Goal: Task Accomplishment & Management: Manage account settings

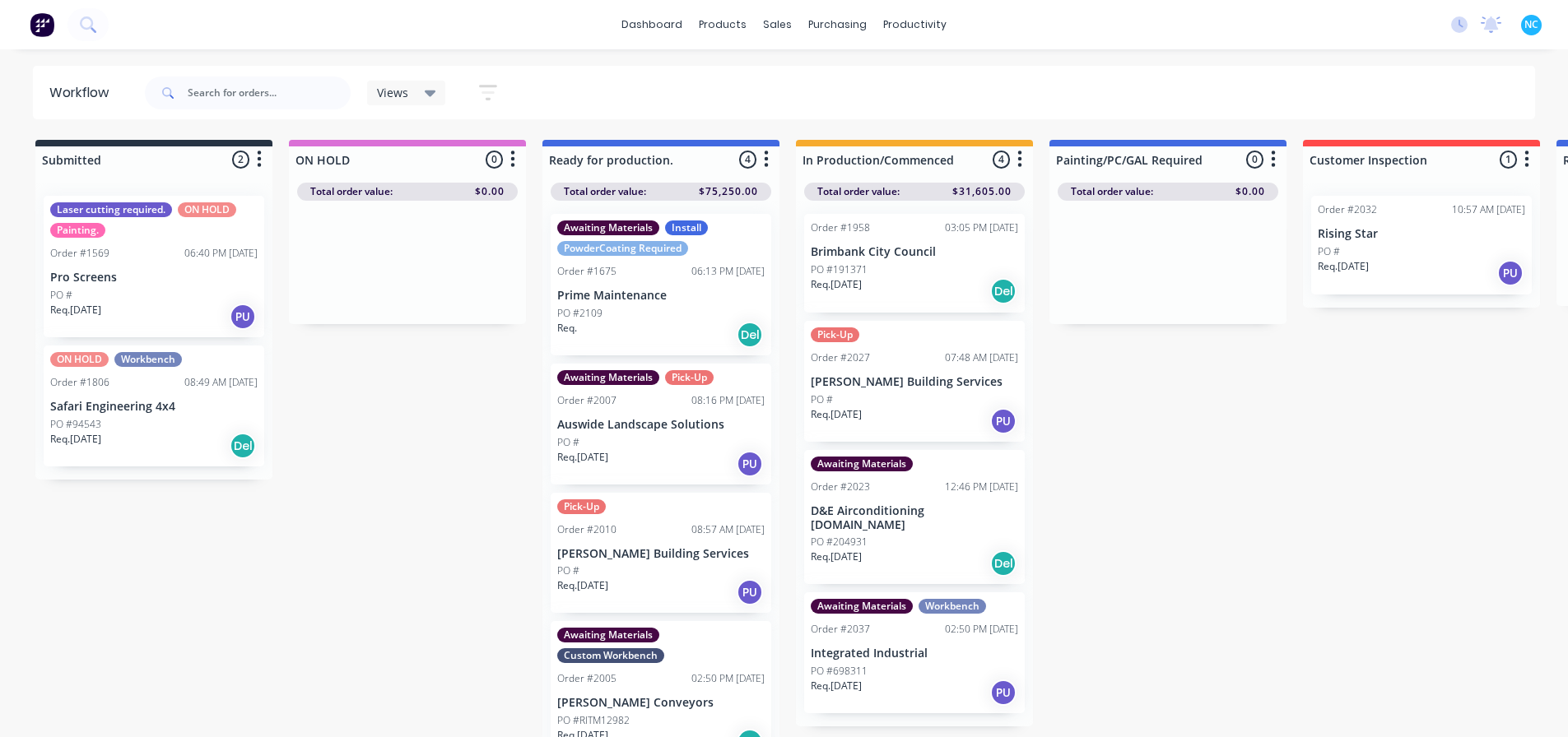
click at [641, 321] on div "Req. Del" at bounding box center [660, 335] width 207 height 28
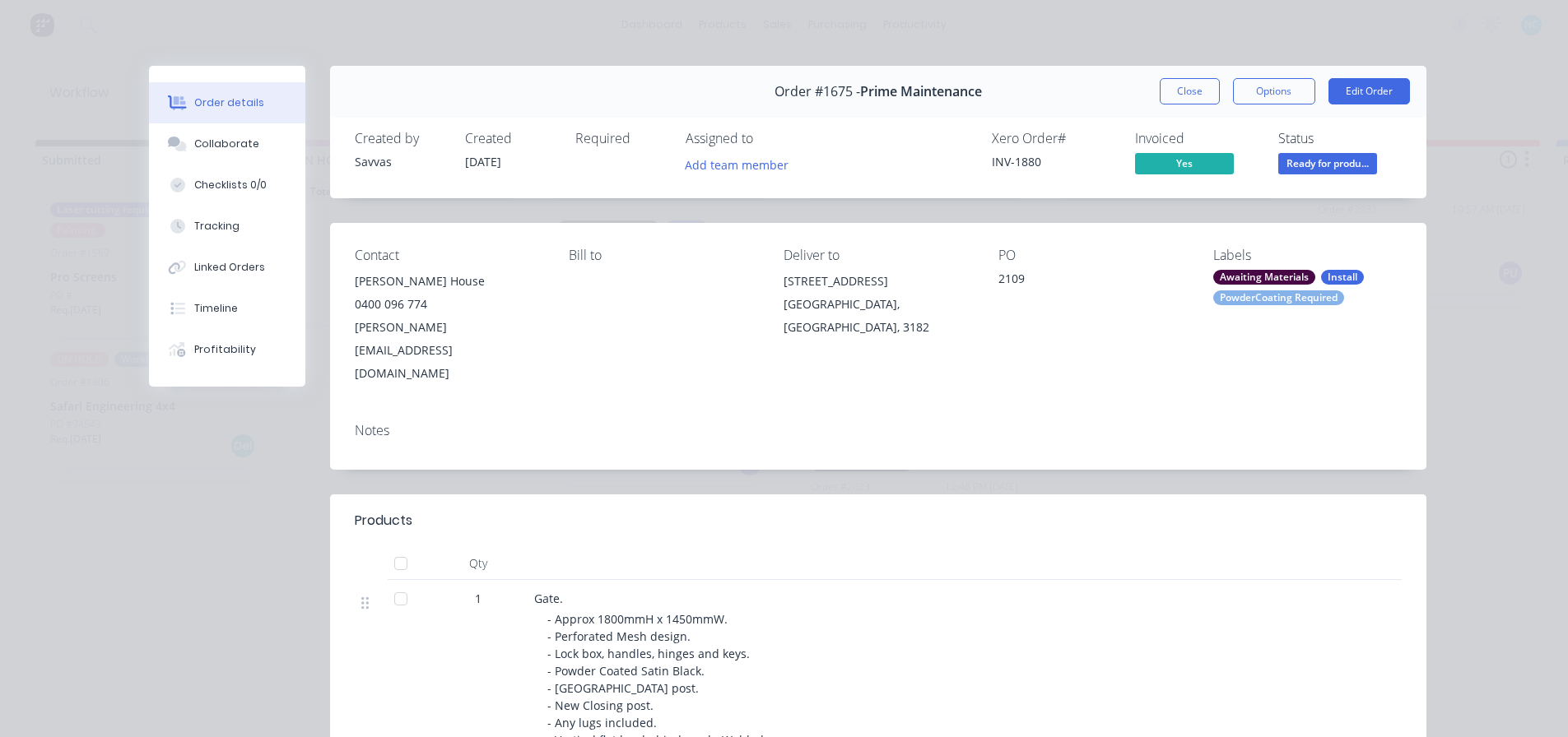
drag, startPoint x: 1195, startPoint y: 86, endPoint x: 726, endPoint y: 354, distance: 540.2
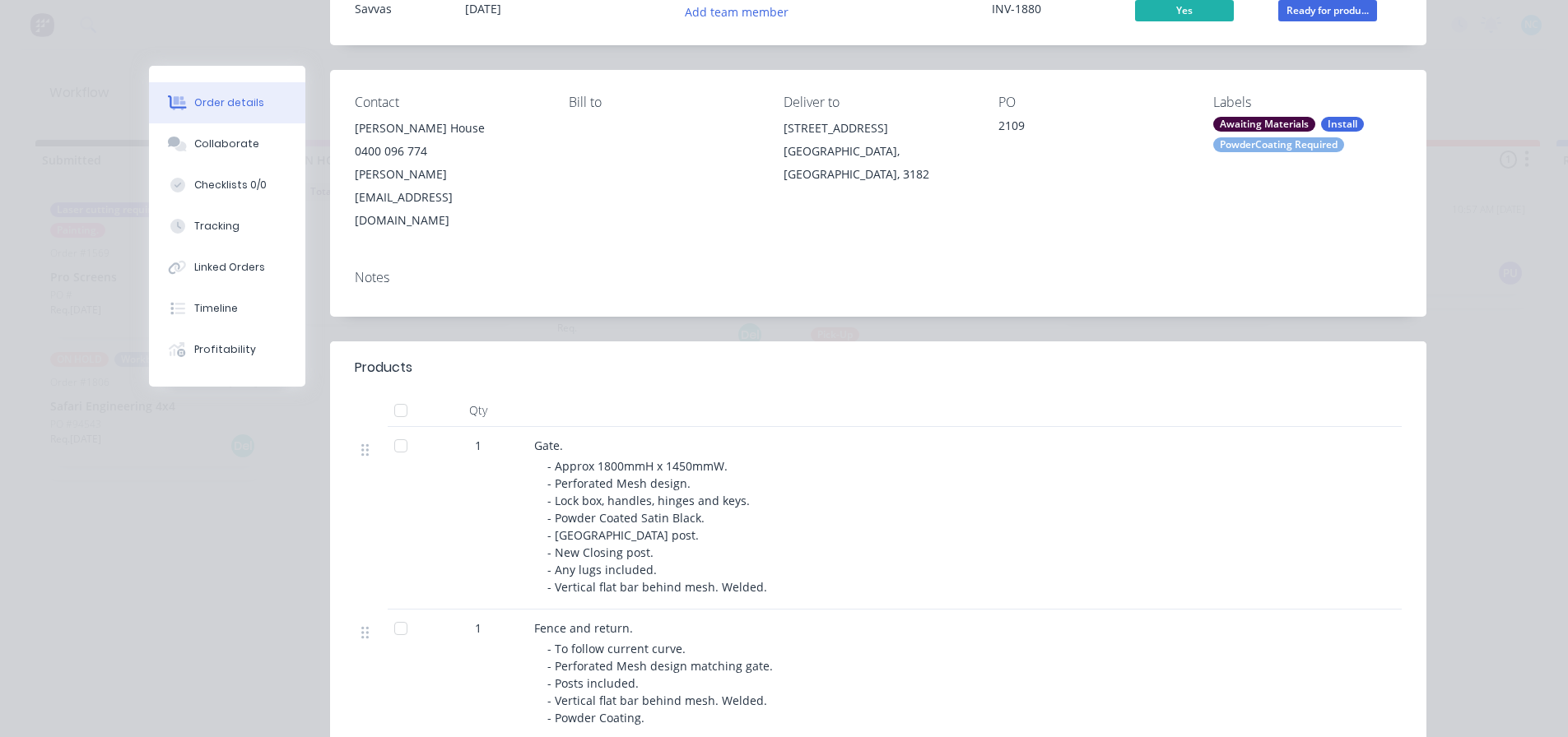
scroll to position [82, 0]
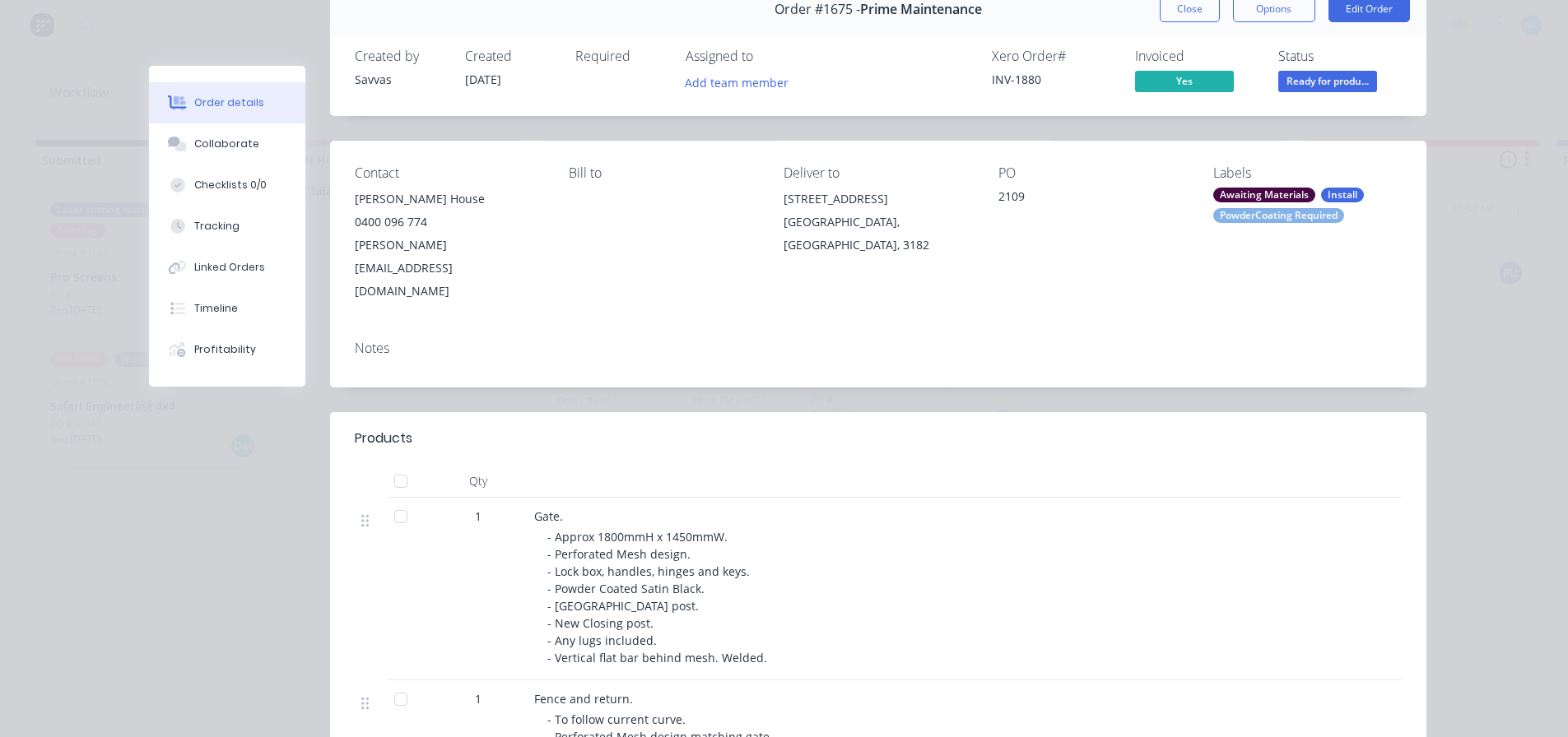
click at [1188, 19] on button "Close" at bounding box center [1189, 9] width 60 height 26
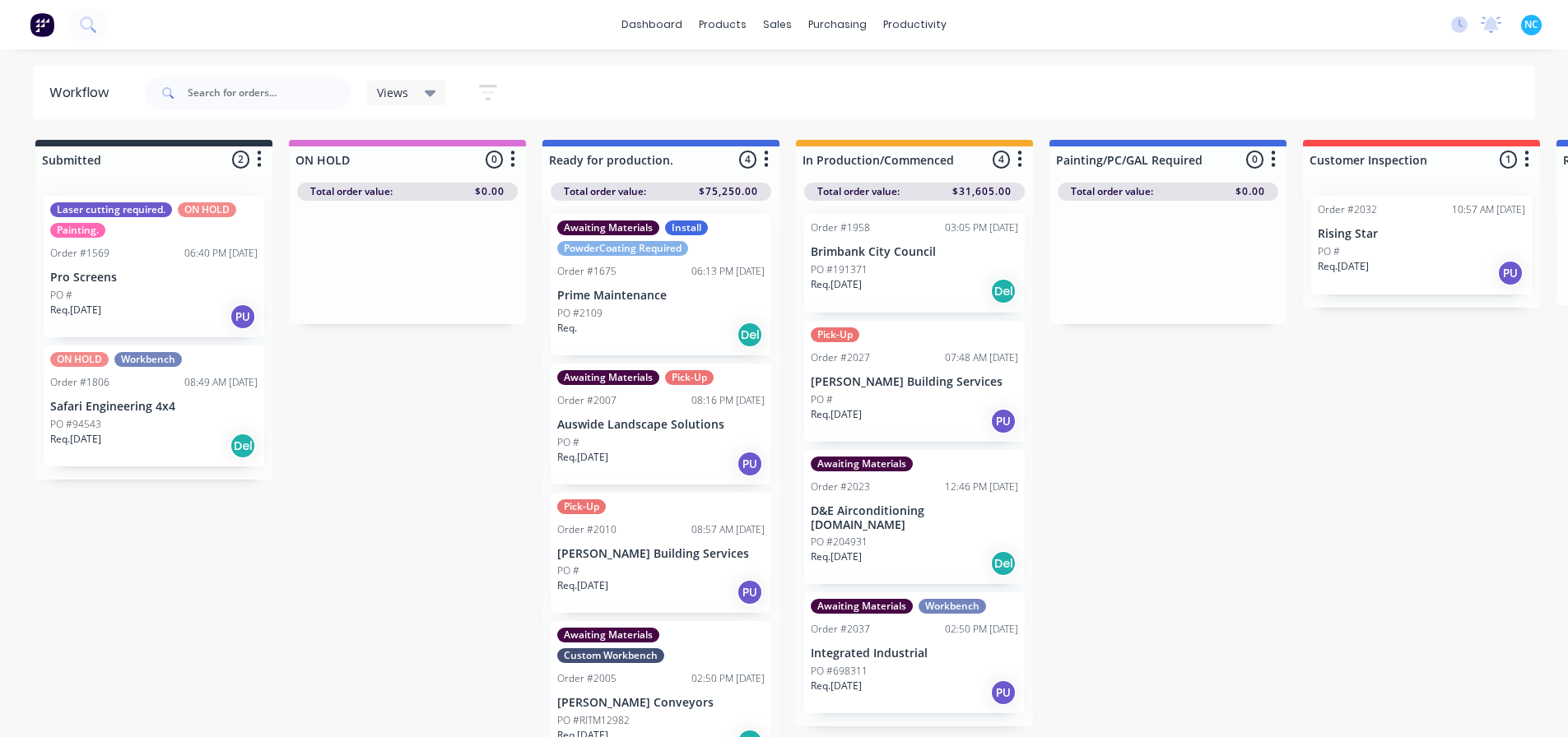
click at [669, 454] on div "Req. [DATE] PU" at bounding box center [660, 464] width 207 height 28
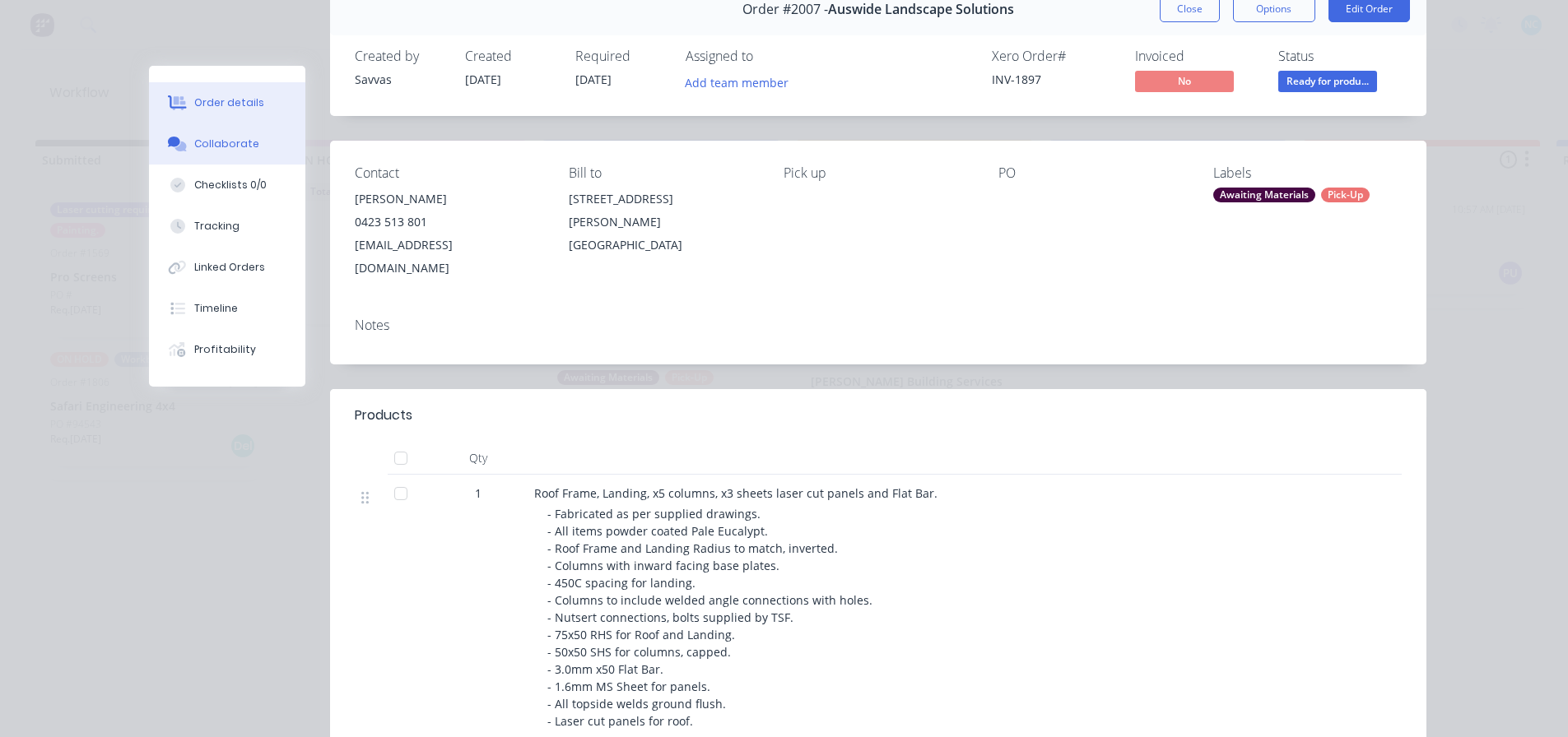
click at [269, 128] on button "Collaborate" at bounding box center [227, 144] width 156 height 41
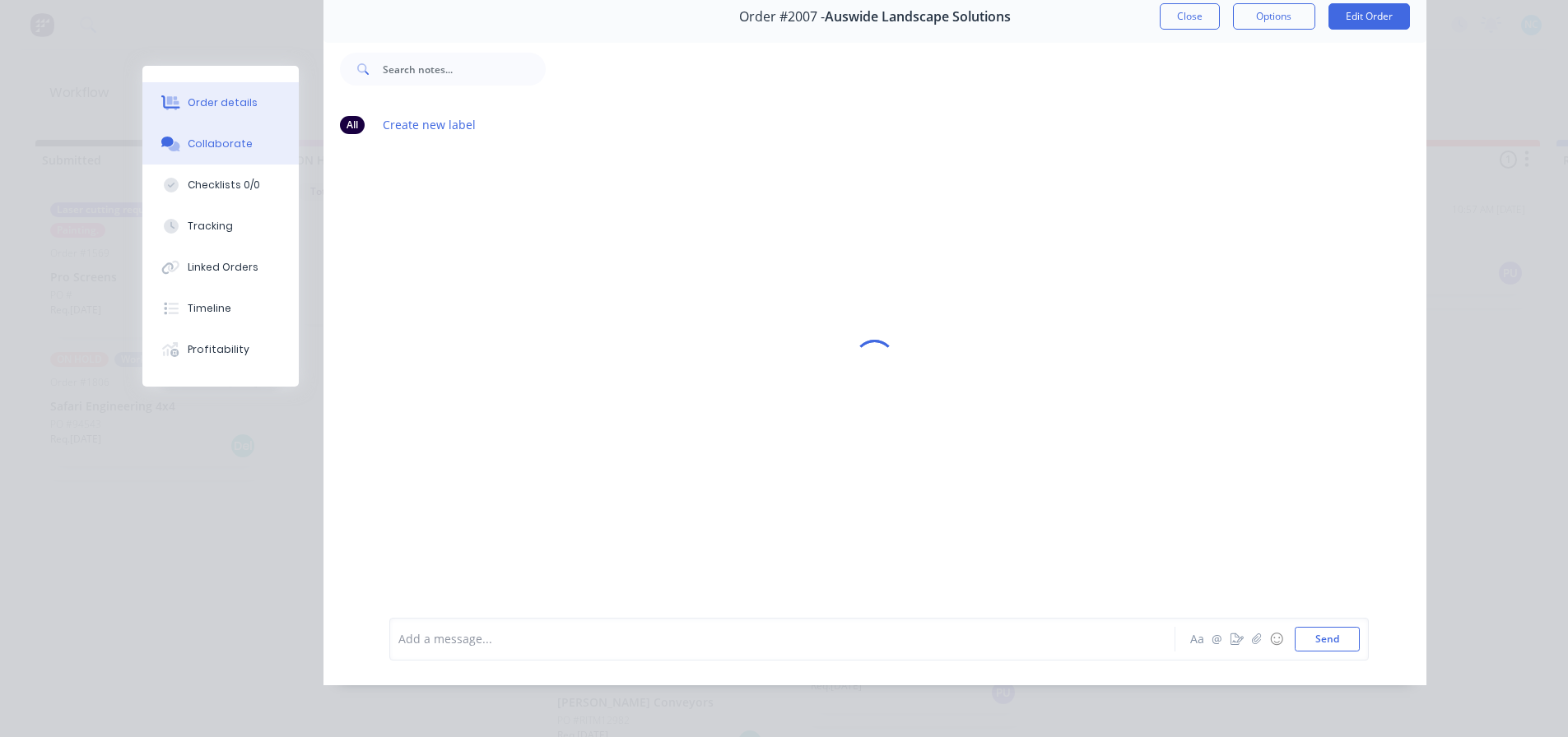
scroll to position [0, 0]
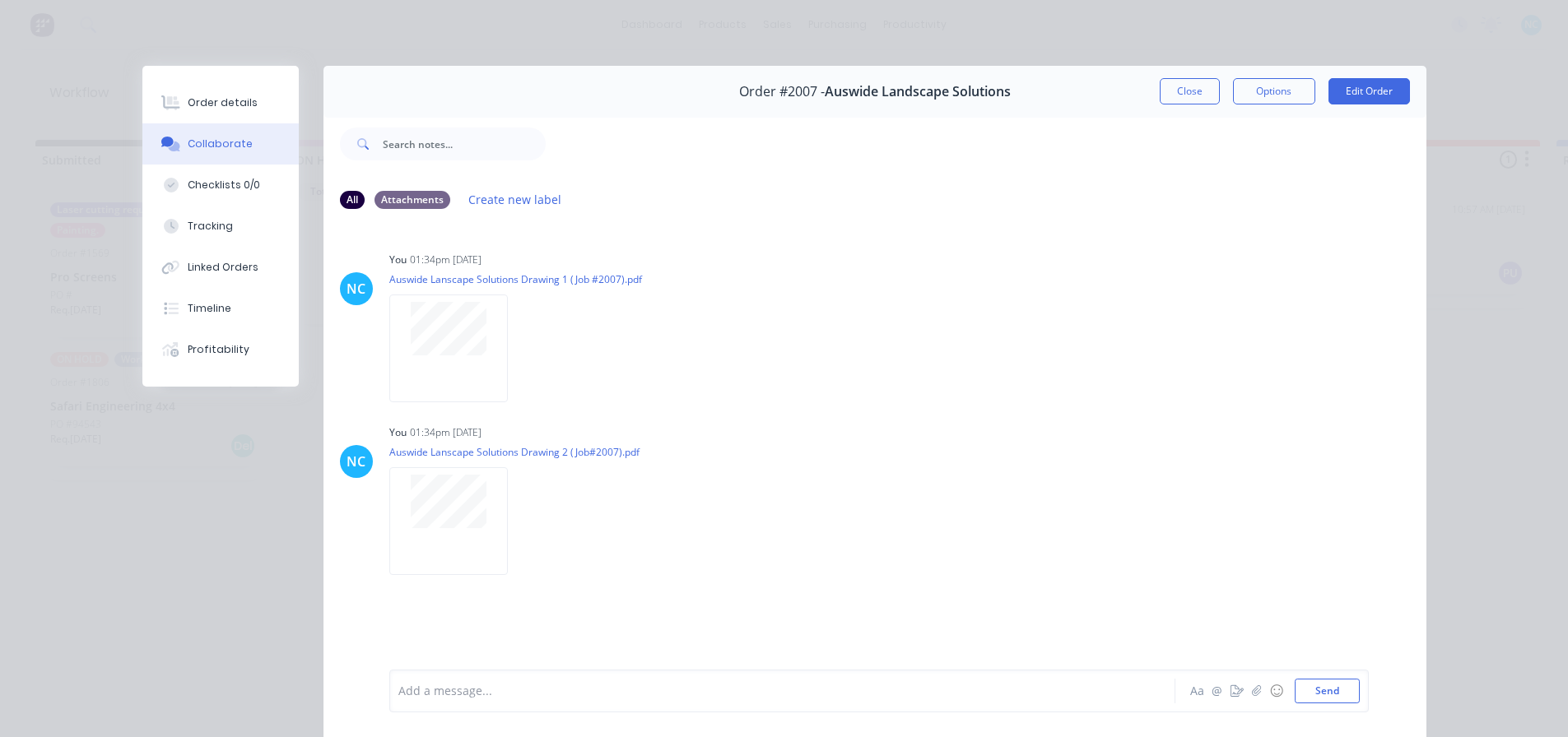
click at [1217, 97] on div "Close Options Edit Order" at bounding box center [1284, 91] width 250 height 26
click at [1211, 89] on button "Close" at bounding box center [1189, 91] width 60 height 26
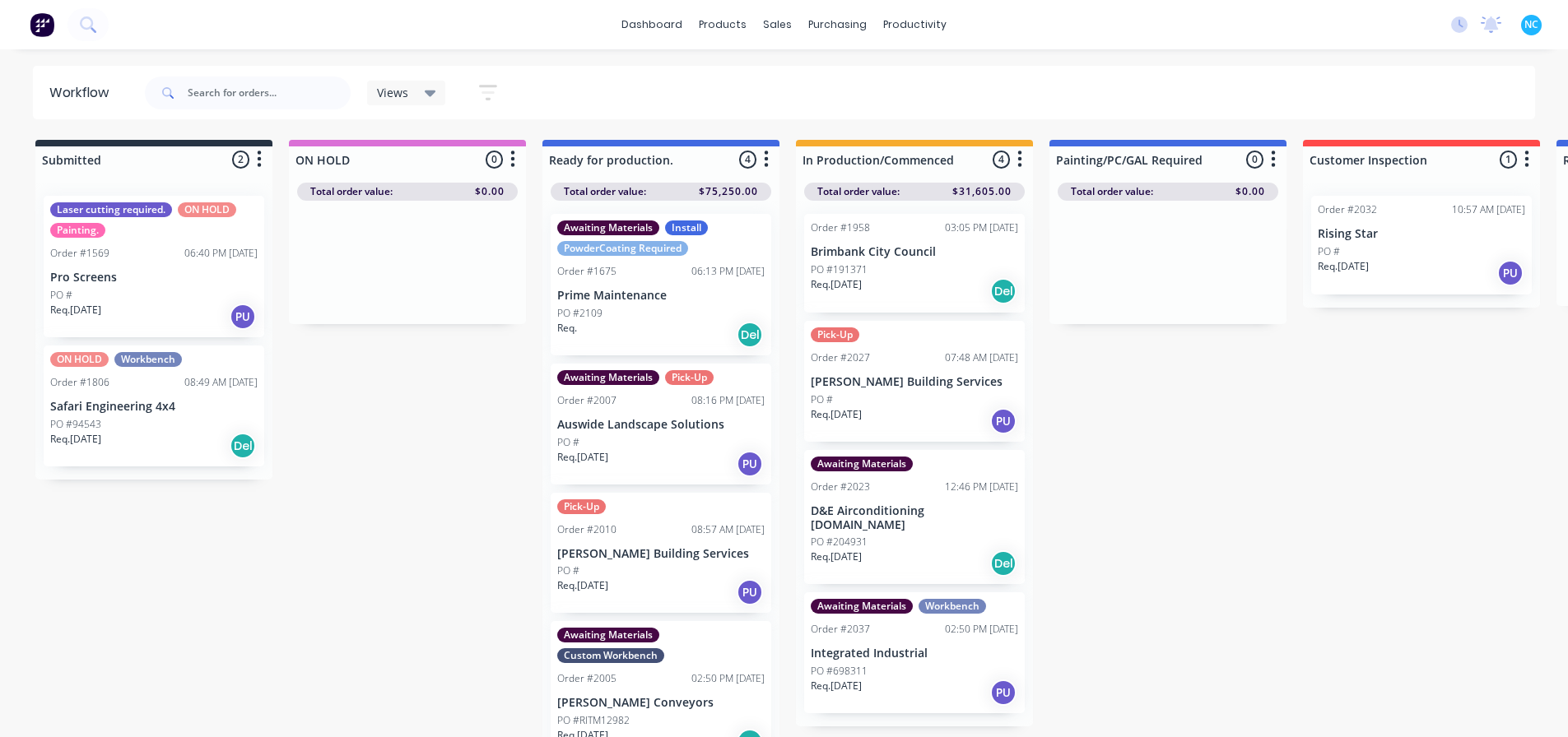
click at [669, 564] on div "PO #" at bounding box center [660, 571] width 207 height 15
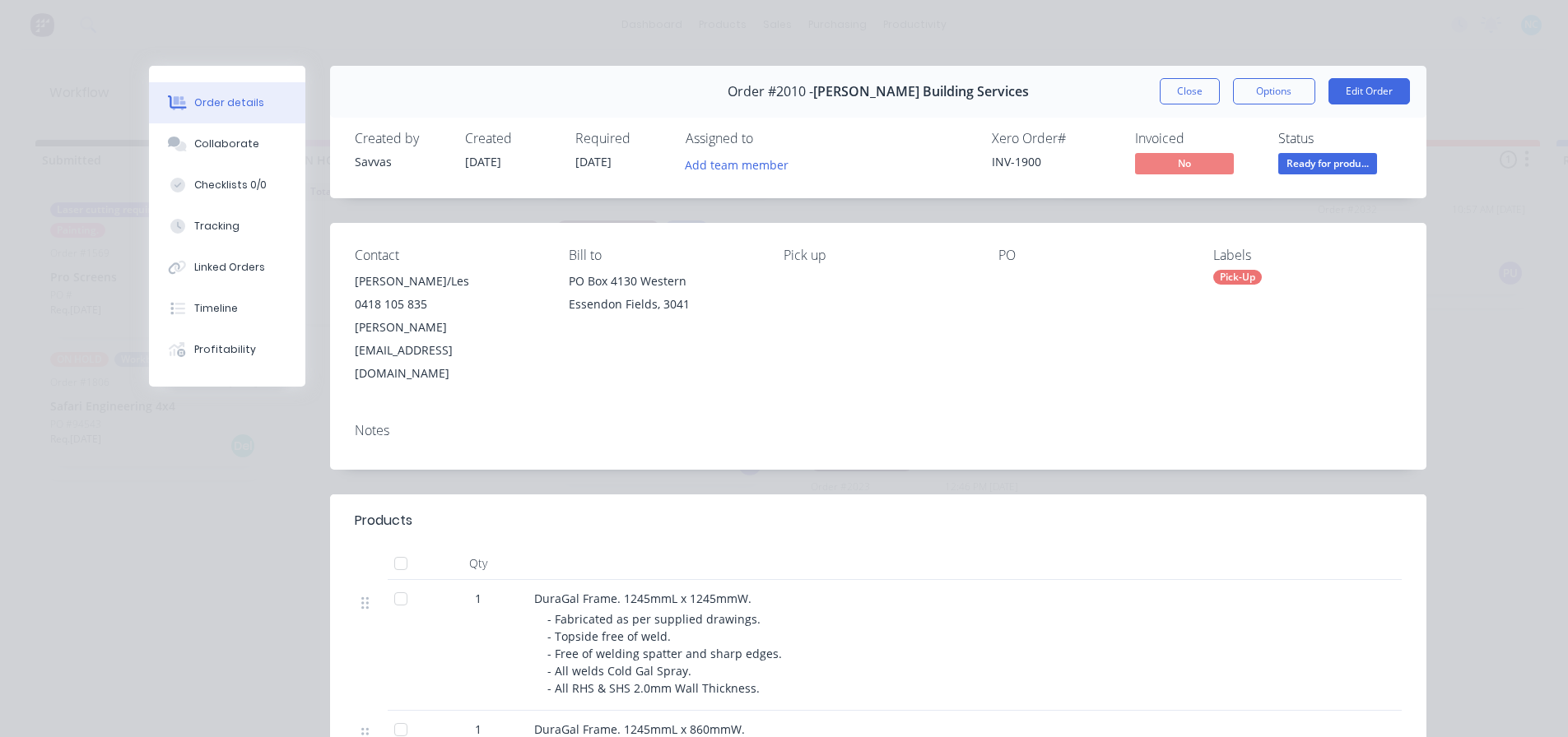
click at [1207, 75] on div "Order #2010 - [PERSON_NAME] Building Services Close Options Edit Order" at bounding box center [877, 91] width 1096 height 52
click at [1205, 79] on button "Close" at bounding box center [1189, 91] width 60 height 26
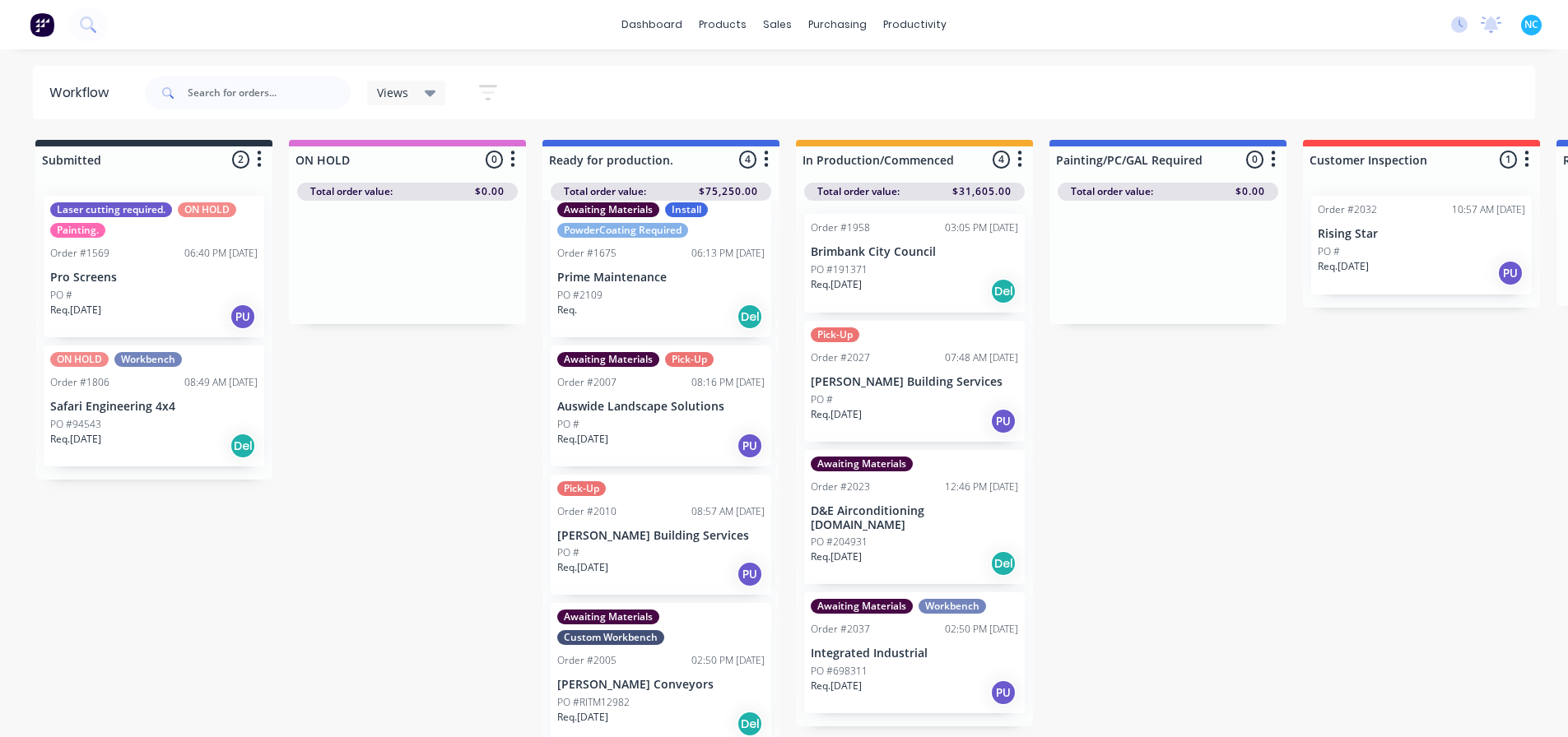
scroll to position [23, 0]
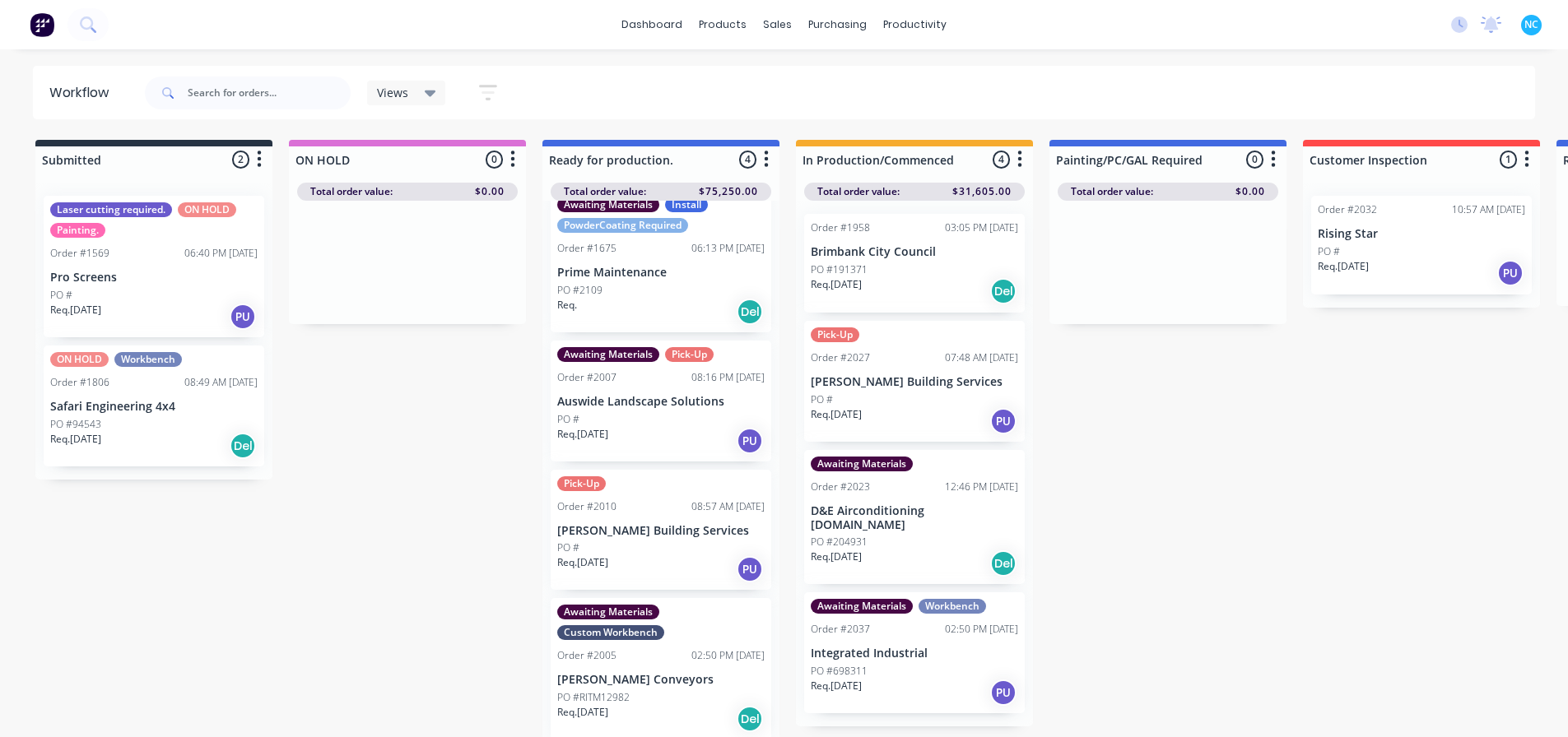
click at [658, 700] on div "PO #RITM12982" at bounding box center [660, 698] width 207 height 15
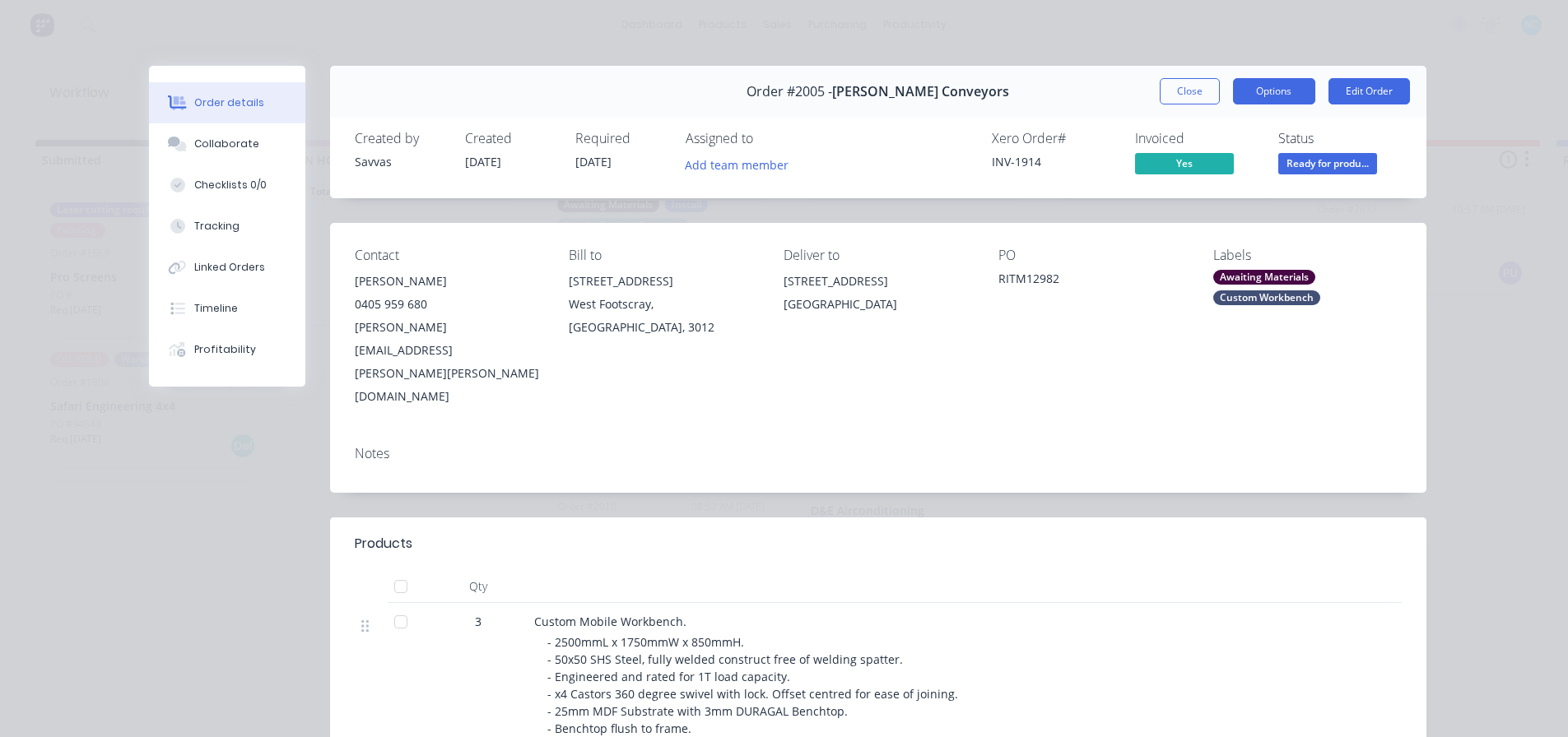
click at [1249, 99] on button "Options" at bounding box center [1274, 91] width 82 height 26
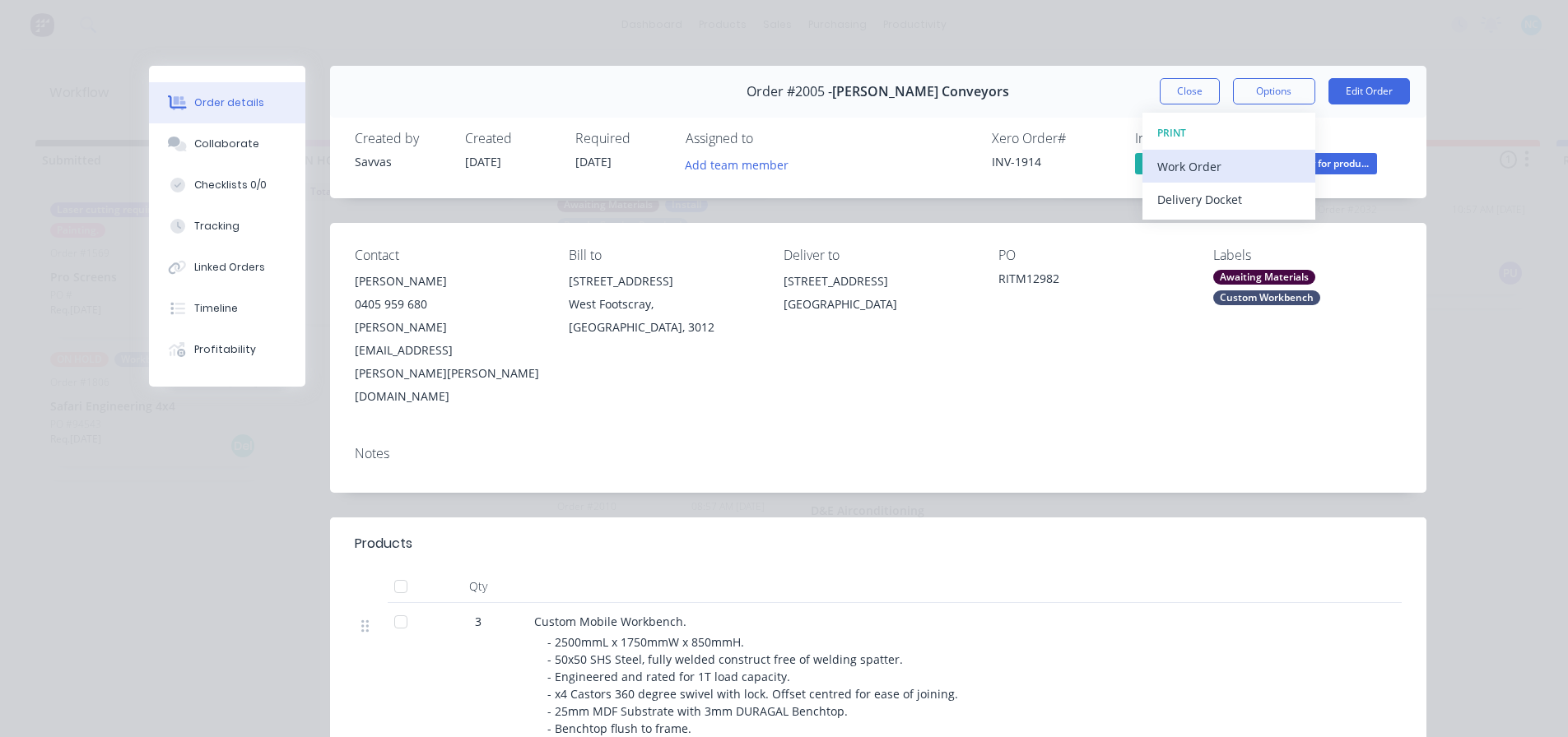
click at [1216, 157] on div "Work Order" at bounding box center [1228, 167] width 143 height 24
click at [1203, 192] on div "Standard" at bounding box center [1228, 199] width 143 height 24
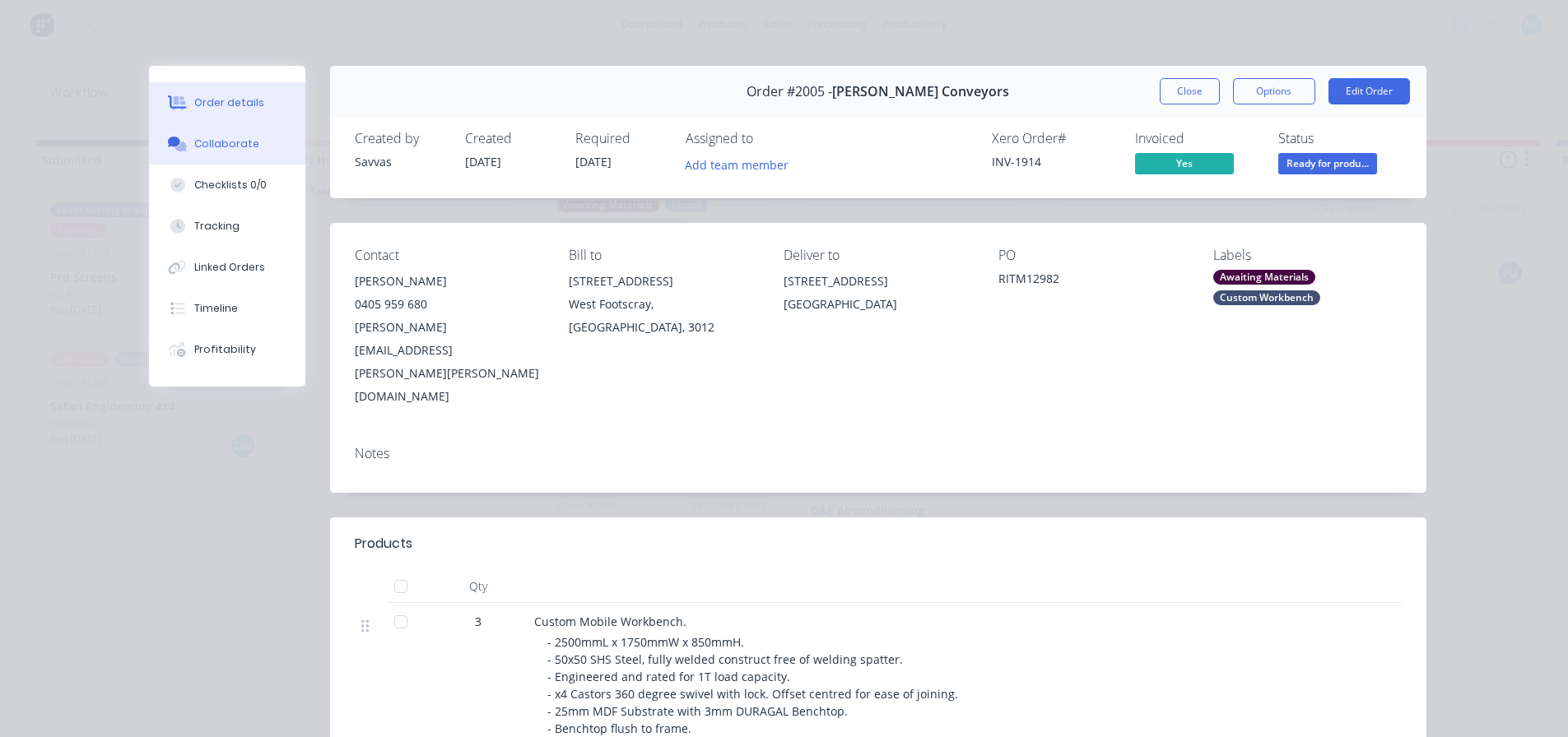
click at [281, 156] on button "Collaborate" at bounding box center [227, 144] width 156 height 41
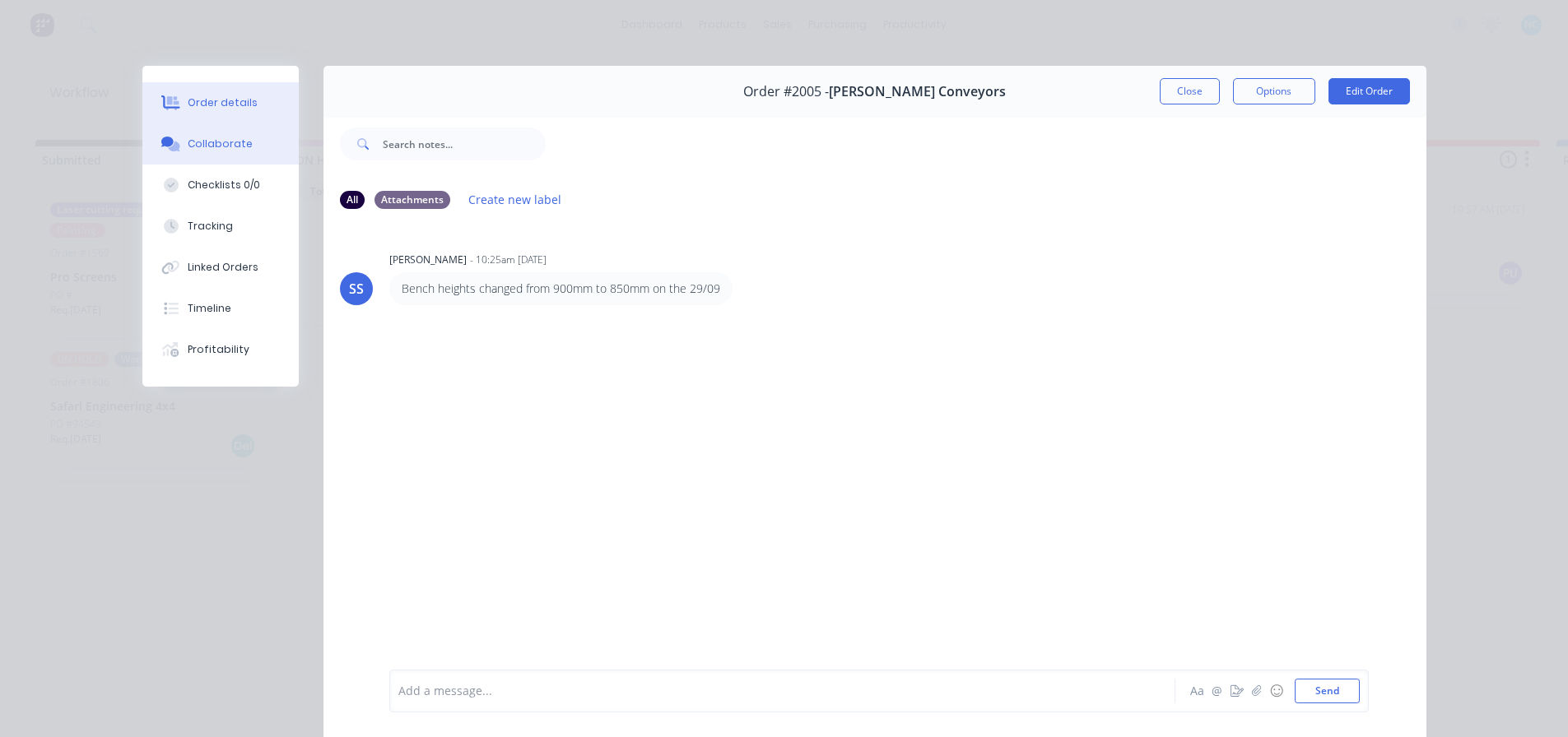
click at [253, 89] on button "Order details" at bounding box center [220, 103] width 156 height 41
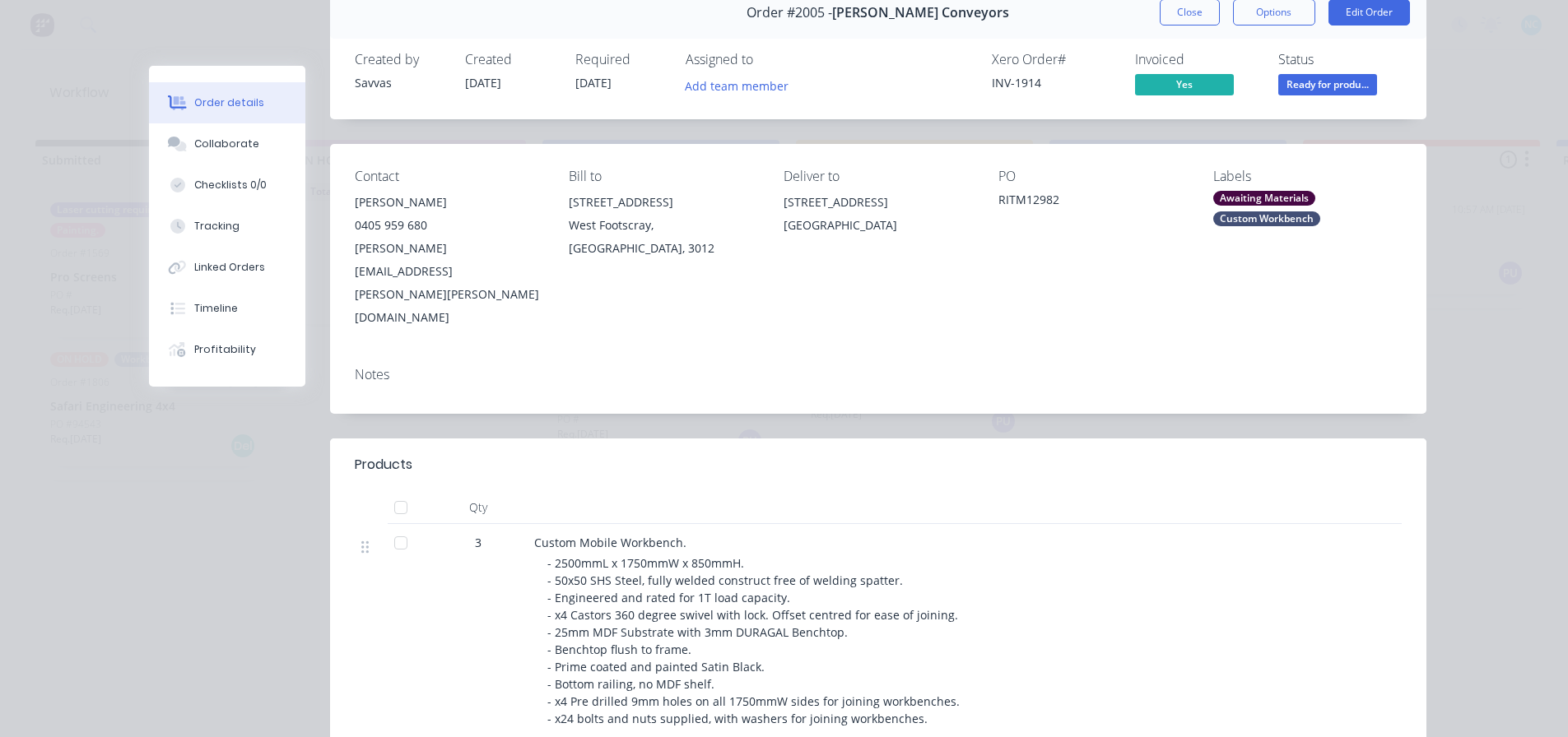
scroll to position [0, 0]
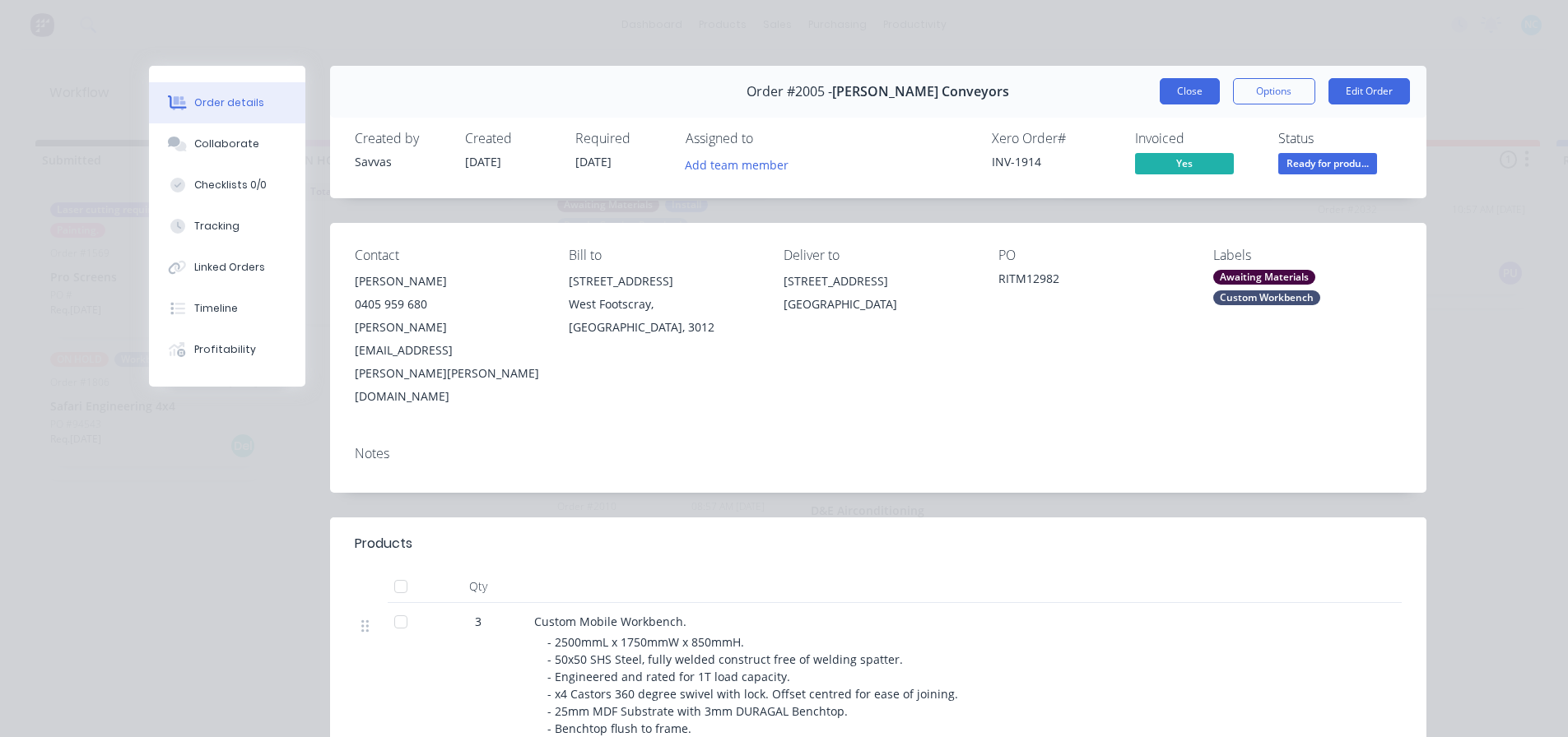
click at [1161, 95] on button "Close" at bounding box center [1189, 91] width 60 height 26
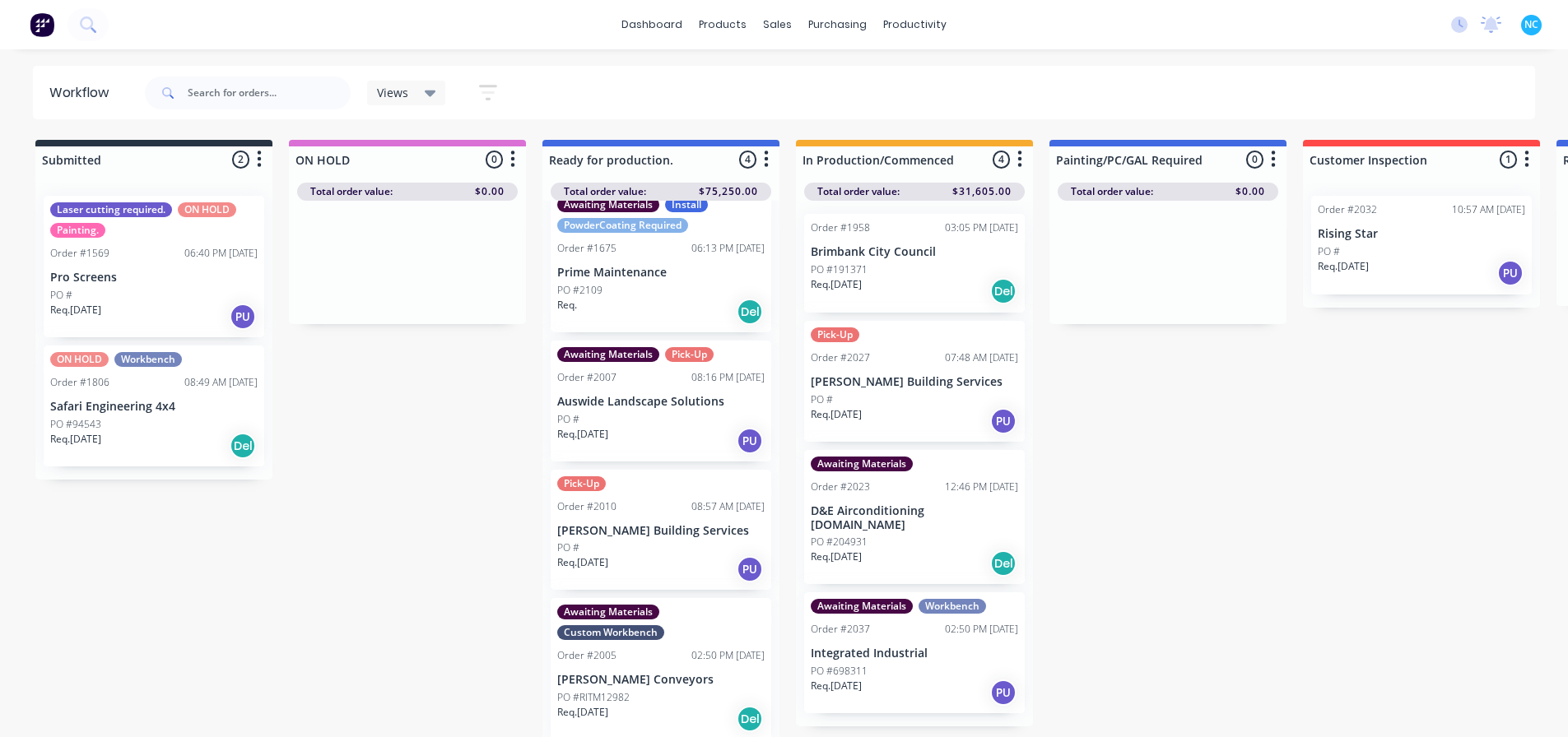
click at [765, 164] on icon "button" at bounding box center [765, 159] width 5 height 21
click at [751, 186] on button "Sort By" at bounding box center [694, 195] width 165 height 27
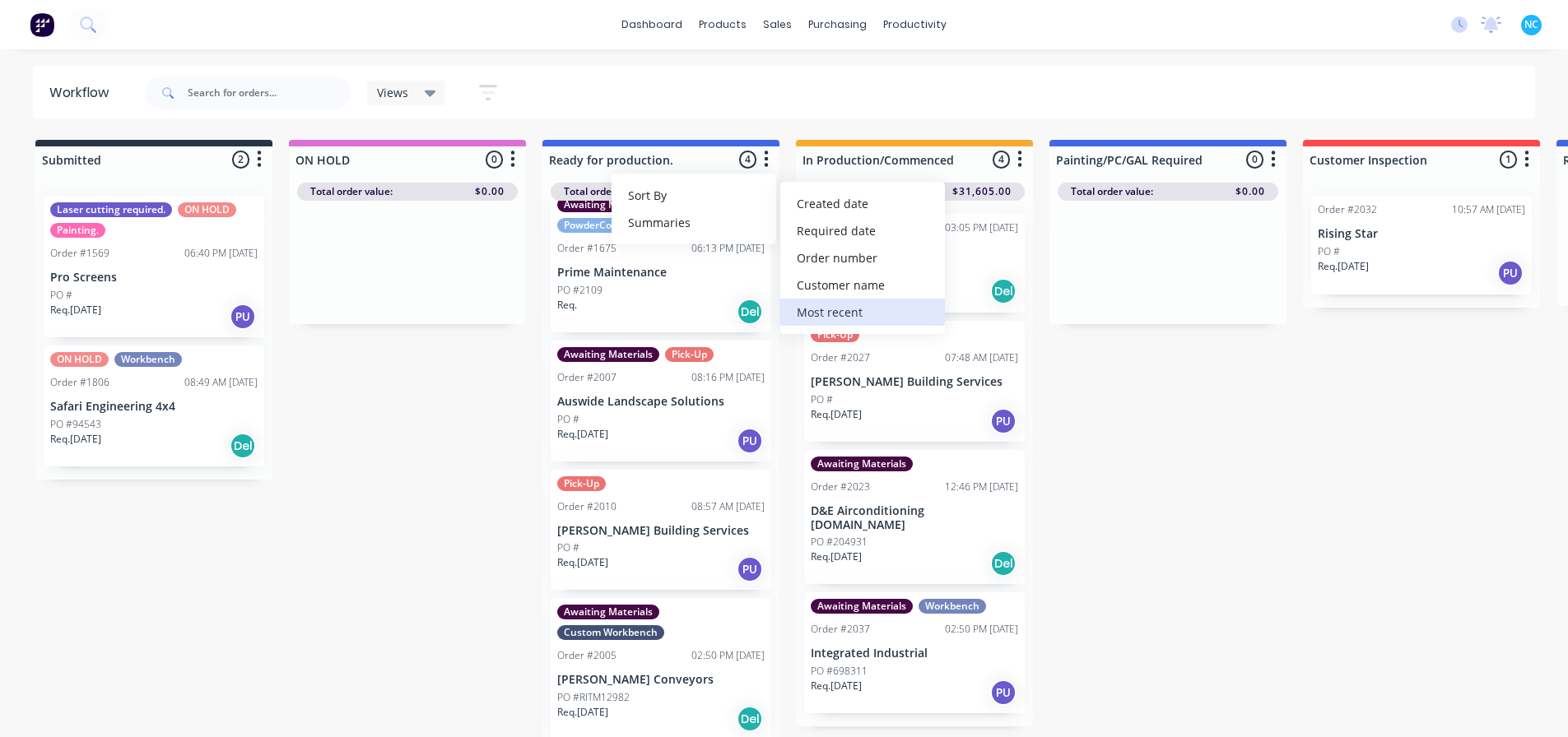
click at [859, 303] on recent "Most recent" at bounding box center [862, 312] width 165 height 27
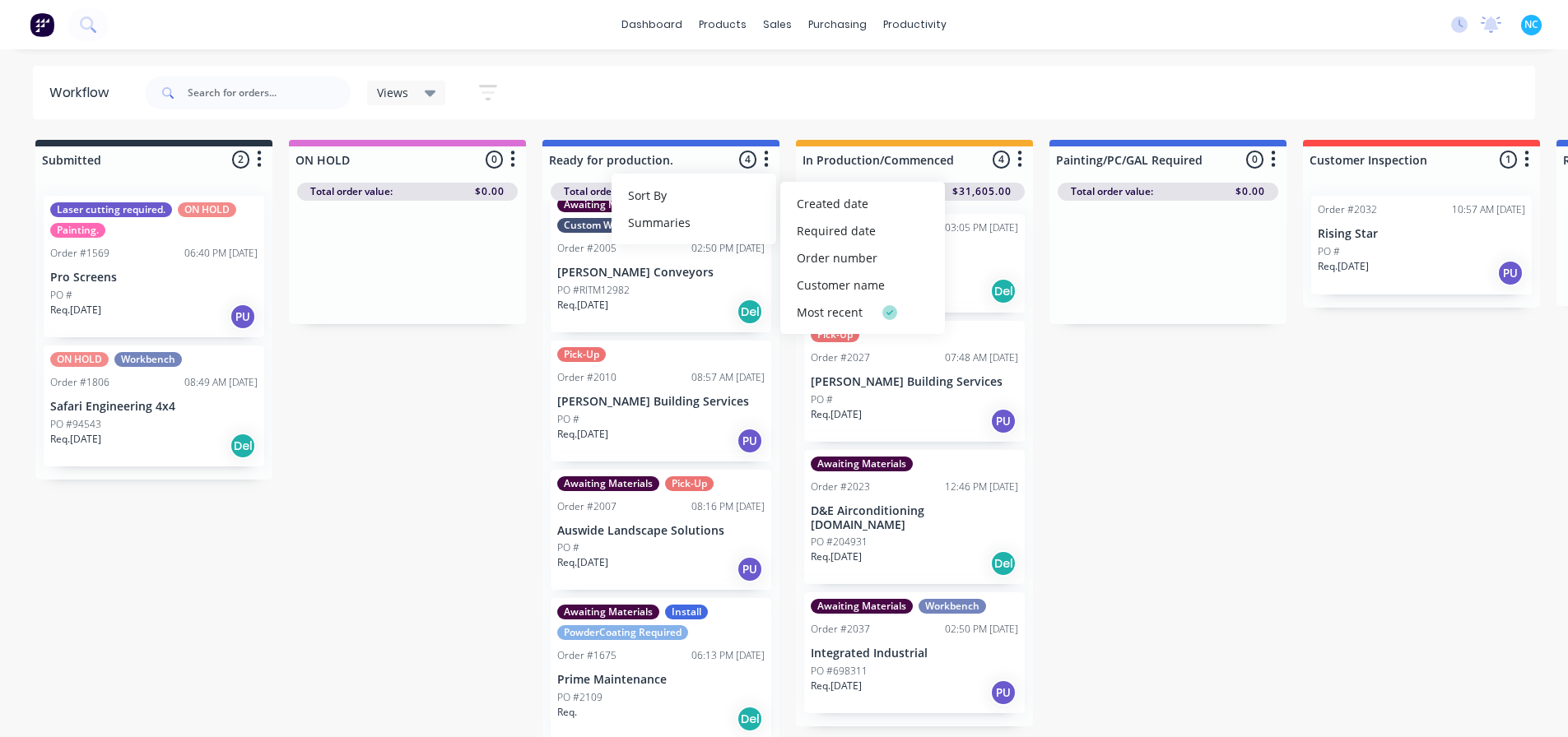
drag, startPoint x: 432, startPoint y: 425, endPoint x: 515, endPoint y: 437, distance: 83.9
click at [433, 425] on div "Submitted 2 Sort By Created date Required date Order number Customer name Most …" at bounding box center [1479, 441] width 2983 height 601
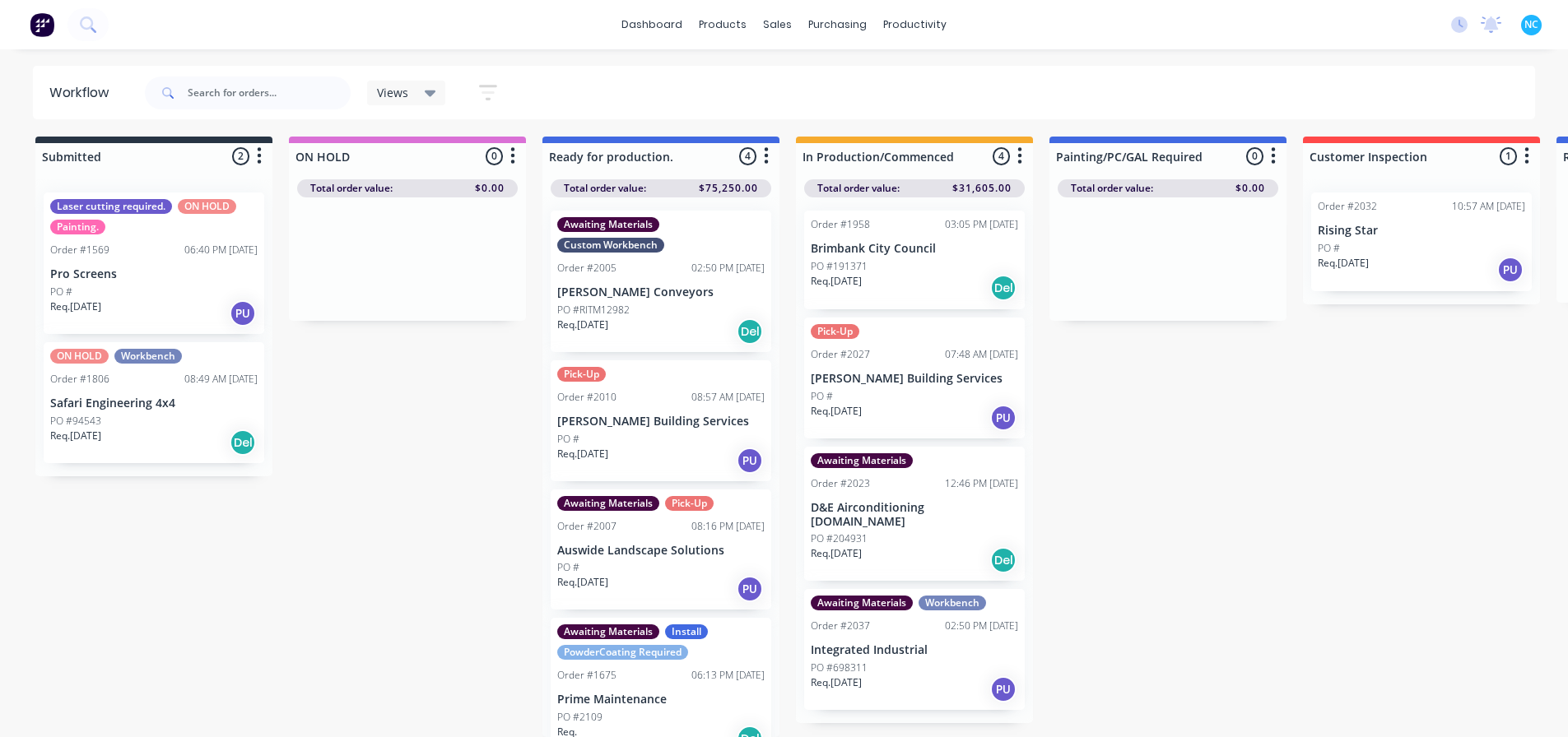
click at [1021, 145] on icon "button" at bounding box center [1019, 155] width 5 height 21
click at [977, 179] on button "Sort By" at bounding box center [947, 192] width 165 height 27
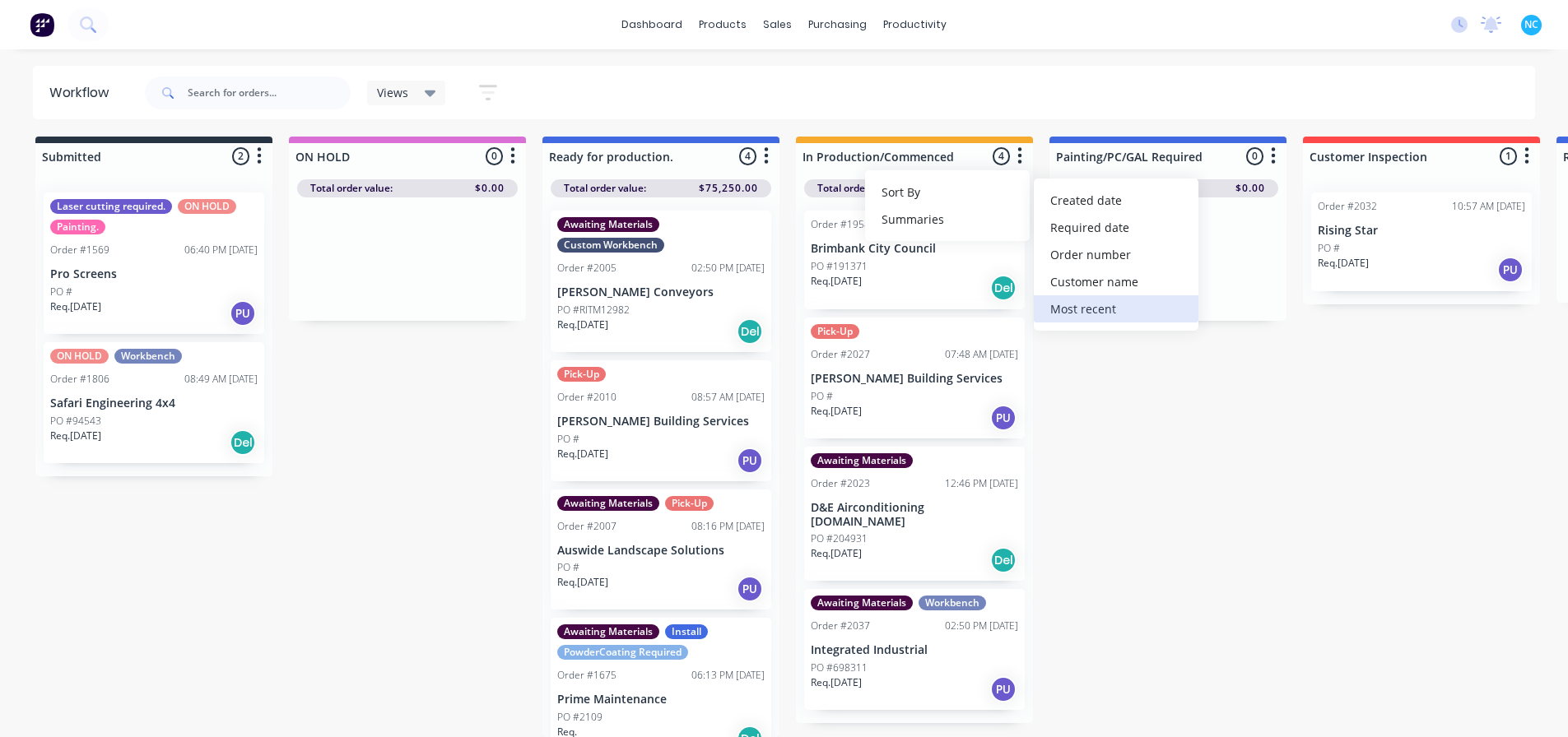
click at [1086, 300] on recent "Most recent" at bounding box center [1116, 309] width 165 height 27
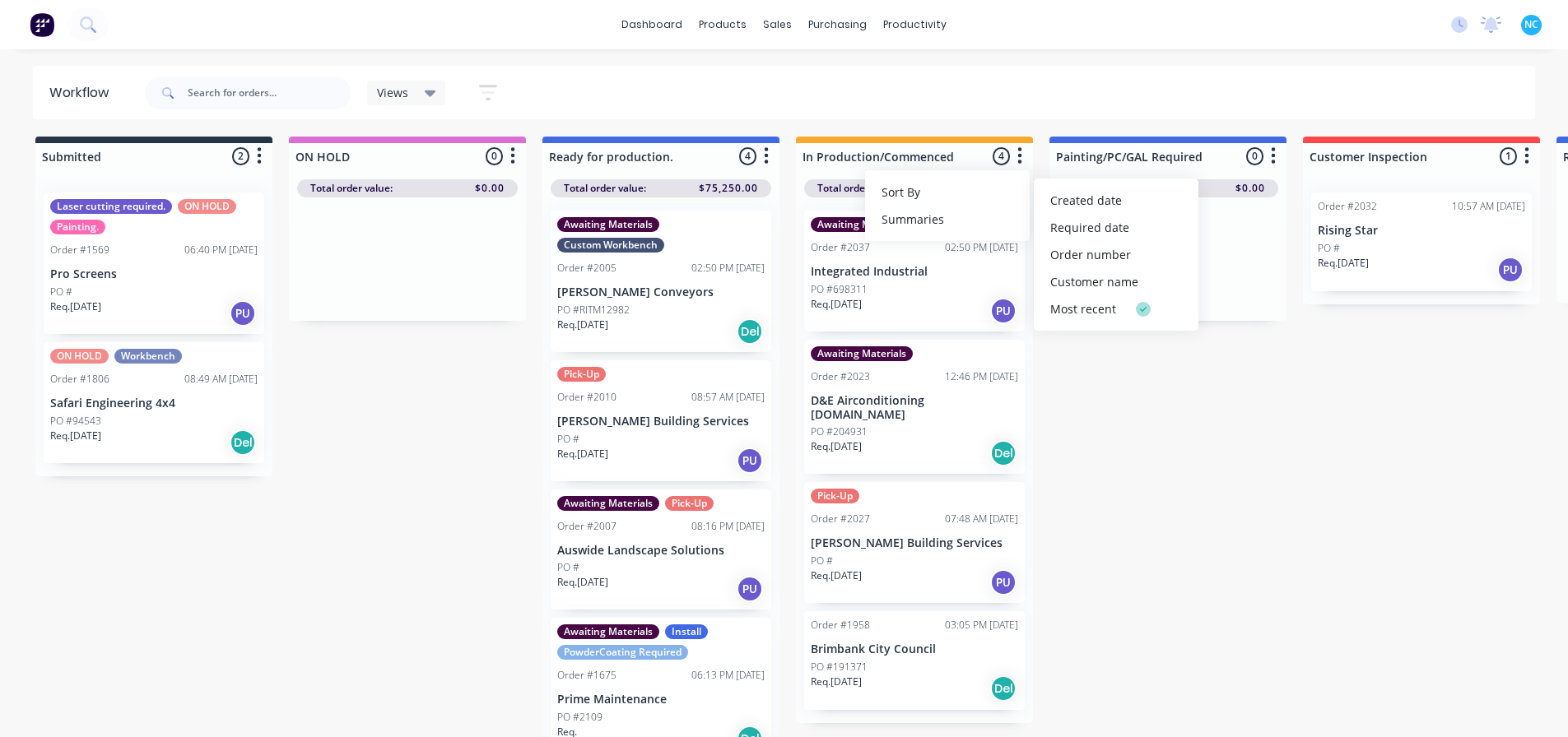
click at [515, 145] on icon "button" at bounding box center [512, 155] width 5 height 21
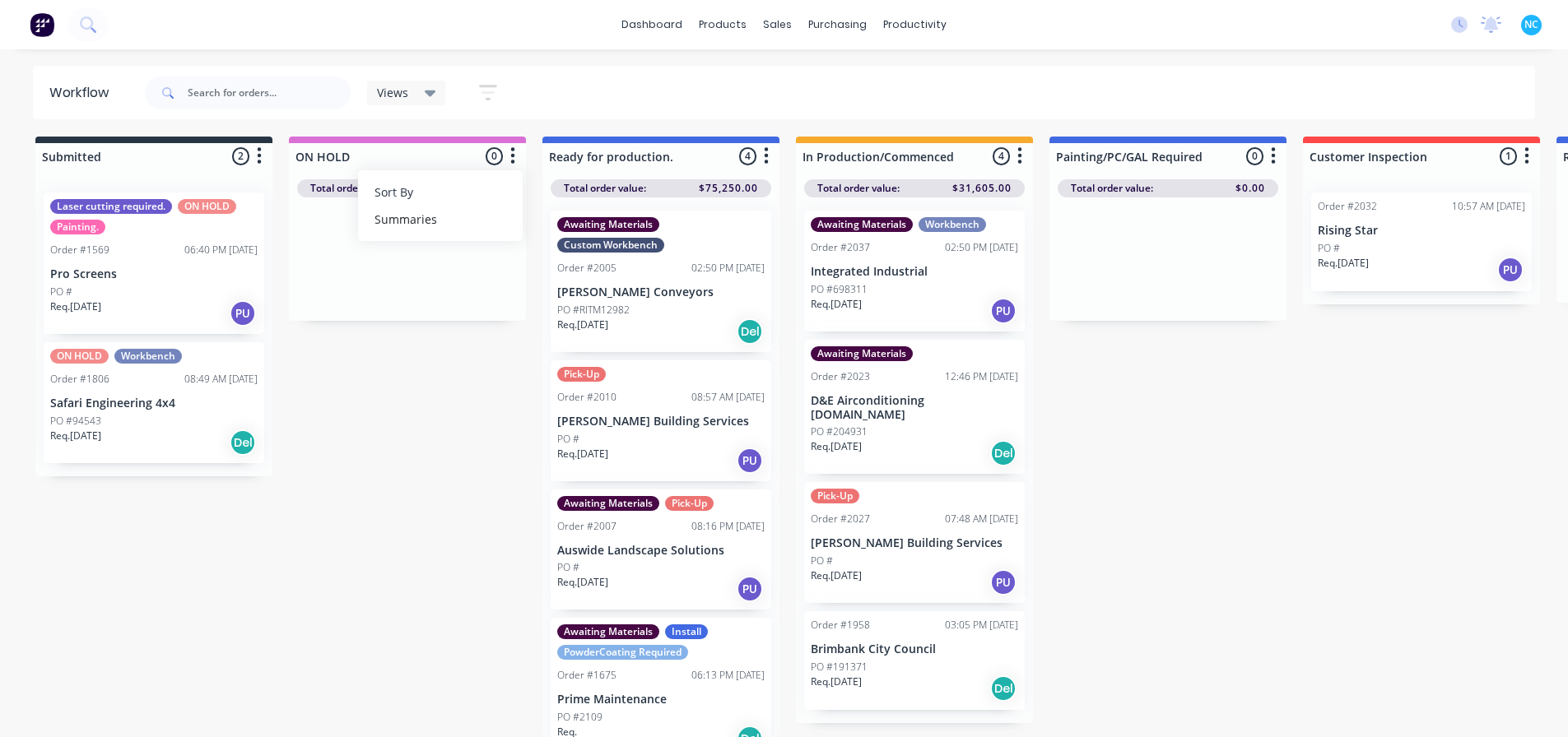
click at [479, 179] on button "Sort By" at bounding box center [441, 192] width 165 height 27
click at [602, 295] on recent "Most recent" at bounding box center [609, 309] width 165 height 27
click at [485, 377] on div "Submitted 2 Sort By Created date Required date Order number Customer name Most …" at bounding box center [1479, 437] width 2983 height 601
click at [773, 136] on div "Ready for production. 4 Sort By Created date Required date Order number Custome…" at bounding box center [661, 153] width 237 height 33
click at [773, 146] on button "button" at bounding box center [766, 156] width 20 height 20
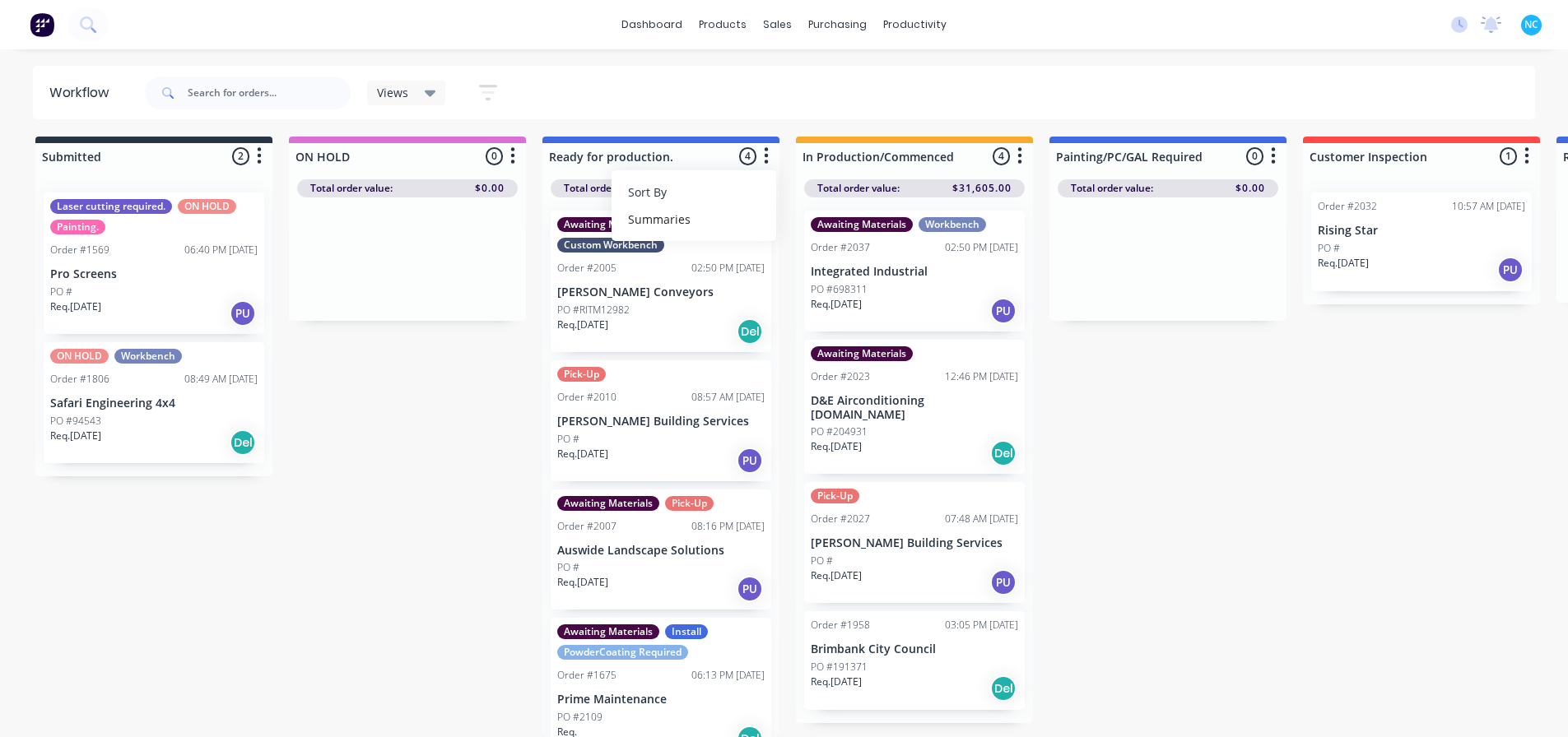
click at [740, 184] on button "Sort By" at bounding box center [694, 192] width 165 height 27
click at [453, 427] on div "Submitted 2 Sort By Created date Required date Order number Customer name Most …" at bounding box center [1479, 437] width 2983 height 601
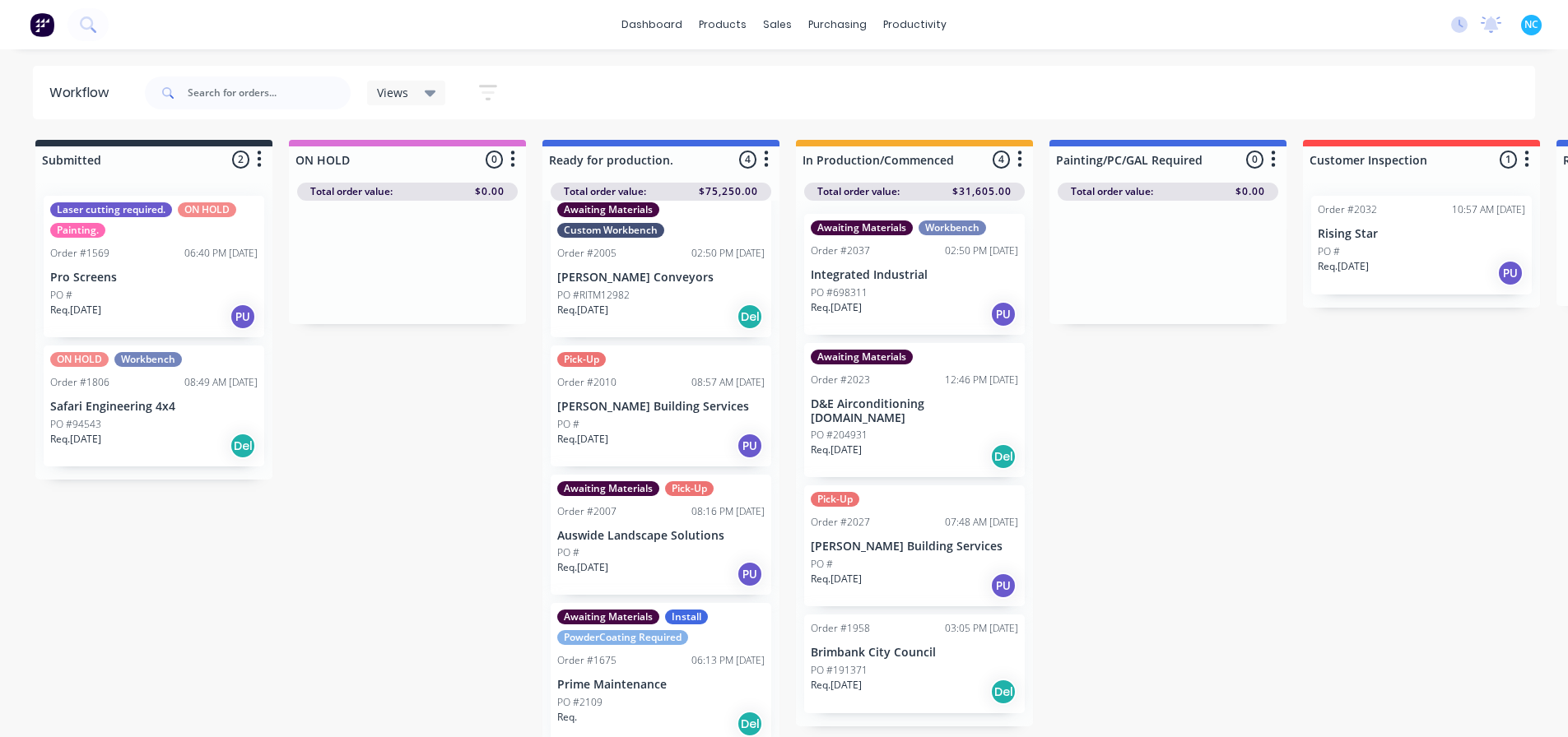
scroll to position [23, 0]
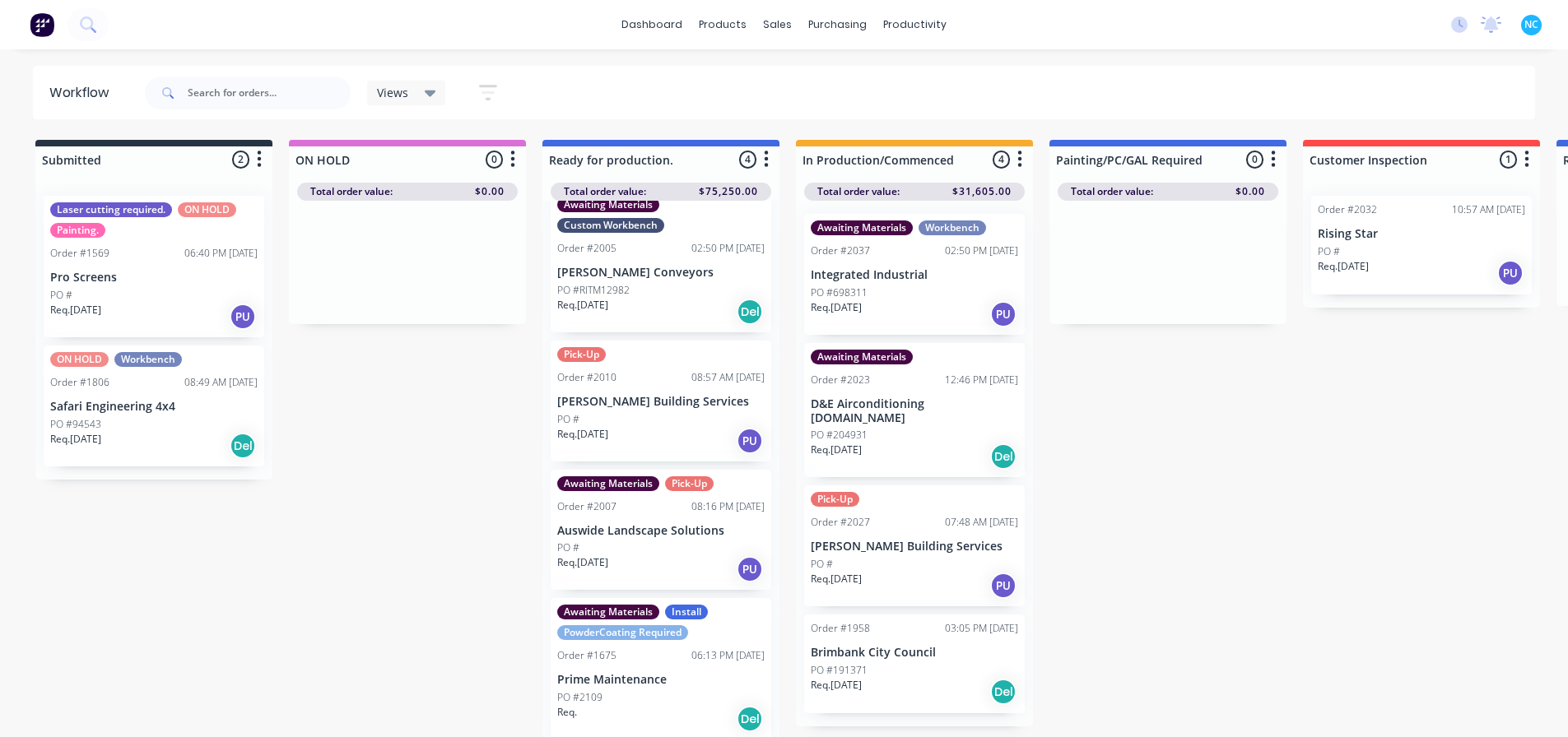
click at [932, 306] on div "Req. [DATE] PU" at bounding box center [914, 314] width 207 height 28
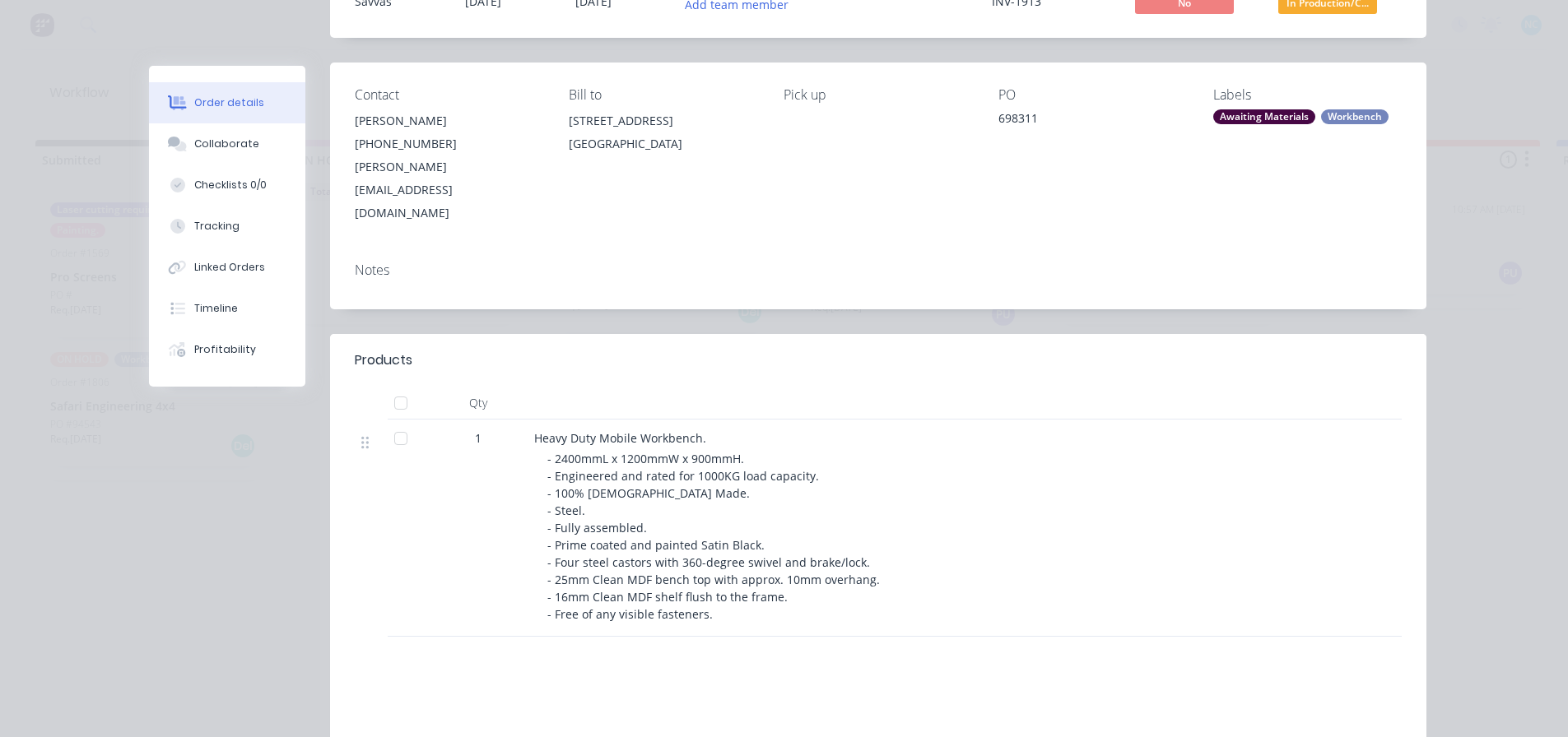
scroll to position [165, 0]
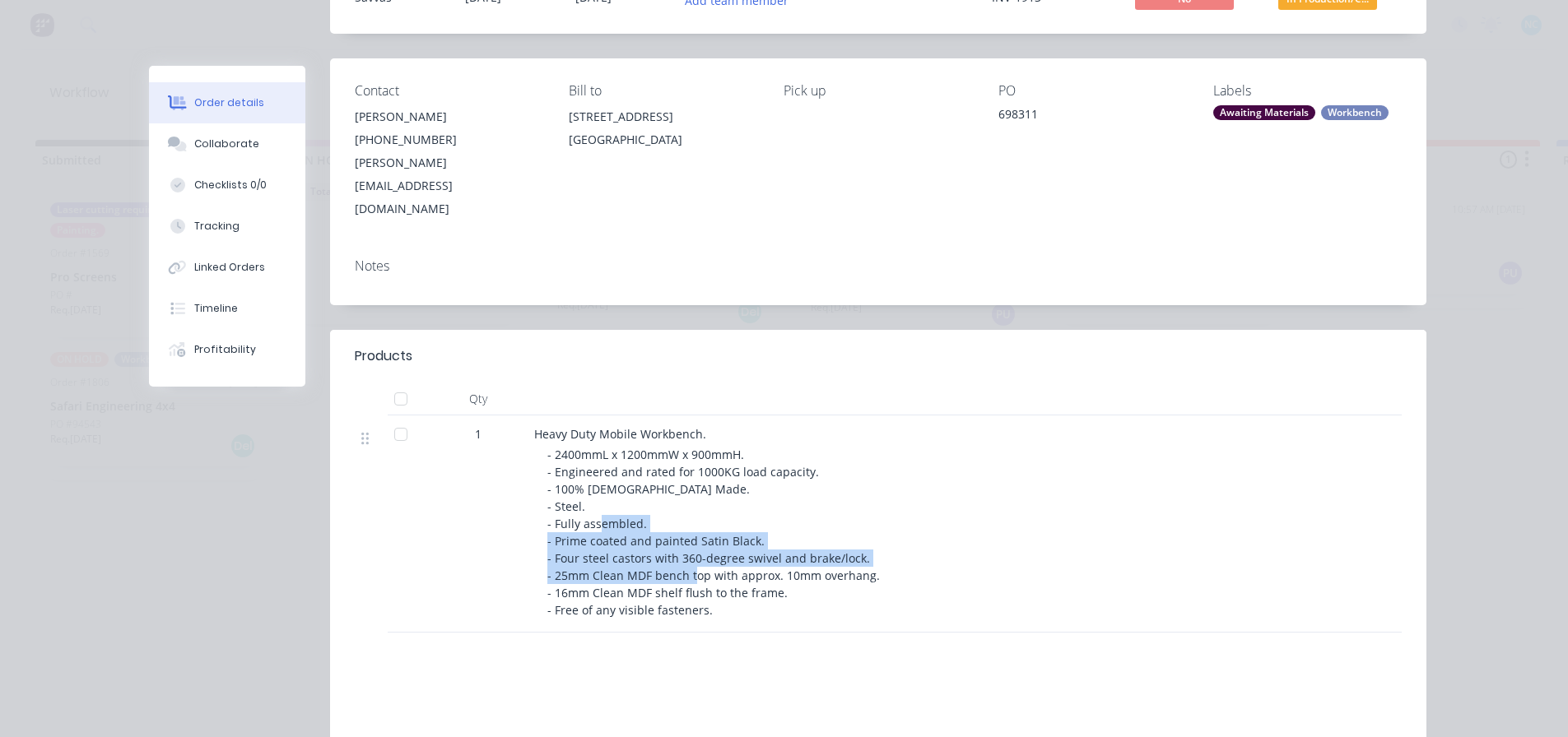
drag, startPoint x: 539, startPoint y: 488, endPoint x: 728, endPoint y: 539, distance: 195.8
click at [728, 539] on div "Heavy Duty Mobile Workbench. - 2400mmL x 1200mmW x 900mmH. - Engineered and rat…" at bounding box center [857, 524] width 658 height 217
click at [728, 541] on span "- 2400mmL x 1200mmW x 900mmH. - Engineered and rated for 1000KG load capacity. …" at bounding box center [713, 532] width 333 height 171
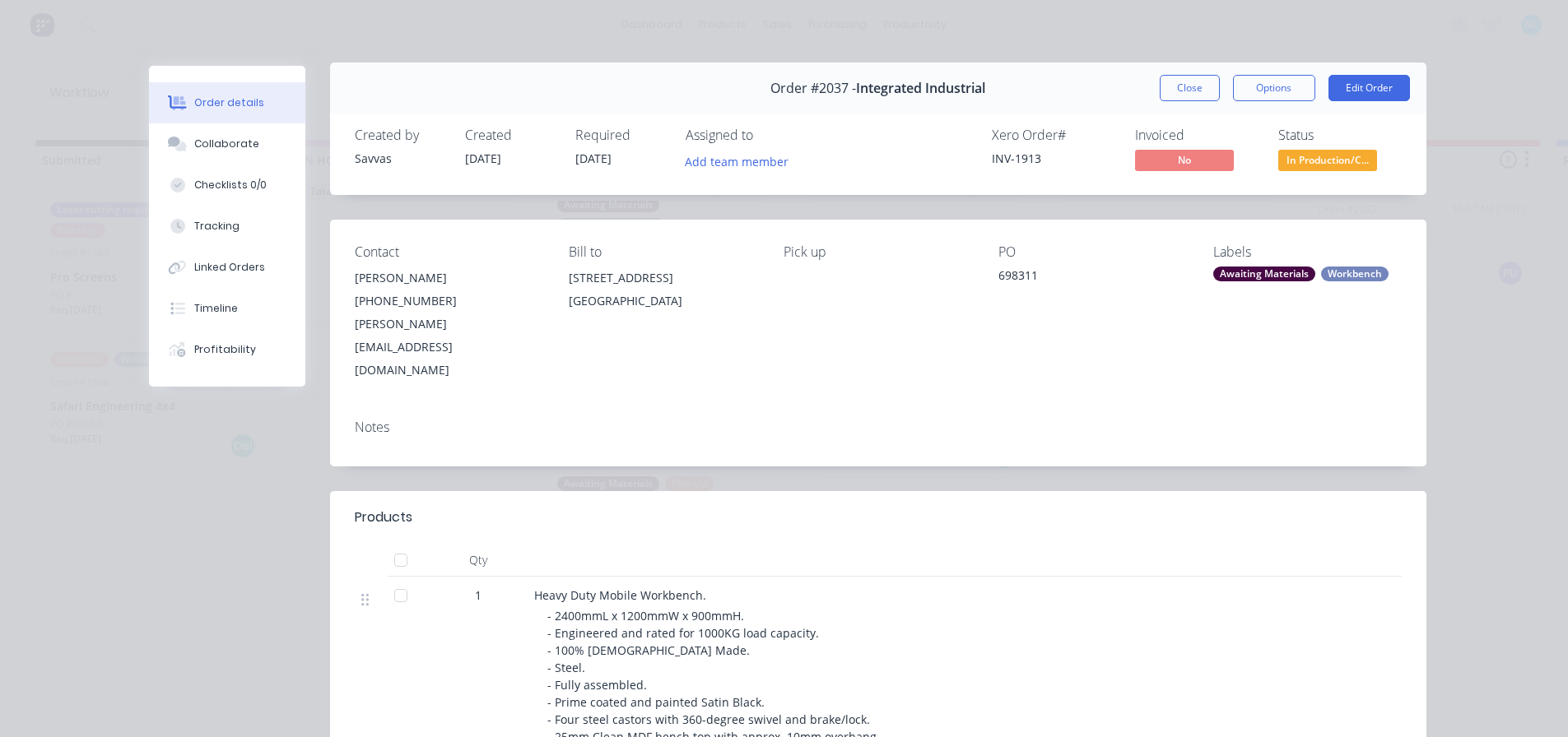
scroll to position [0, 0]
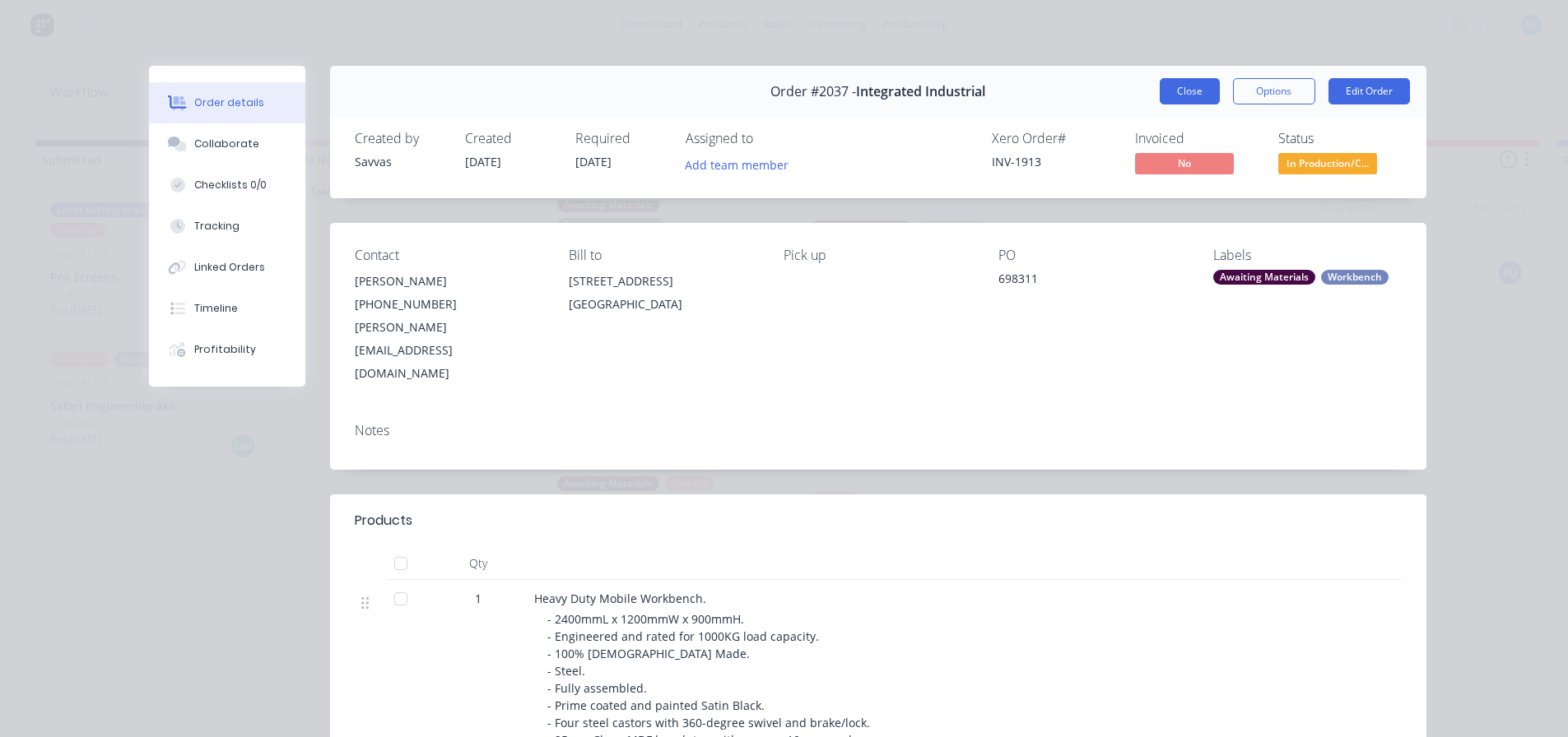
click at [1191, 83] on button "Close" at bounding box center [1189, 91] width 60 height 26
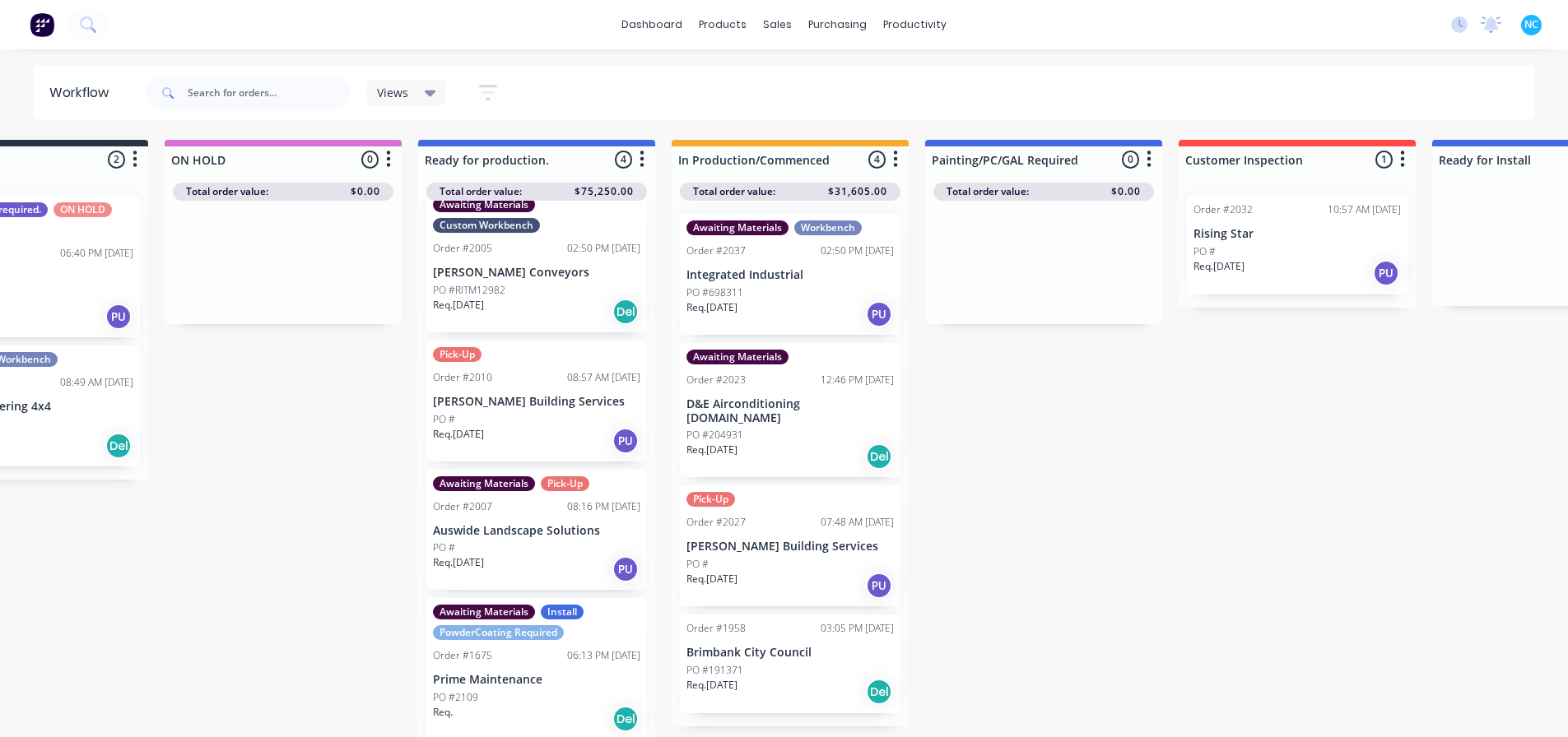
scroll to position [16, 125]
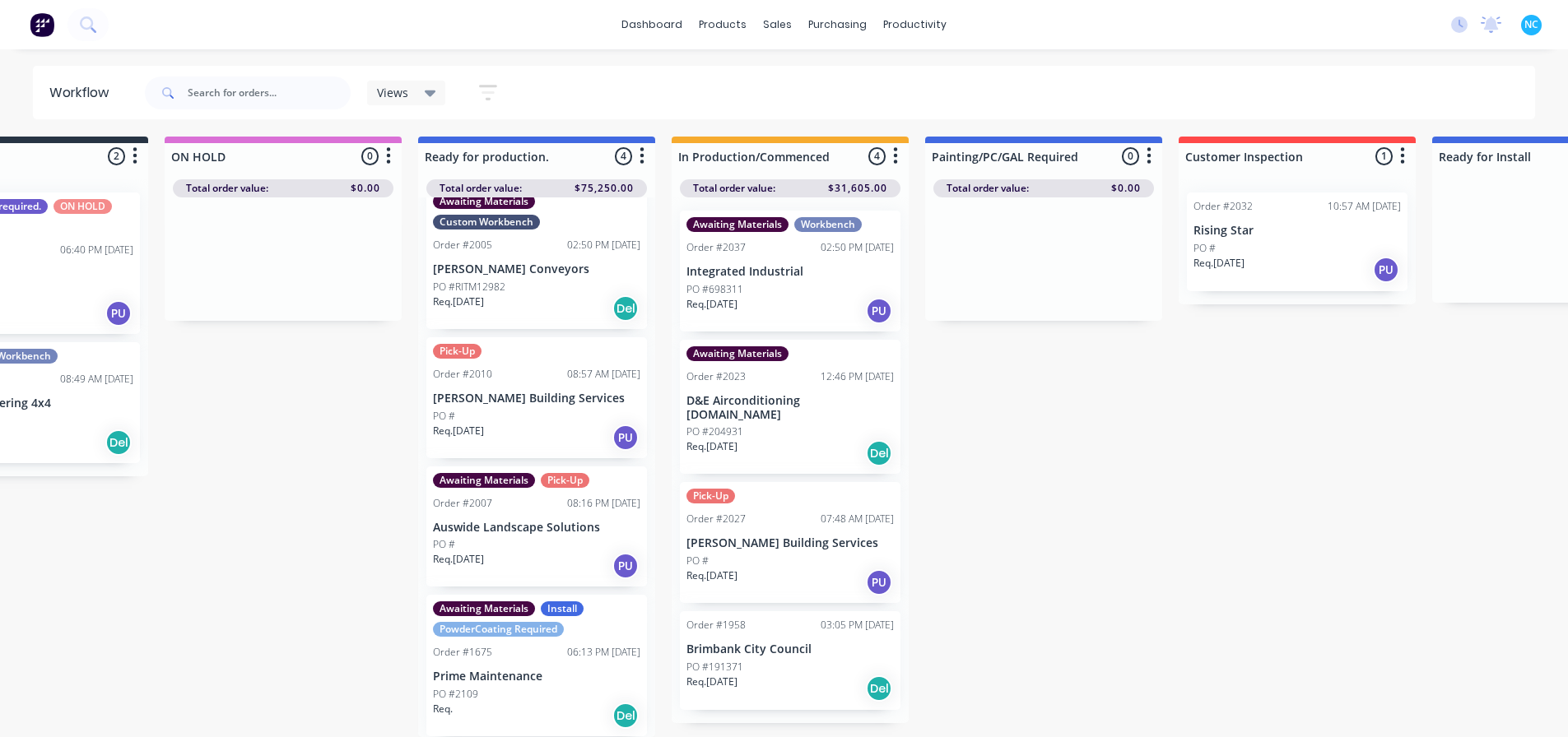
click at [770, 309] on div "Req. [DATE] PU" at bounding box center [789, 311] width 207 height 28
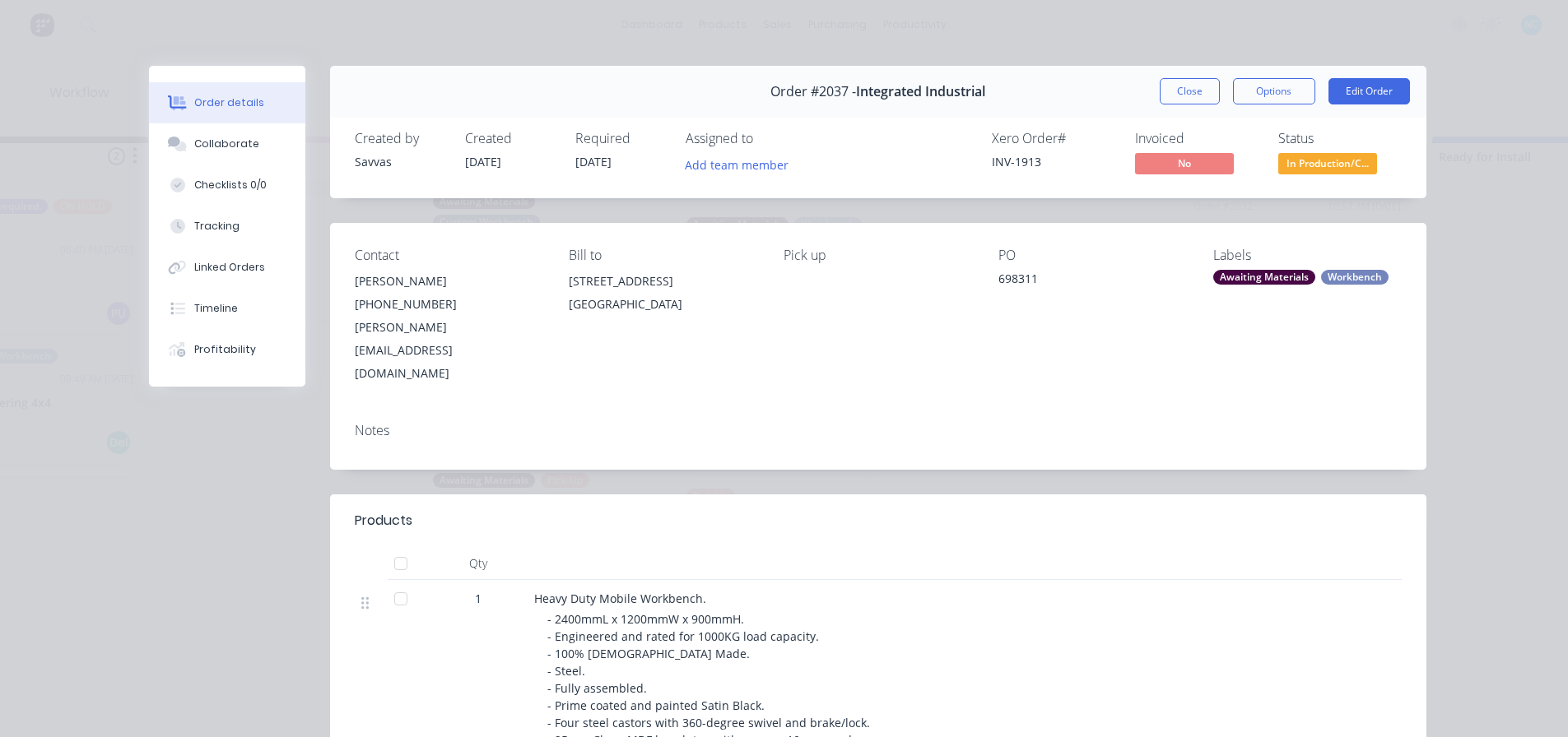
click at [1263, 108] on div "Order #2037 - Integrated Industrial Close Options Edit Order" at bounding box center [877, 91] width 1096 height 52
click at [1267, 105] on div "Order #2037 - Integrated Industrial Close Options Edit Order" at bounding box center [877, 91] width 1096 height 52
click at [1271, 96] on button "Options" at bounding box center [1274, 91] width 82 height 26
click at [1334, 270] on div "Workbench" at bounding box center [1354, 277] width 68 height 15
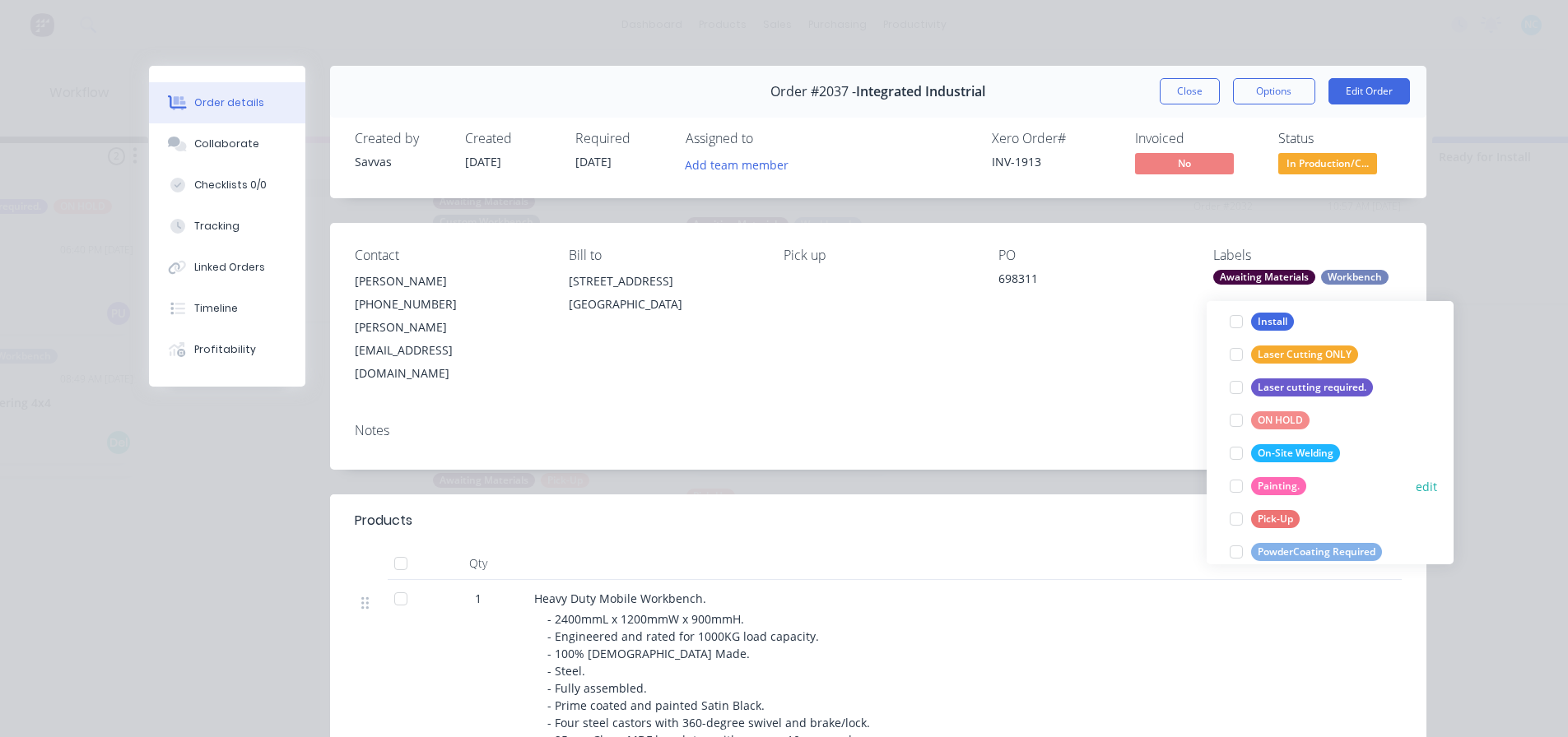
scroll to position [576, 0]
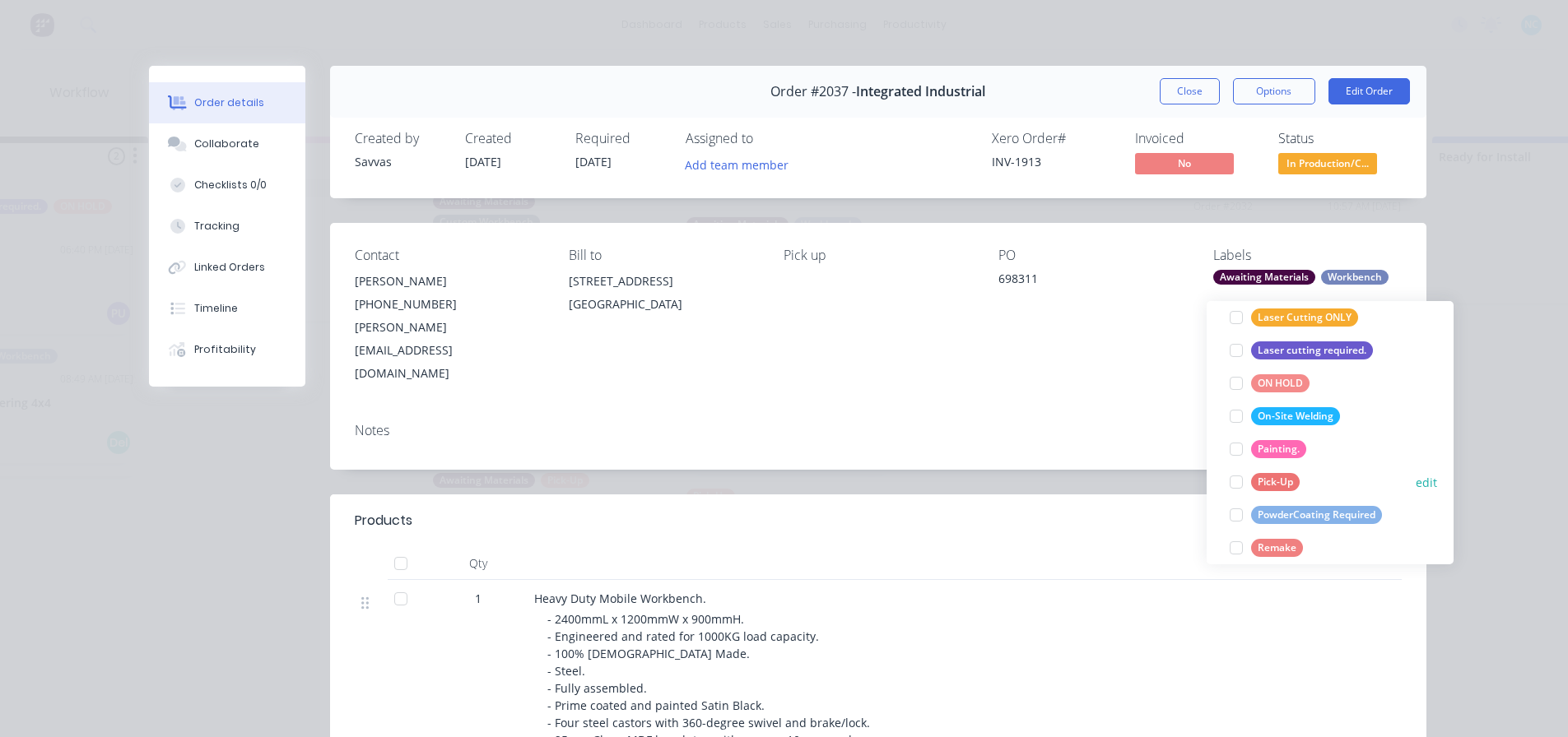
drag, startPoint x: 1242, startPoint y: 468, endPoint x: 1222, endPoint y: 495, distance: 33.6
click at [1241, 468] on div at bounding box center [1236, 483] width 33 height 33
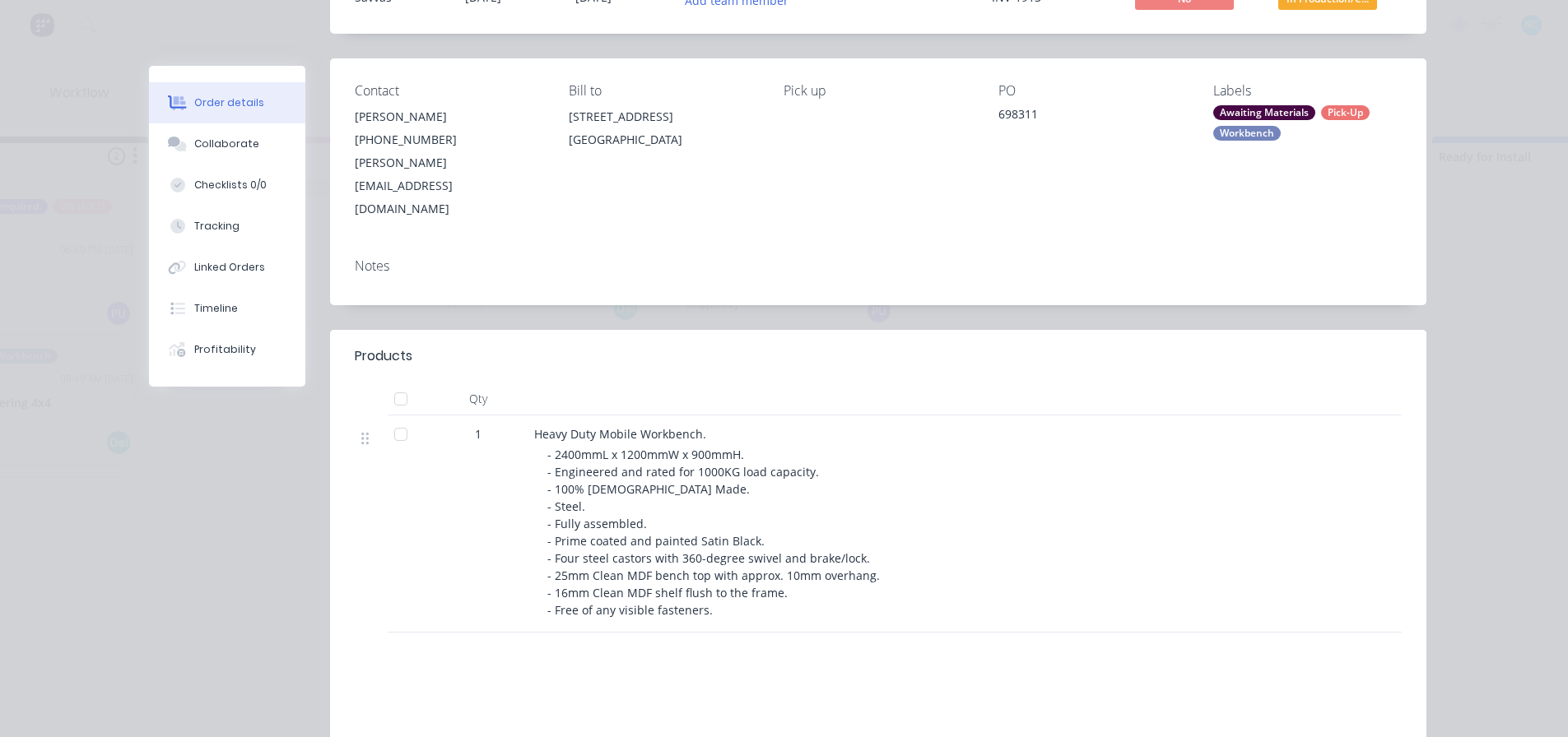
click at [1139, 533] on div "- 2400mmL x 1200mmW x 900mmH. - Engineered and rated for 1000KG load capacity. …" at bounding box center [863, 533] width 632 height 173
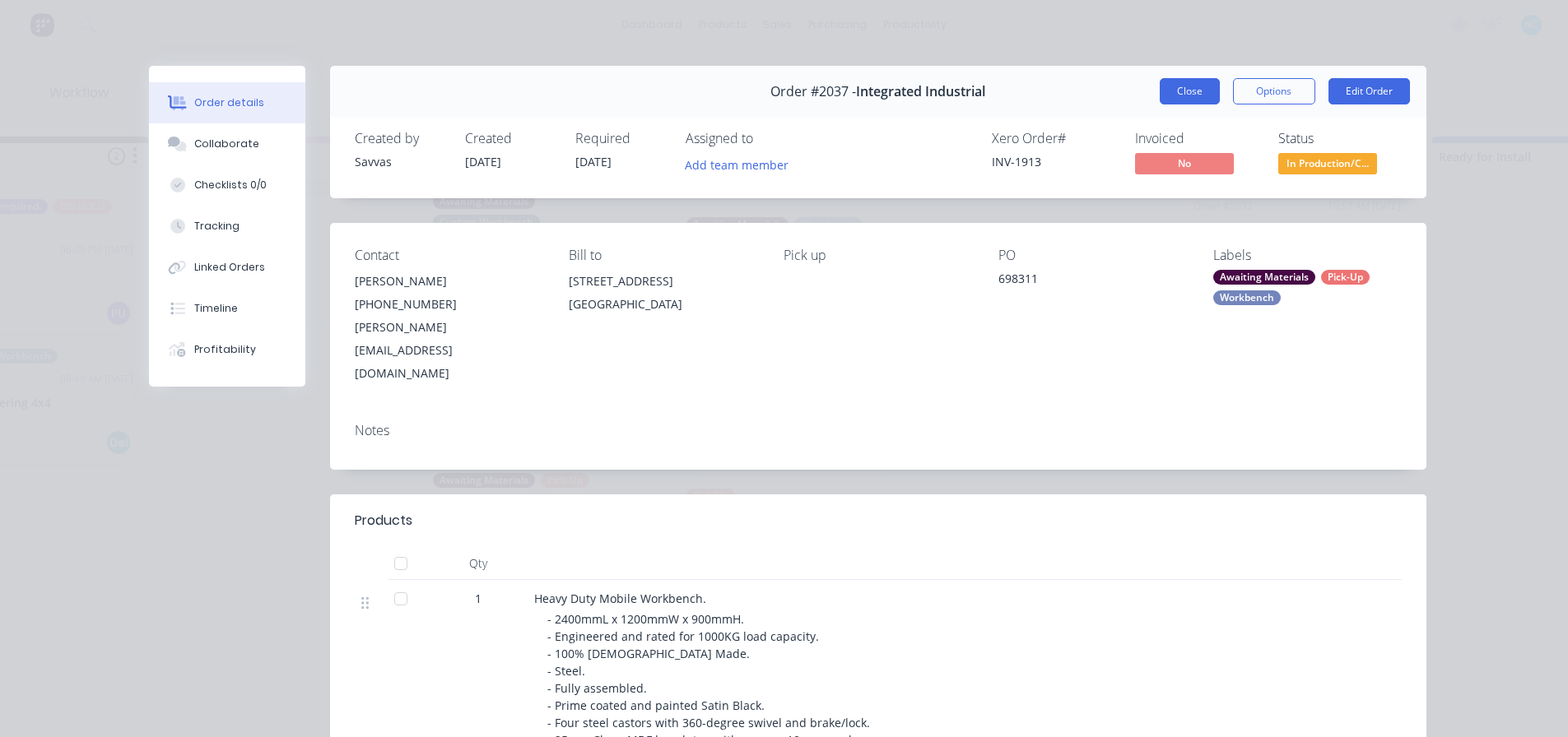
drag, startPoint x: 1198, startPoint y: 109, endPoint x: 1191, endPoint y: 97, distance: 13.9
click at [1191, 98] on div "Order #2037 - Integrated Industrial Close Options Edit Order" at bounding box center [877, 91] width 1096 height 52
click at [1191, 97] on button "Close" at bounding box center [1189, 91] width 60 height 26
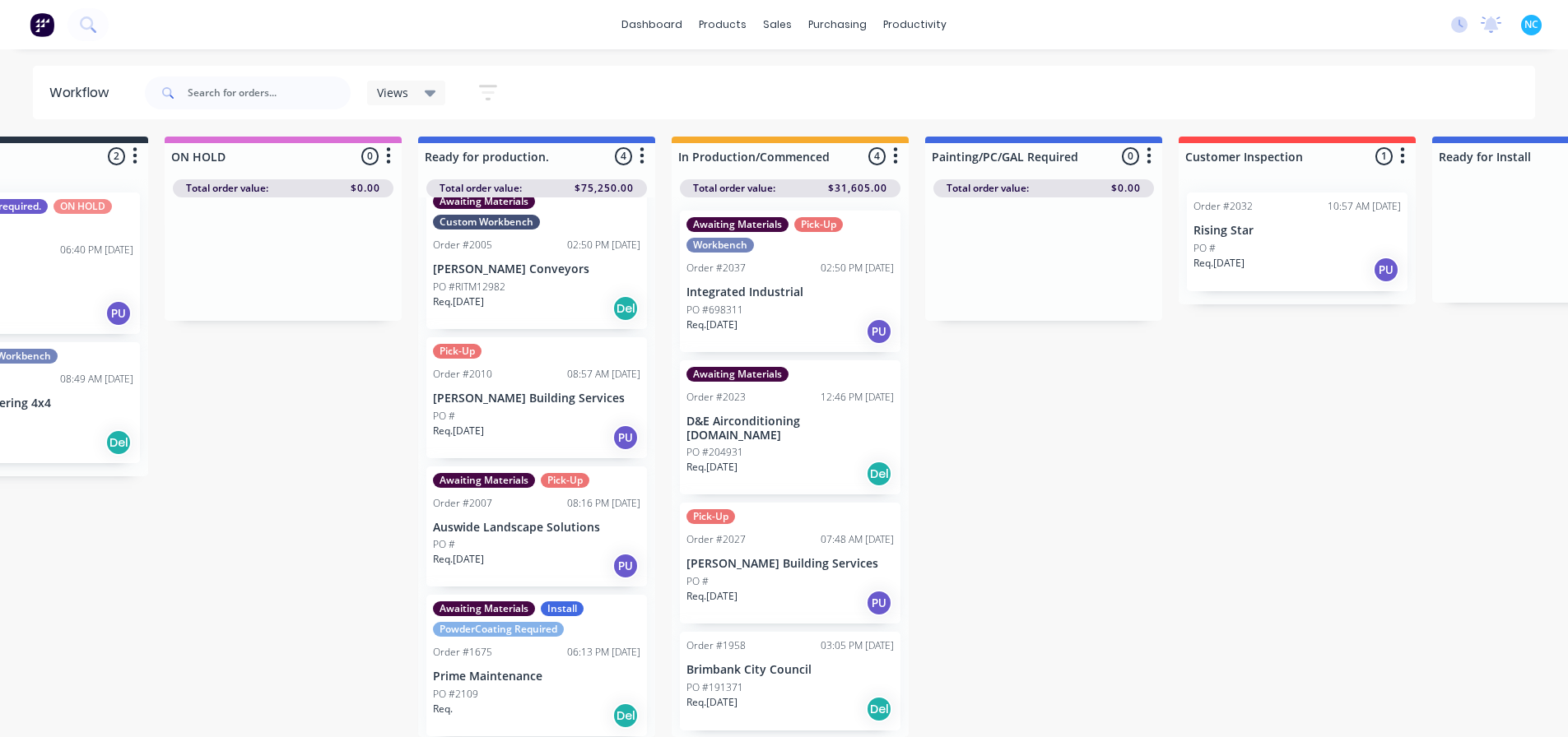
click at [794, 303] on div "PO #698311" at bounding box center [789, 310] width 207 height 15
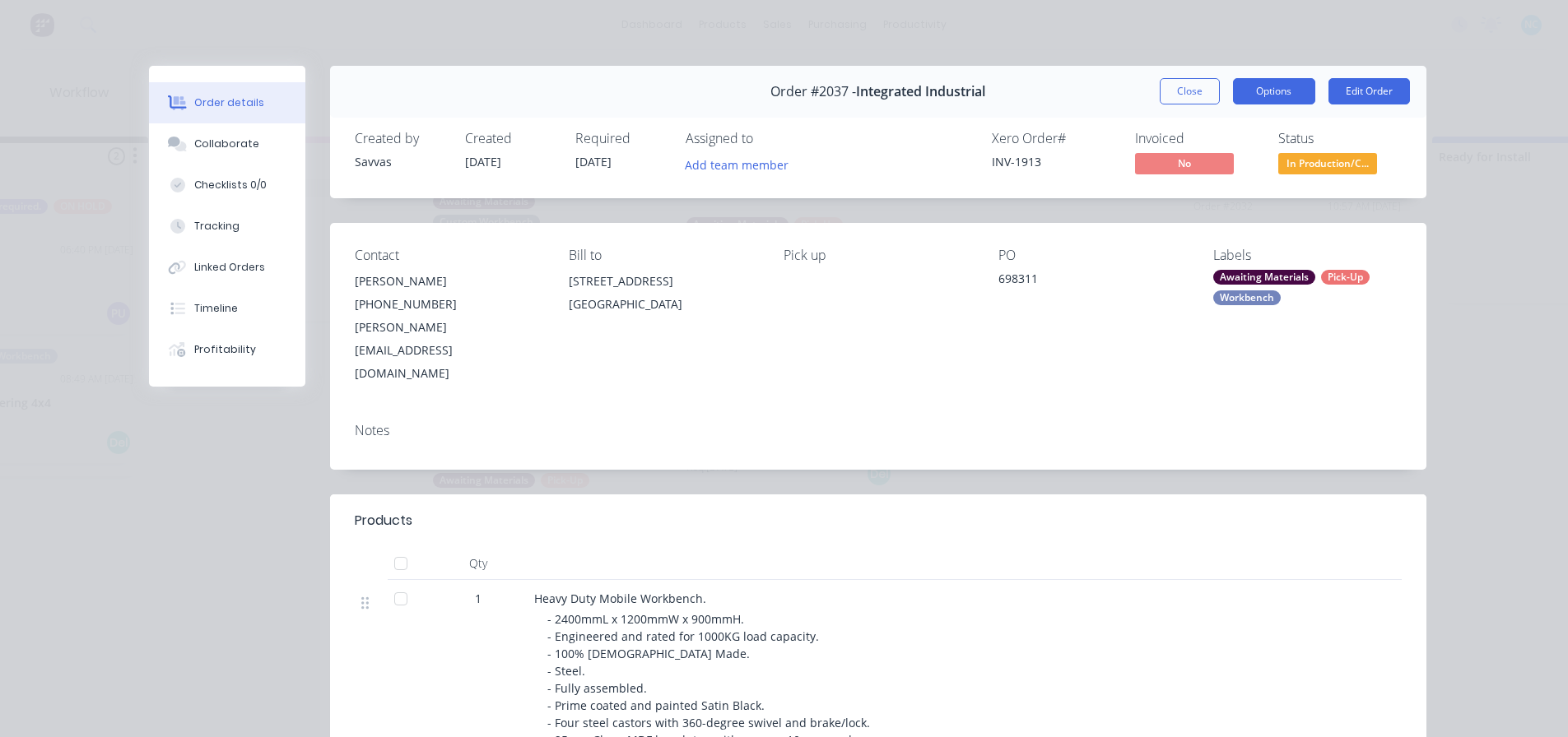
click at [1304, 92] on button "Options" at bounding box center [1274, 91] width 82 height 26
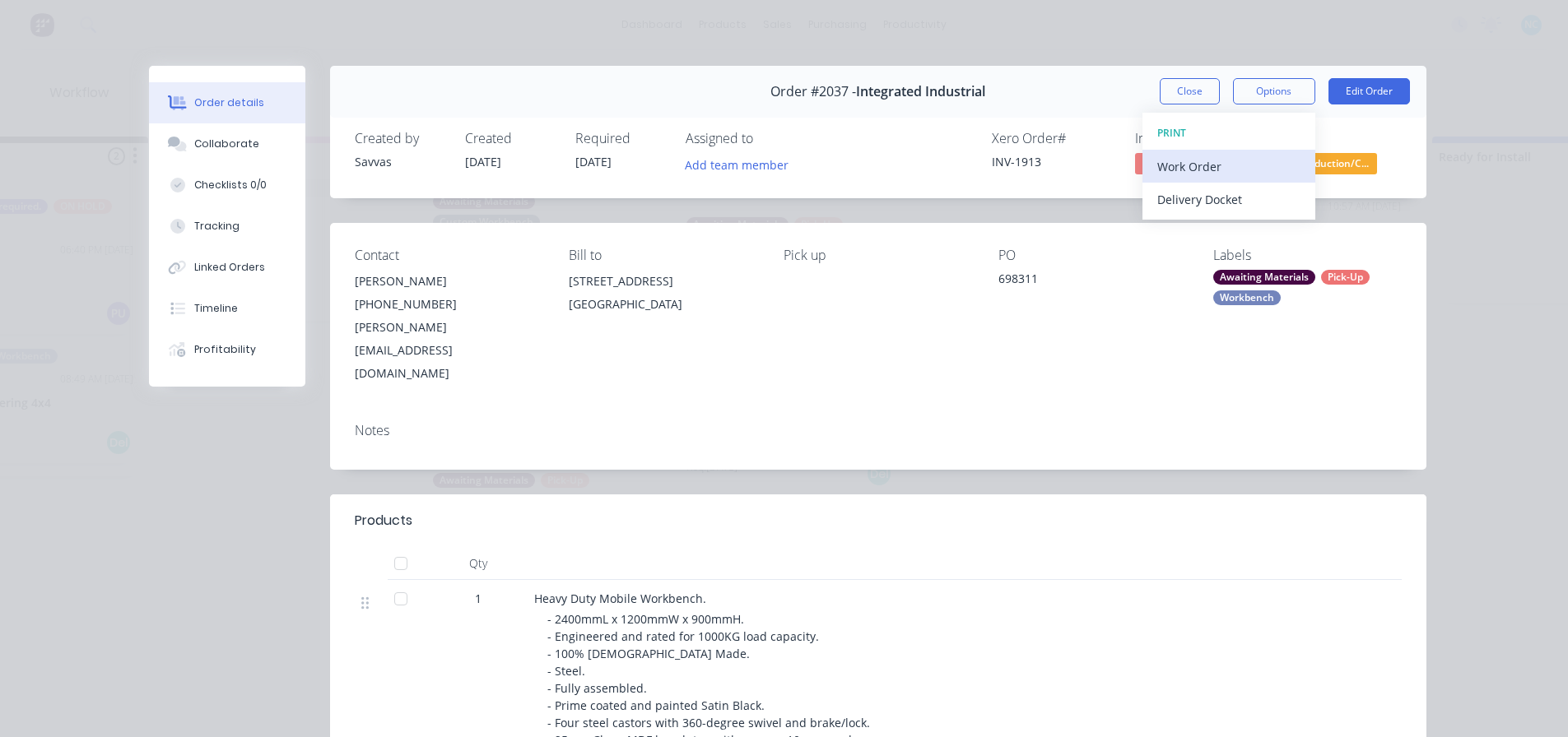
click at [1251, 179] on button "Work Order" at bounding box center [1228, 167] width 173 height 33
click at [1202, 191] on div "Standard" at bounding box center [1228, 199] width 143 height 24
click at [1181, 106] on div "Order #2037 - Integrated Industrial Close Options Edit Order" at bounding box center [877, 91] width 1096 height 52
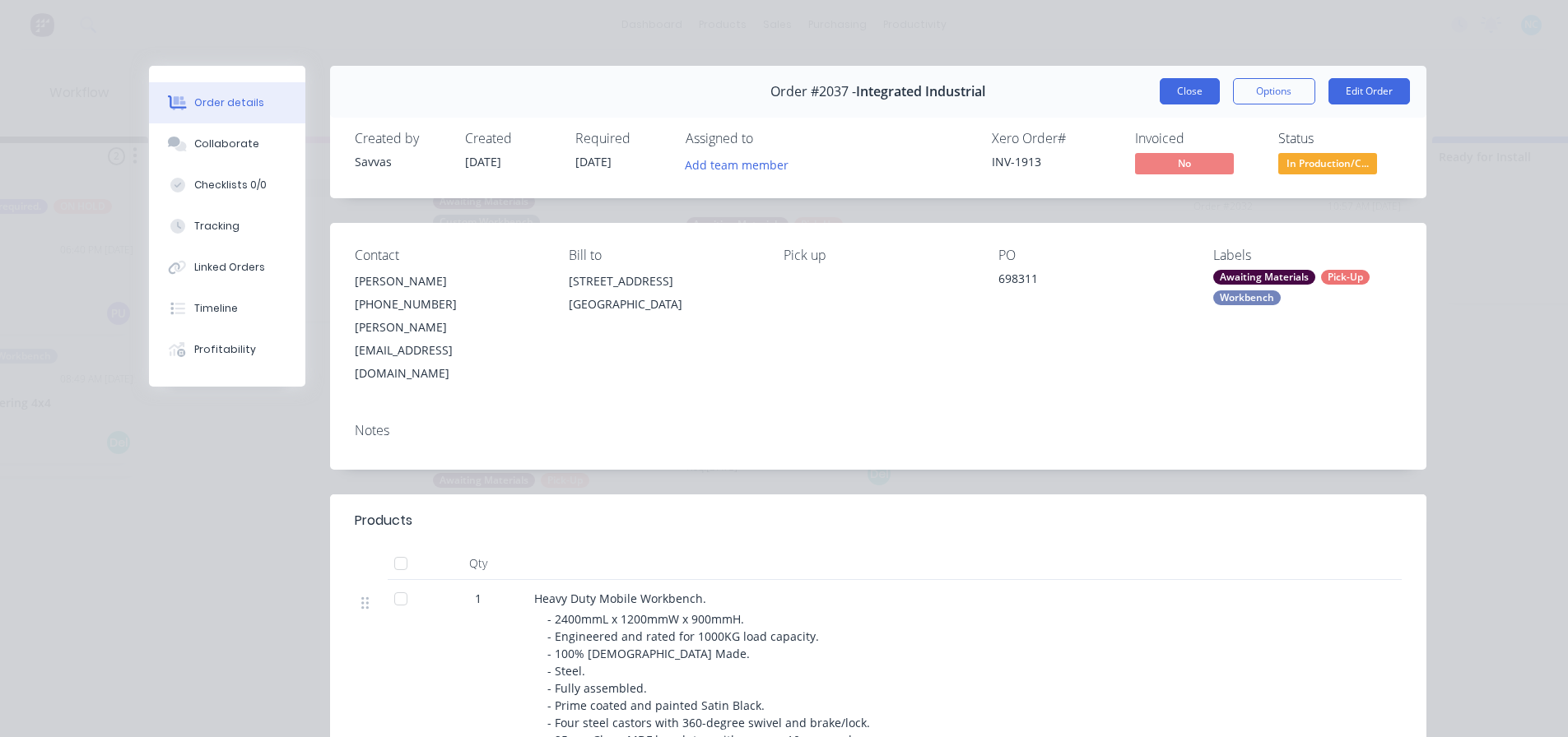
click at [1185, 96] on button "Close" at bounding box center [1189, 91] width 60 height 26
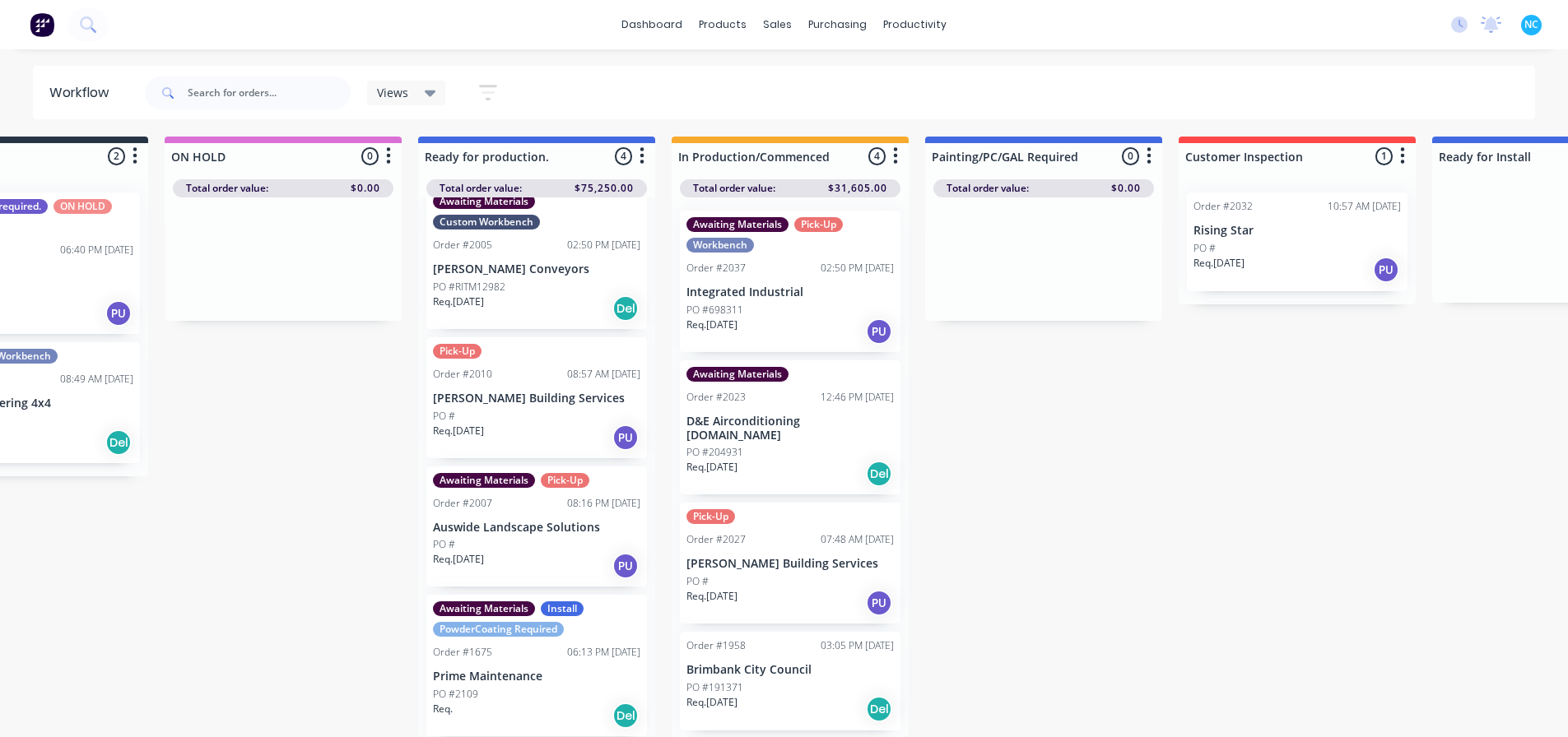
drag, startPoint x: 789, startPoint y: 731, endPoint x: 820, endPoint y: 728, distance: 31.1
click at [820, 728] on div "Submitted 2 Sort By Created date Required date Order number Customer name Most …" at bounding box center [1355, 437] width 2983 height 601
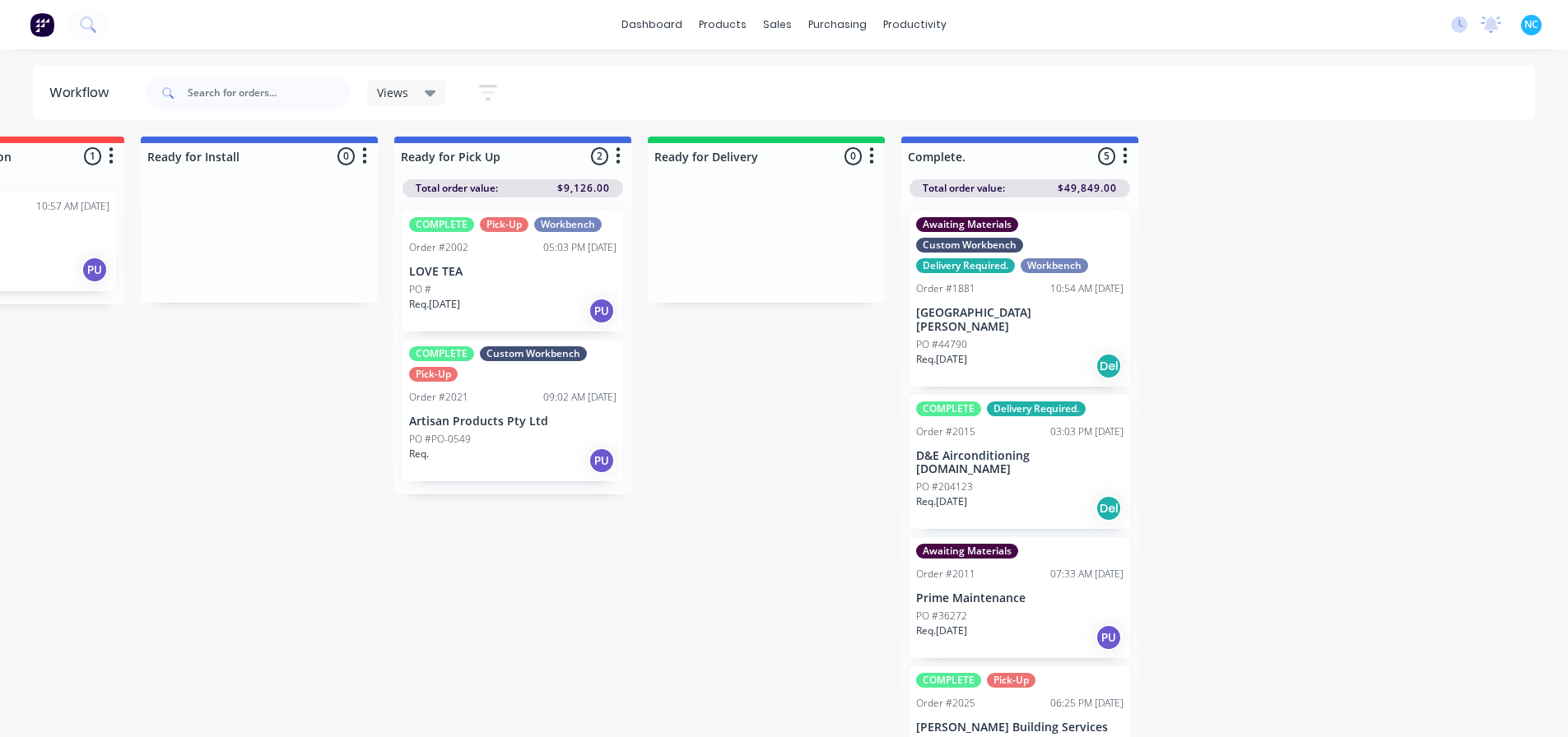
click at [989, 352] on div "Req. [DATE] Del" at bounding box center [1019, 366] width 207 height 28
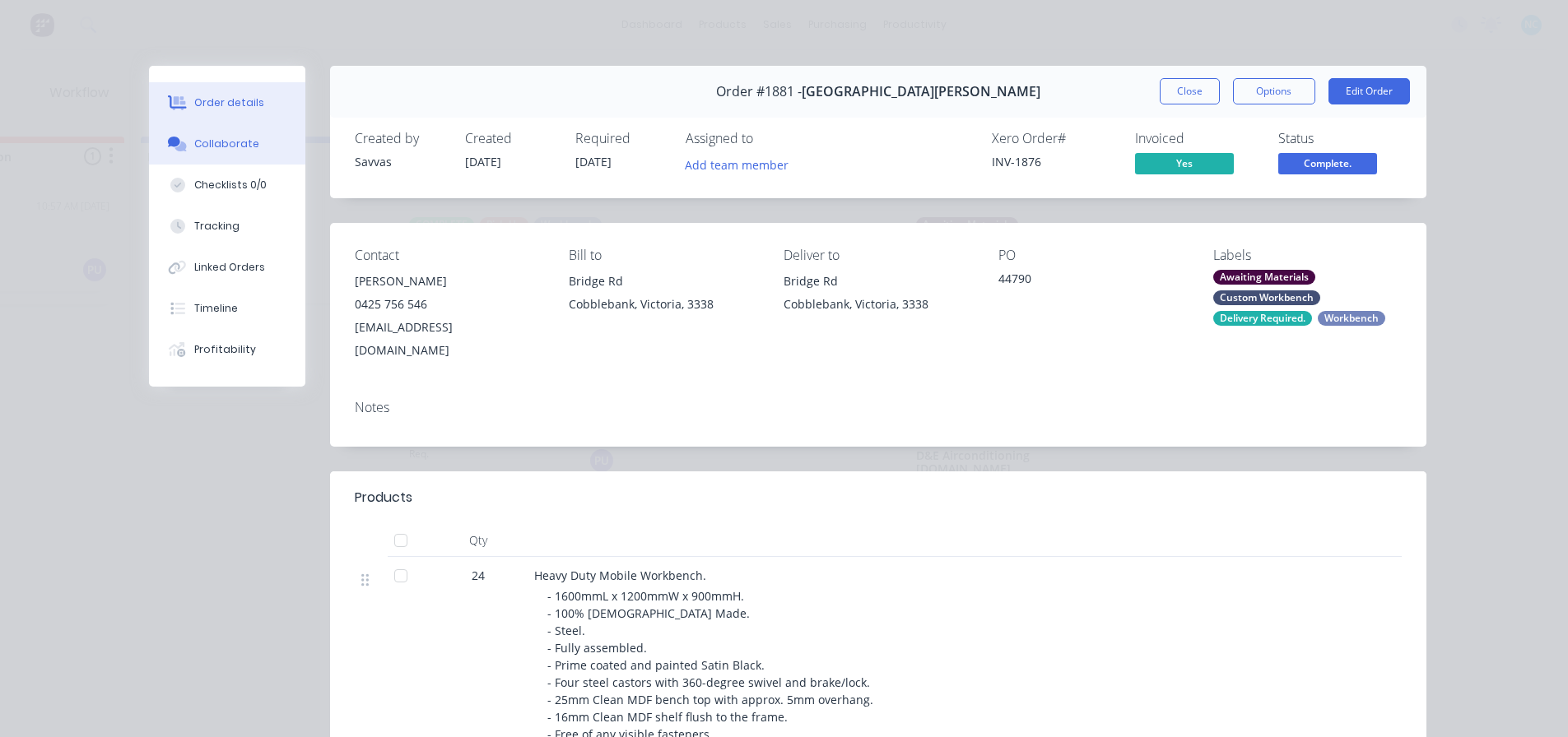
click at [244, 156] on button "Collaborate" at bounding box center [227, 144] width 156 height 41
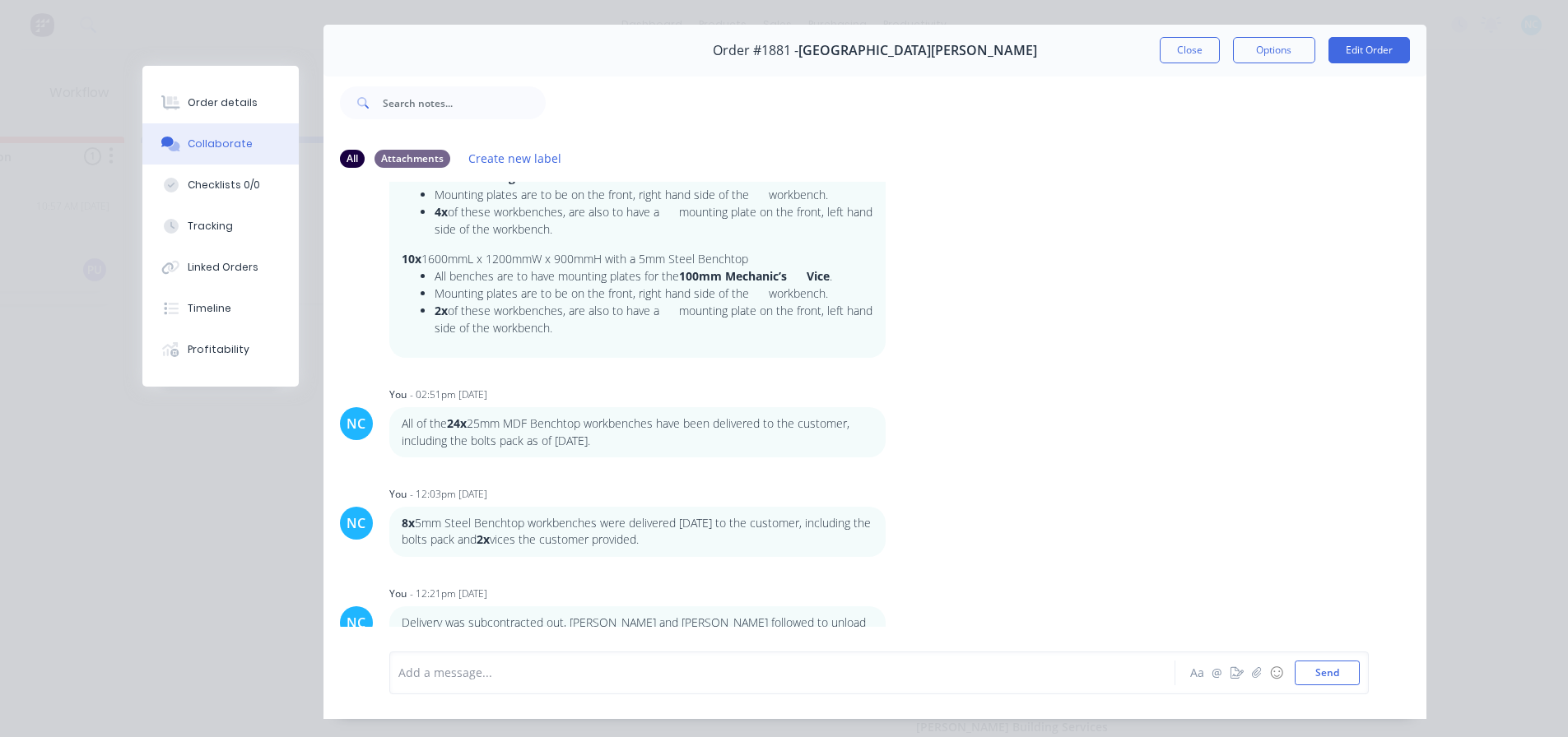
scroll to position [87, 0]
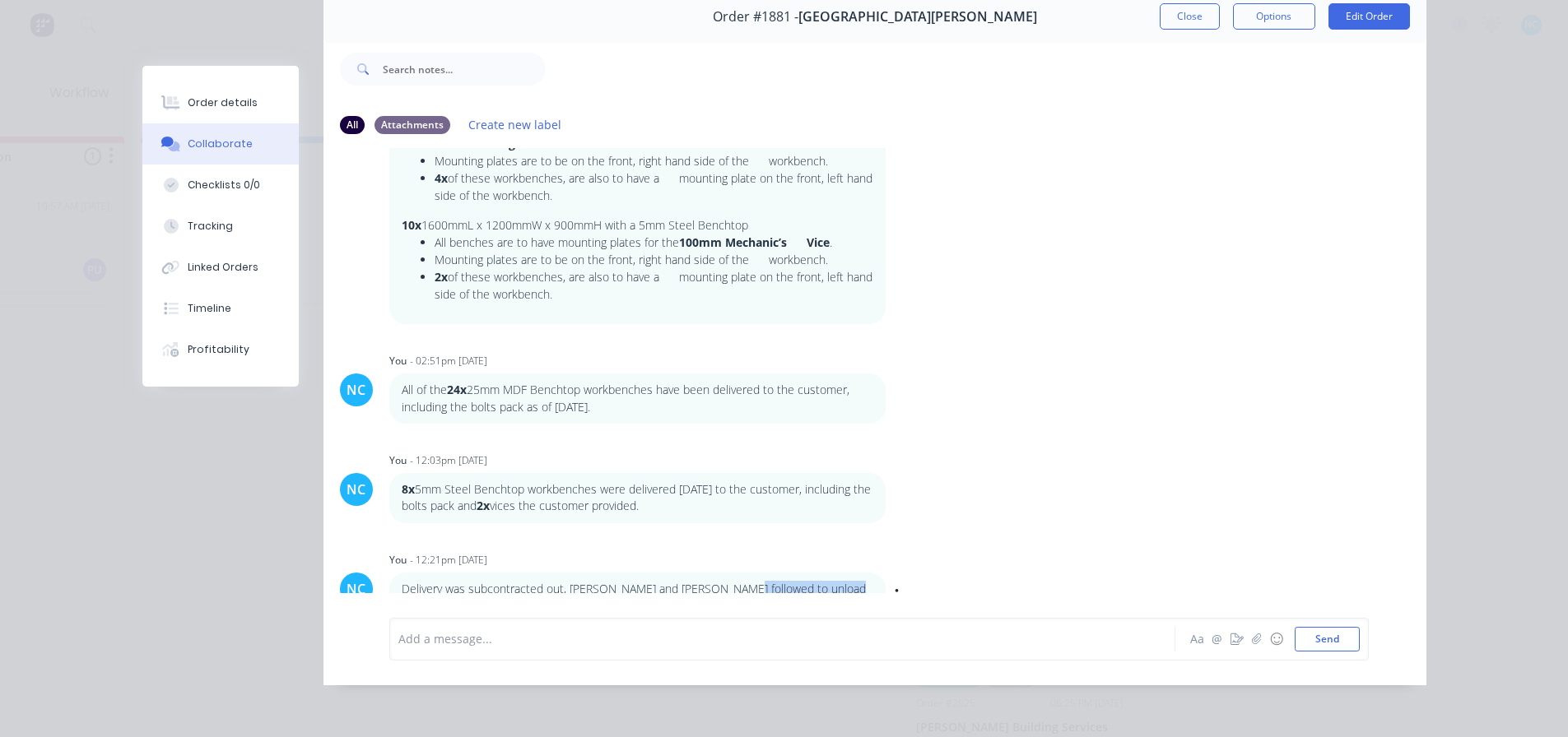
drag, startPoint x: 724, startPoint y: 574, endPoint x: 834, endPoint y: 574, distance: 110.0
click at [834, 581] on p "Delivery was subcontracted out, [PERSON_NAME] and [PERSON_NAME] followed to unl…" at bounding box center [637, 598] width 472 height 33
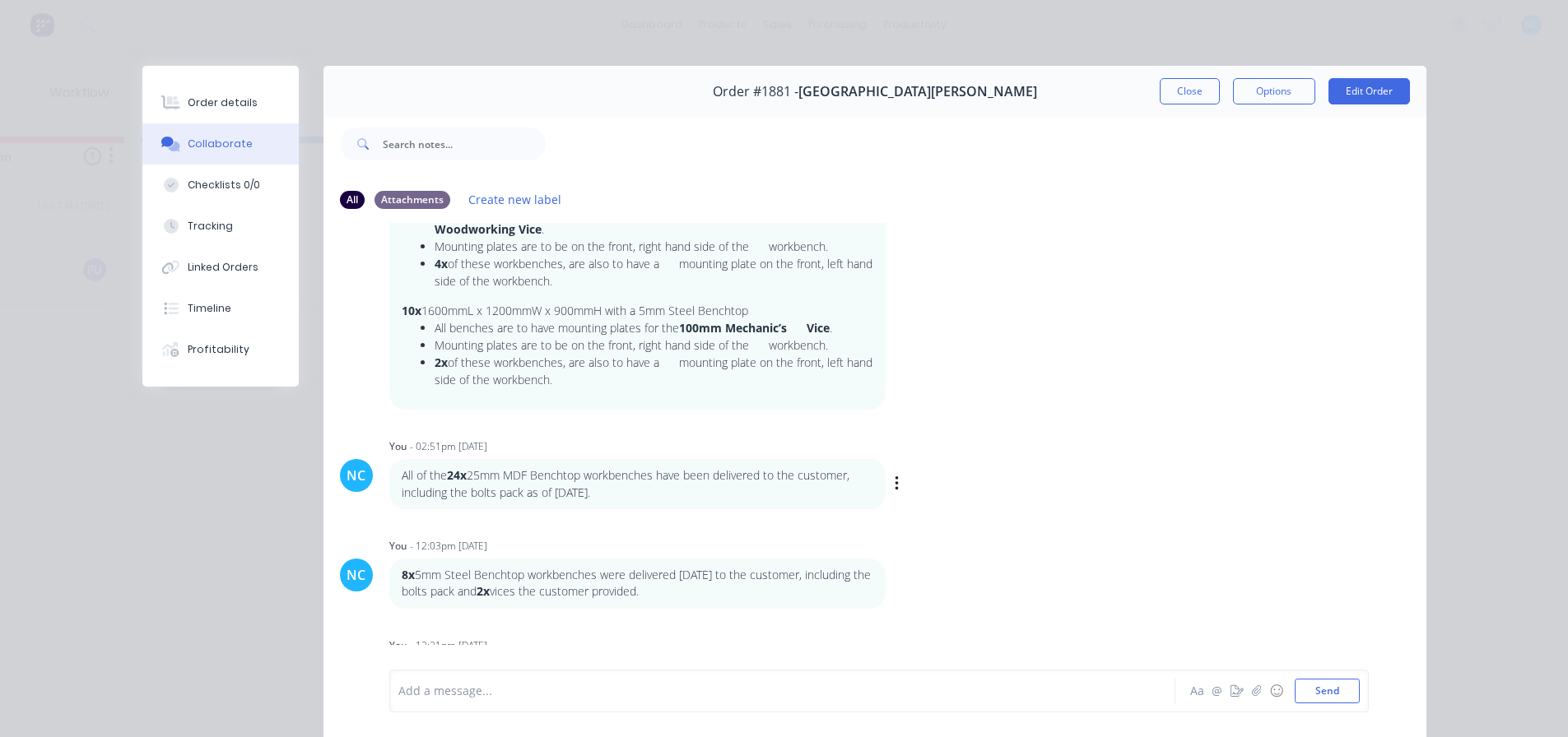
scroll to position [186, 0]
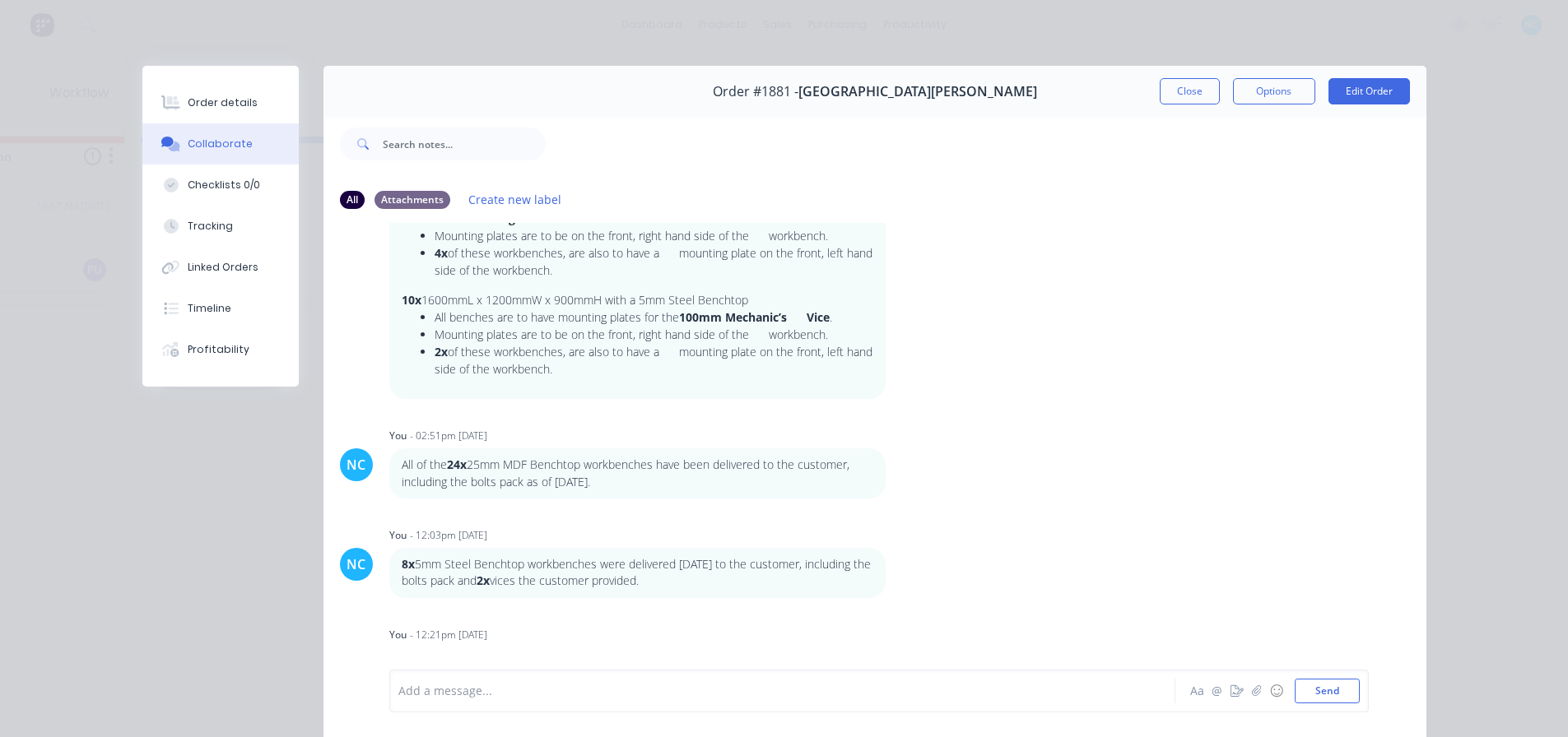
click at [604, 686] on div at bounding box center [759, 692] width 720 height 18
drag, startPoint x: 474, startPoint y: 694, endPoint x: 490, endPoint y: 694, distance: 16.0
click at [490, 694] on span "The remaining 10x 5mm steel benchtop workbenches were delivered to the customer…" at bounding box center [656, 692] width 515 height 16
click at [1194, 692] on button "Aa" at bounding box center [1197, 691] width 20 height 20
click at [392, 688] on div "Aa @ ☺ Send" at bounding box center [879, 691] width 977 height 42
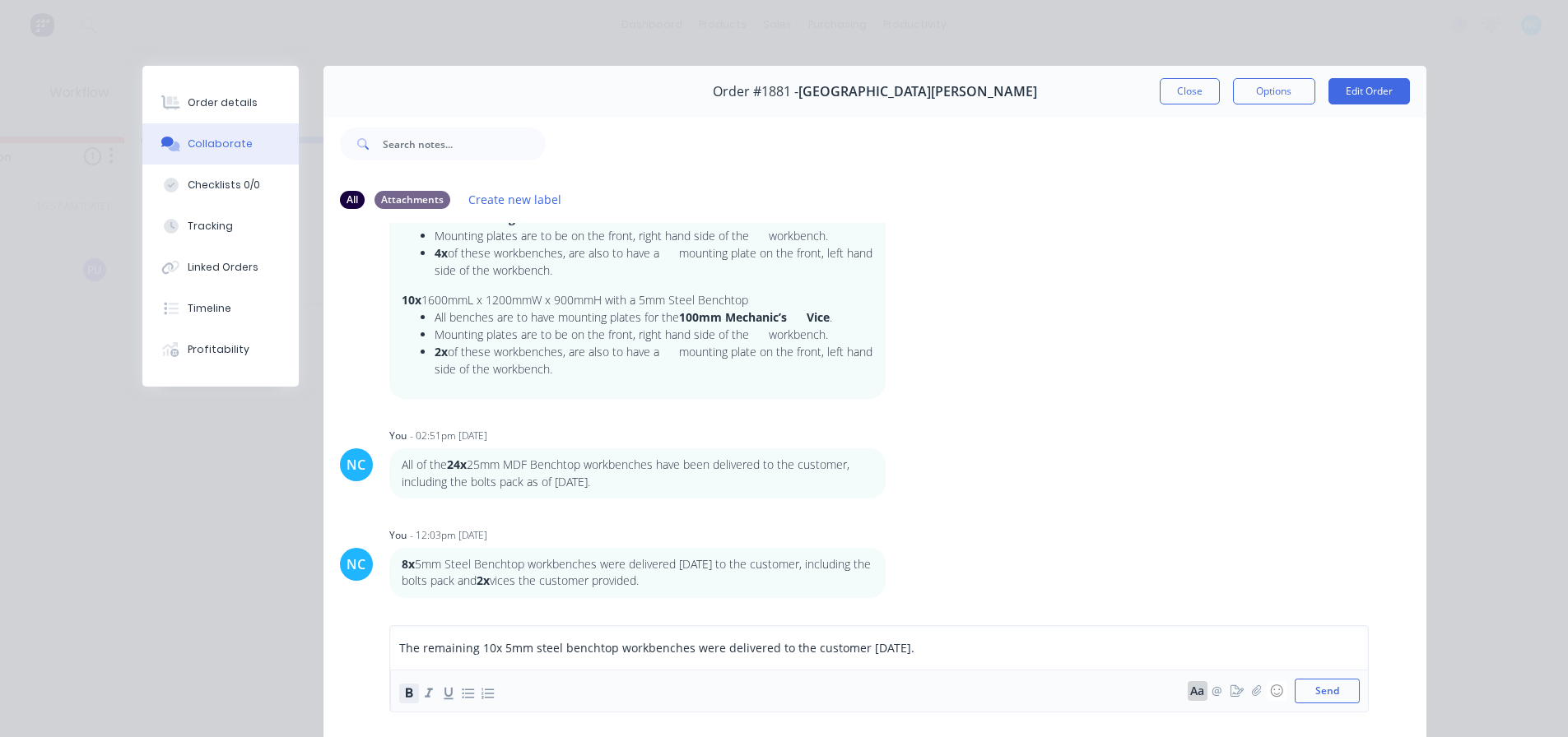
click at [400, 691] on icon "button" at bounding box center [408, 694] width 16 height 16
click at [976, 655] on div "The remaining 10x 5mm steel benchtop workbenches were delivered to the customer…" at bounding box center [759, 649] width 720 height 18
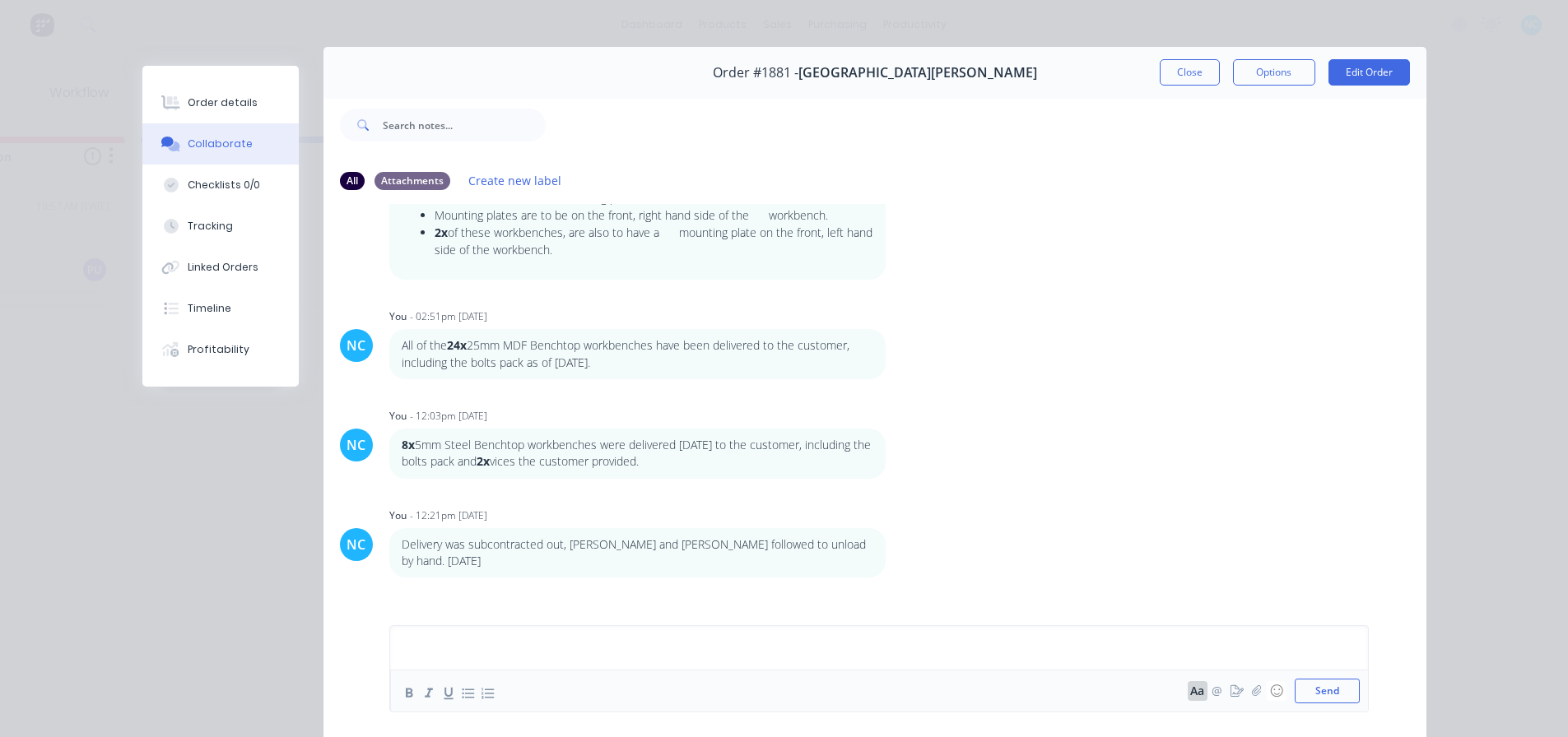
scroll to position [0, 0]
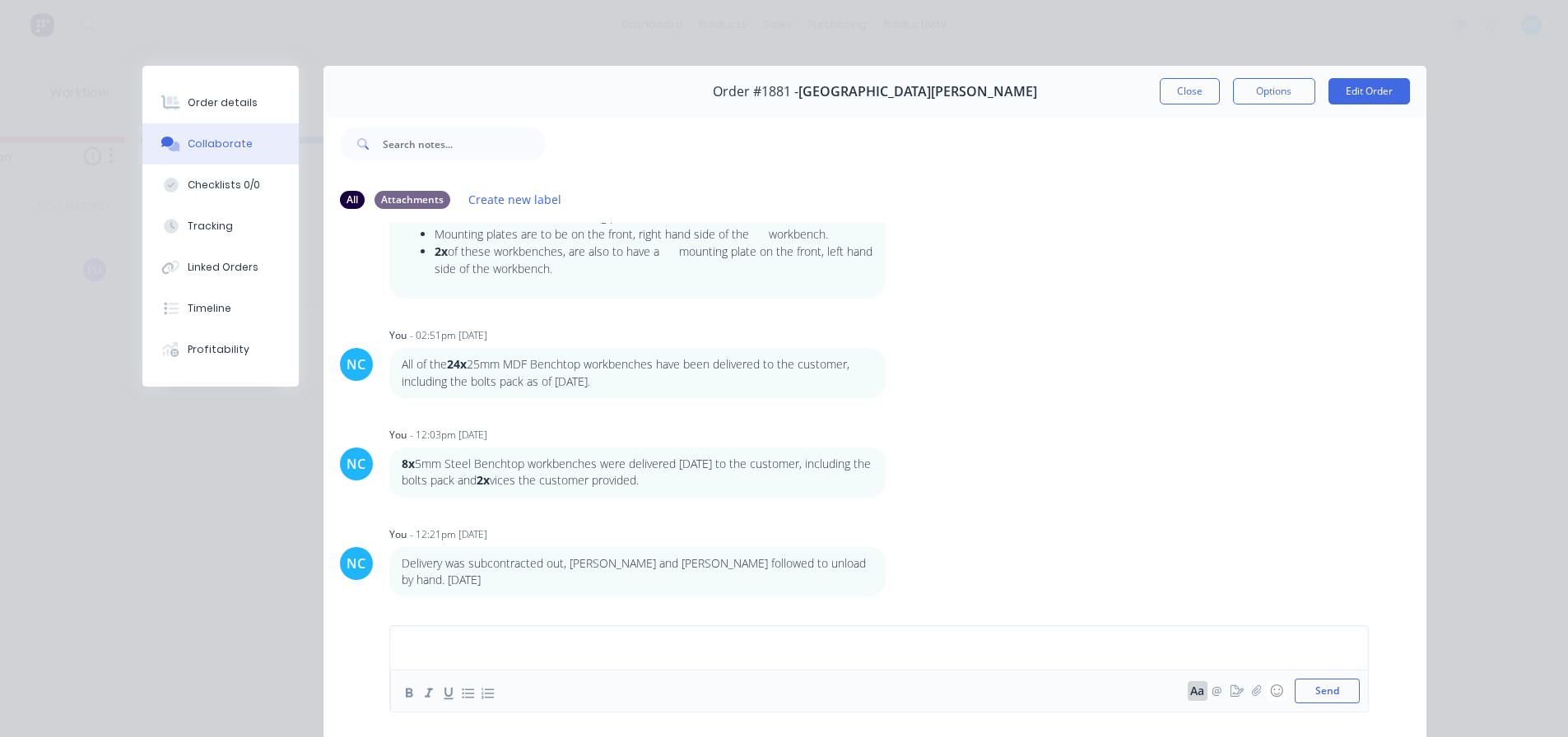
click at [1182, 78] on div "Order #1881 - [GEOGRAPHIC_DATA][PERSON_NAME] Close Options Edit Order" at bounding box center [875, 91] width 1103 height 52
click at [1167, 80] on button "Close" at bounding box center [1189, 91] width 60 height 26
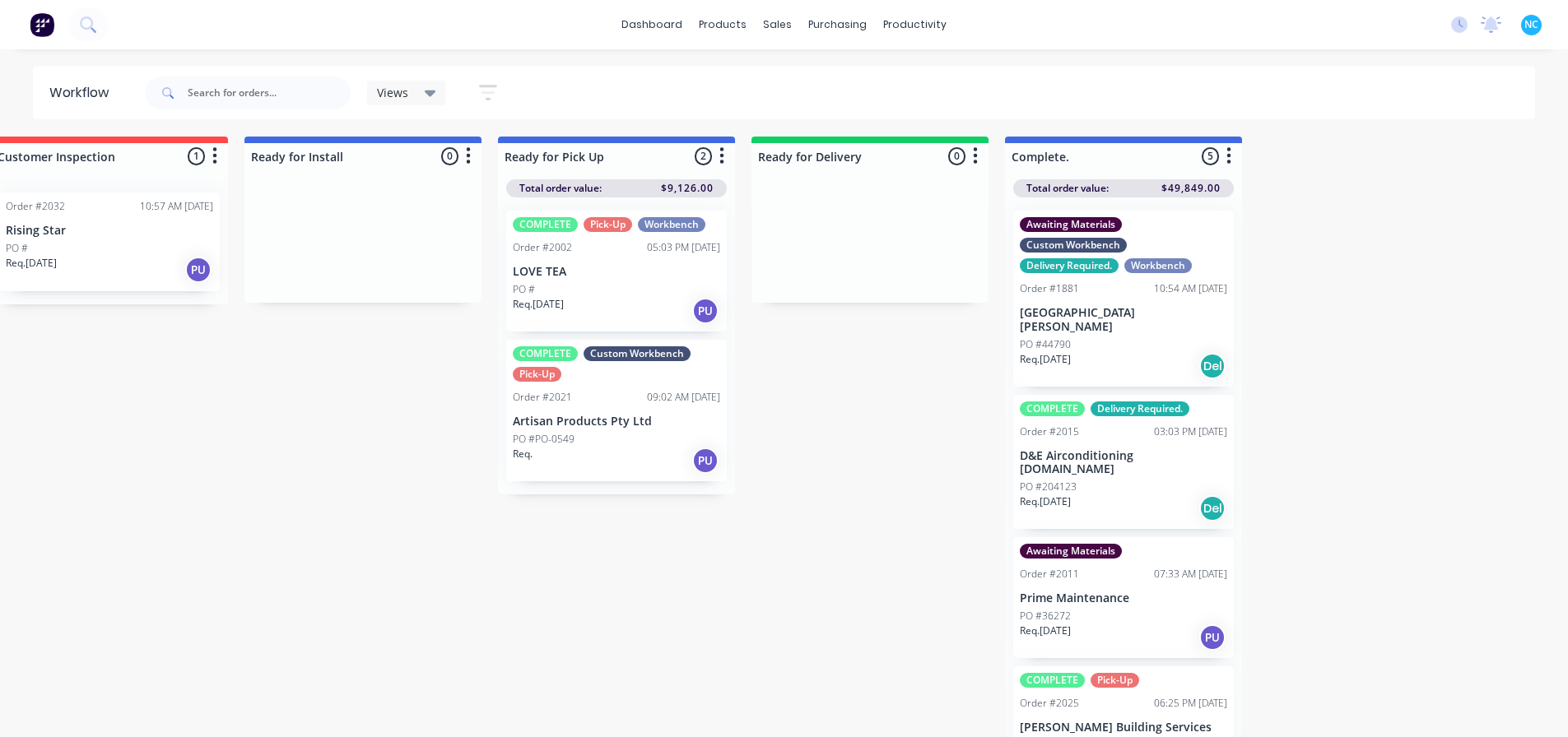
scroll to position [16, 1126]
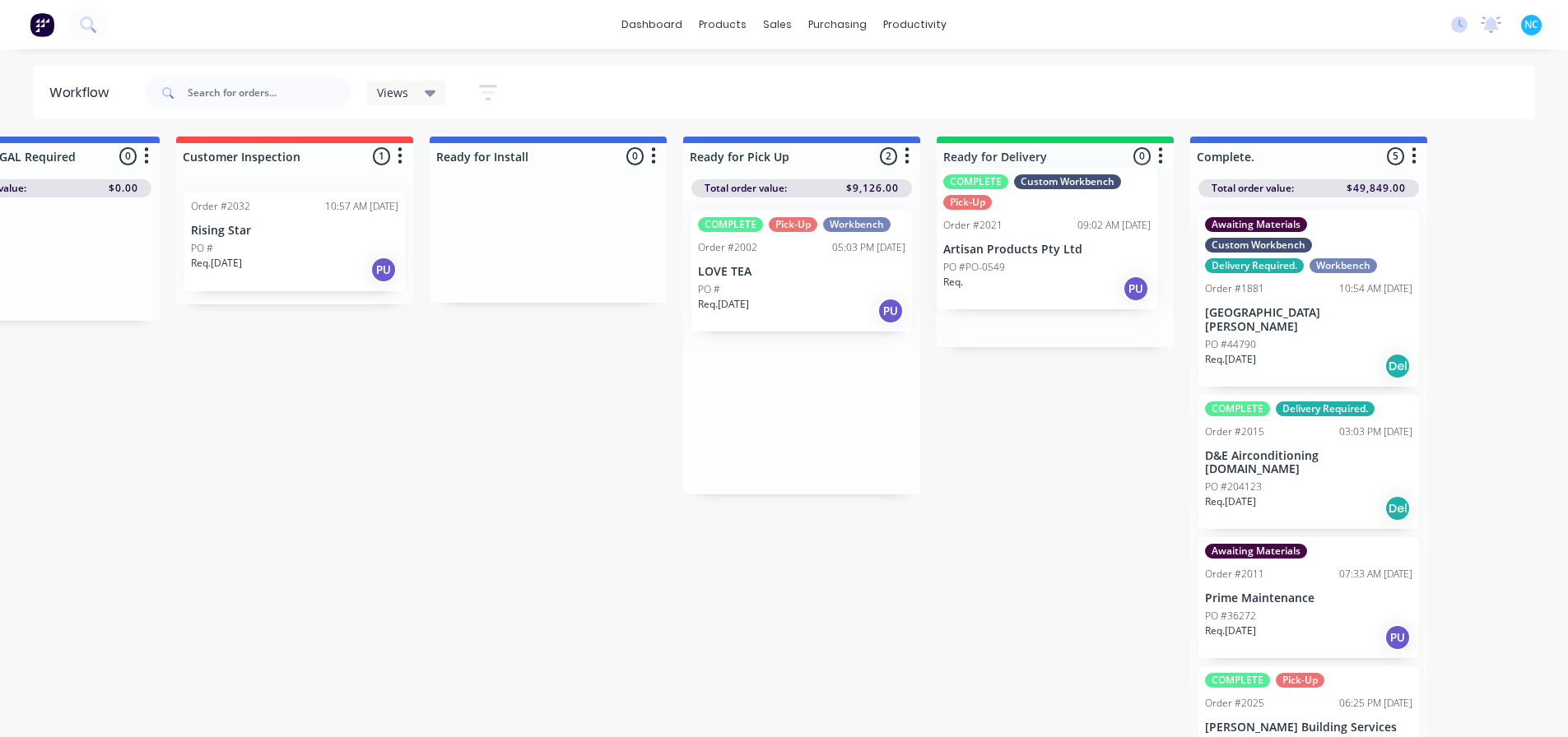
drag, startPoint x: 770, startPoint y: 420, endPoint x: 1020, endPoint y: 257, distance: 298.4
click at [1020, 257] on div "Submitted 2 Sort By Created date Required date Order number Customer name Most …" at bounding box center [352, 437] width 2983 height 601
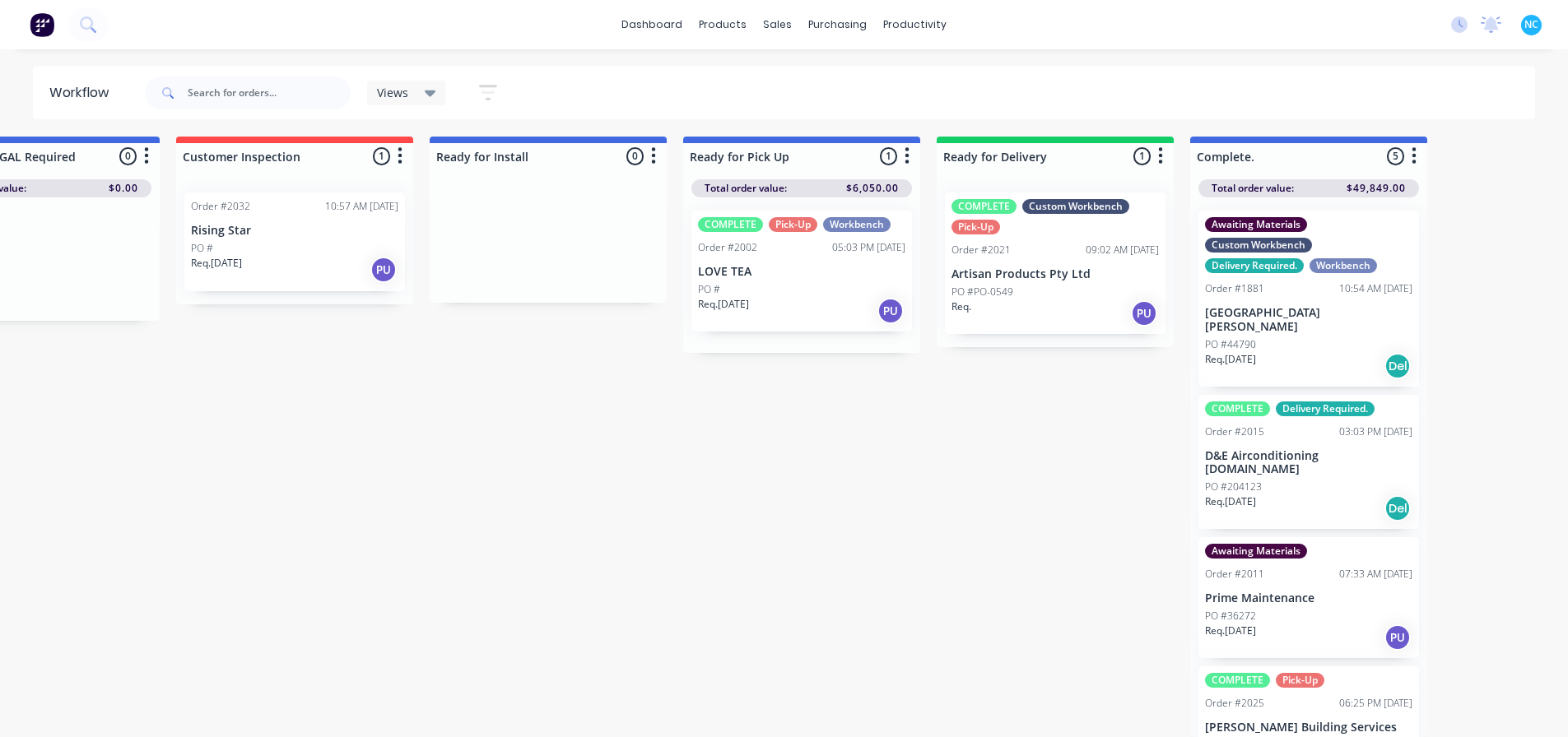
click at [1048, 299] on div "Req. PU" at bounding box center [1055, 313] width 207 height 28
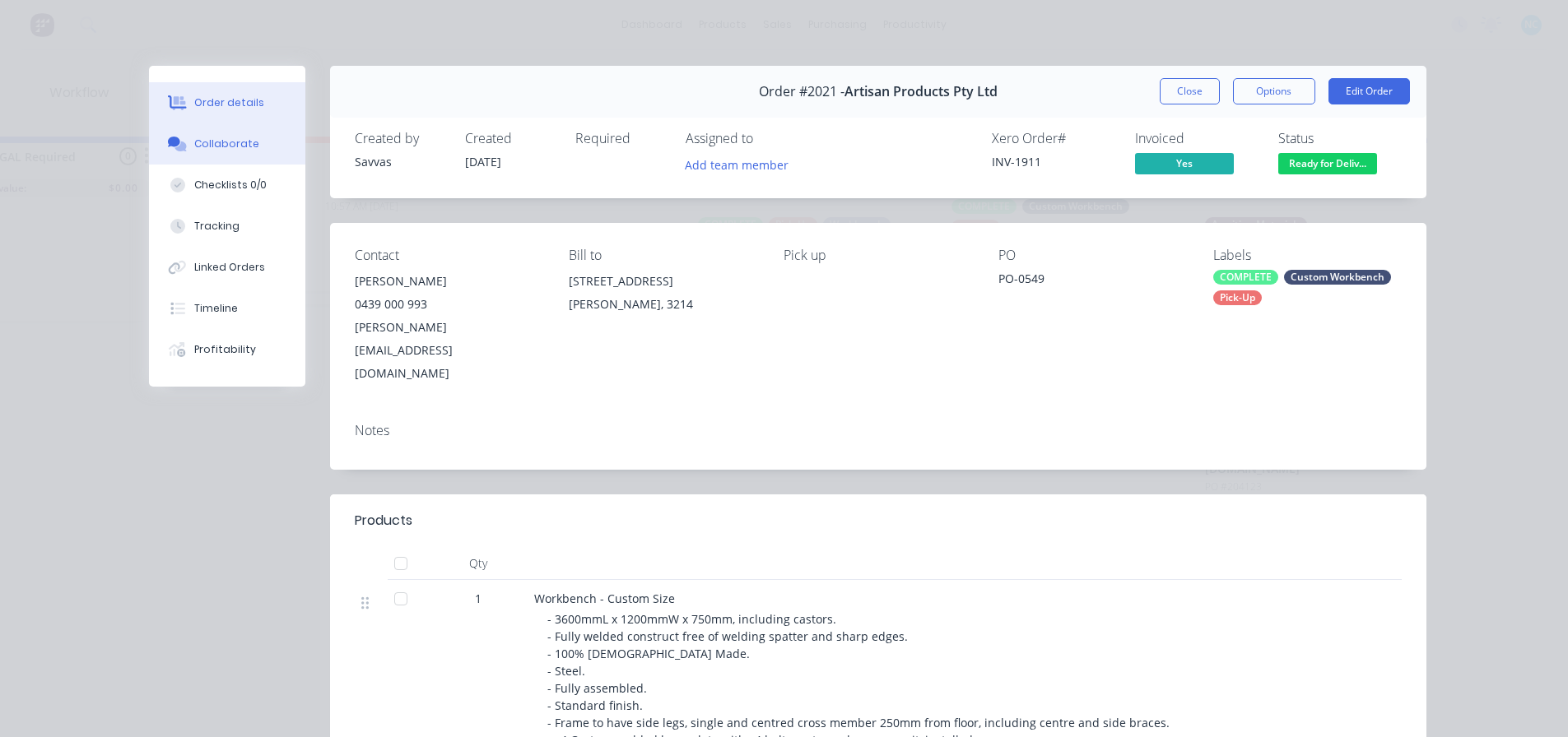
click at [227, 138] on div "Collaborate" at bounding box center [227, 143] width 65 height 15
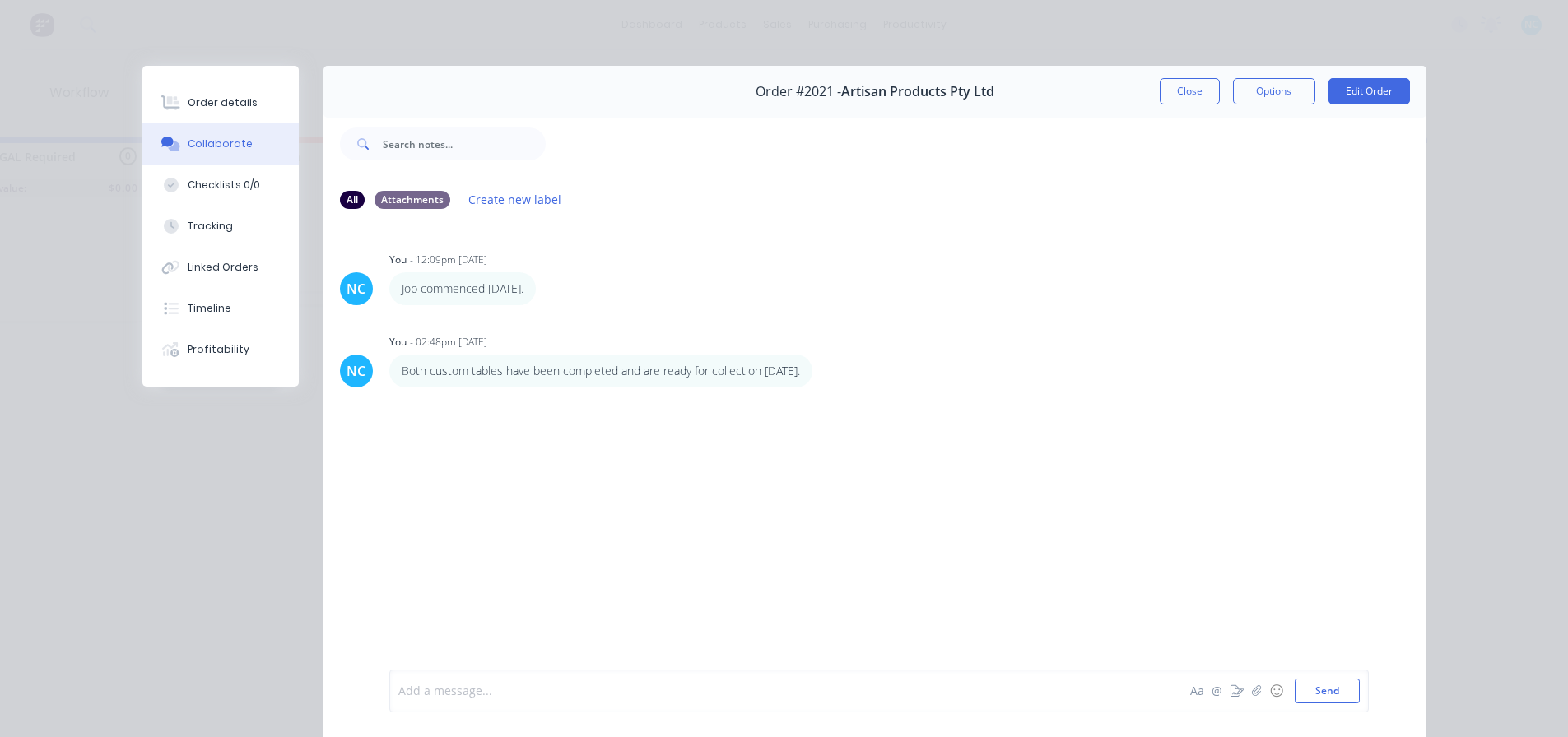
click at [510, 684] on div at bounding box center [759, 692] width 720 height 18
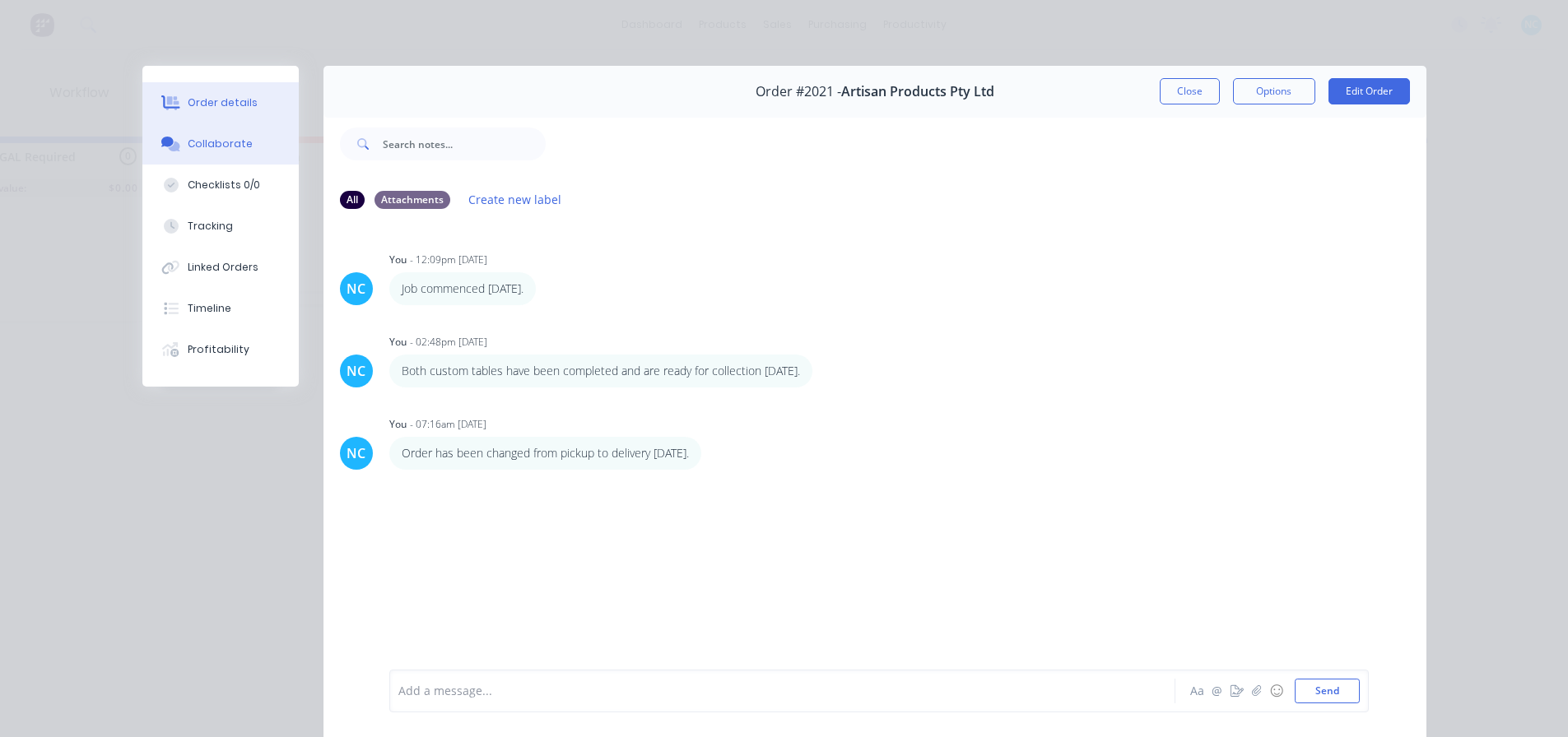
click at [252, 105] on button "Order details" at bounding box center [220, 103] width 156 height 41
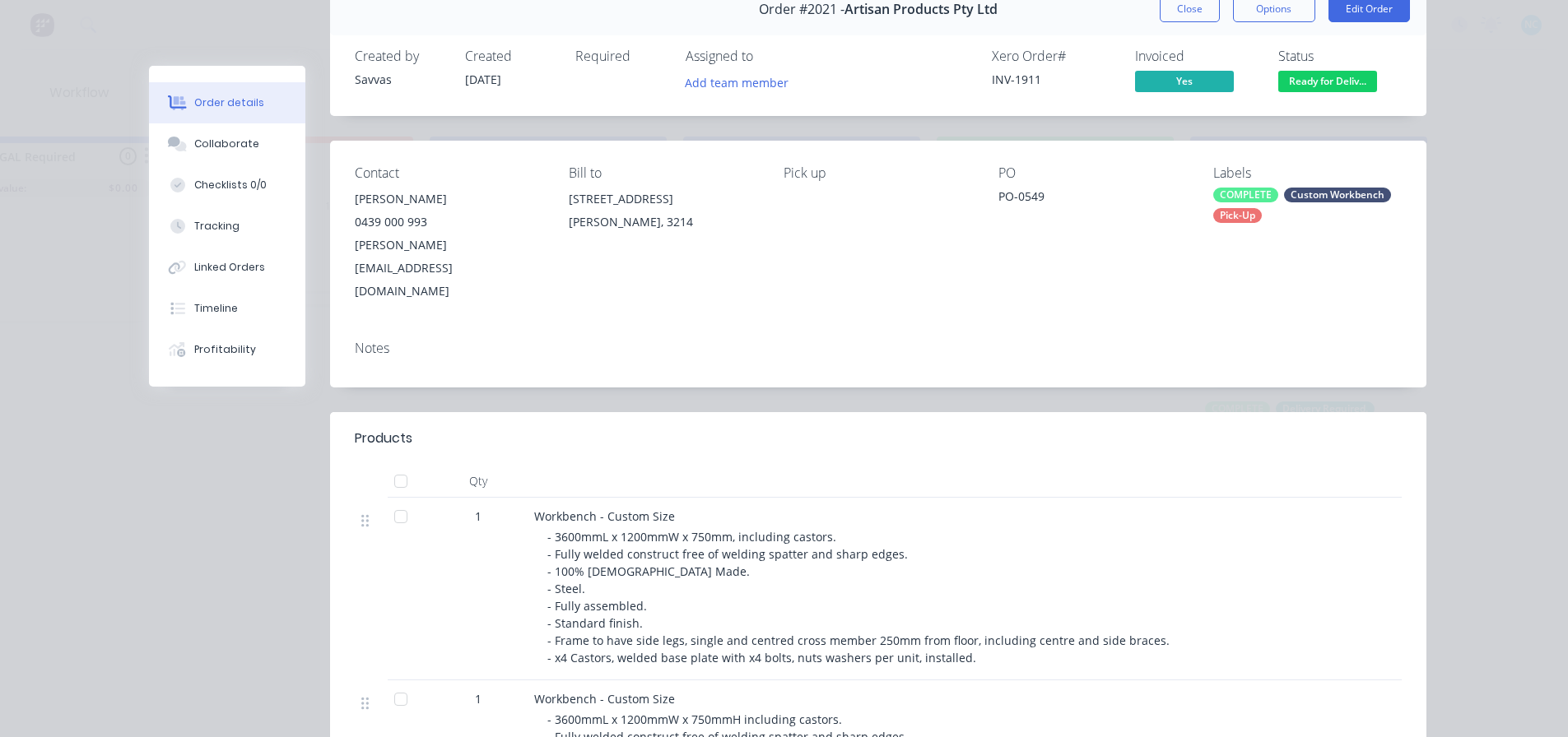
scroll to position [247, 0]
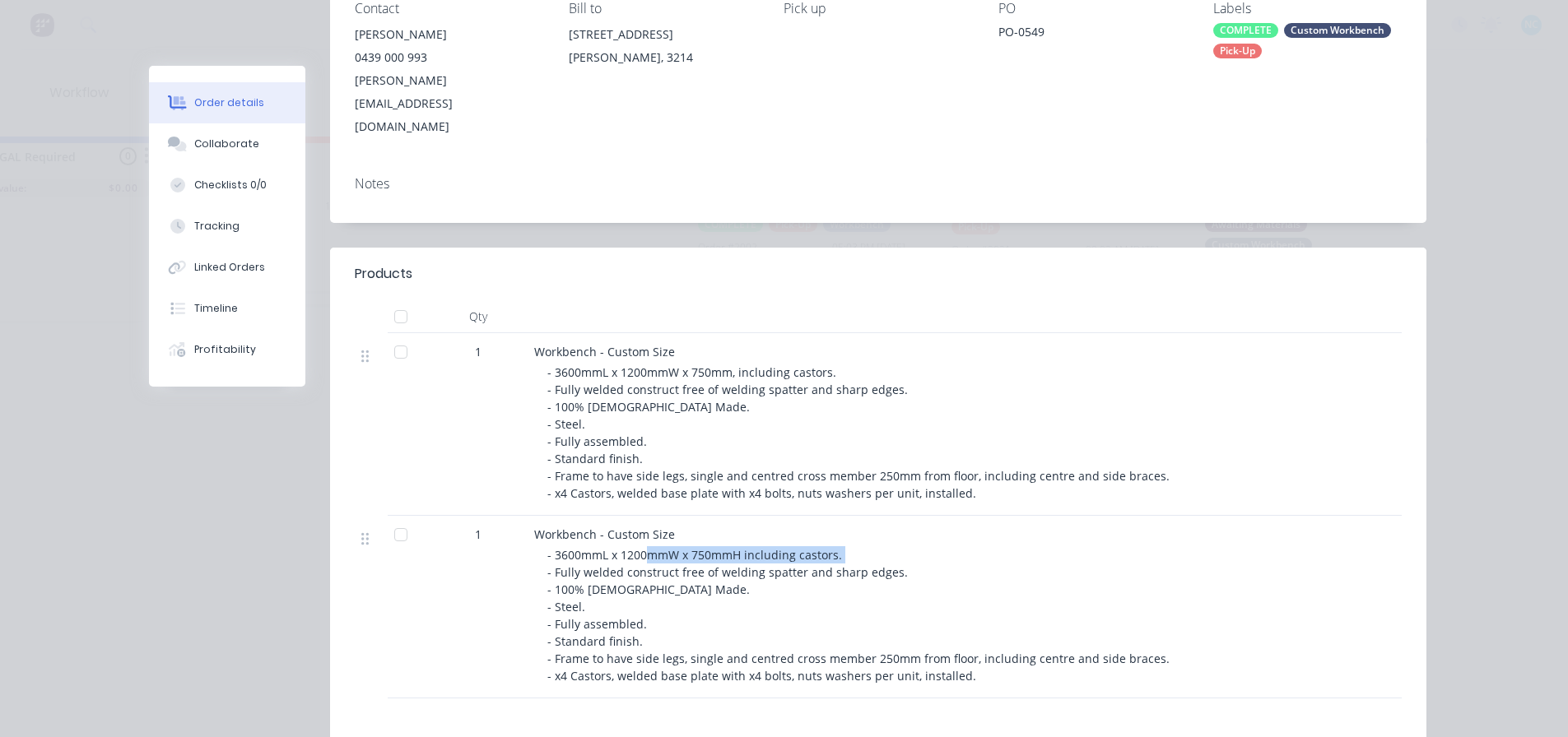
drag, startPoint x: 644, startPoint y: 513, endPoint x: 855, endPoint y: 506, distance: 211.1
click at [855, 547] on div "- 3600mmL x 1200mmW x 750mmH including castors. - Fully welded construct free o…" at bounding box center [863, 615] width 632 height 138
drag, startPoint x: 855, startPoint y: 526, endPoint x: 768, endPoint y: 542, distance: 88.5
click at [855, 548] on span "- 3600mmL x 1200mmW x 750mmH including castors. - Fully welded construct free o…" at bounding box center [859, 615] width 622 height 136
drag, startPoint x: 566, startPoint y: 534, endPoint x: 972, endPoint y: 528, distance: 406.0
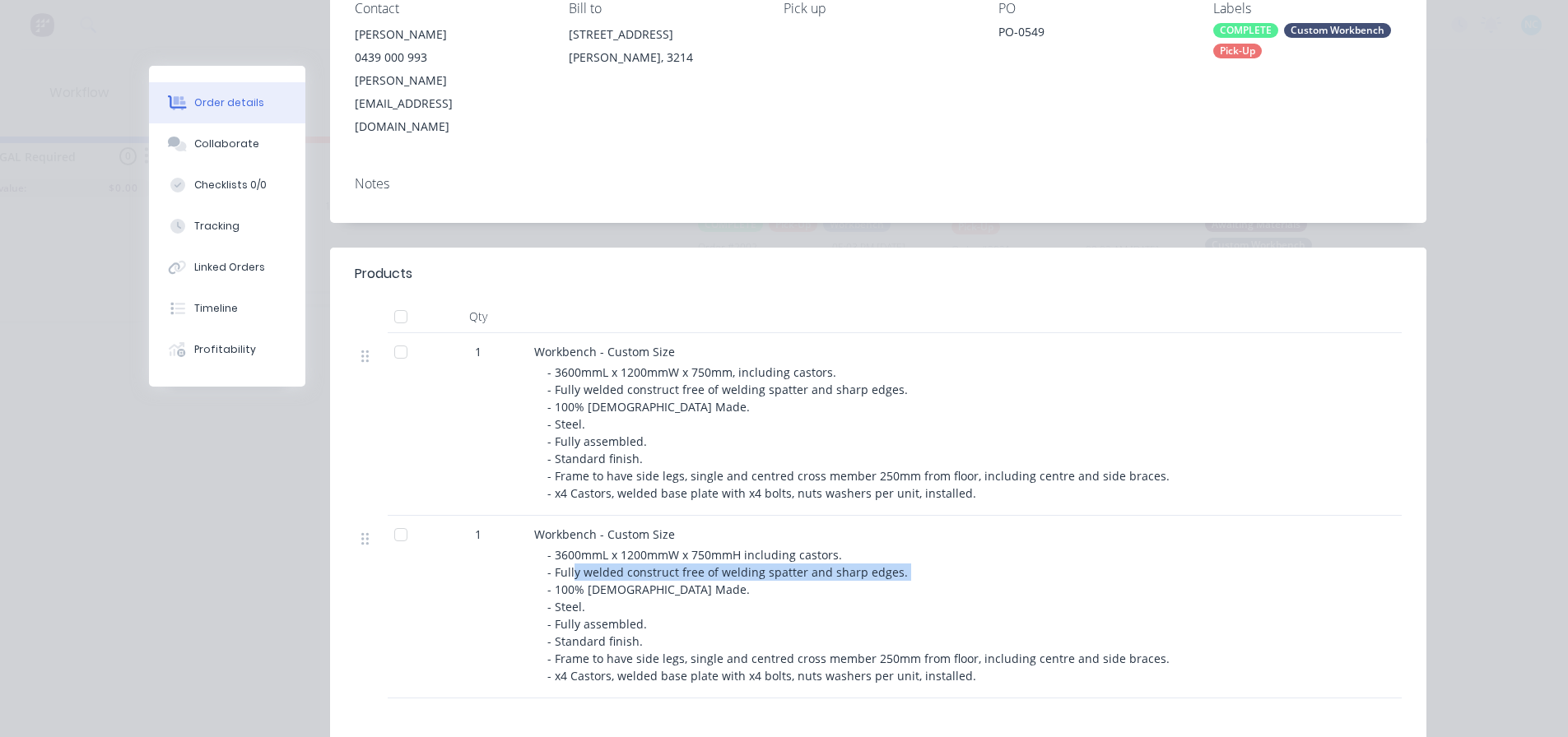
click at [972, 547] on div "- 3600mmL x 1200mmW x 750mmH including castors. - Fully welded construct free o…" at bounding box center [863, 615] width 632 height 138
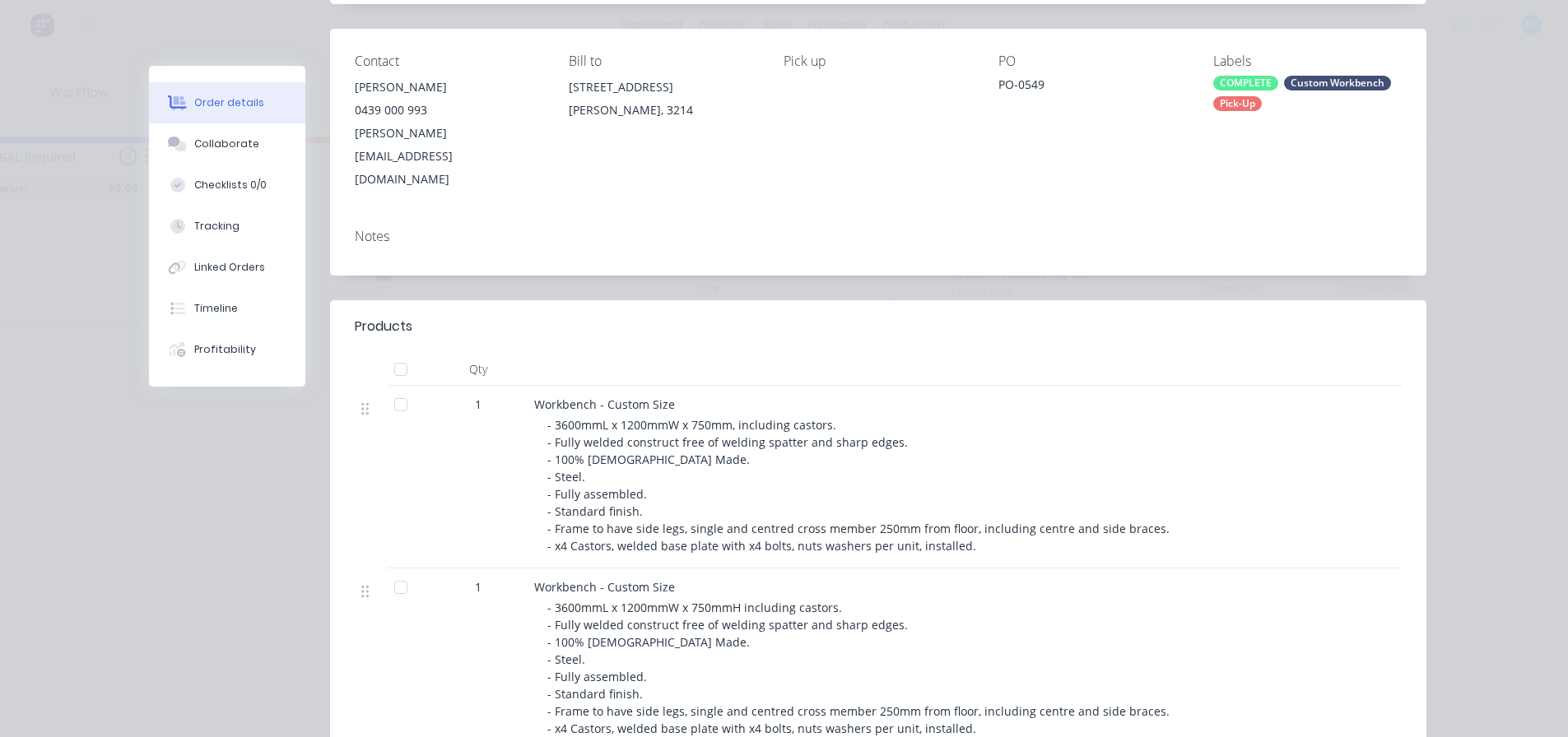
scroll to position [0, 0]
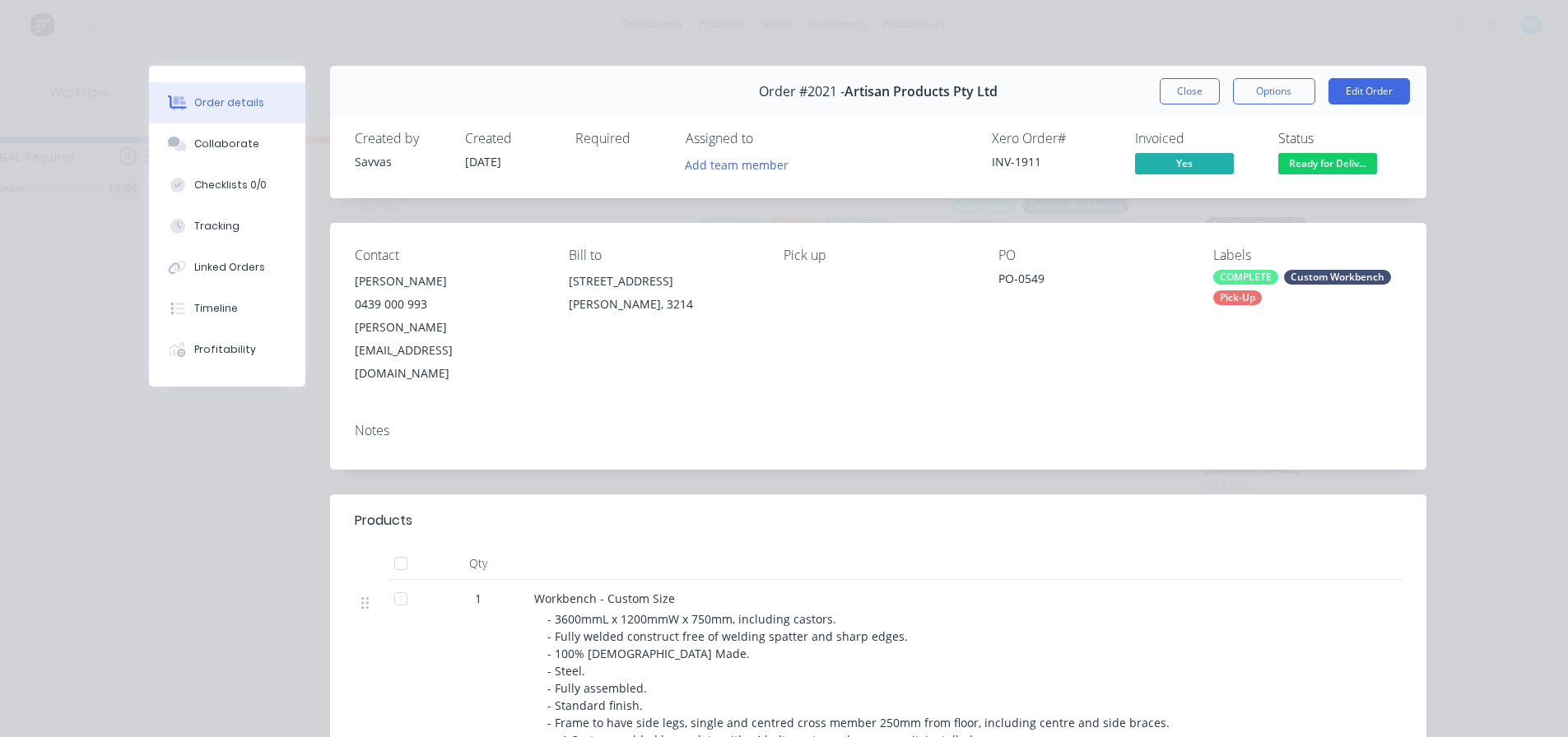
drag, startPoint x: 1200, startPoint y: 82, endPoint x: 1264, endPoint y: 303, distance: 230.1
click at [1265, 303] on div "Order #2021 - Artisan Products Pty Ltd Close Options Edit Order Created by Savv…" at bounding box center [788, 652] width 1278 height 1173
click at [1254, 303] on div "COMPLETE Custom Workbench Pick-Up" at bounding box center [1307, 288] width 188 height 35
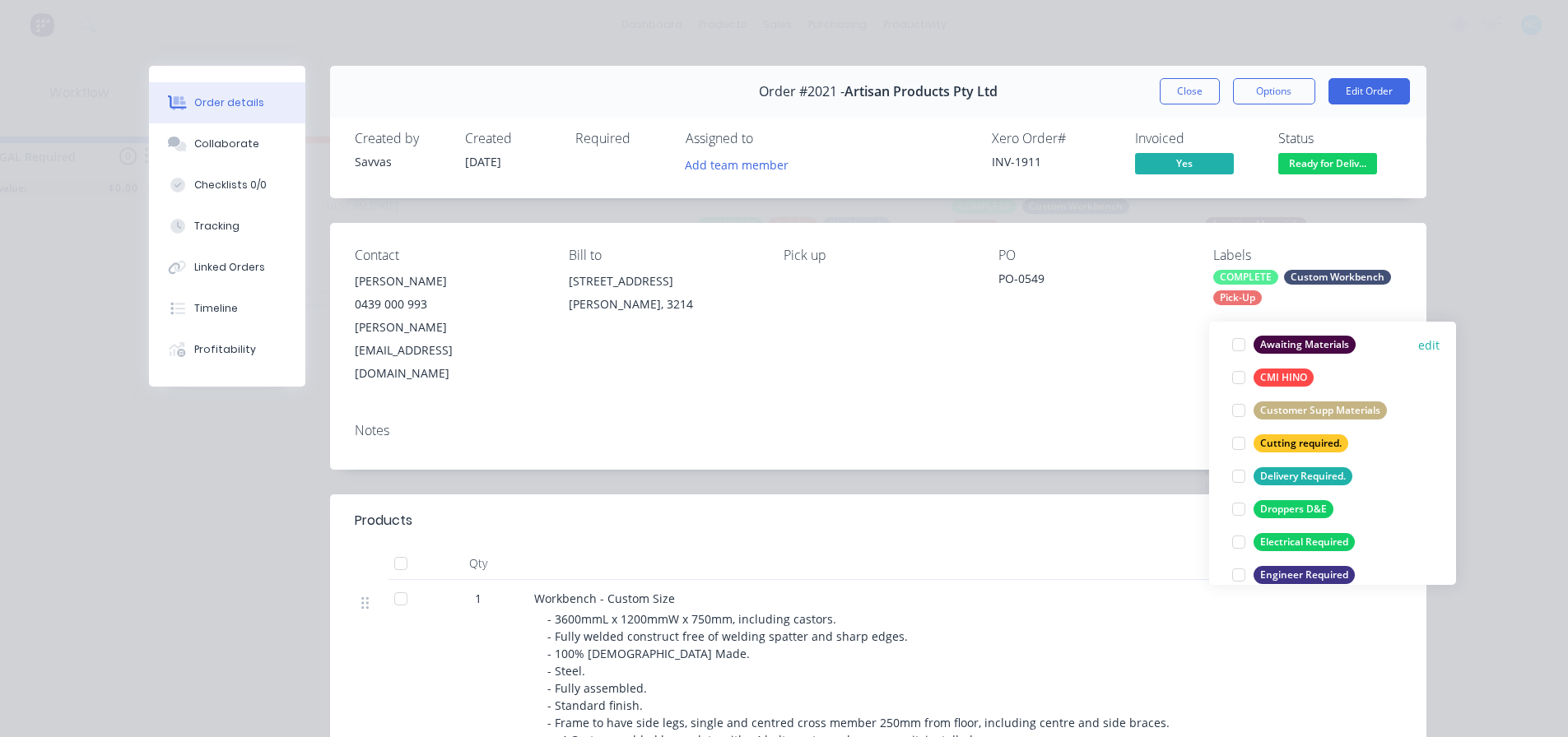
scroll to position [247, 0]
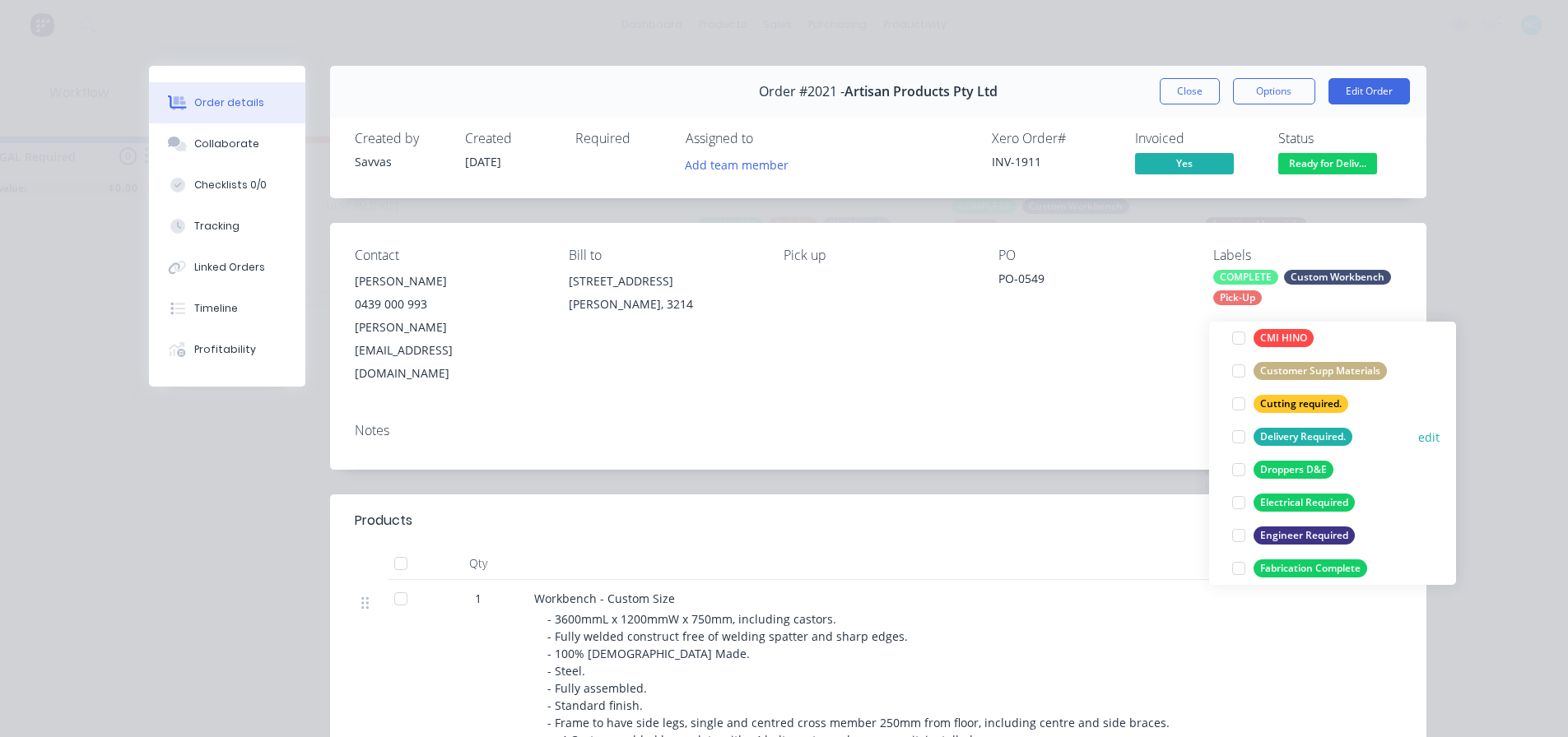
click at [1236, 422] on div at bounding box center [1238, 438] width 33 height 33
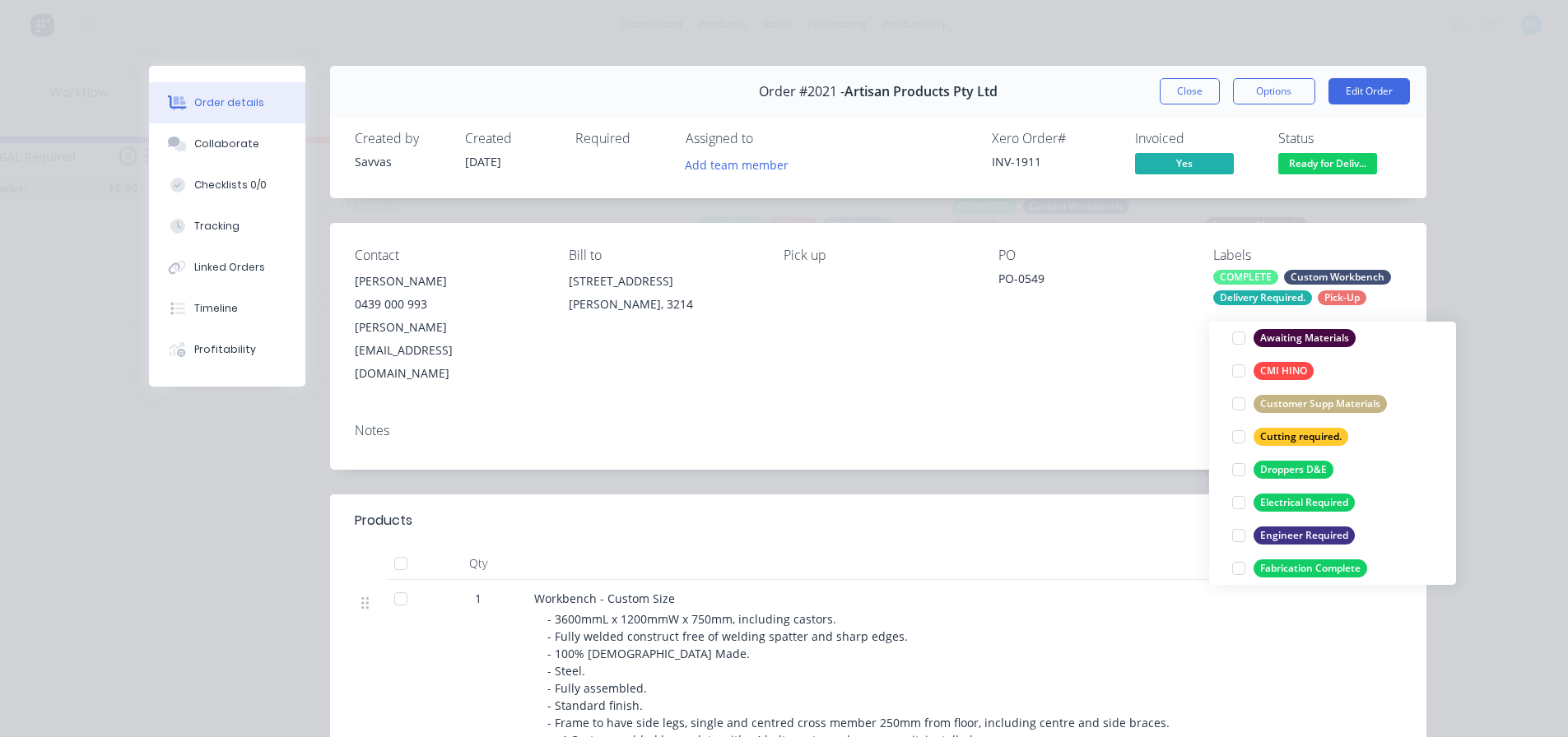
scroll to position [82, 0]
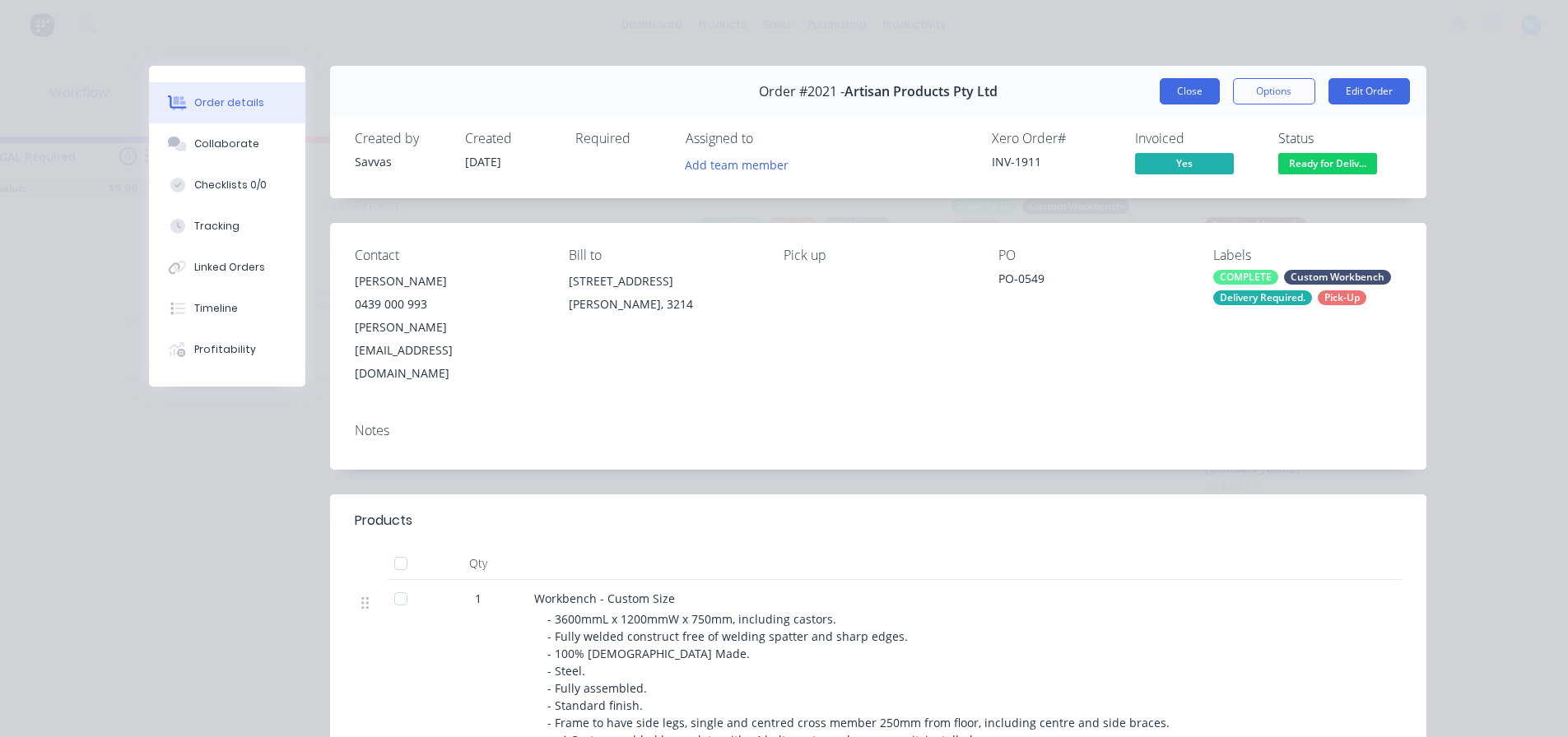
click at [1186, 86] on button "Close" at bounding box center [1189, 91] width 60 height 26
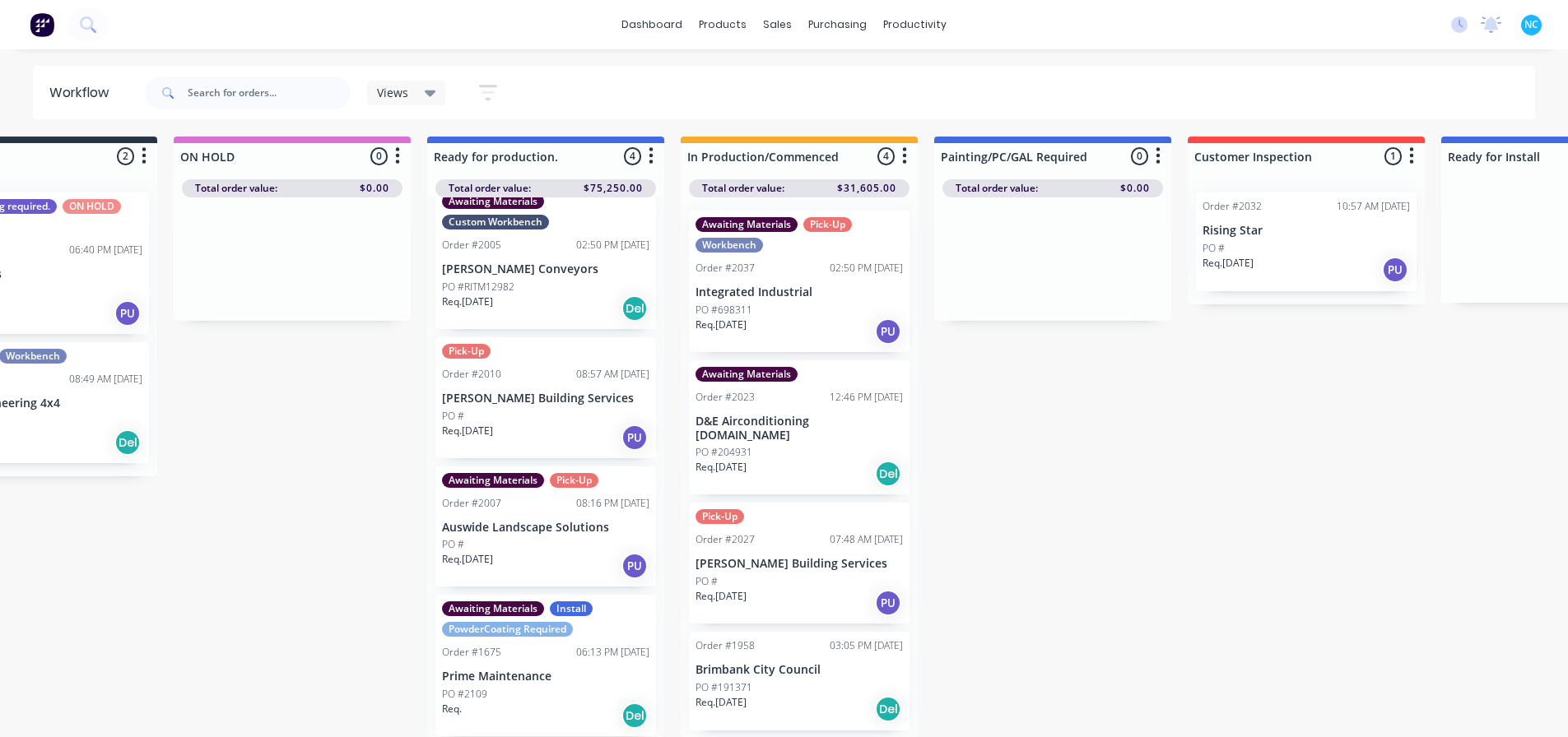
scroll to position [16, 0]
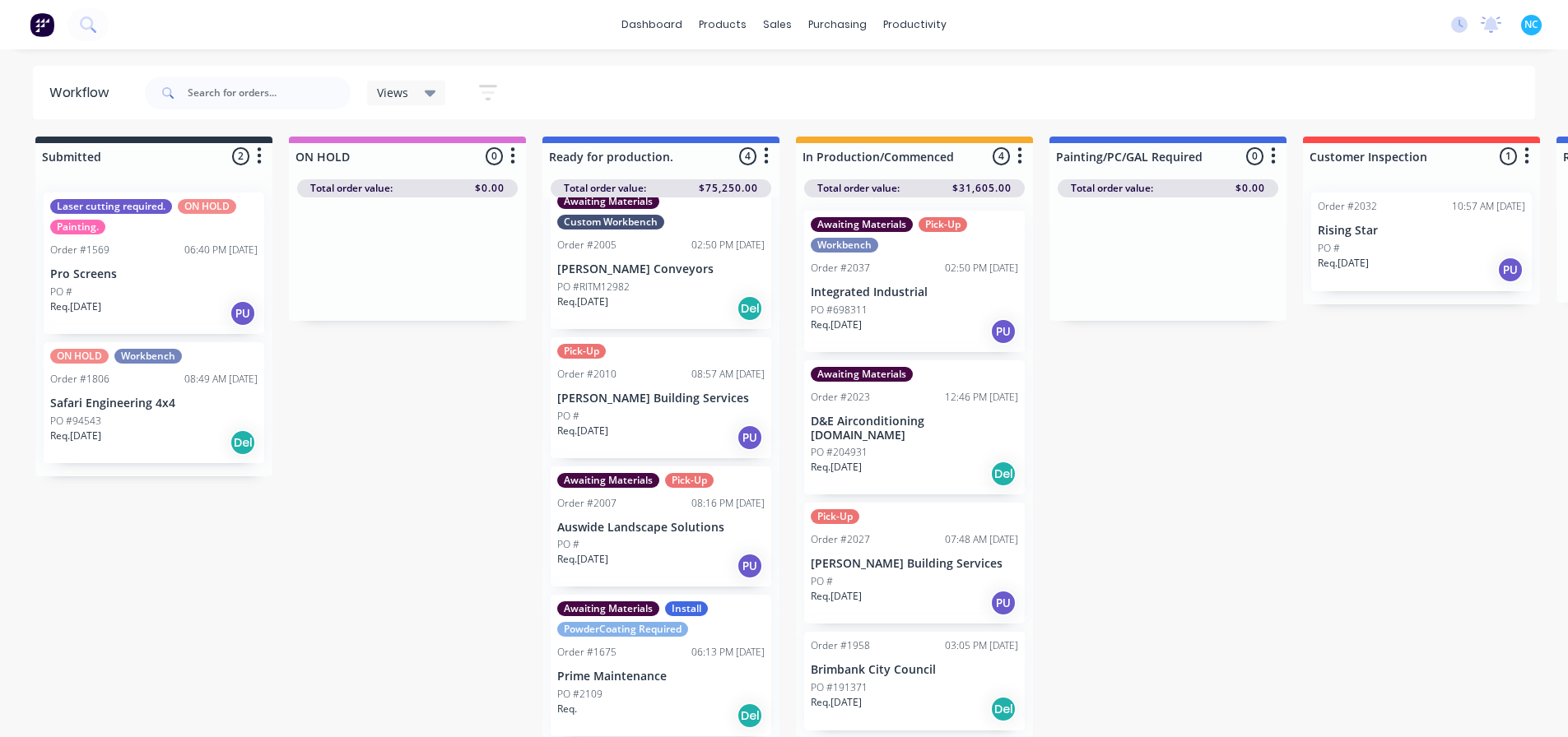
click at [921, 320] on div "Req. [DATE] PU" at bounding box center [914, 332] width 207 height 28
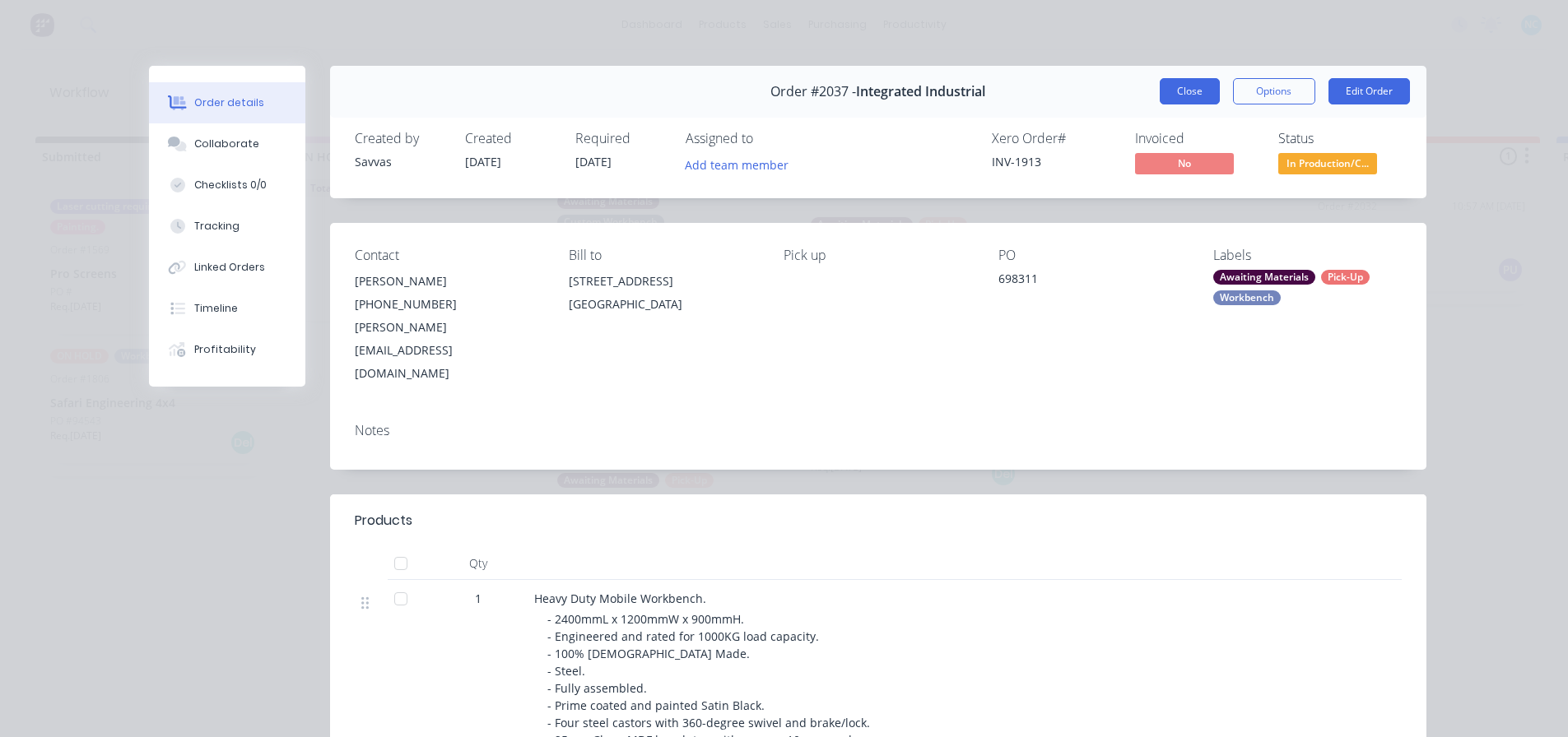
click at [1196, 99] on button "Close" at bounding box center [1189, 91] width 60 height 26
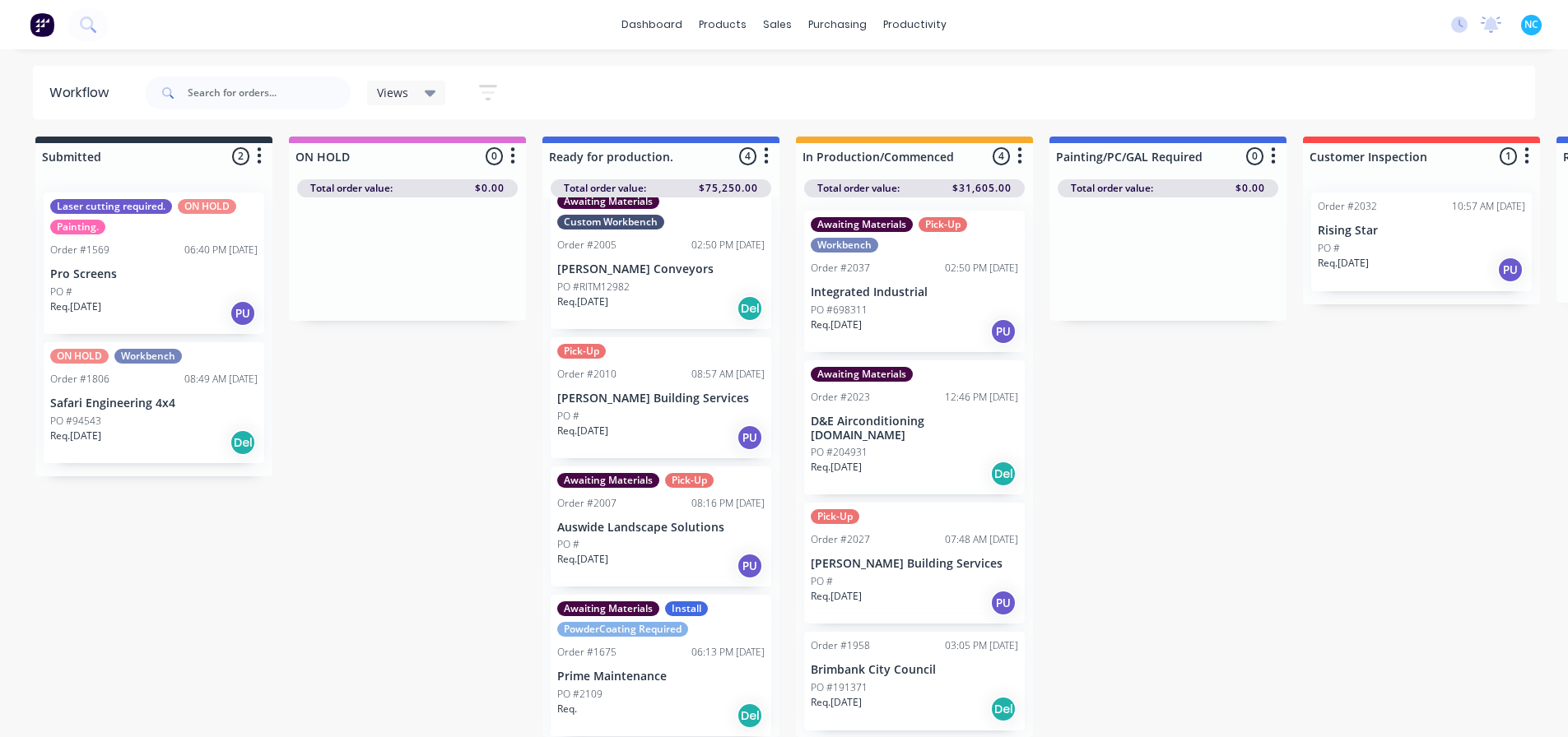
scroll to position [15, 0]
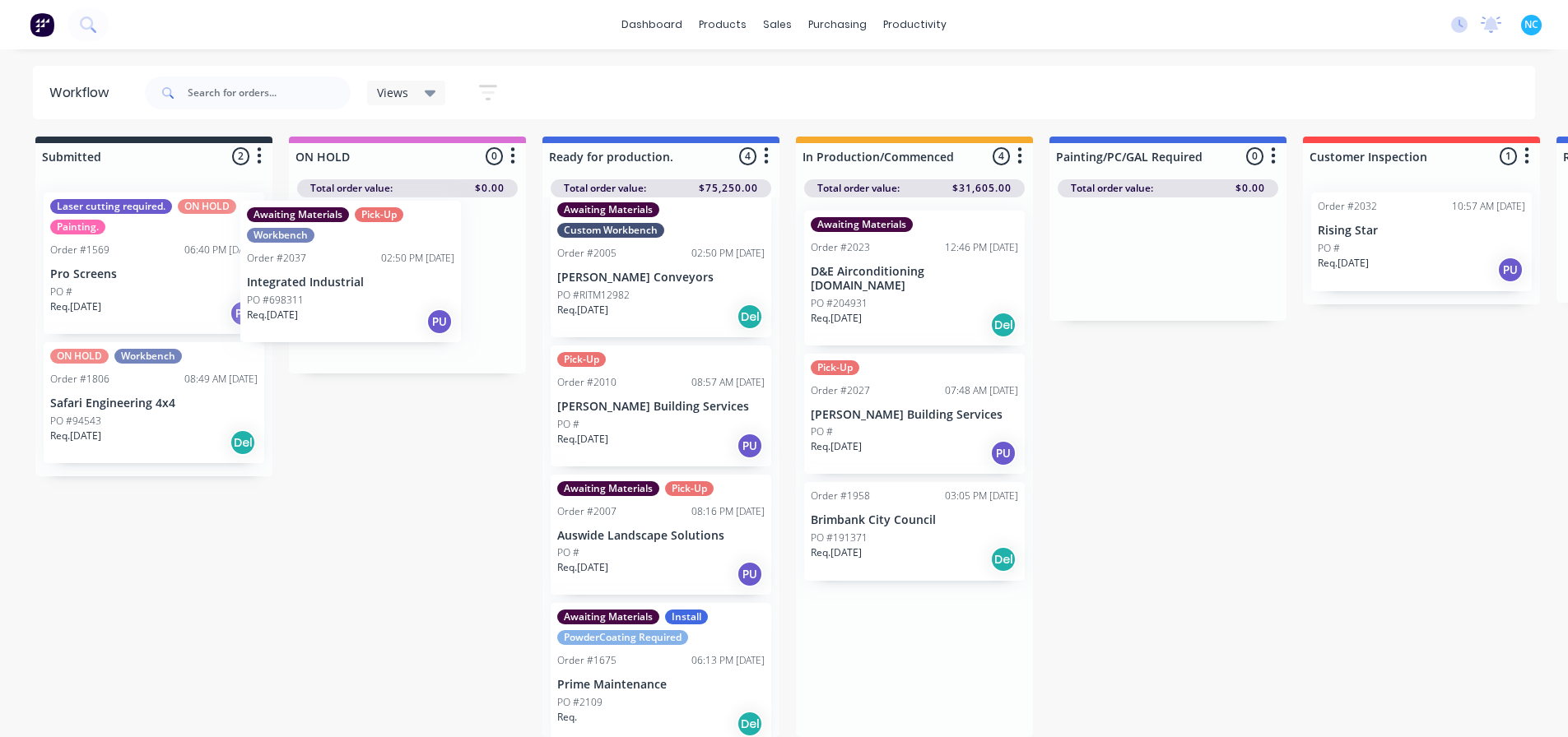
drag, startPoint x: 917, startPoint y: 295, endPoint x: 354, endPoint y: 303, distance: 563.1
click at [354, 303] on div "Submitted 2 Sort By Created date Required date Order number Customer name Most …" at bounding box center [1479, 437] width 2983 height 601
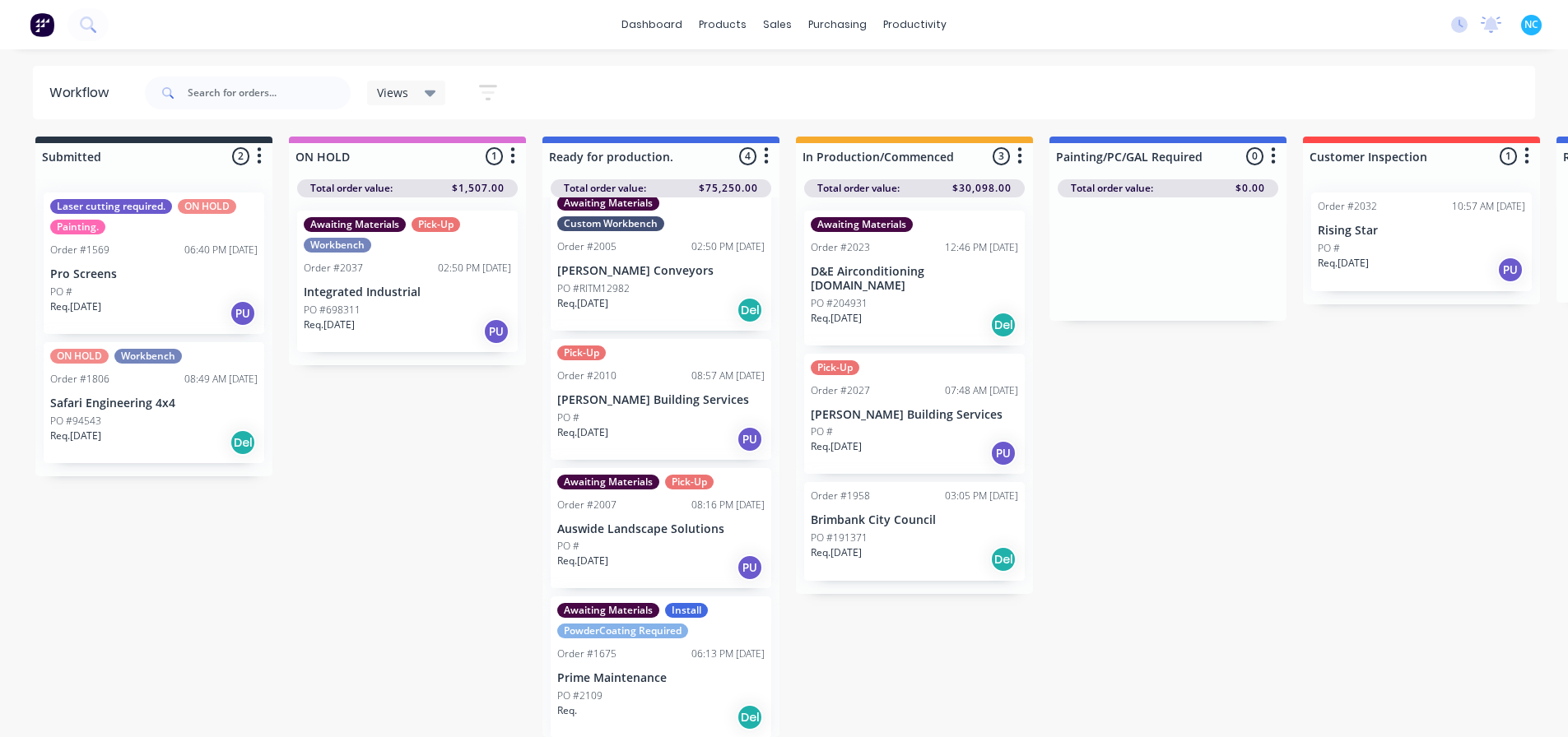
scroll to position [23, 0]
click at [921, 311] on div "Req. [DATE] Del" at bounding box center [914, 325] width 207 height 28
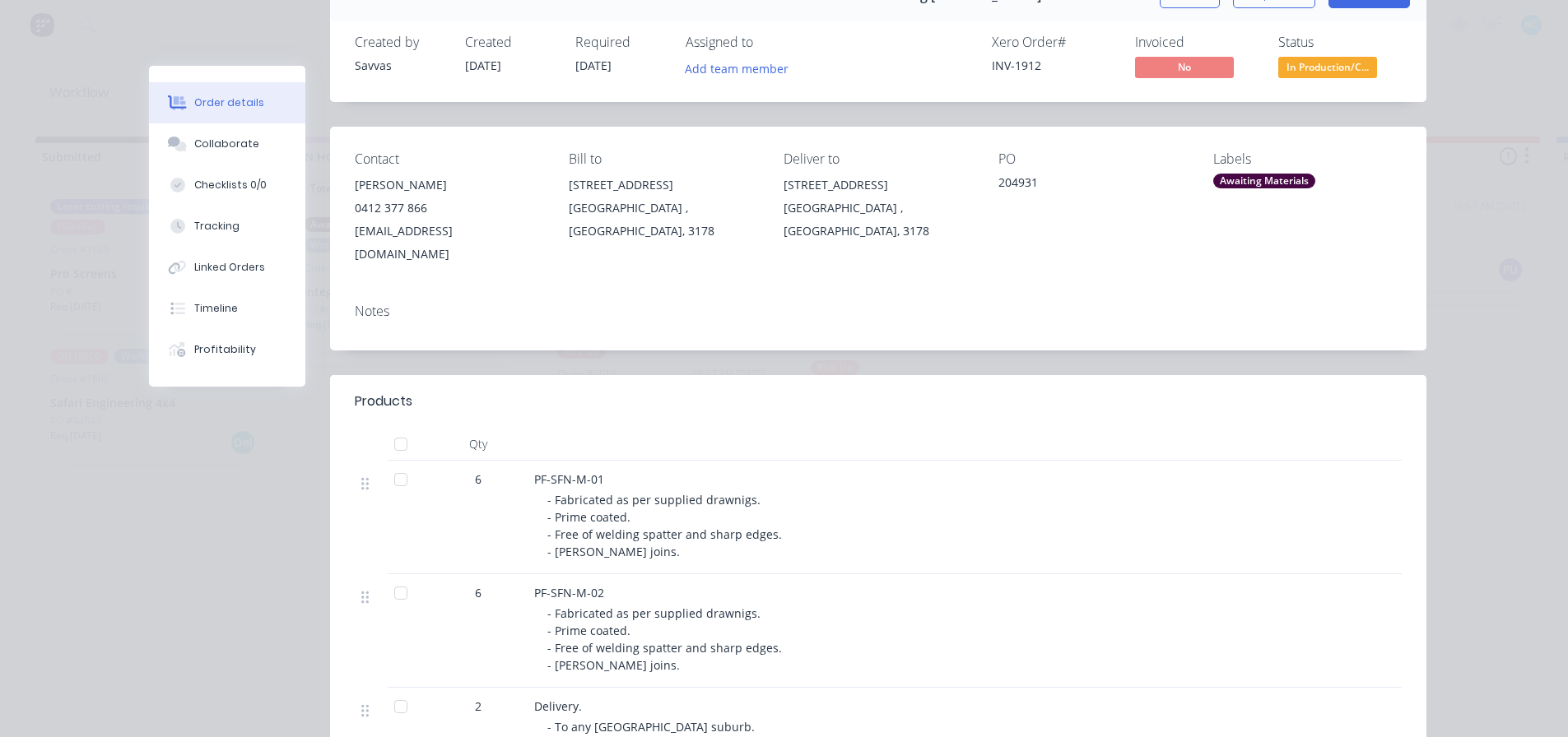
scroll to position [247, 0]
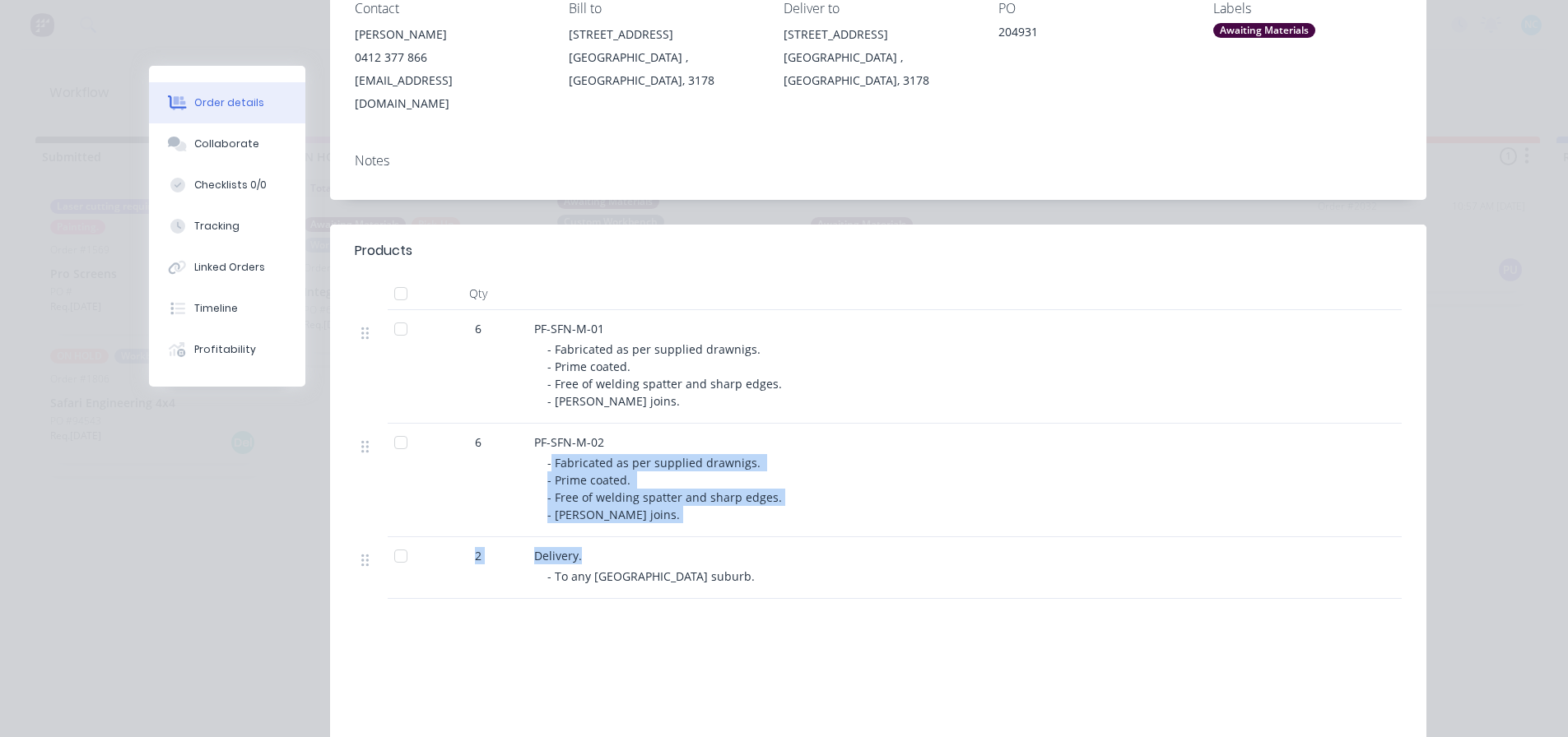
drag, startPoint x: 546, startPoint y: 446, endPoint x: 794, endPoint y: 515, distance: 257.4
click at [794, 515] on div "6 PF-SFN-M-01 - Fabricated as per supplied drawnigs. - Prime coated. - Free of …" at bounding box center [877, 454] width 1047 height 289
click at [794, 538] on div "Delivery. - To any [GEOGRAPHIC_DATA] suburb." at bounding box center [857, 568] width 658 height 62
drag, startPoint x: 545, startPoint y: 465, endPoint x: 524, endPoint y: 382, distance: 85.6
click at [515, 424] on div "6 PF-SFN-M-02 - Fabricated as per supplied drawnigs. - Prime coated. - Free of …" at bounding box center [877, 481] width 1047 height 114
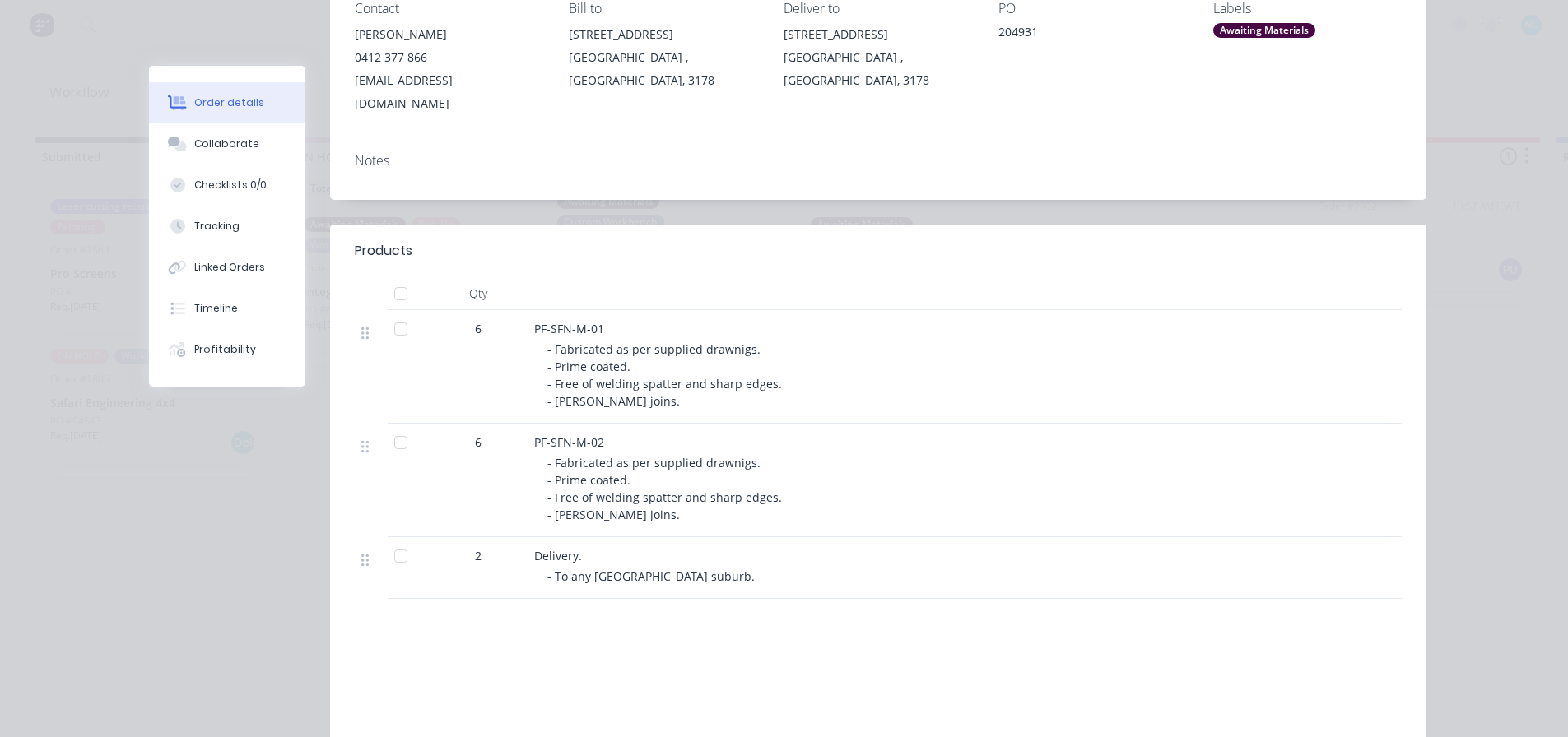
click at [548, 367] on span "- Fabricated as per supplied drawnigs. - Prime coated. - Free of welding spatte…" at bounding box center [664, 375] width 235 height 68
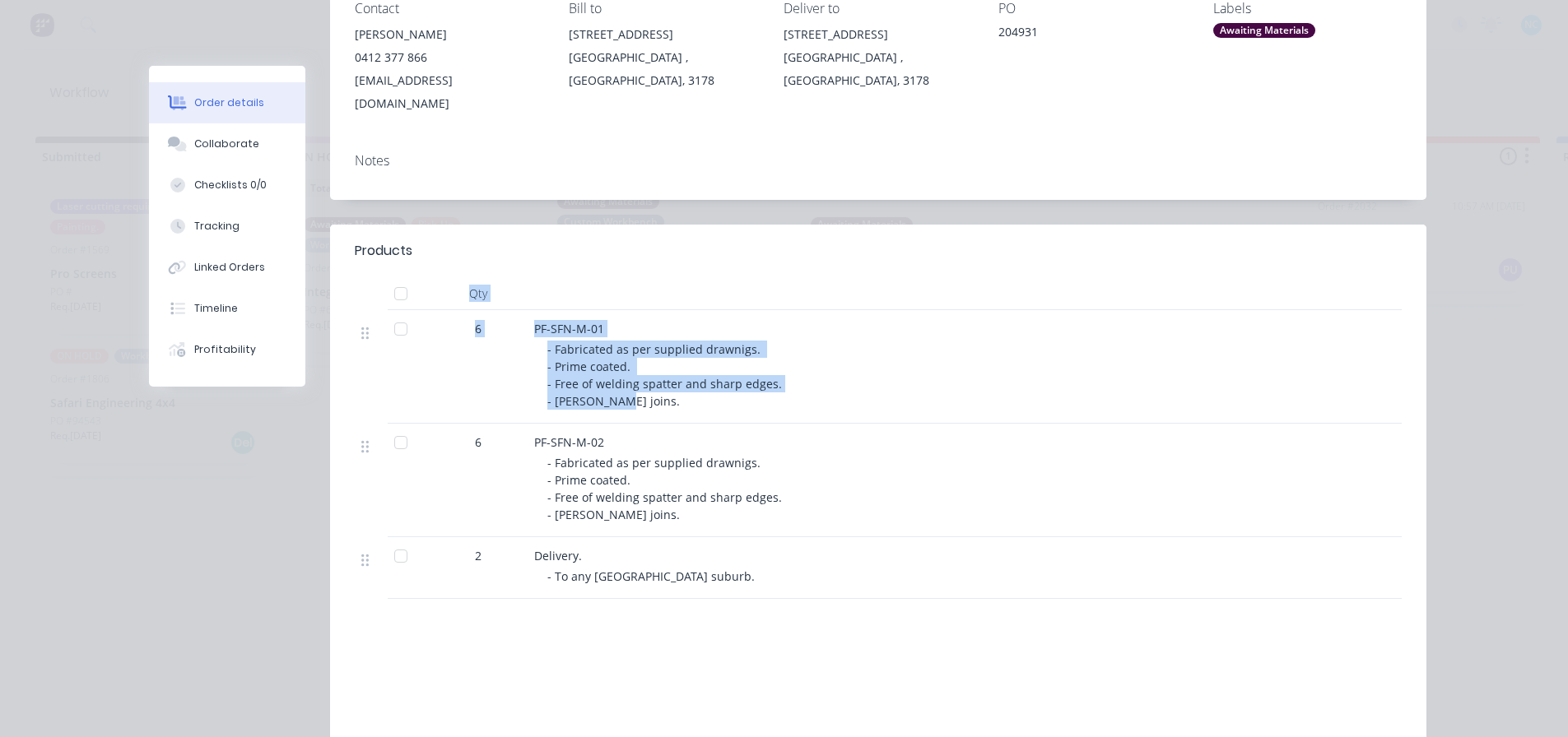
drag, startPoint x: 642, startPoint y: 379, endPoint x: 518, endPoint y: 242, distance: 184.8
click at [518, 242] on div "Products Qty 6 PF-SFN-M-01 - Fabricated as per supplied drawnigs. - Prime coate…" at bounding box center [877, 412] width 1096 height 375
click at [536, 278] on div at bounding box center [857, 294] width 658 height 33
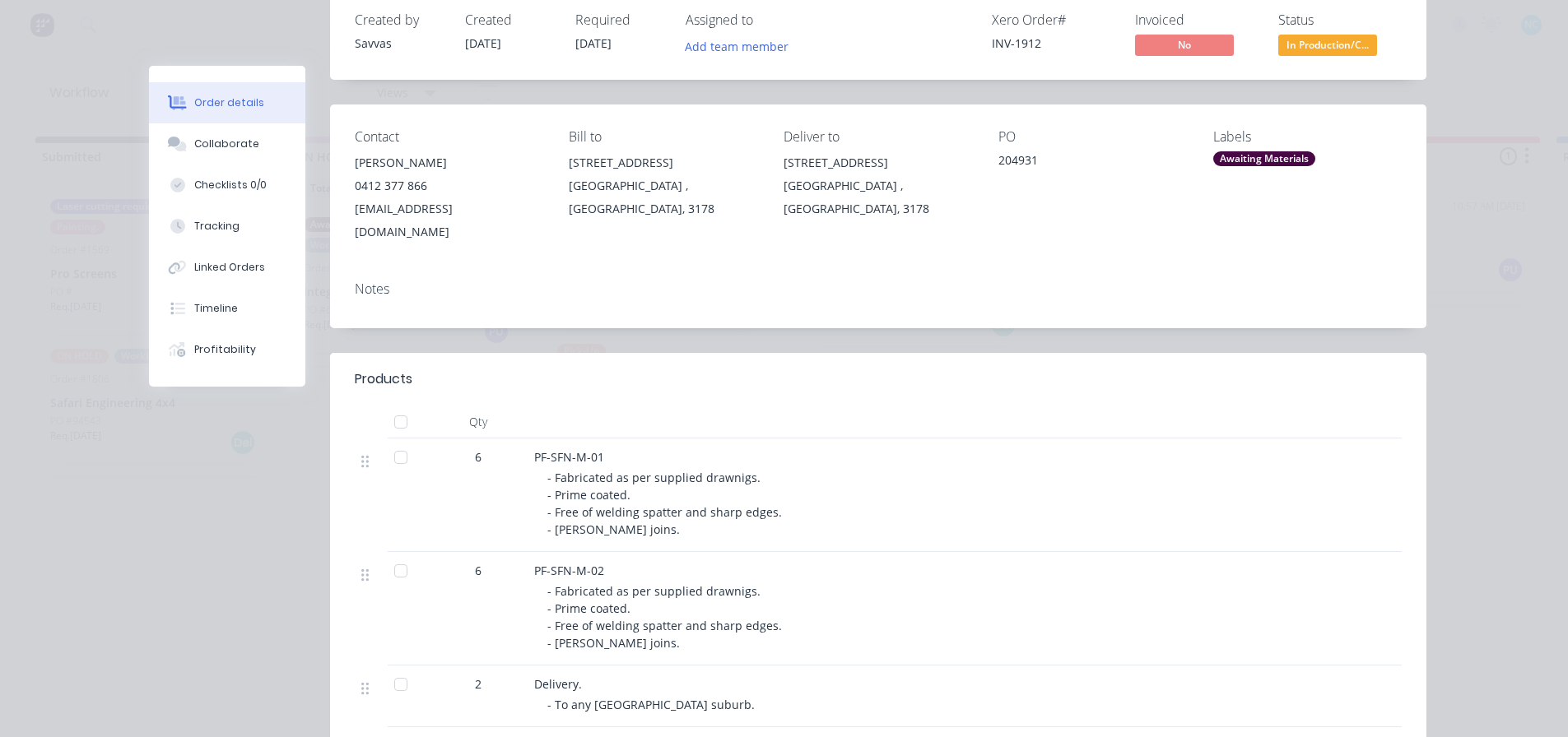
scroll to position [0, 0]
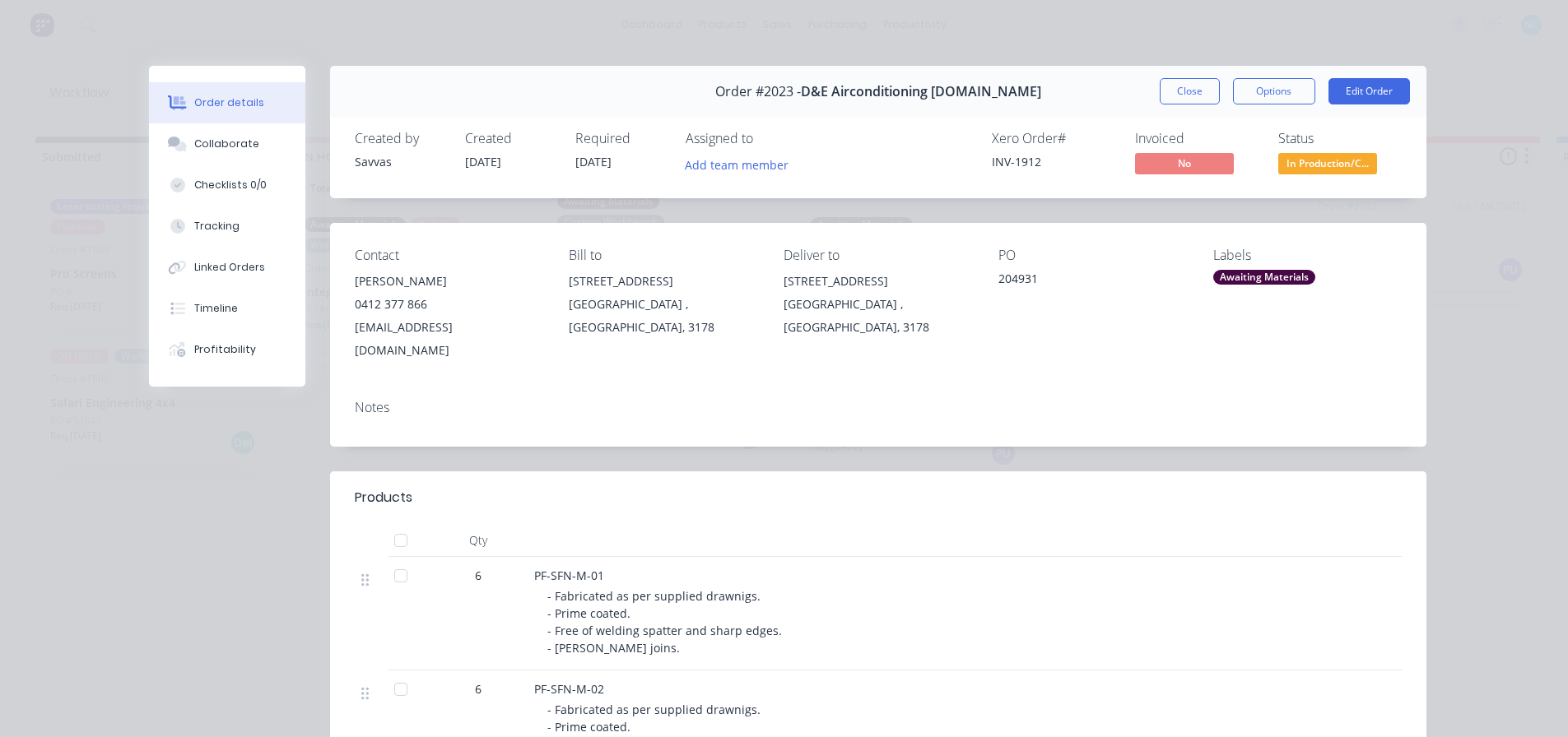
click at [1176, 76] on div "Order #2023 - D&E Airconditioning [DOMAIN_NAME] Close Options Edit Order" at bounding box center [877, 91] width 1096 height 52
click at [1178, 79] on button "Close" at bounding box center [1189, 91] width 60 height 26
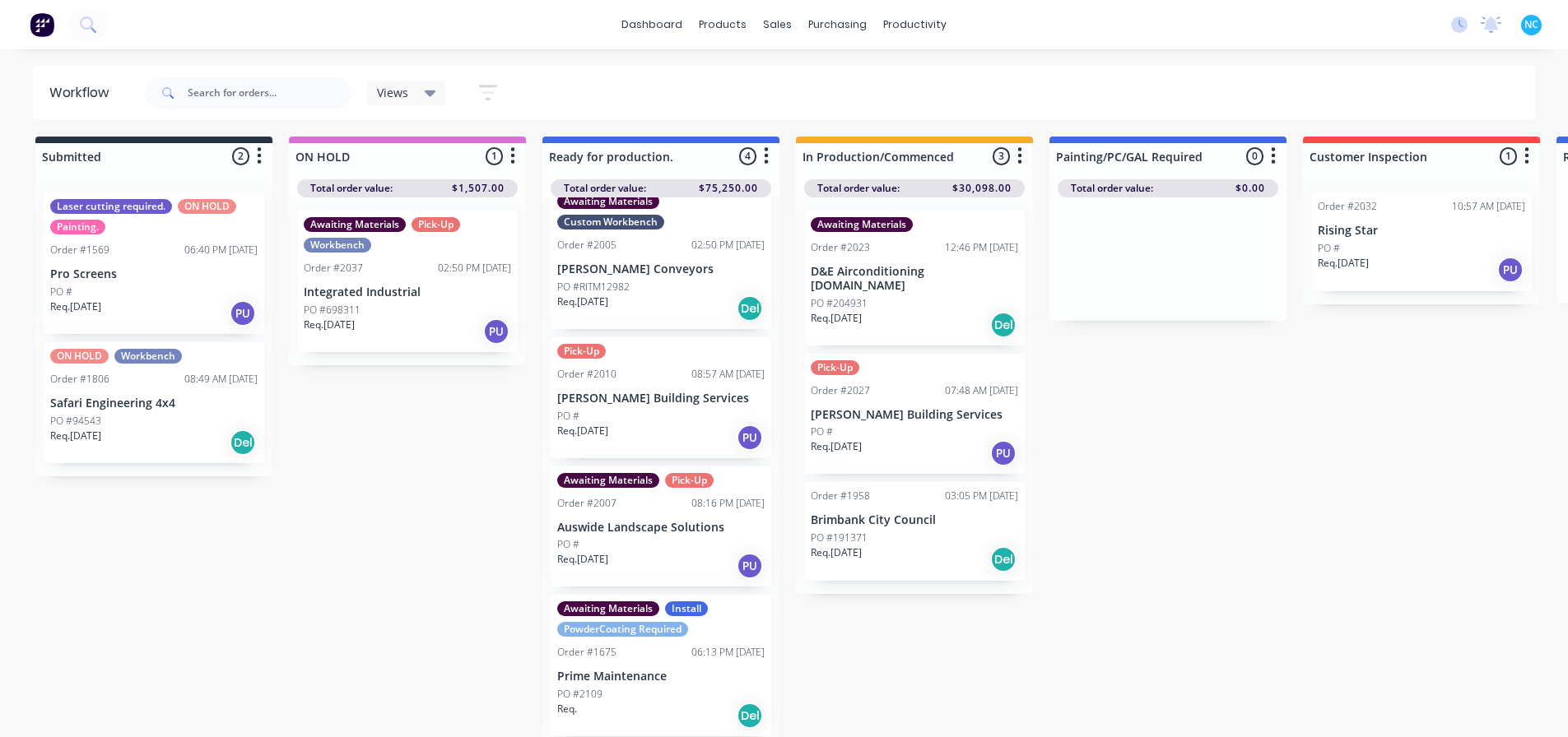
click at [937, 440] on div "Req. [DATE] PU" at bounding box center [914, 453] width 207 height 28
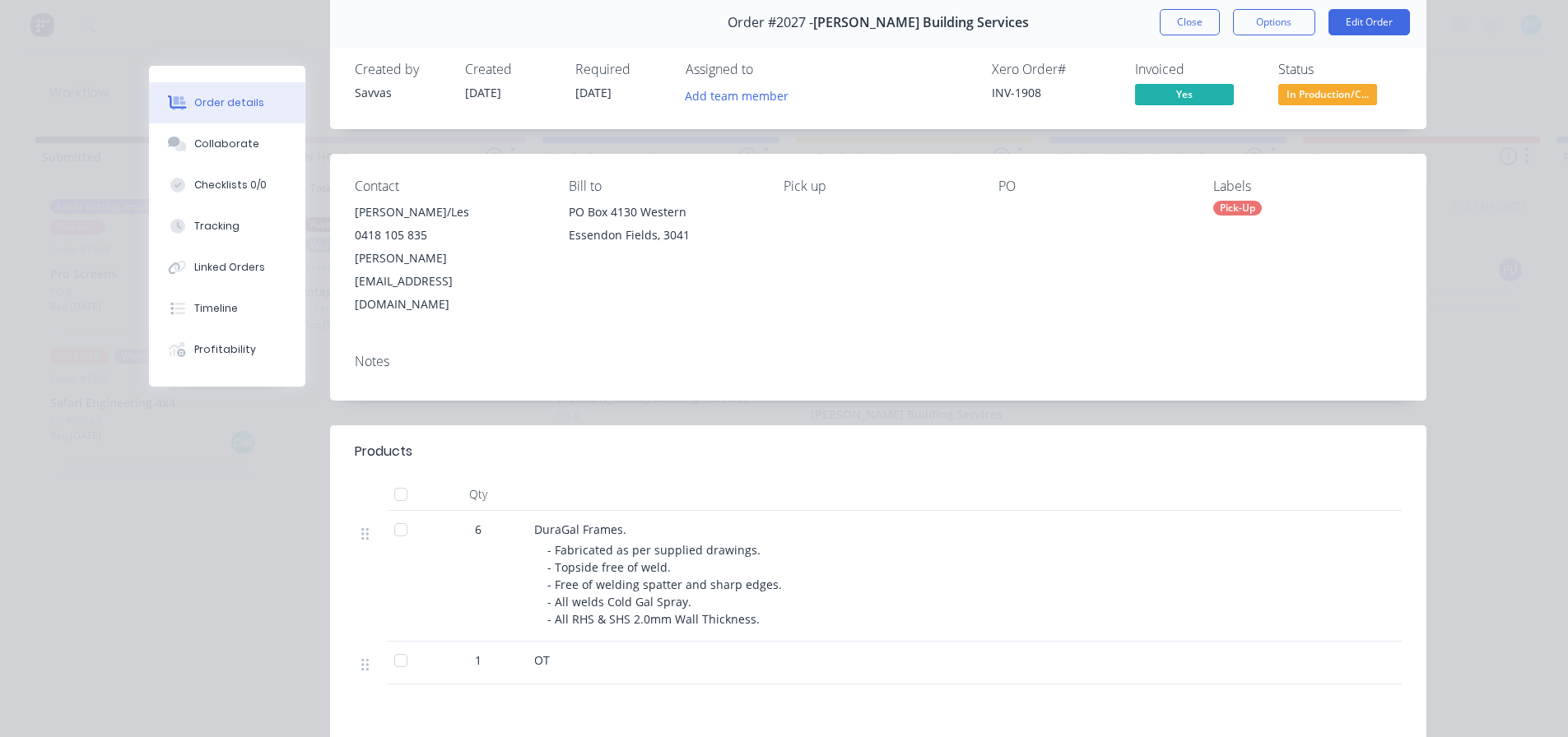
scroll to position [165, 0]
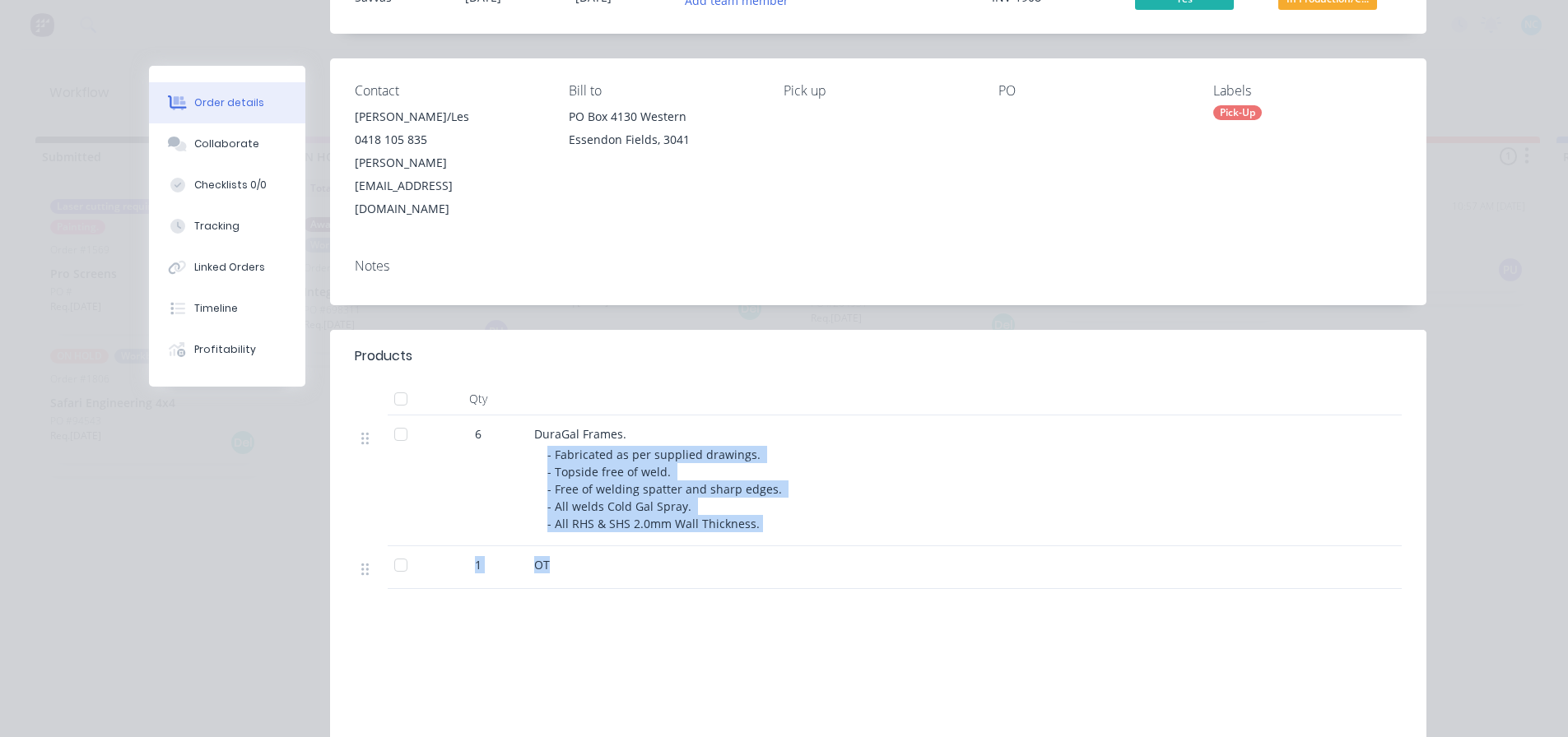
drag, startPoint x: 528, startPoint y: 398, endPoint x: 936, endPoint y: 539, distance: 431.7
click at [936, 539] on div "6 DuraGal Frames. - Fabricated as per supplied drawings. - Topside free of weld…" at bounding box center [877, 502] width 1047 height 174
click at [904, 547] on div "OT" at bounding box center [857, 568] width 658 height 43
drag, startPoint x: 693, startPoint y: 449, endPoint x: 495, endPoint y: 341, distance: 225.5
click at [495, 383] on div "Qty 6 DuraGal Frames. - Fabricated as per supplied drawings. - Topside free of …" at bounding box center [877, 486] width 1047 height 207
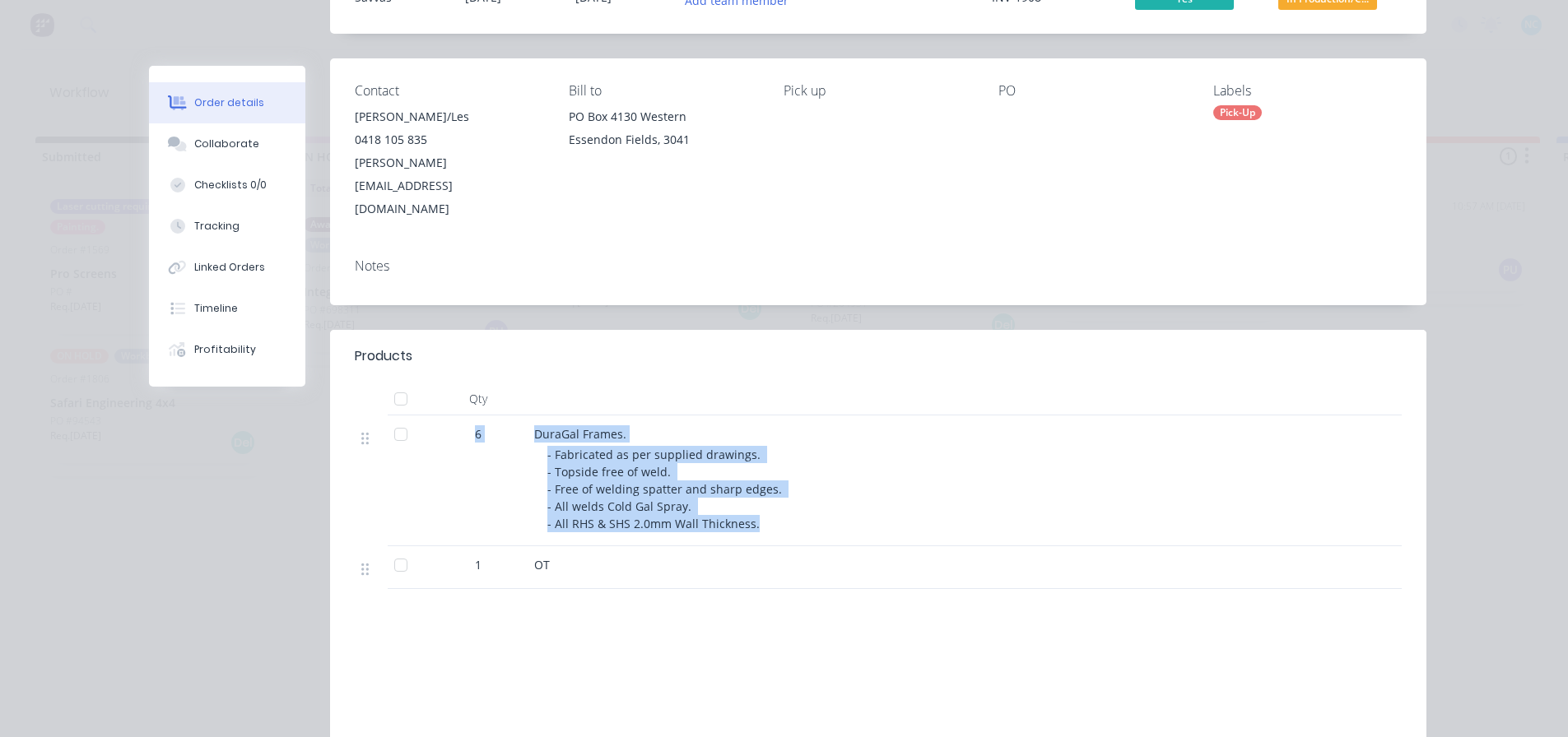
drag, startPoint x: 492, startPoint y: 342, endPoint x: 1062, endPoint y: 199, distance: 587.7
click at [494, 383] on div "Qty" at bounding box center [478, 399] width 99 height 33
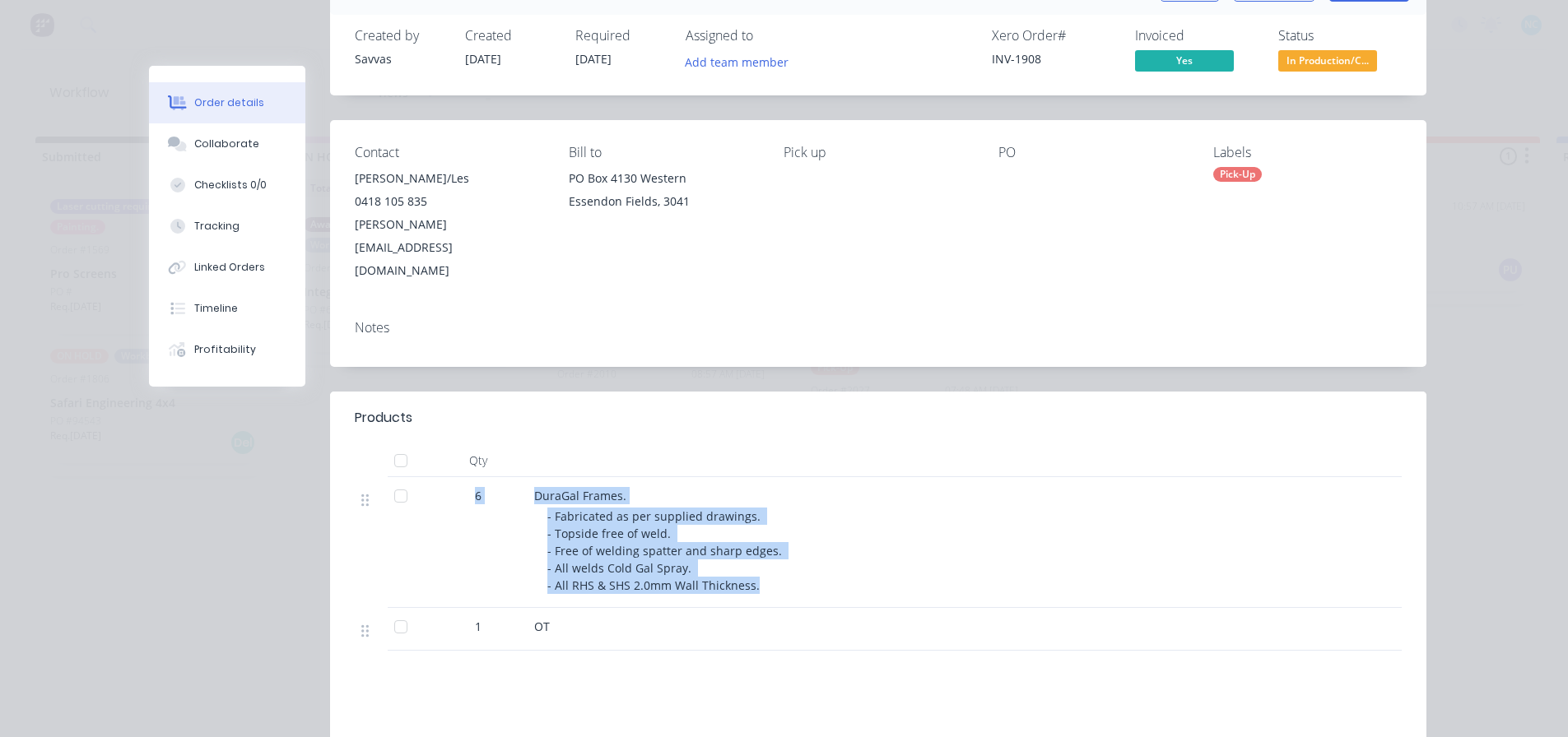
scroll to position [0, 0]
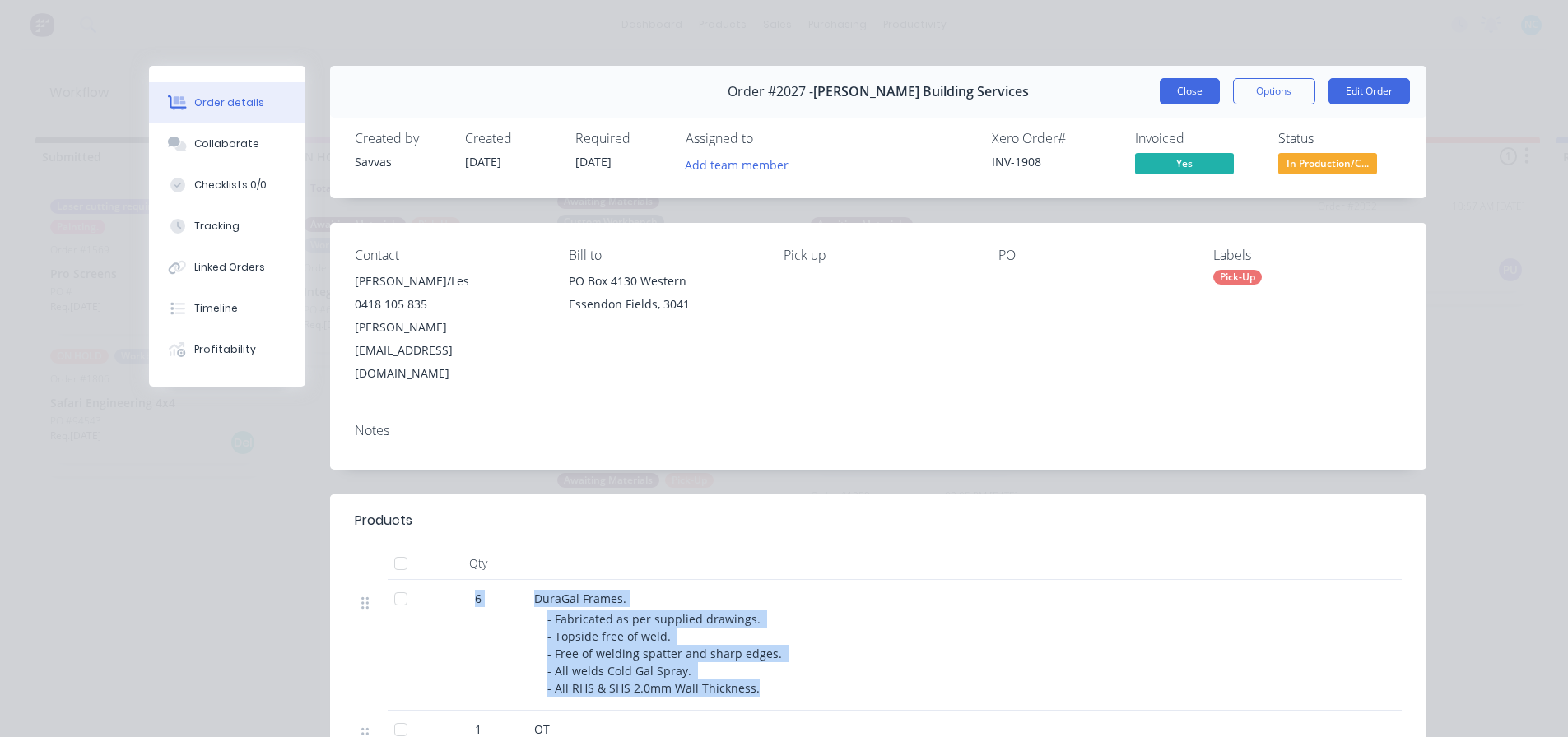
click at [1204, 82] on button "Close" at bounding box center [1189, 91] width 60 height 26
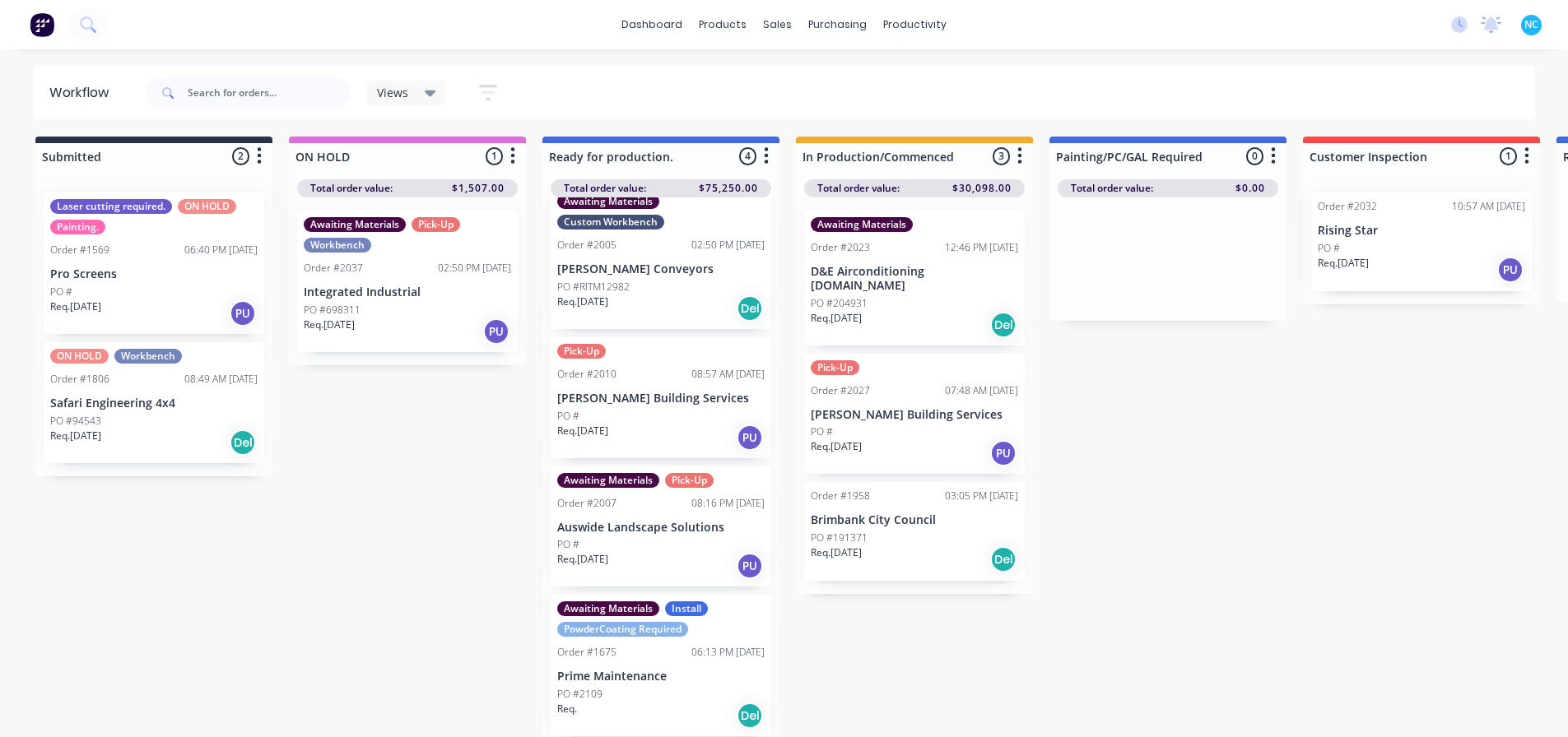
click at [666, 424] on div "Req. [DATE] PU" at bounding box center [660, 438] width 207 height 28
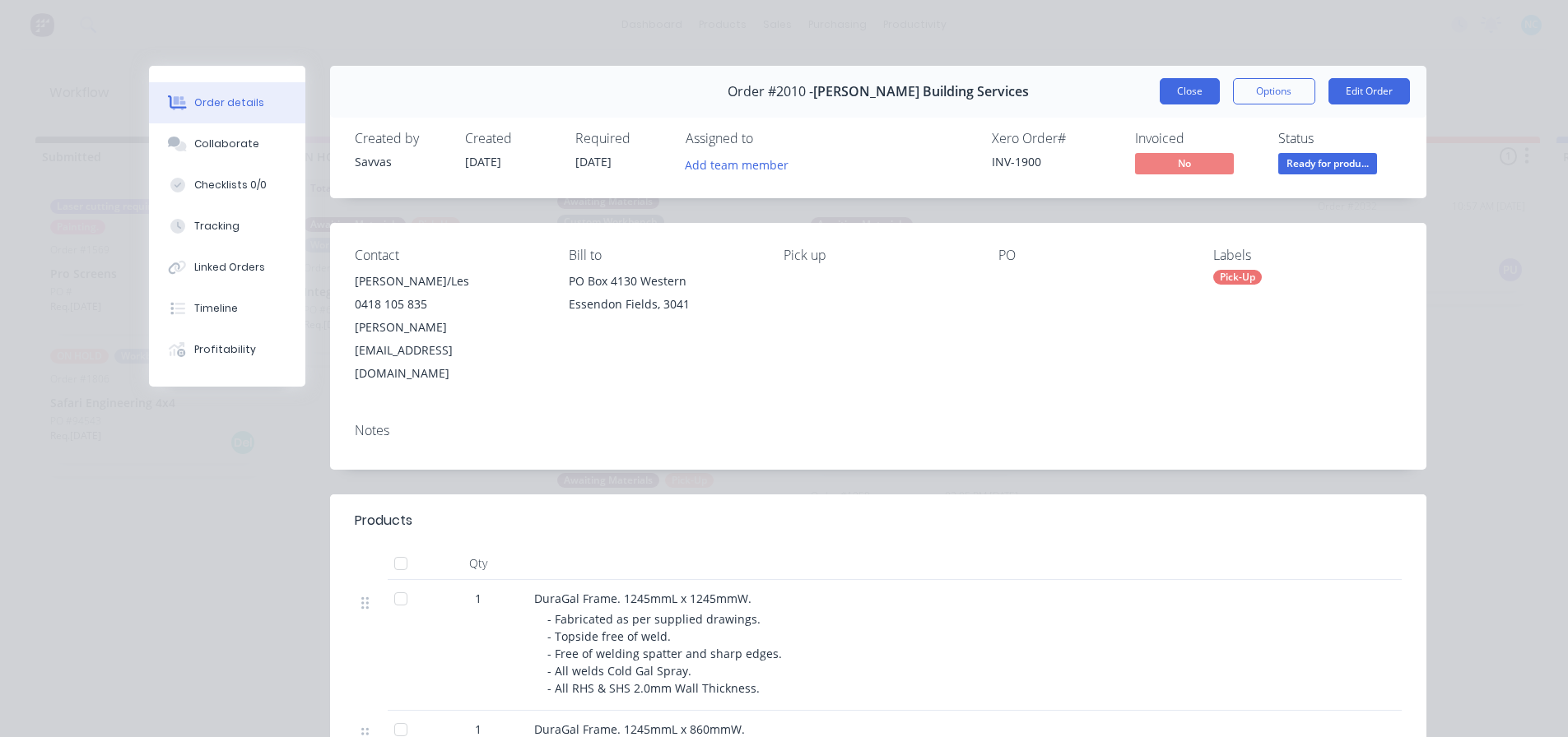
click at [1191, 84] on button "Close" at bounding box center [1189, 91] width 60 height 26
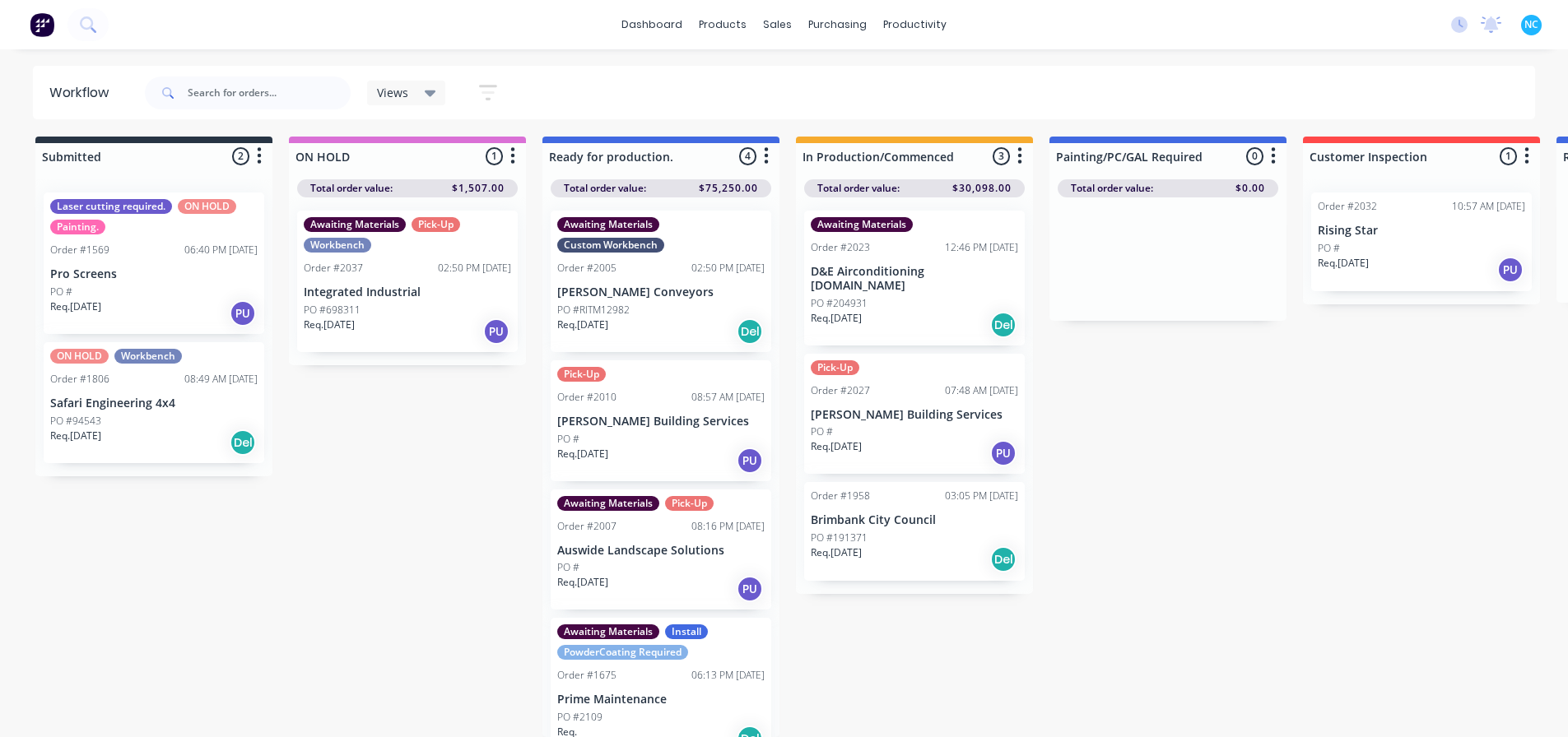
click at [909, 311] on div "Req. [DATE] Del" at bounding box center [914, 325] width 207 height 28
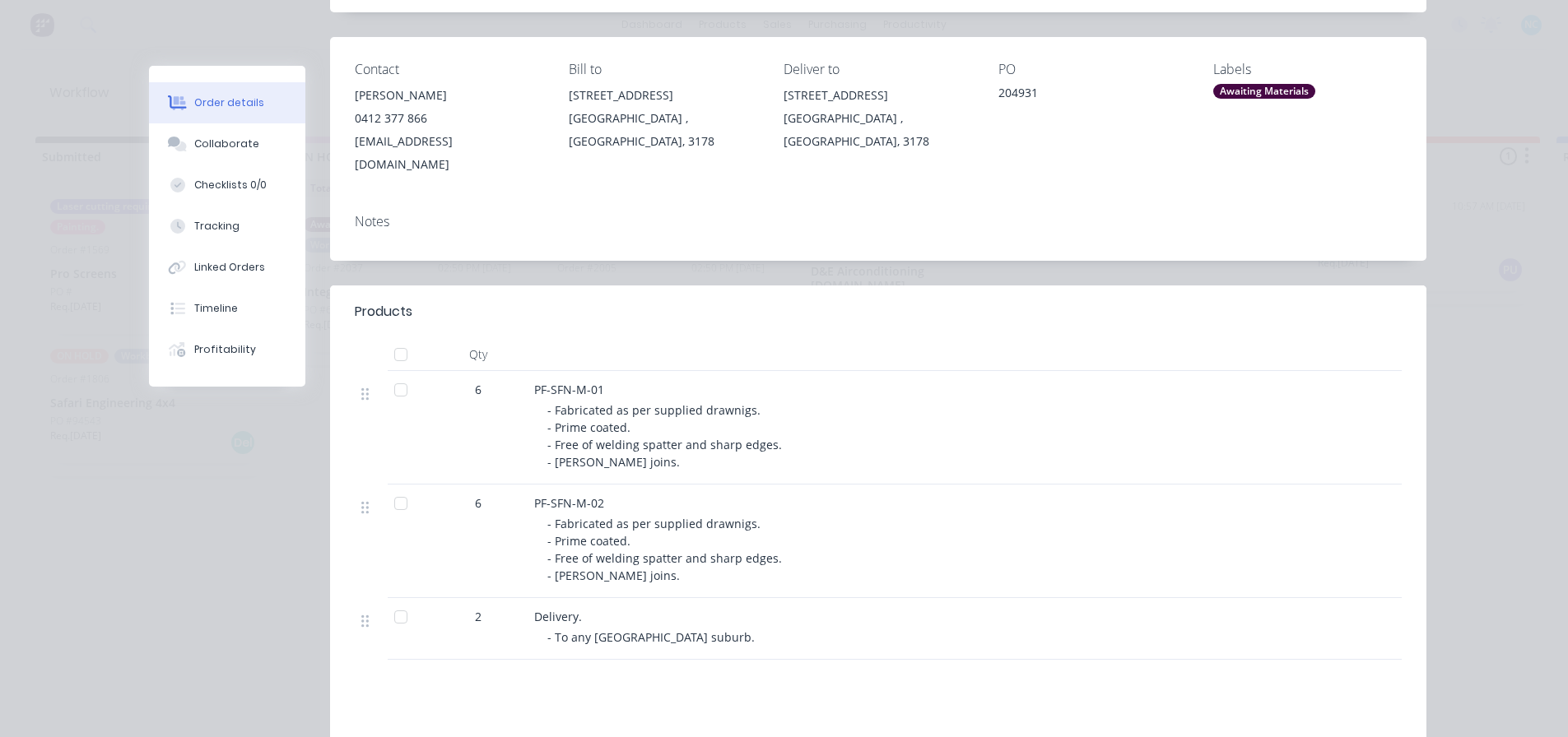
scroll to position [247, 0]
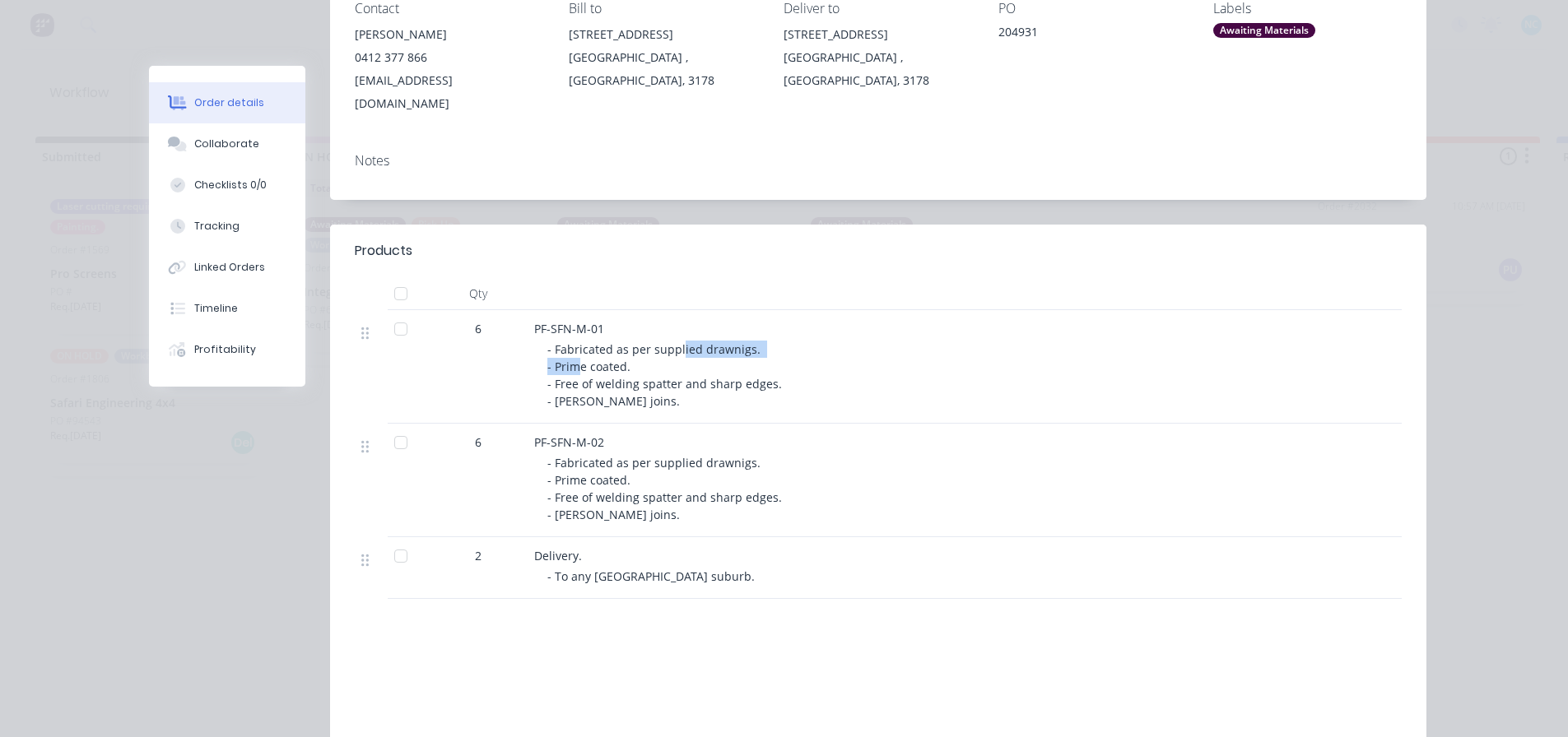
drag, startPoint x: 569, startPoint y: 335, endPoint x: 675, endPoint y: 336, distance: 106.0
click at [673, 342] on span "- Fabricated as per supplied drawnigs. - Prime coated. - Free of welding spatte…" at bounding box center [664, 375] width 235 height 68
click at [277, 158] on button "Collaborate" at bounding box center [227, 144] width 156 height 41
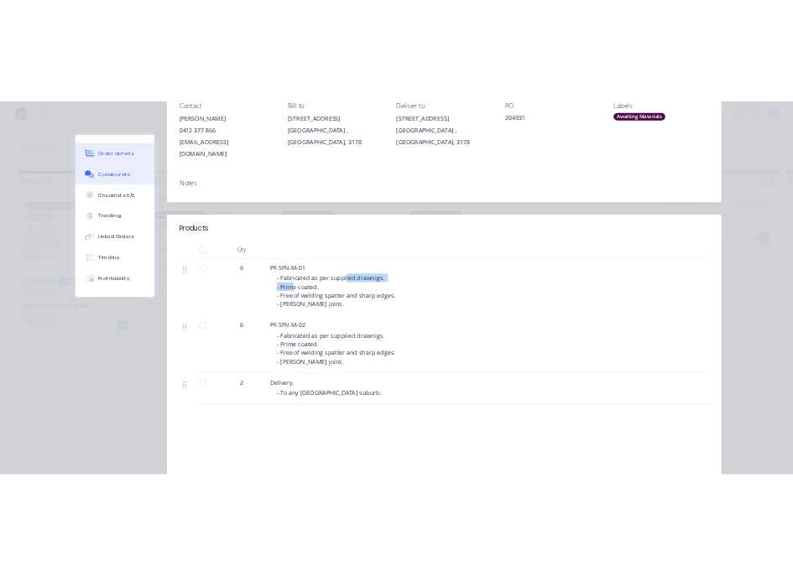
scroll to position [0, 0]
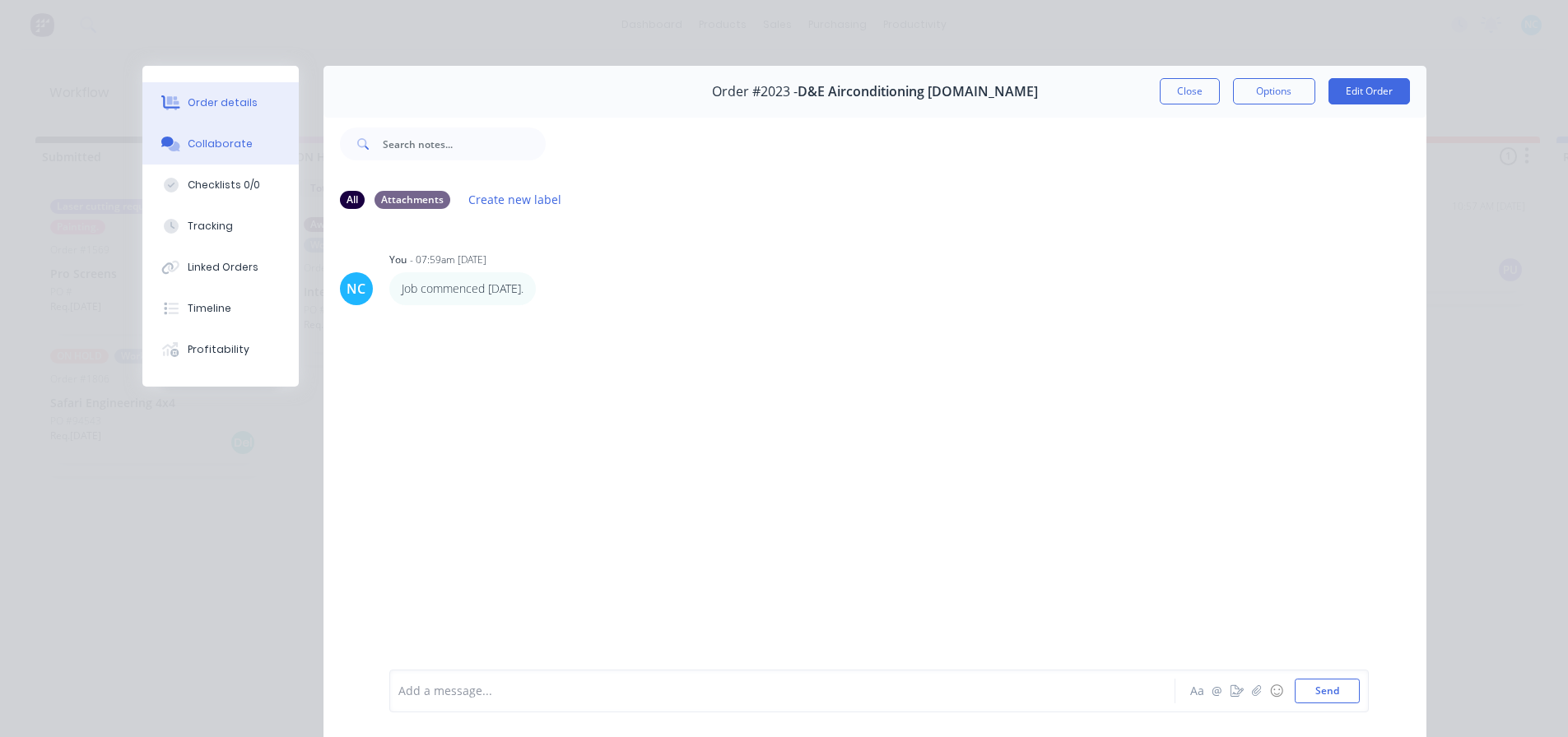
click at [250, 89] on button "Order details" at bounding box center [220, 103] width 156 height 41
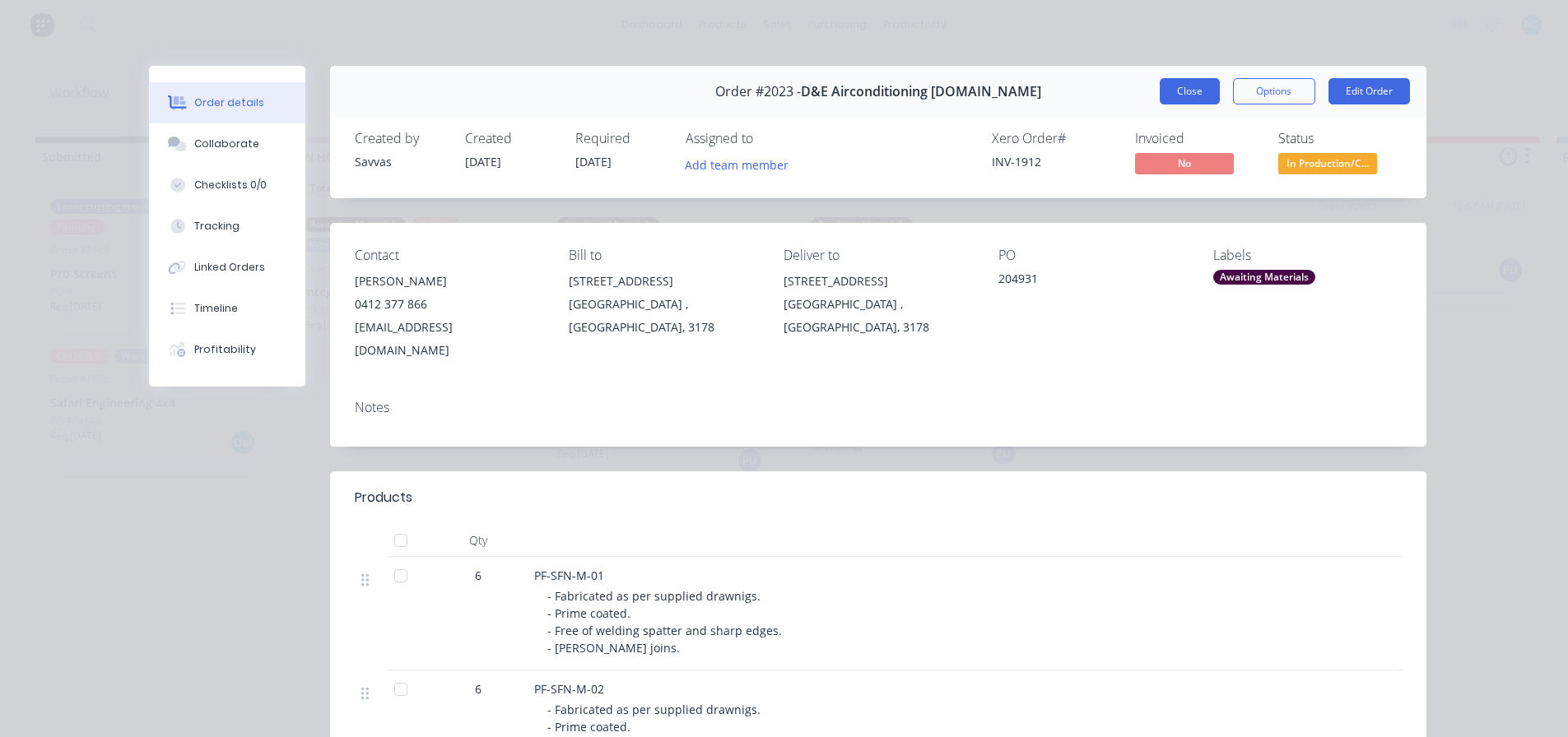
click at [1175, 90] on button "Close" at bounding box center [1189, 91] width 60 height 26
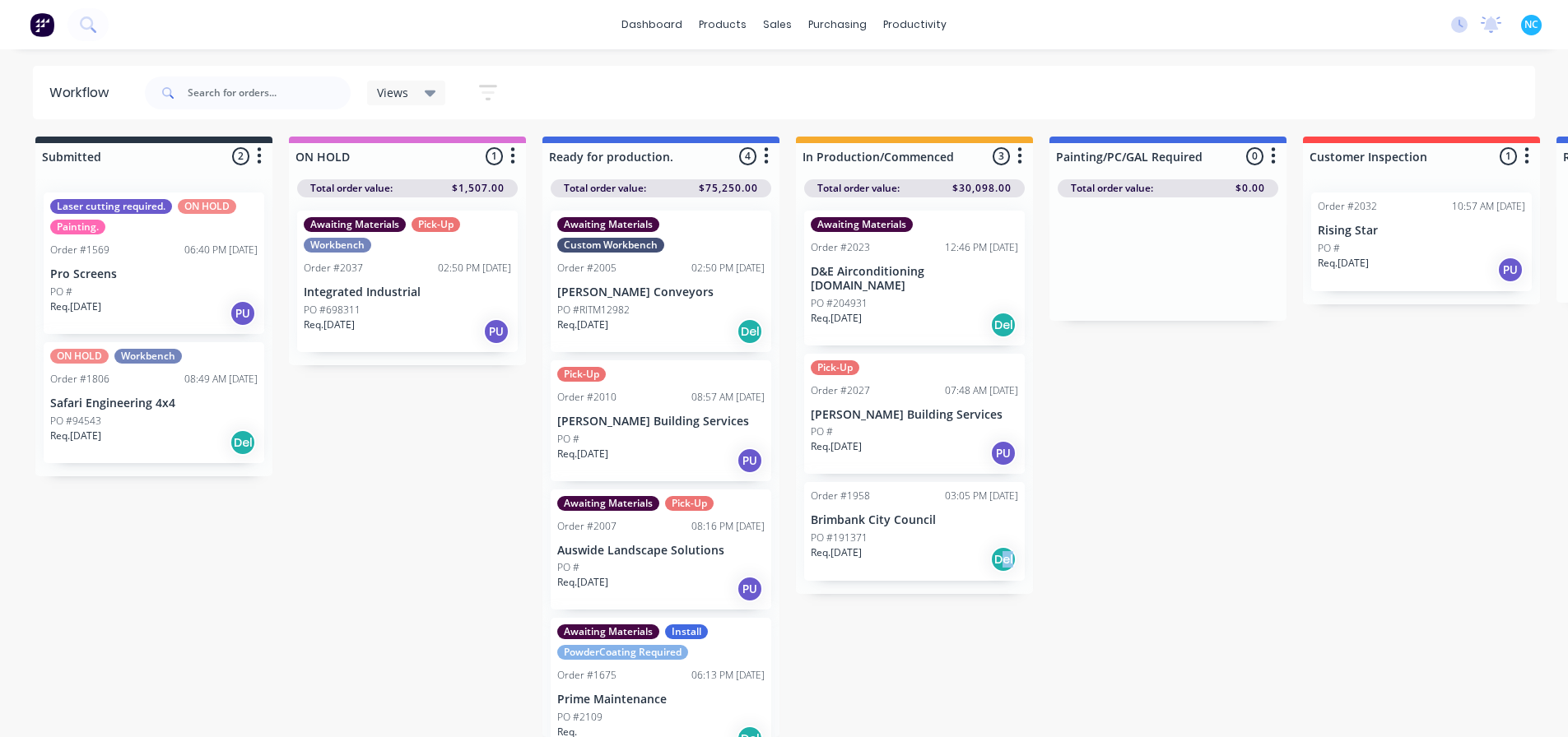
drag, startPoint x: 1012, startPoint y: 649, endPoint x: 982, endPoint y: 749, distance: 104.4
click at [986, 733] on div "Submitted 2 Sort By Created date Required date Order number Customer name Most …" at bounding box center [1479, 437] width 2983 height 601
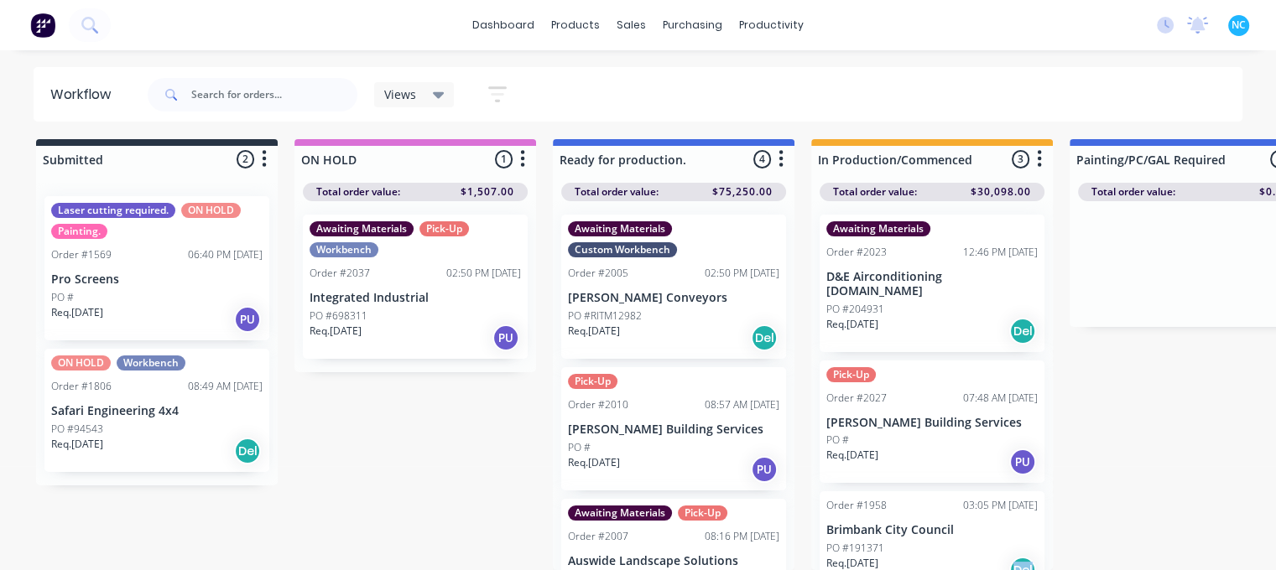
scroll to position [8, 0]
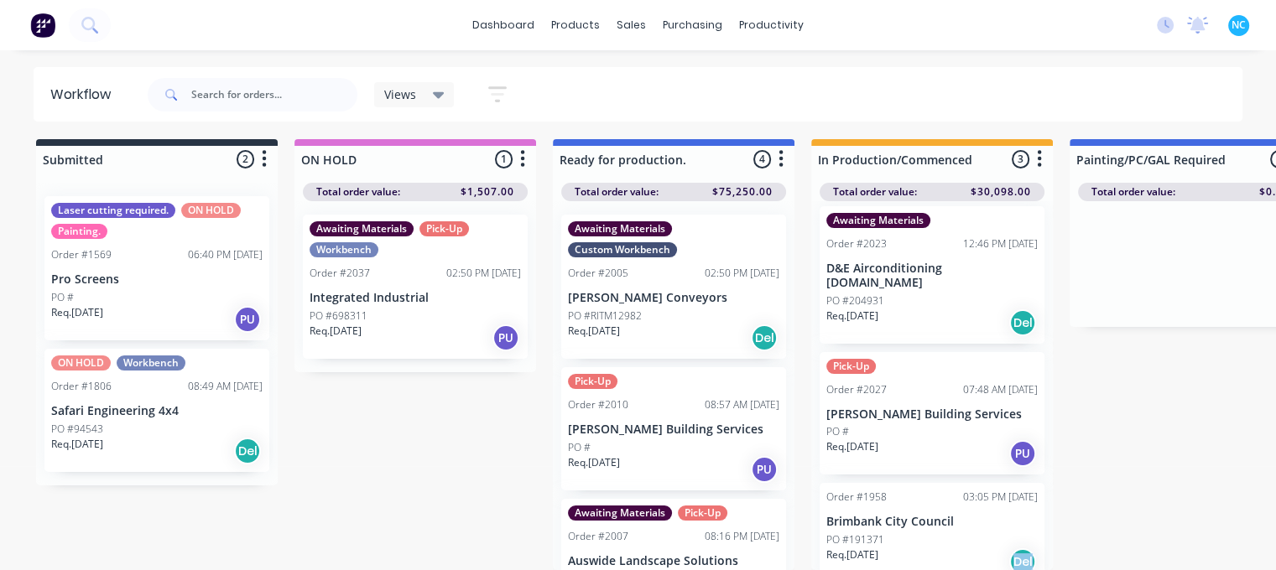
click at [897, 504] on div "Order #1958 03:05 PM [DATE] Brimbank City Council PO #191371 Req. [DATE] Del" at bounding box center [931, 533] width 225 height 101
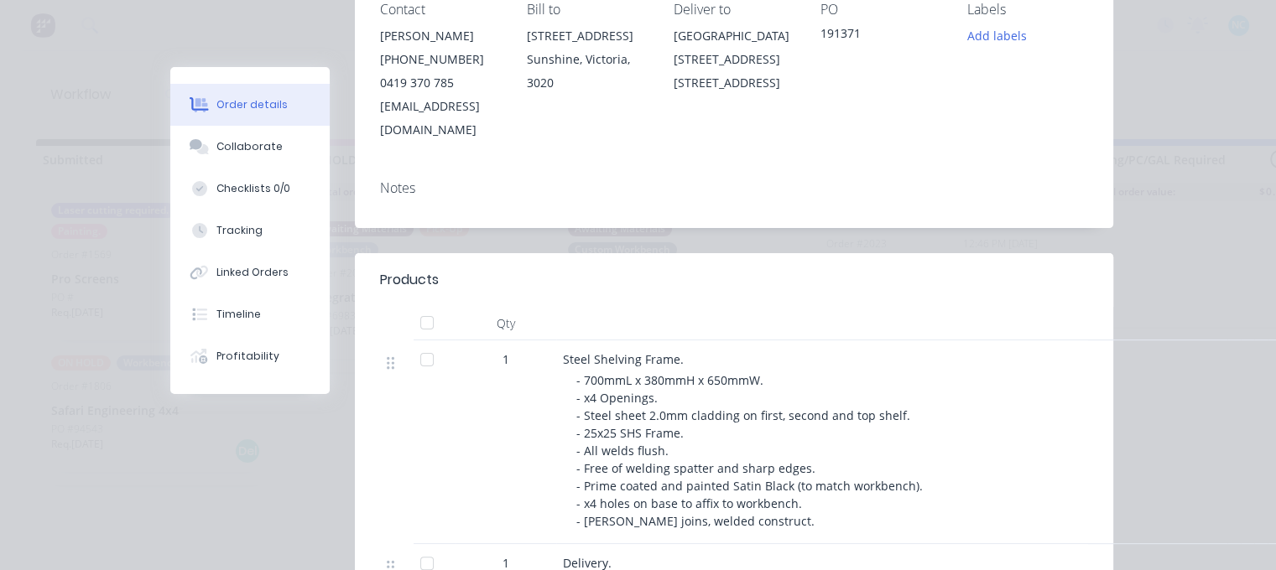
scroll to position [419, 0]
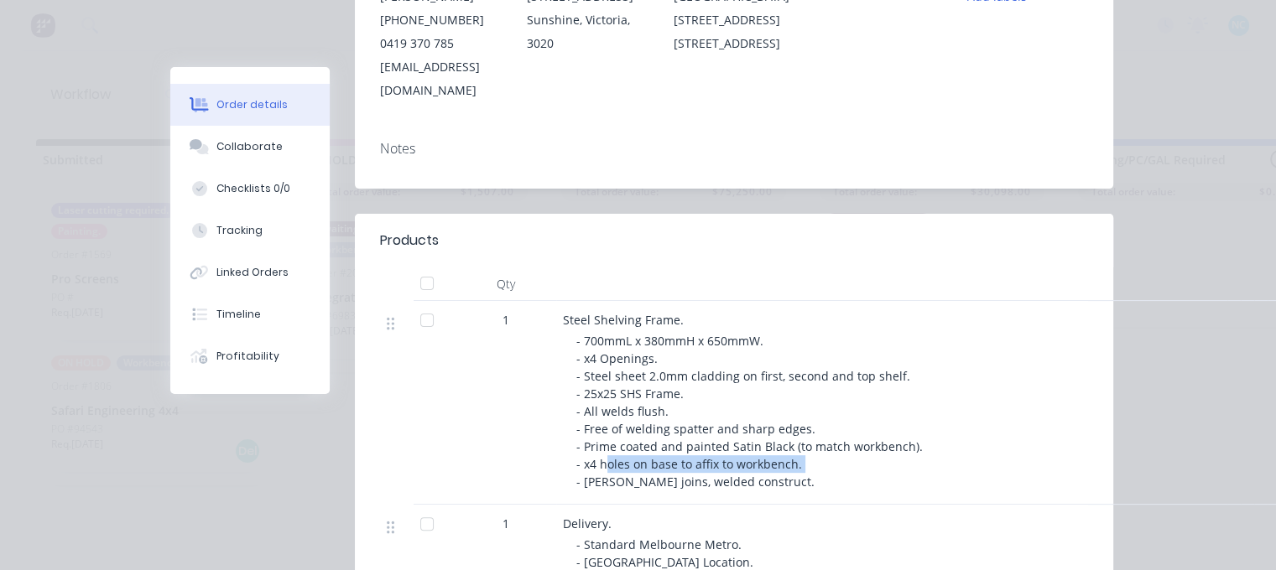
drag, startPoint x: 601, startPoint y: 439, endPoint x: 866, endPoint y: 439, distance: 265.9
click at [866, 439] on div "- 700mmL x 380mmH x 650mmW. - x4 Openings. - Steel sheet 2.0mm cladding on firs…" at bounding box center [898, 411] width 644 height 159
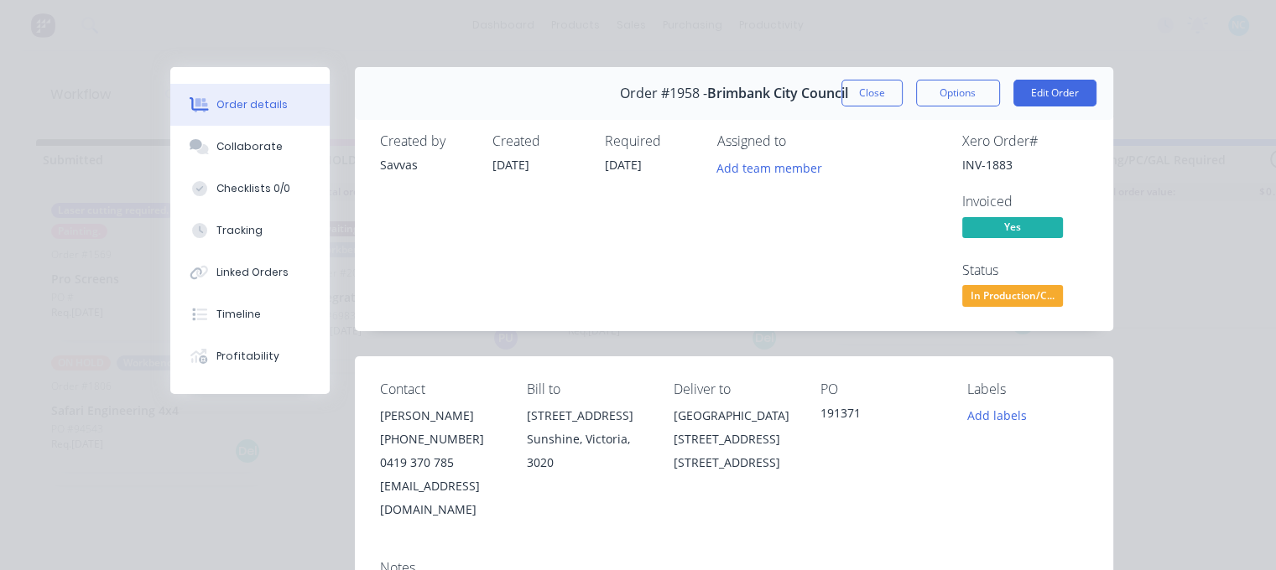
click at [905, 83] on div "Close Options Edit Order" at bounding box center [968, 93] width 255 height 27
click at [899, 88] on div "Close Options Edit Order" at bounding box center [968, 93] width 255 height 27
drag, startPoint x: 897, startPoint y: 90, endPoint x: 886, endPoint y: 94, distance: 11.7
click at [886, 94] on div "Close Options Edit Order" at bounding box center [968, 93] width 255 height 27
click at [882, 92] on button "Close" at bounding box center [871, 93] width 61 height 27
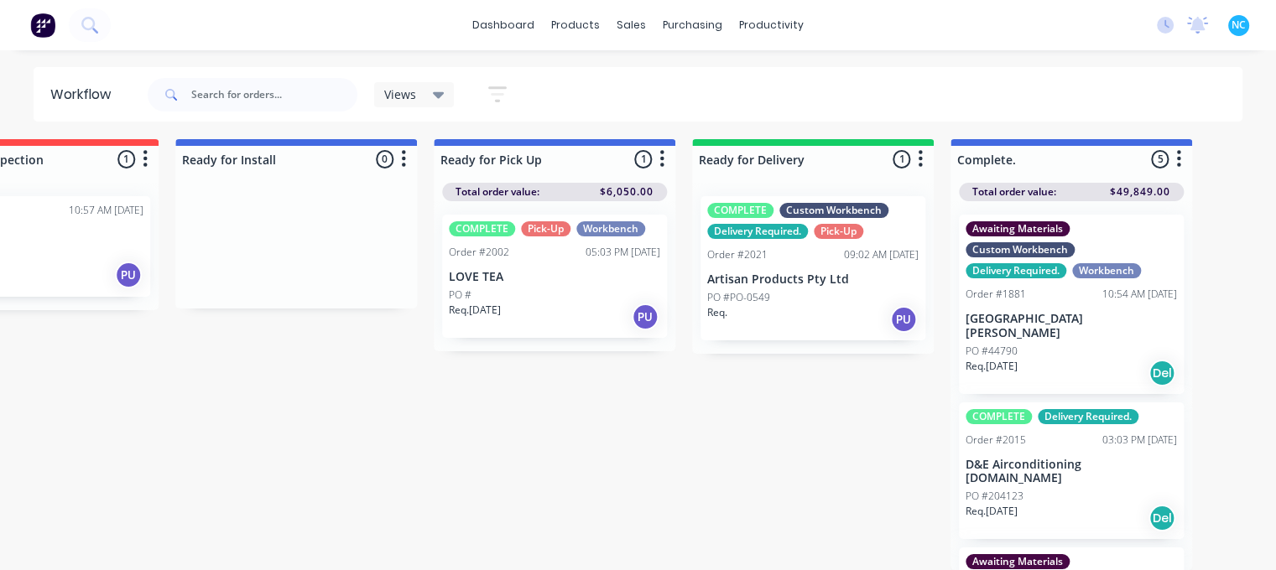
scroll to position [16, 1427]
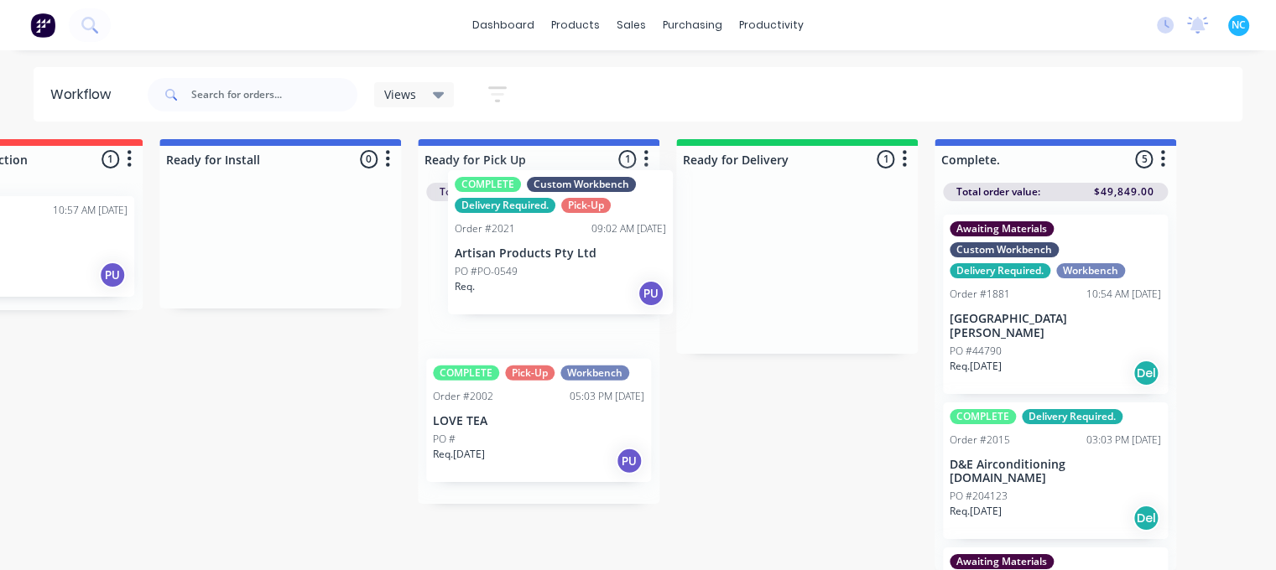
drag, startPoint x: 819, startPoint y: 315, endPoint x: 579, endPoint y: 301, distance: 240.3
click at [579, 301] on div "Submitted 2 Sort By Created date Required date Order number Customer name Most …" at bounding box center [81, 354] width 3040 height 431
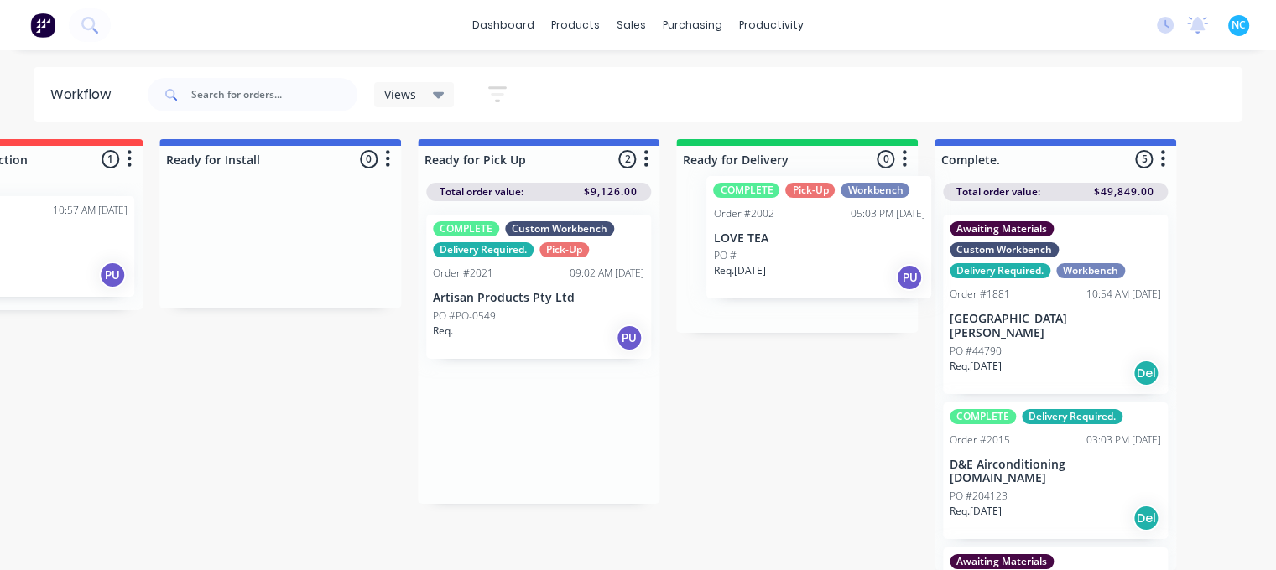
drag, startPoint x: 533, startPoint y: 432, endPoint x: 824, endPoint y: 247, distance: 345.8
click at [825, 247] on div "Submitted 2 Sort By Created date Required date Order number Customer name Most …" at bounding box center [81, 354] width 3040 height 431
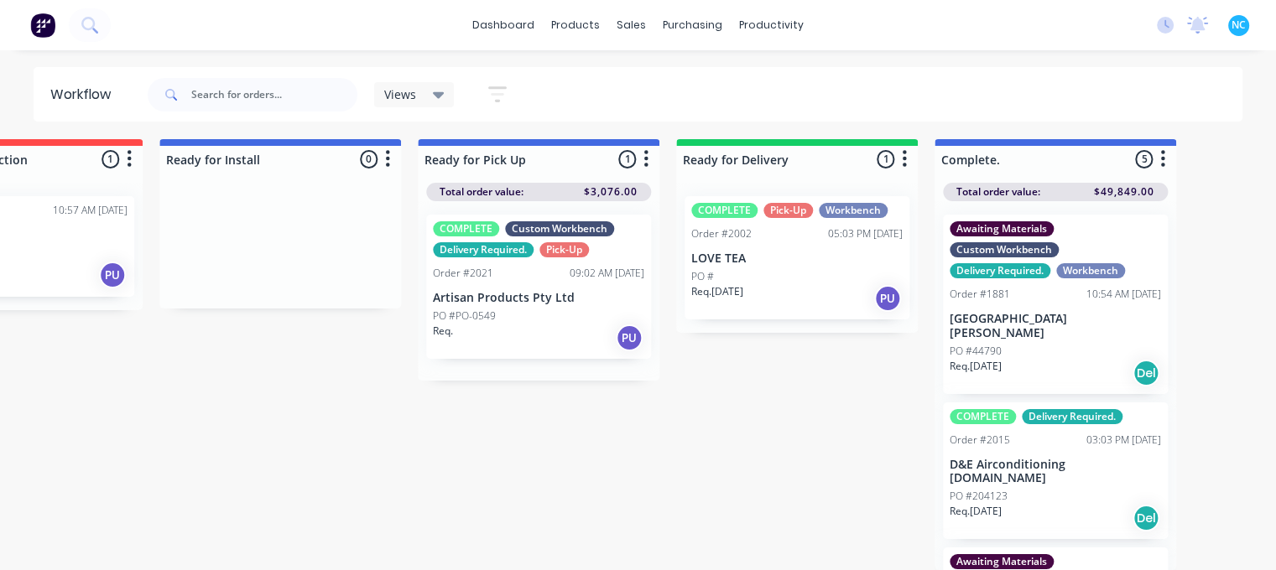
click at [826, 284] on div "Req. [DATE] PU" at bounding box center [796, 298] width 211 height 29
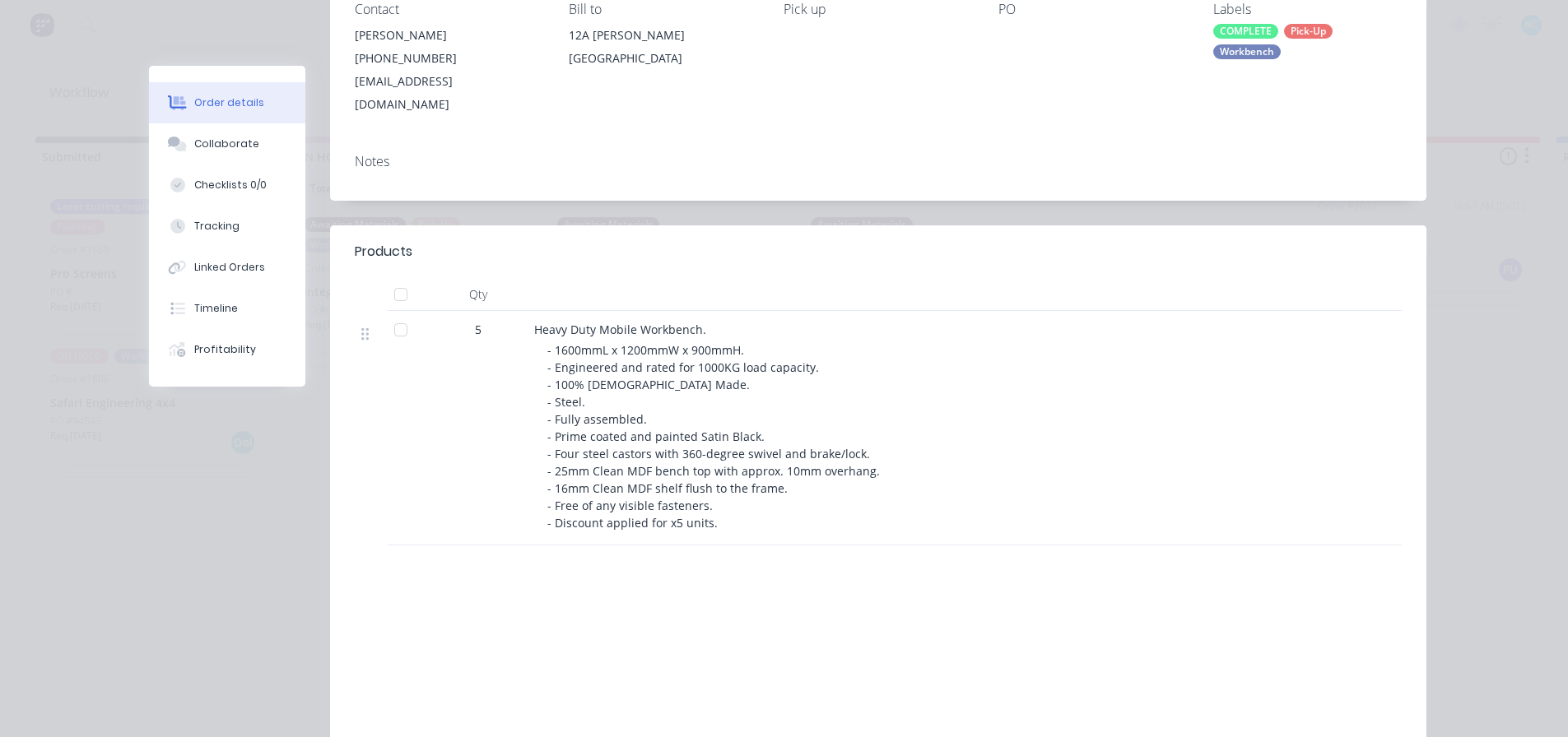
scroll to position [247, 0]
click at [203, 128] on button "Collaborate" at bounding box center [227, 144] width 156 height 41
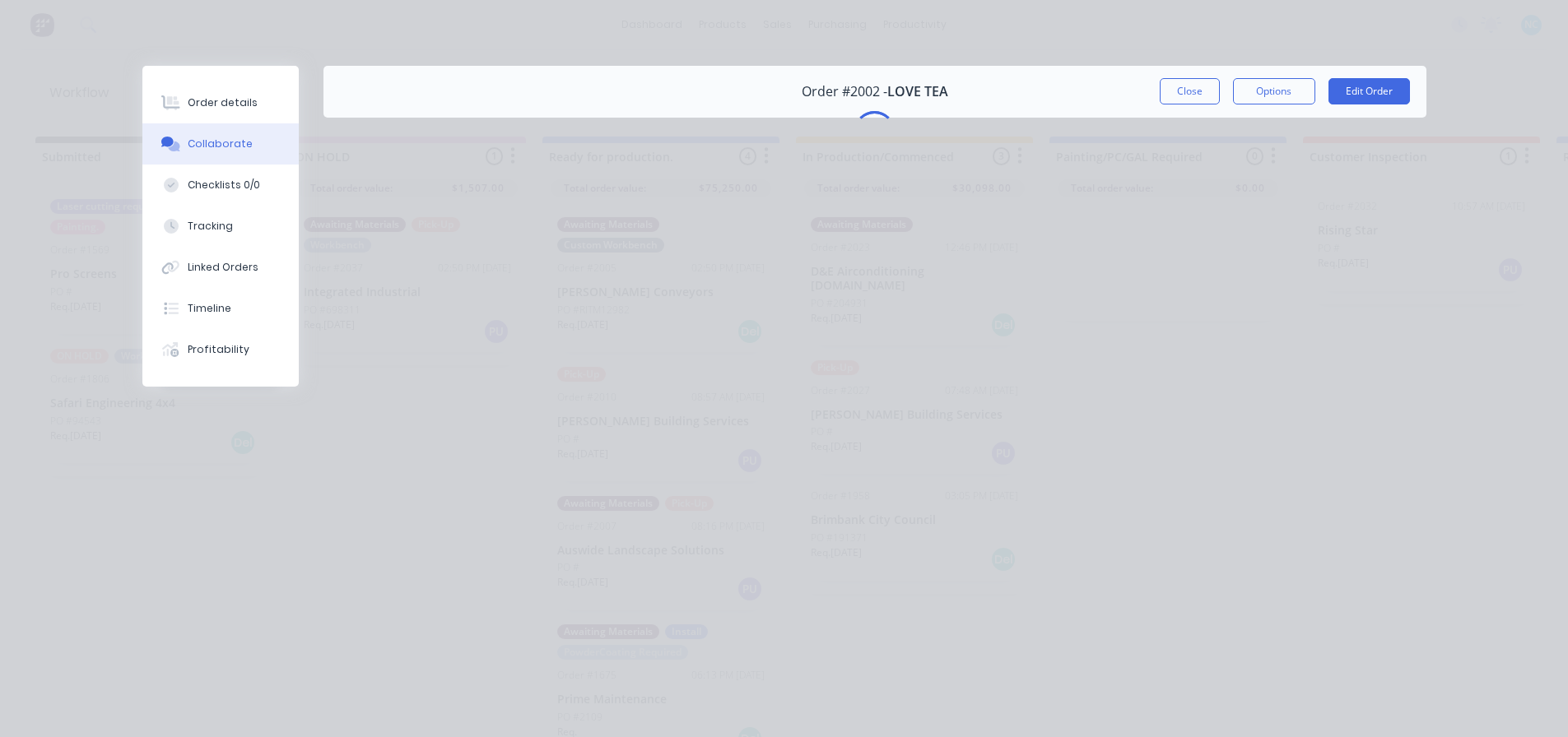
scroll to position [0, 0]
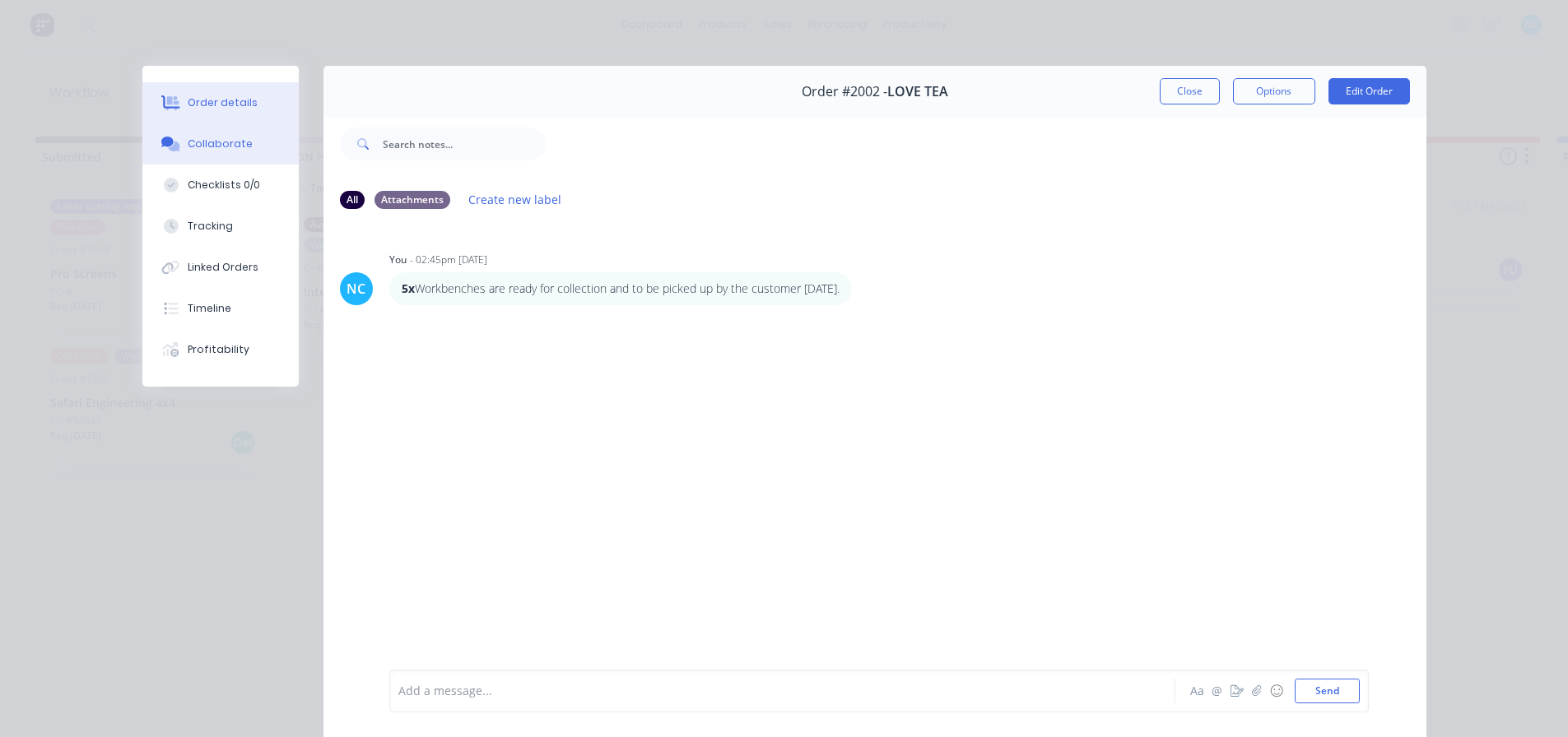
click at [247, 114] on button "Order details" at bounding box center [220, 103] width 156 height 41
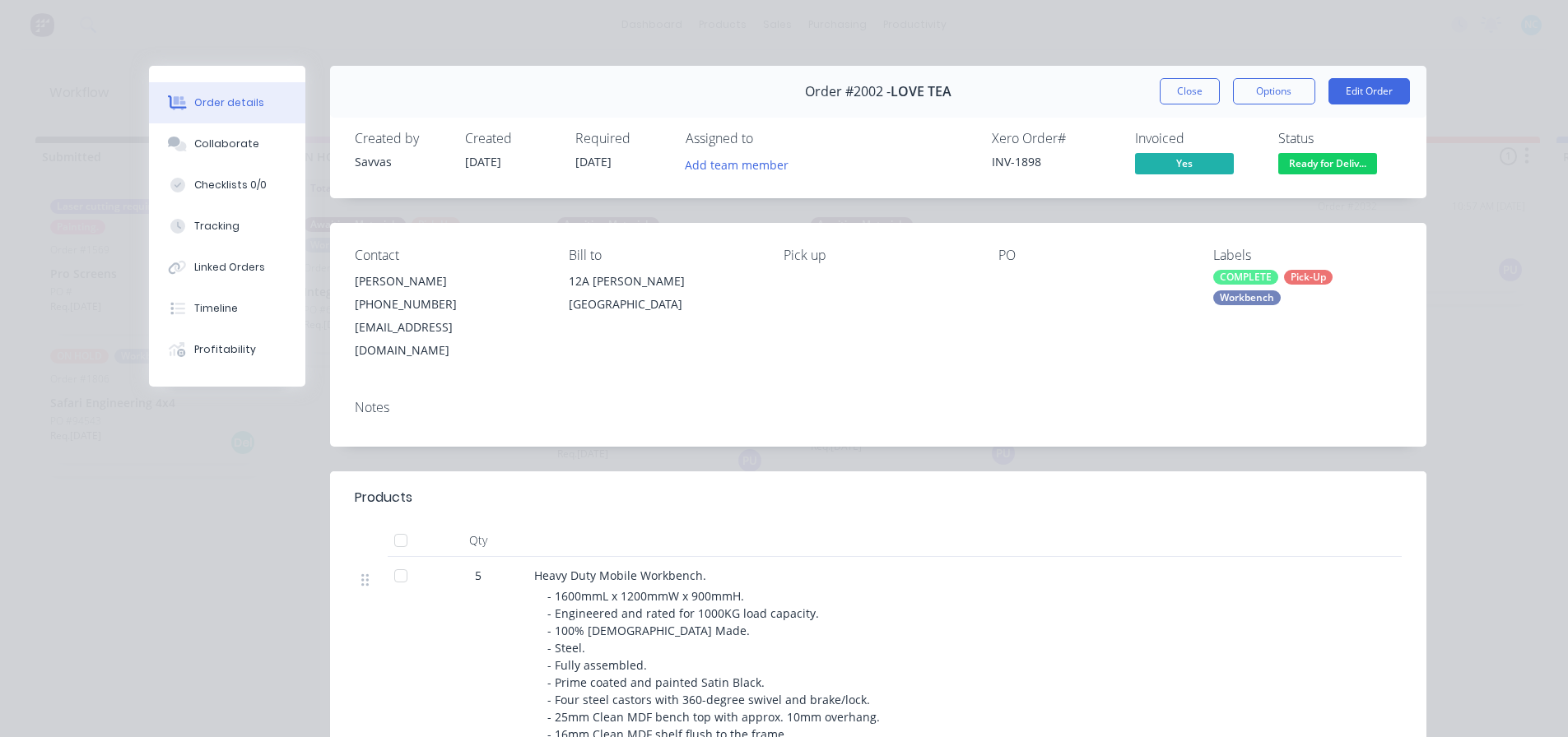
click at [1302, 276] on div "Pick-Up" at bounding box center [1307, 277] width 48 height 15
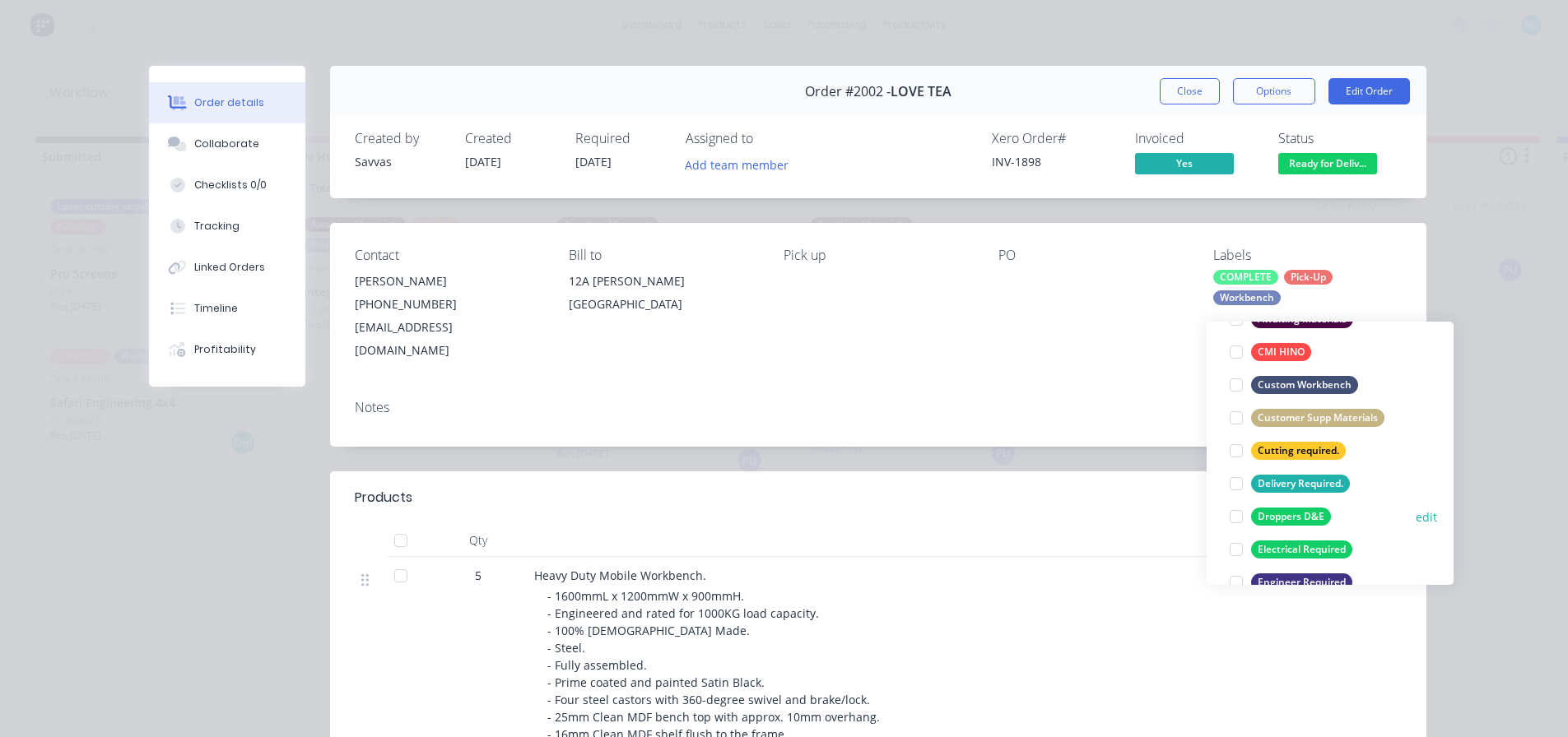
scroll to position [247, 0]
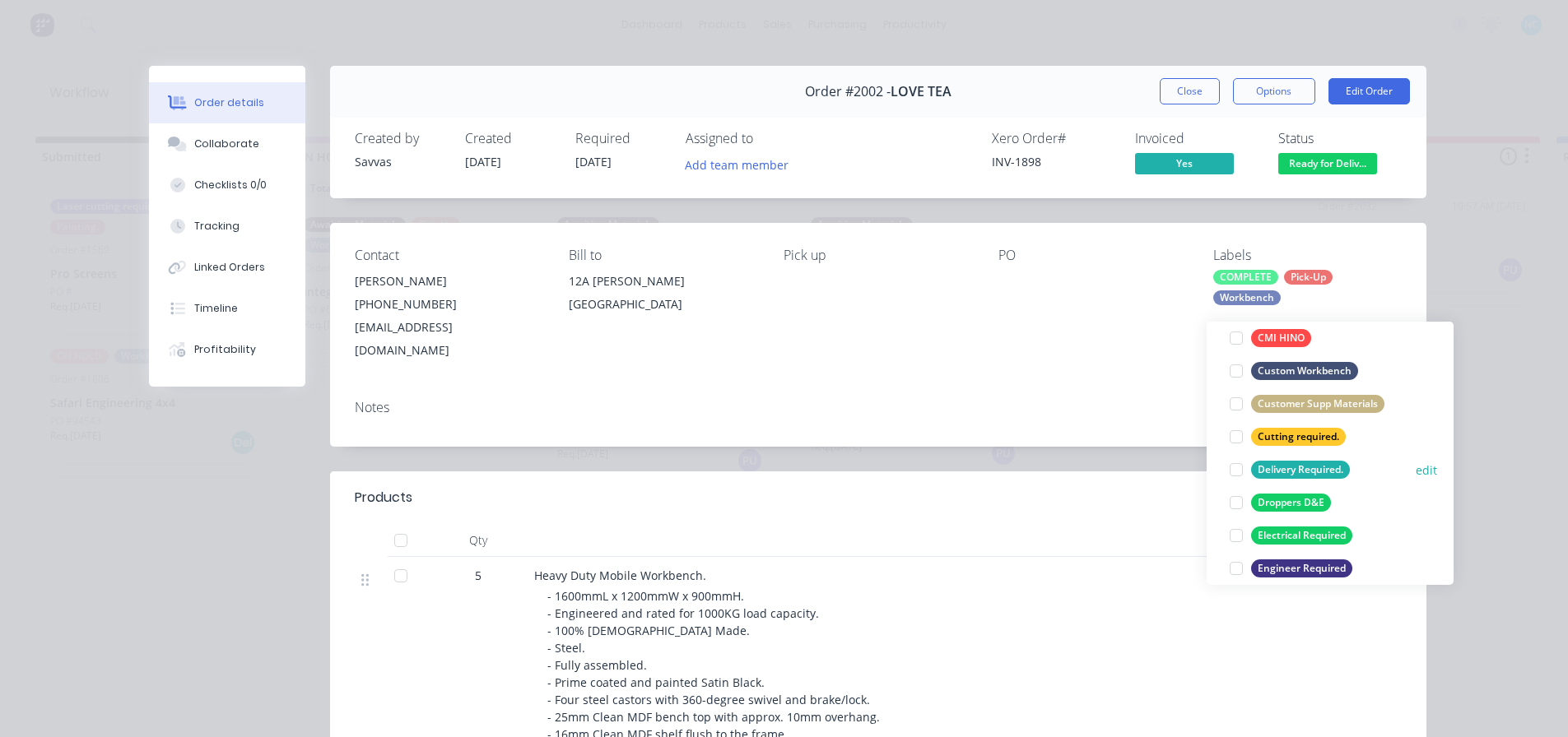
click at [1239, 454] on div at bounding box center [1236, 470] width 33 height 33
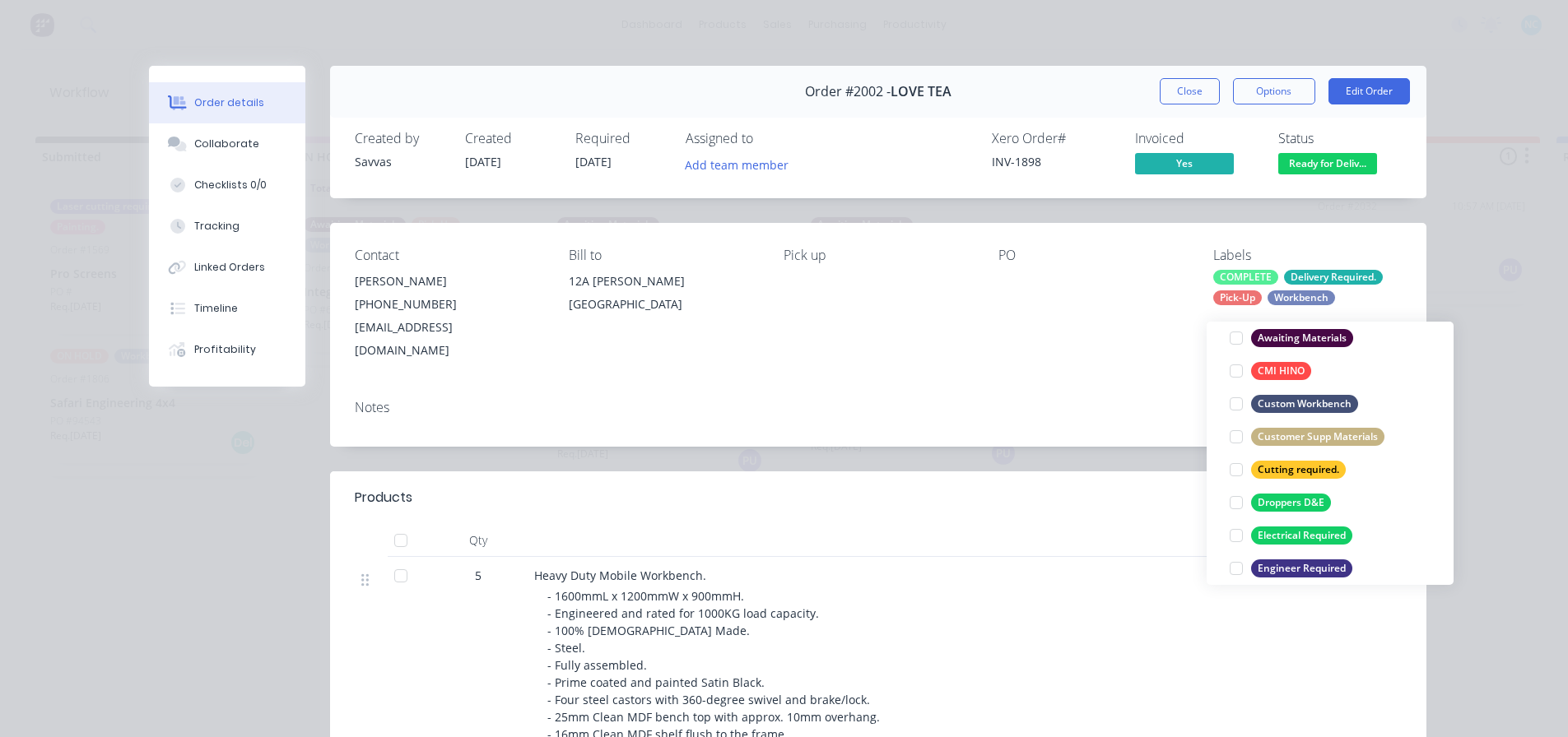
scroll to position [17, 0]
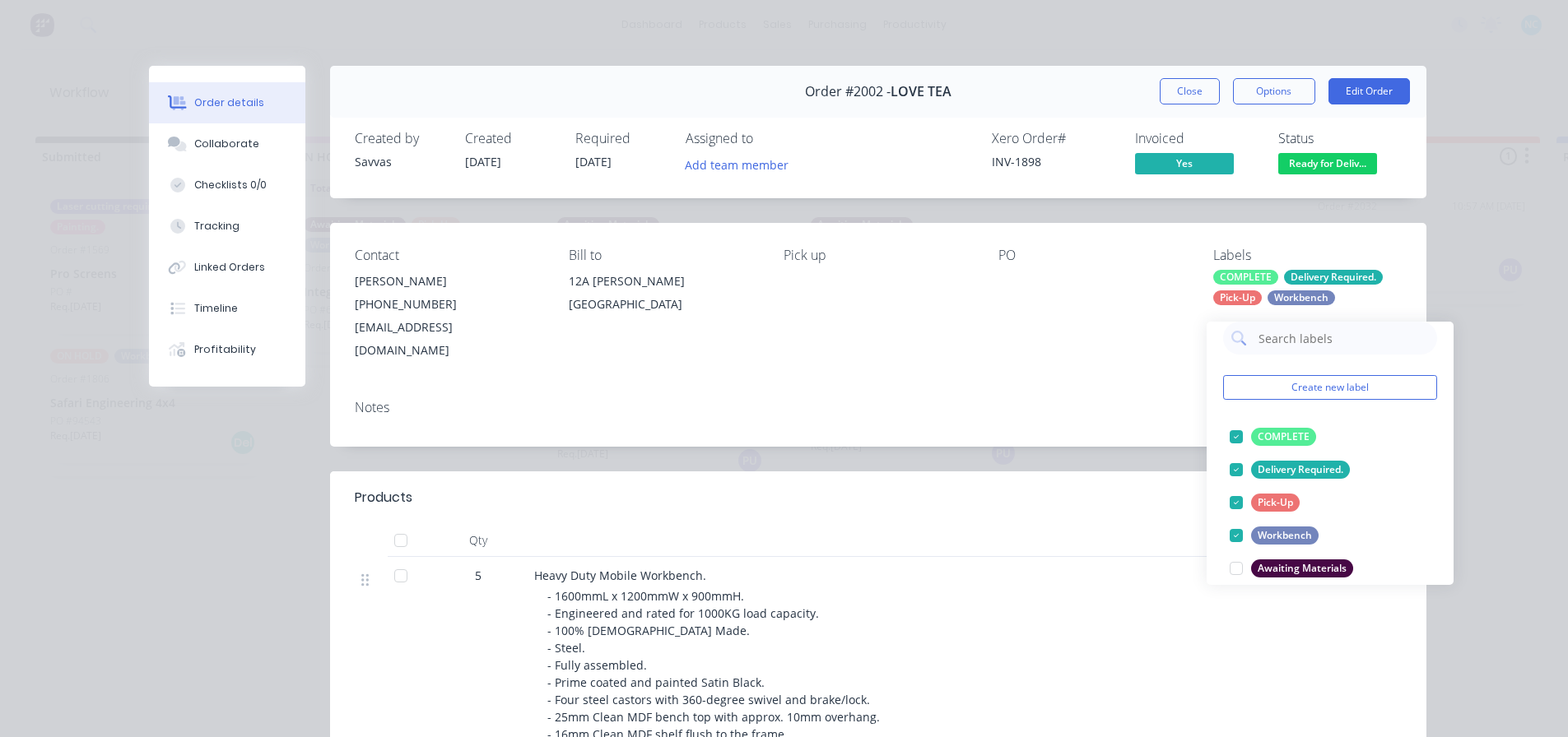
click at [1242, 295] on div "Pick-Up" at bounding box center [1236, 297] width 48 height 15
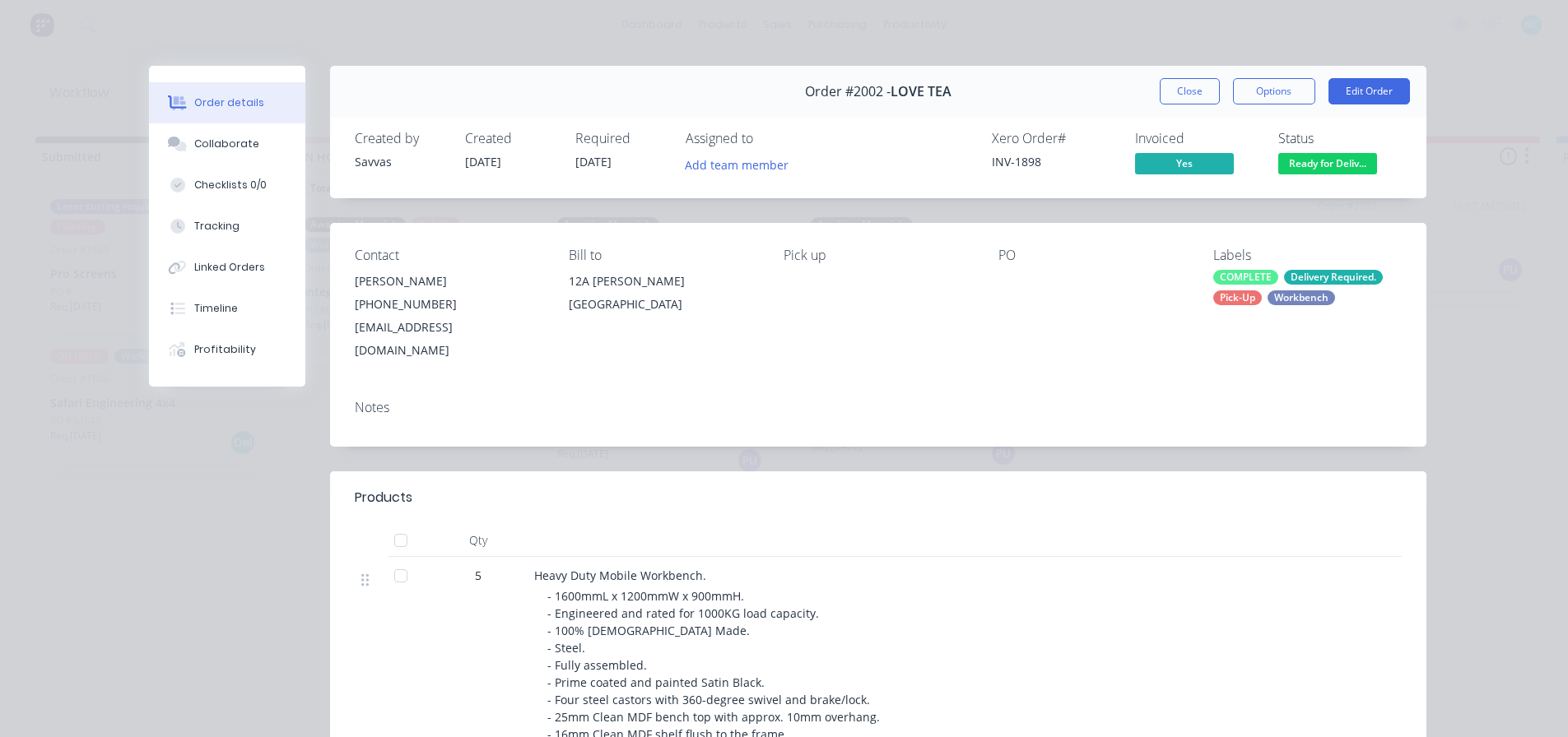
click at [1247, 289] on div "COMPLETE Delivery Required. Pick-Up Workbench" at bounding box center [1307, 288] width 188 height 35
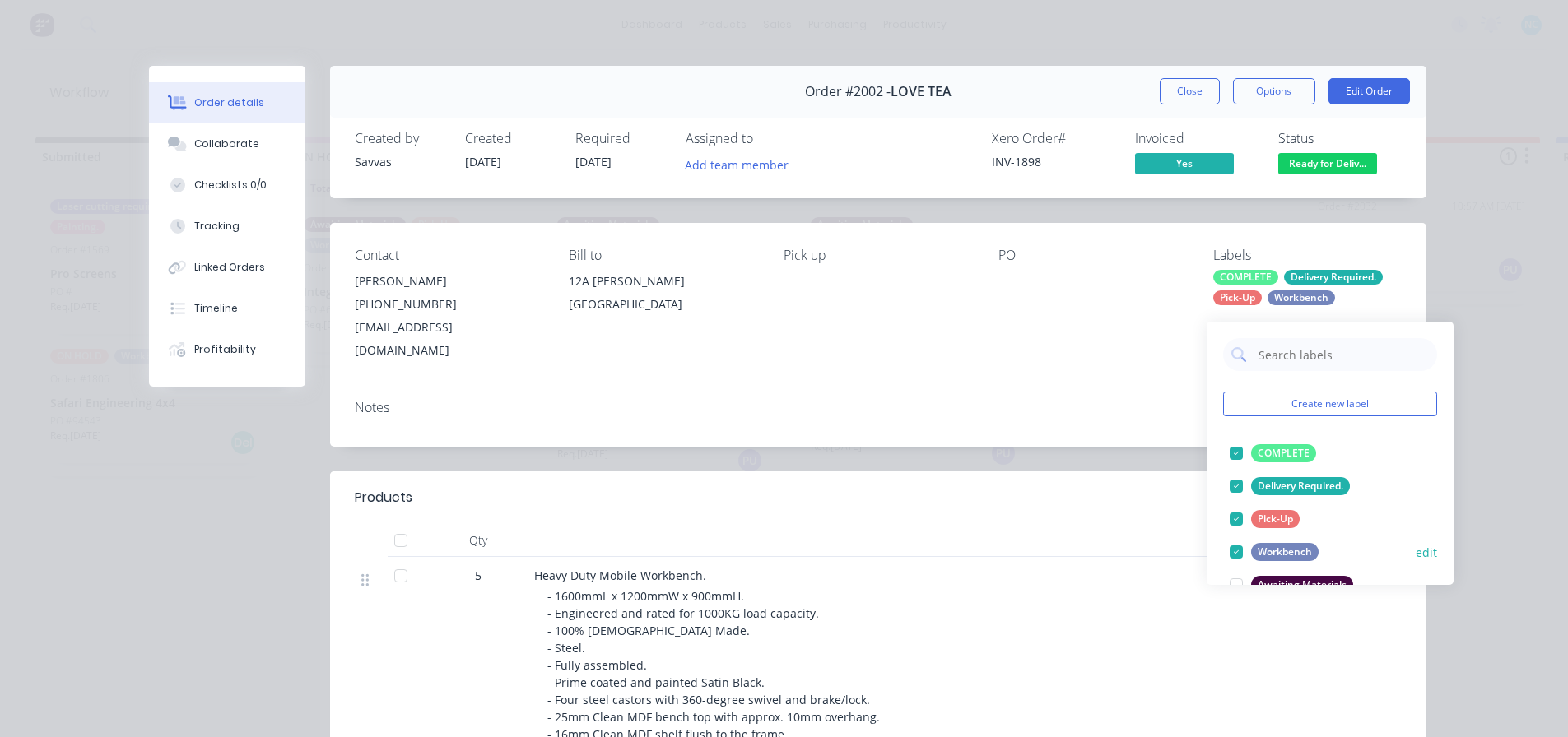
click at [1230, 502] on div at bounding box center [1236, 519] width 33 height 33
click at [1181, 89] on button "Close" at bounding box center [1189, 91] width 60 height 26
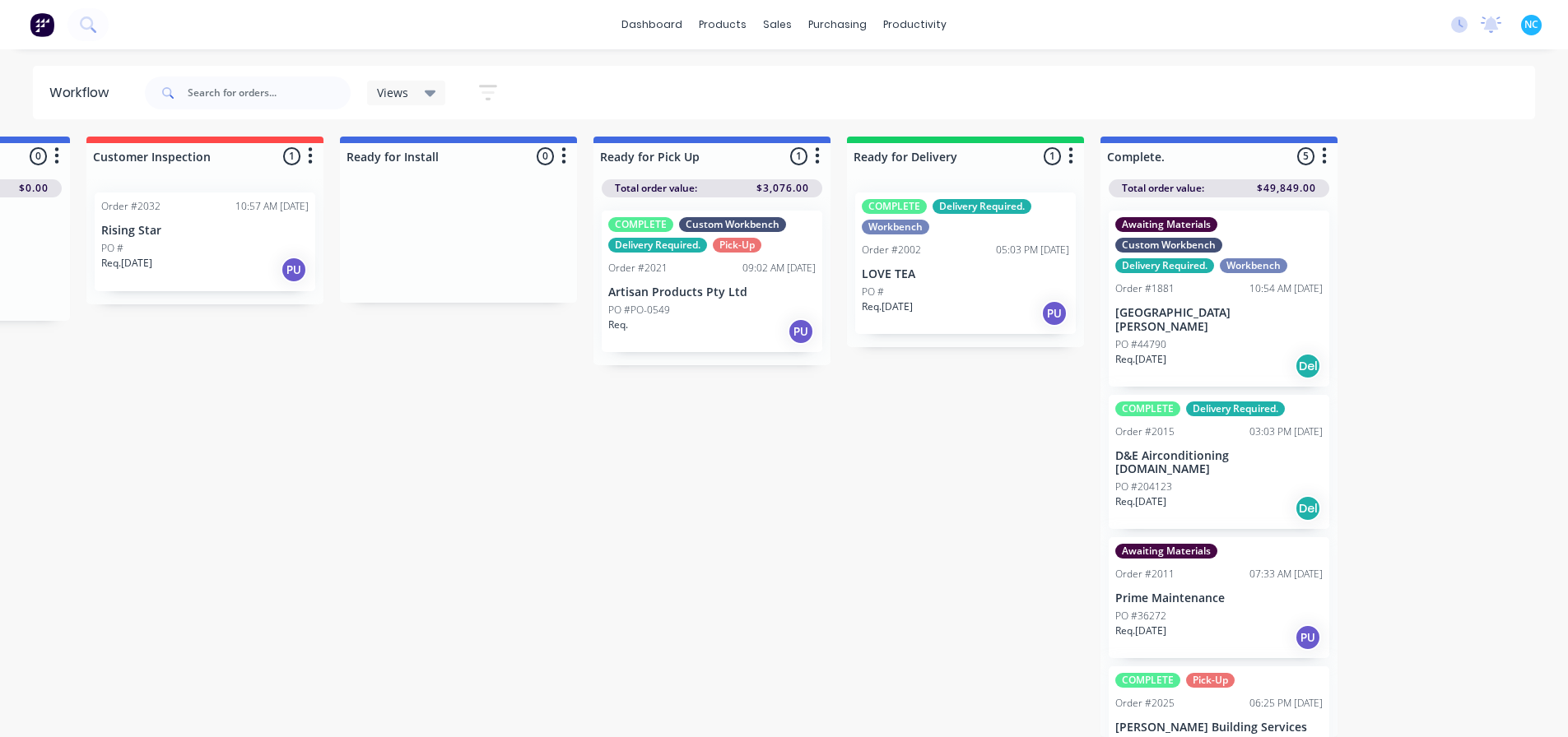
scroll to position [16, 1221]
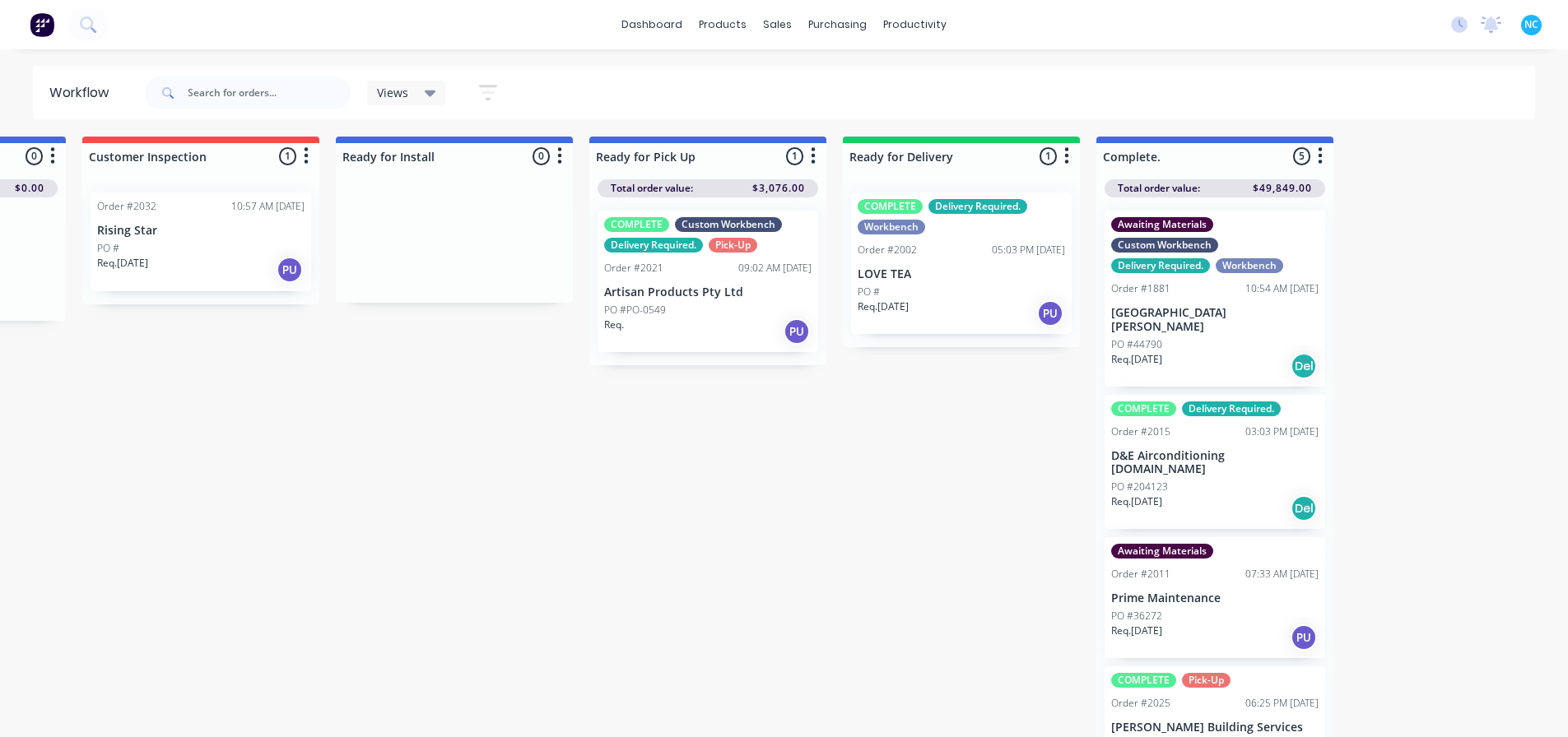
click at [700, 318] on div "Req. PU" at bounding box center [707, 332] width 207 height 28
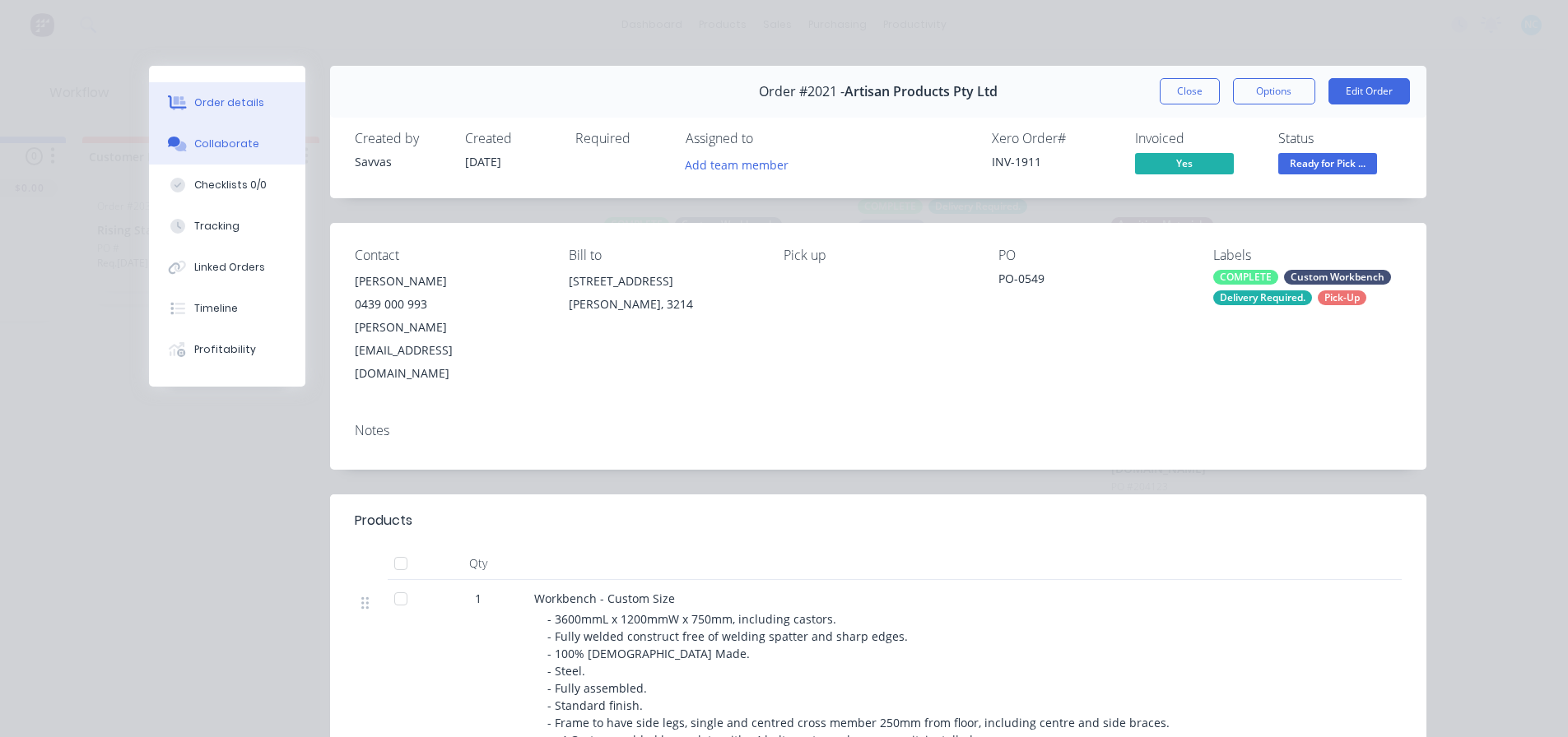
click at [229, 161] on button "Collaborate" at bounding box center [227, 144] width 156 height 41
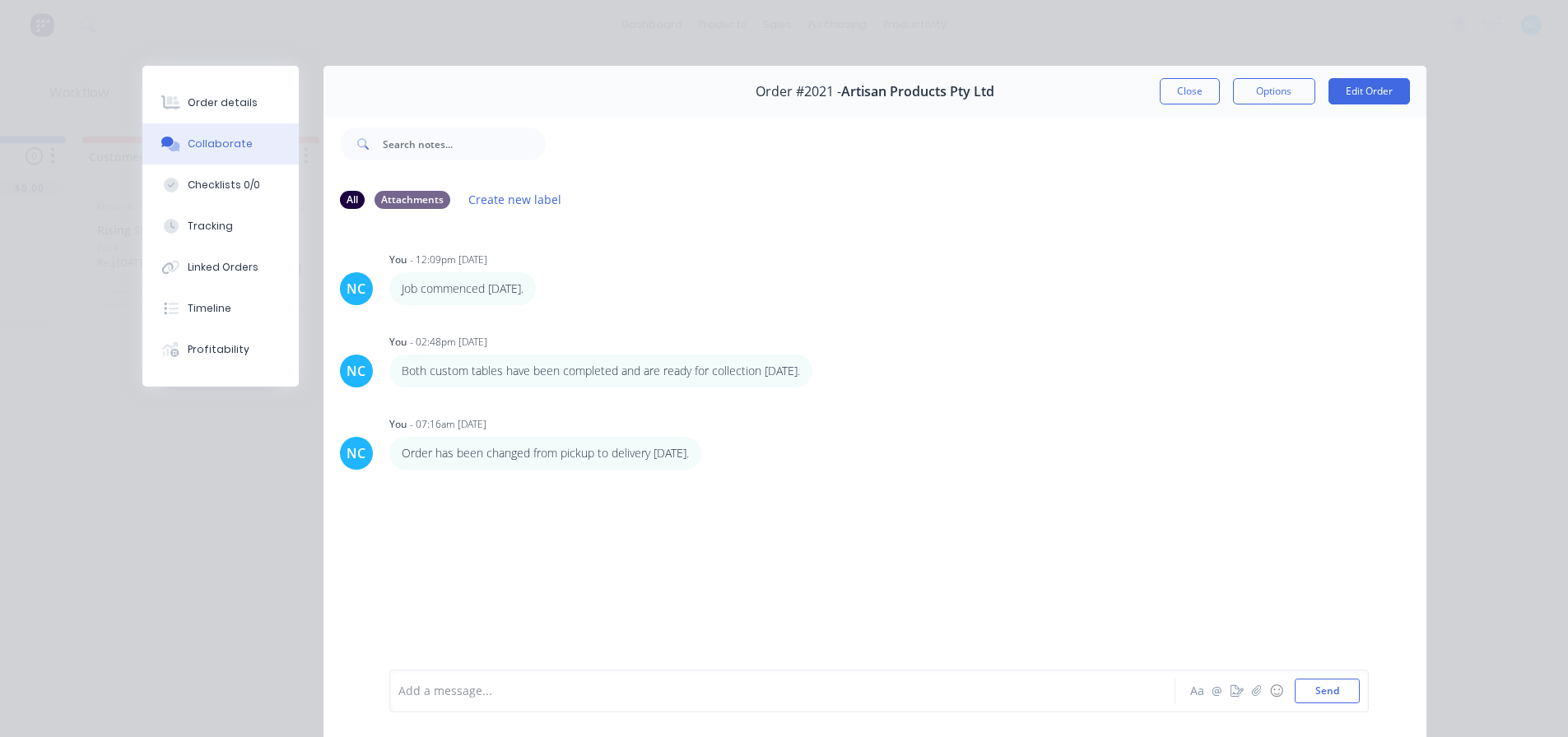
drag, startPoint x: 437, startPoint y: 445, endPoint x: 725, endPoint y: 472, distance: 289.3
click at [725, 472] on div "NC You - 12:09pm [DATE] Job commenced [DATE]. Labels Edit Delete NC You - 02:48…" at bounding box center [875, 446] width 1103 height 446
copy p "Order has been changed from pickup to delivery [DATE]."
click at [713, 447] on icon "button" at bounding box center [711, 453] width 3 height 15
click at [788, 504] on button "Delete" at bounding box center [772, 511] width 104 height 27
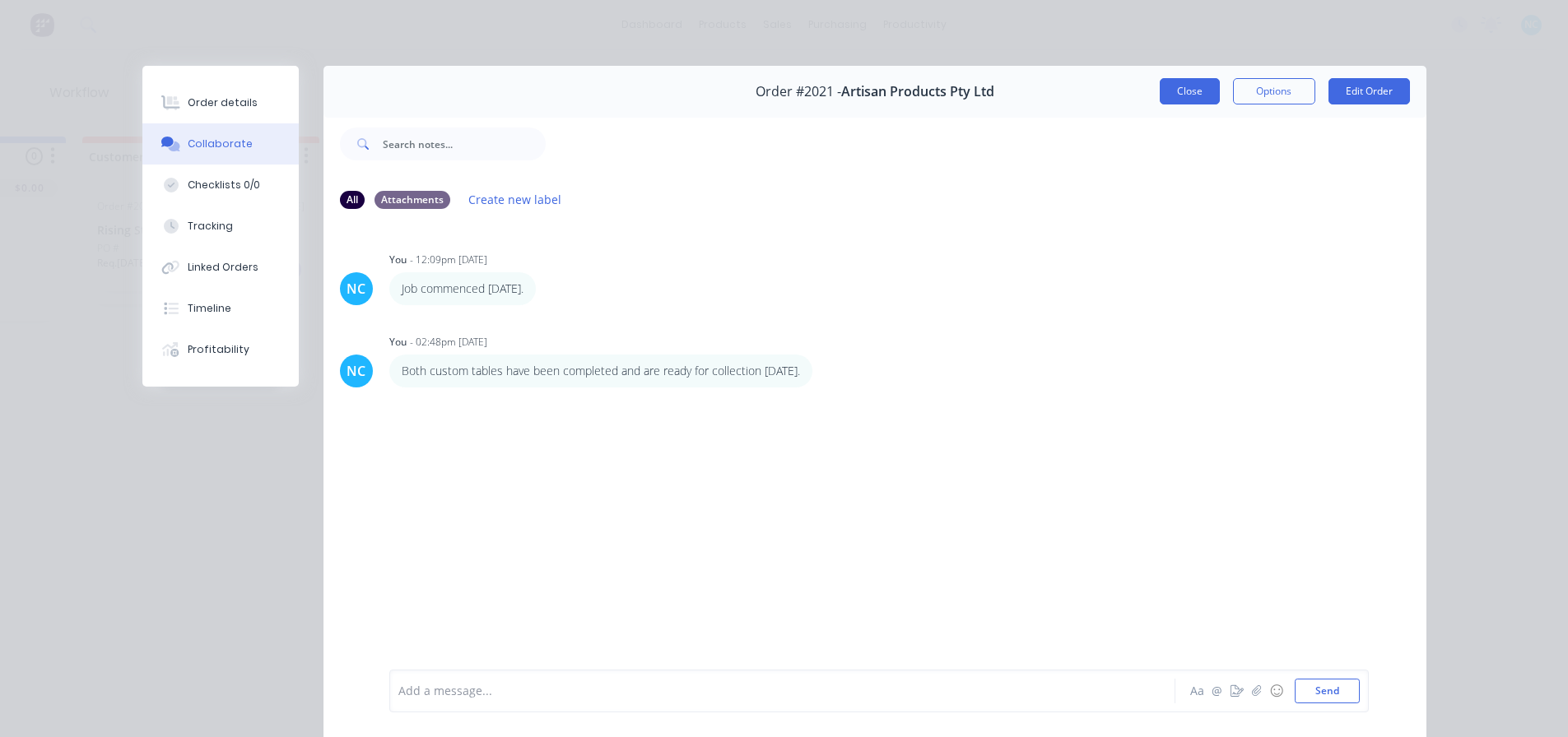
click at [1189, 99] on button "Close" at bounding box center [1189, 91] width 60 height 26
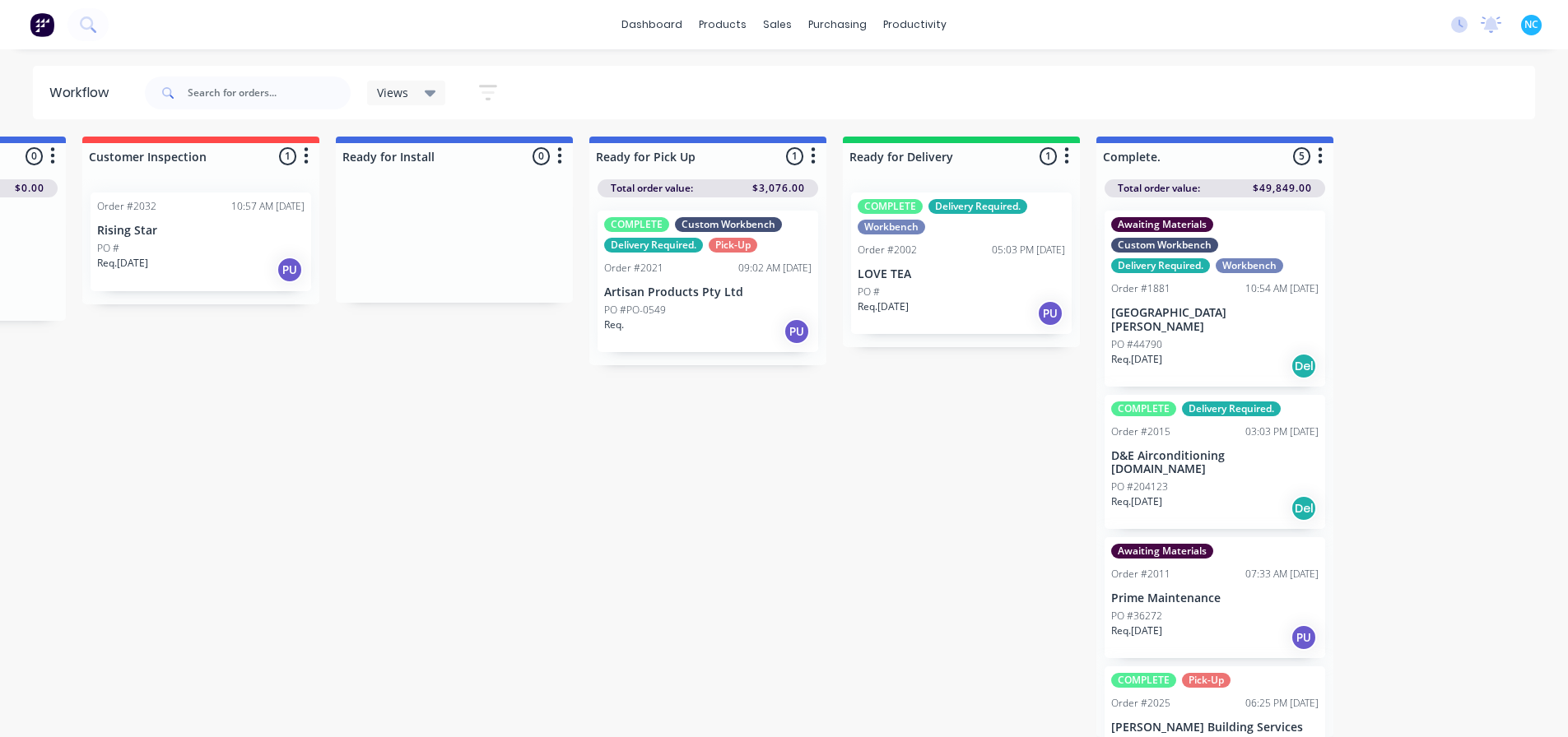
click at [935, 285] on div "PO #" at bounding box center [961, 291] width 207 height 15
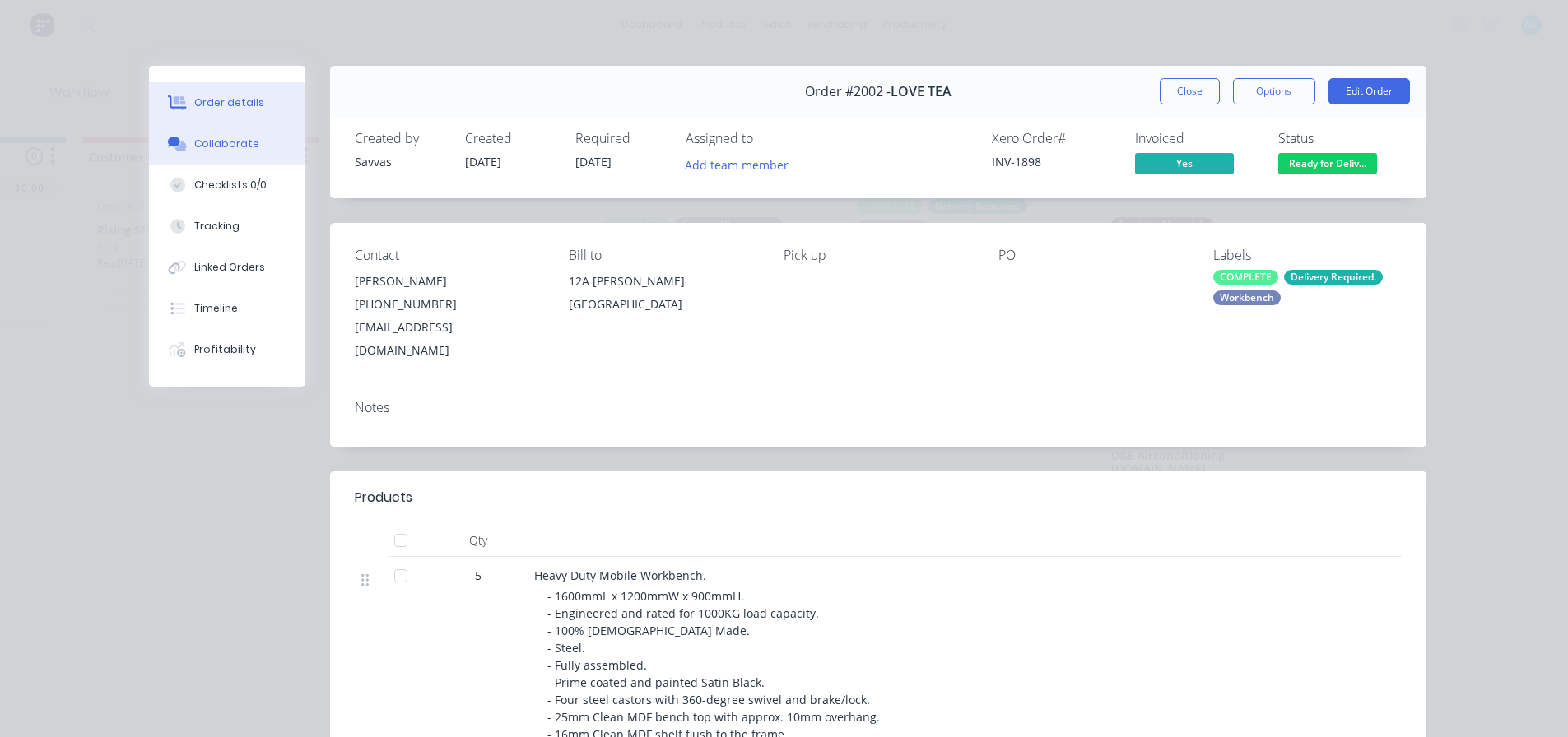
click at [201, 144] on div "Collaborate" at bounding box center [227, 143] width 65 height 15
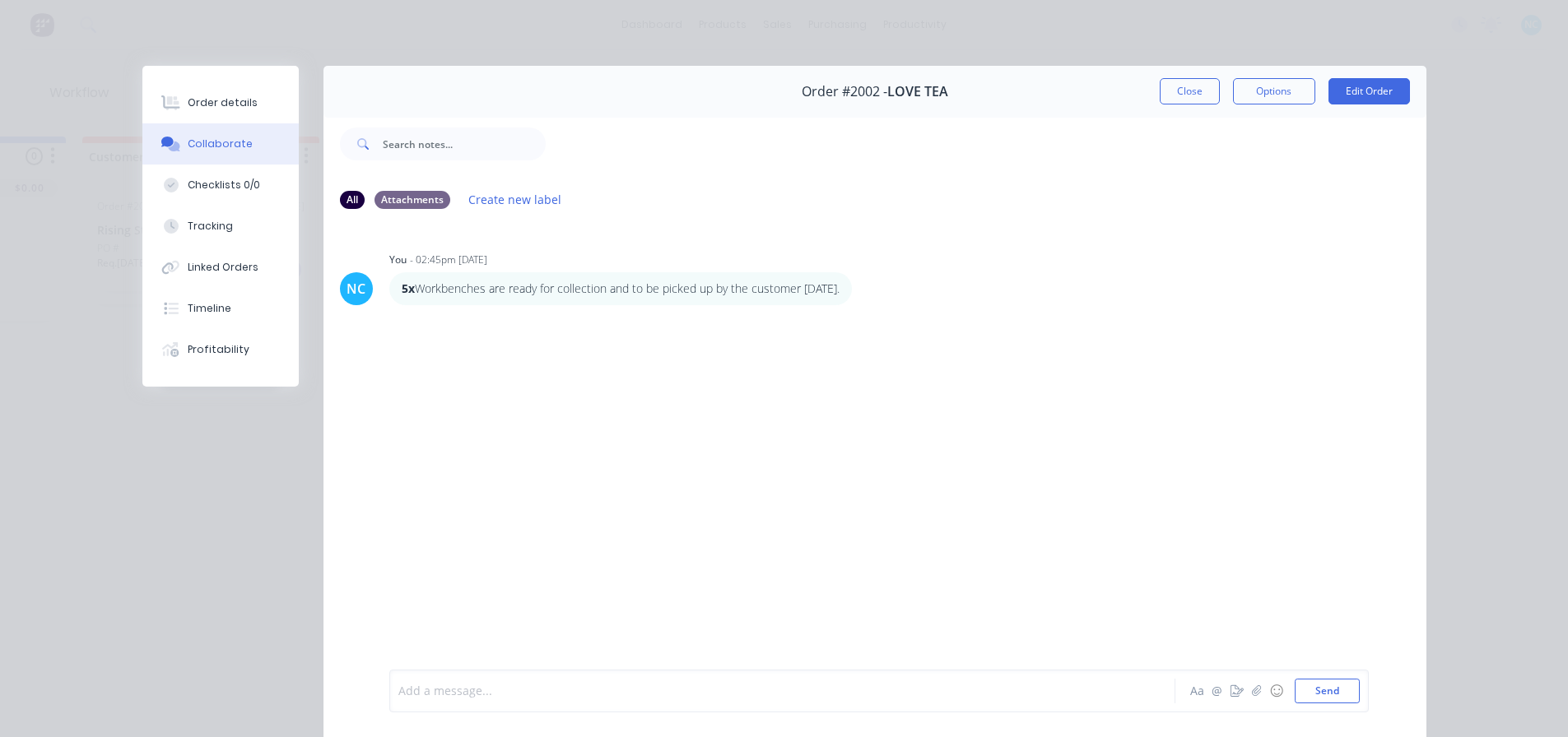
click at [595, 699] on div at bounding box center [759, 692] width 720 height 18
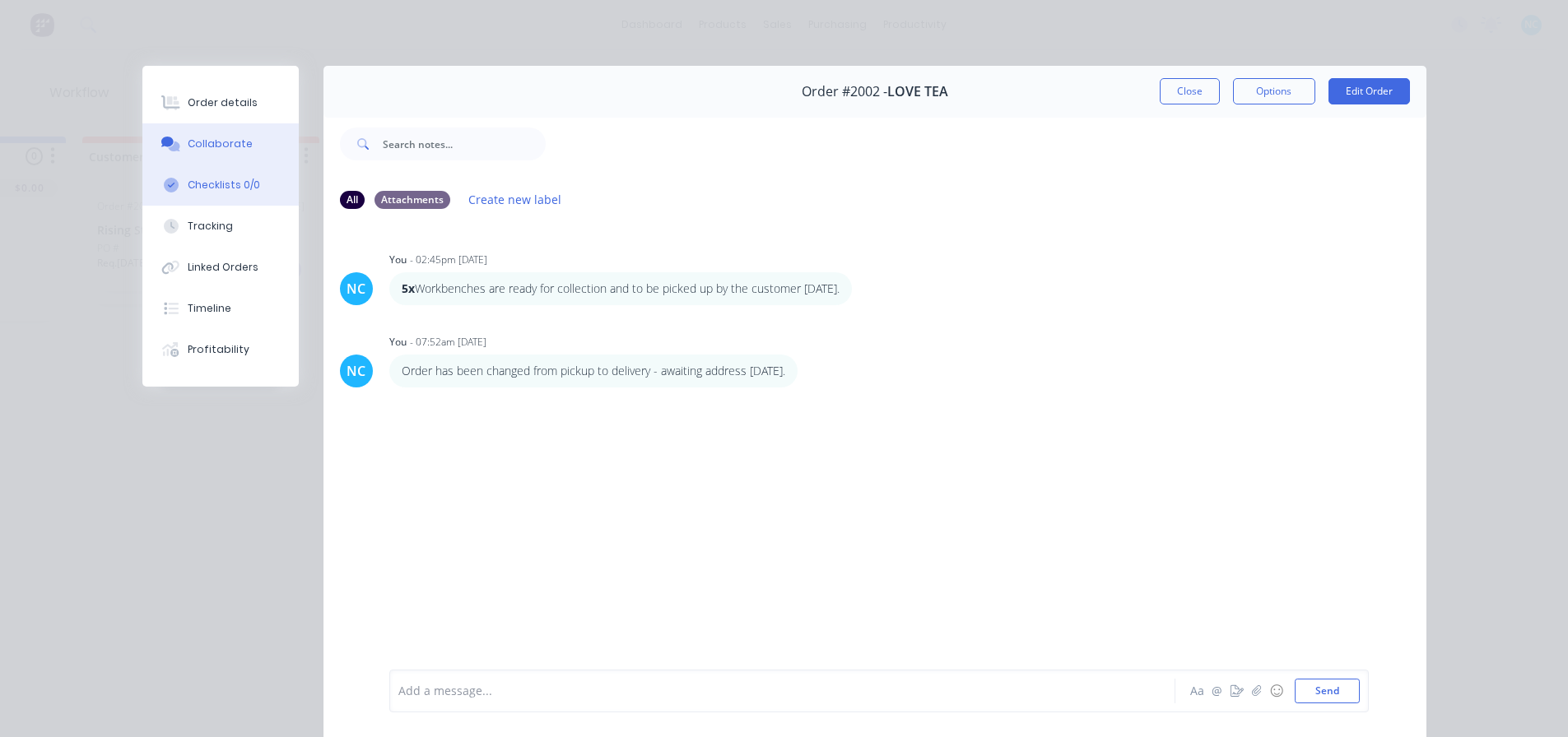
click at [222, 173] on button "Checklists 0/0" at bounding box center [220, 185] width 156 height 41
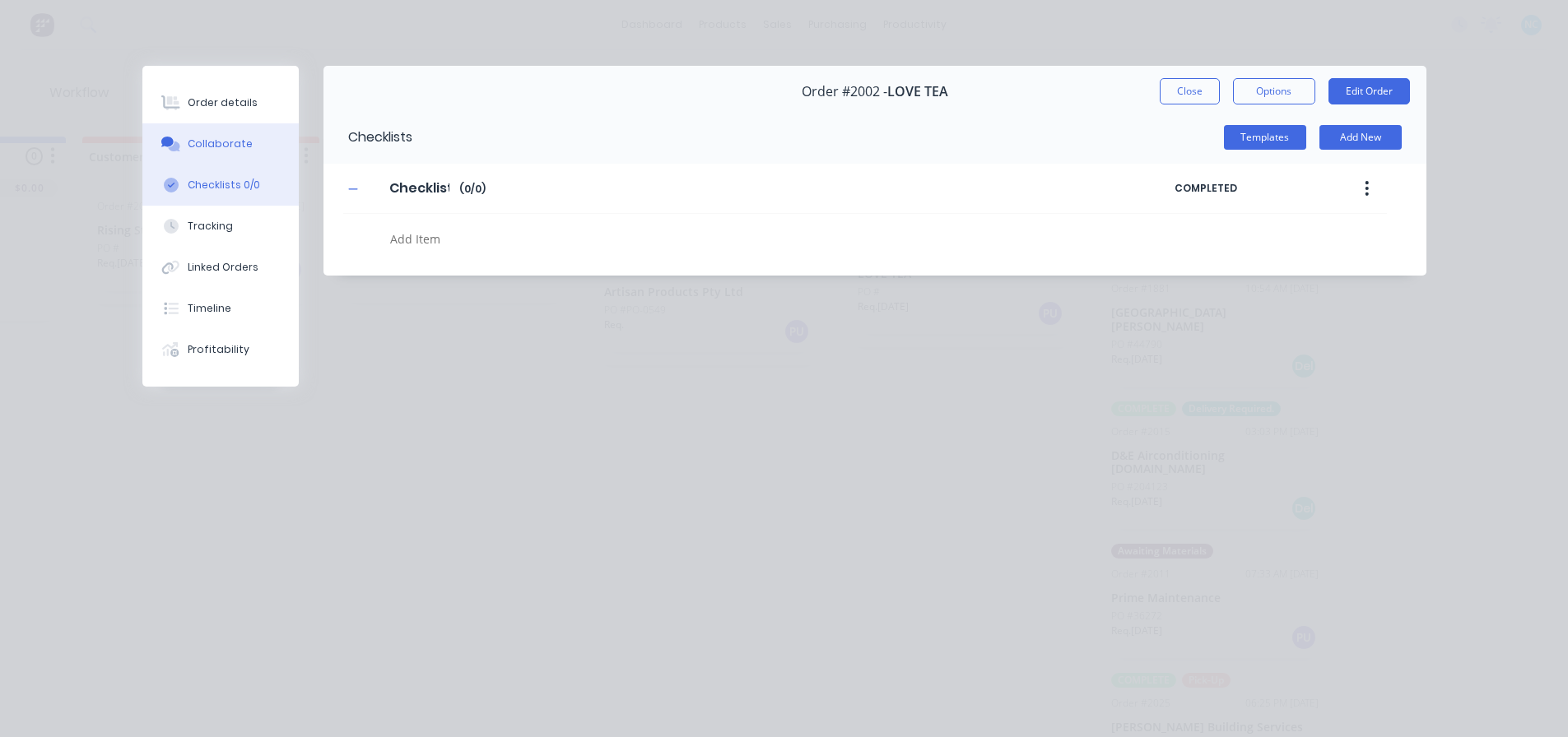
type textarea "x"
click at [218, 149] on div "Collaborate" at bounding box center [220, 143] width 65 height 15
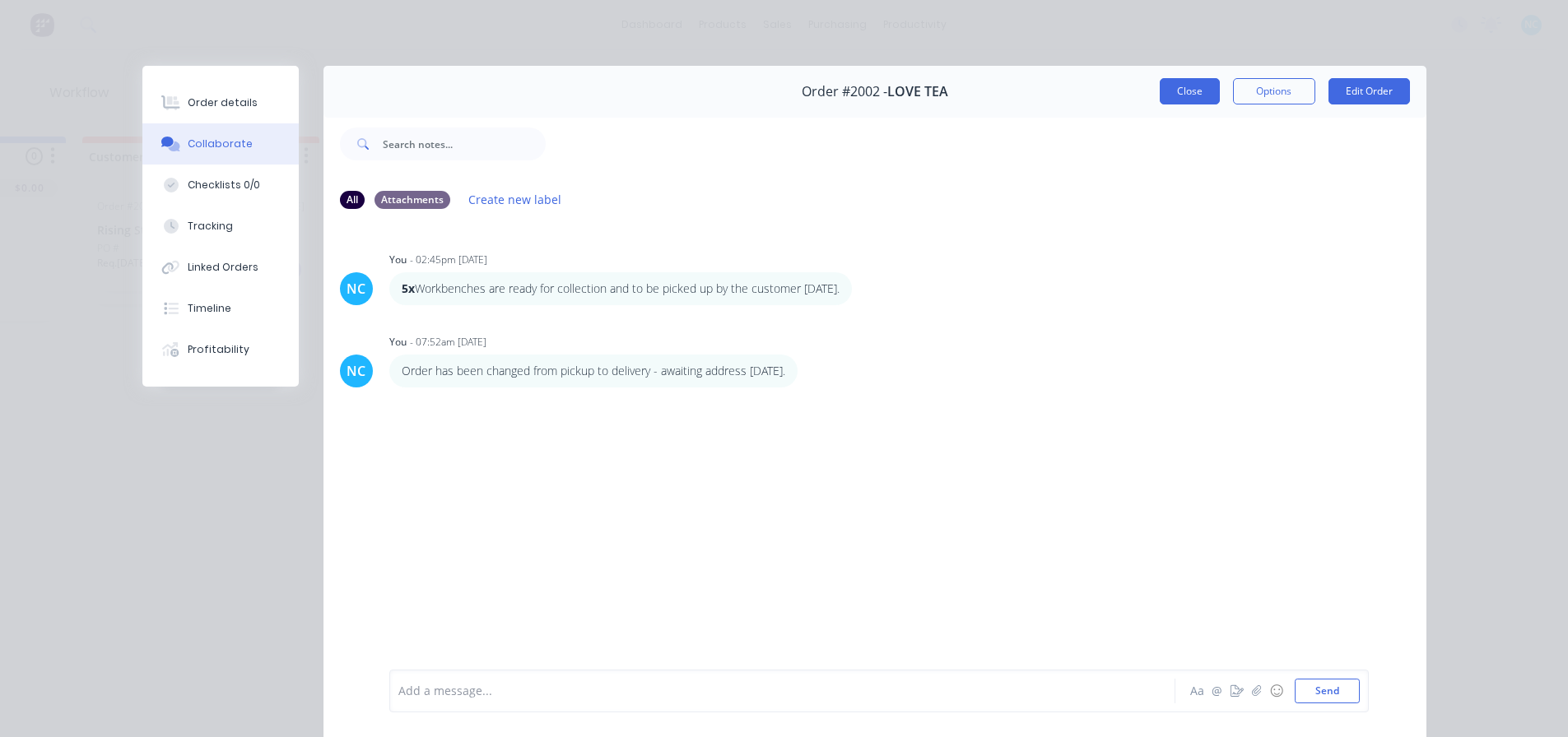
click at [1188, 80] on button "Close" at bounding box center [1189, 91] width 60 height 26
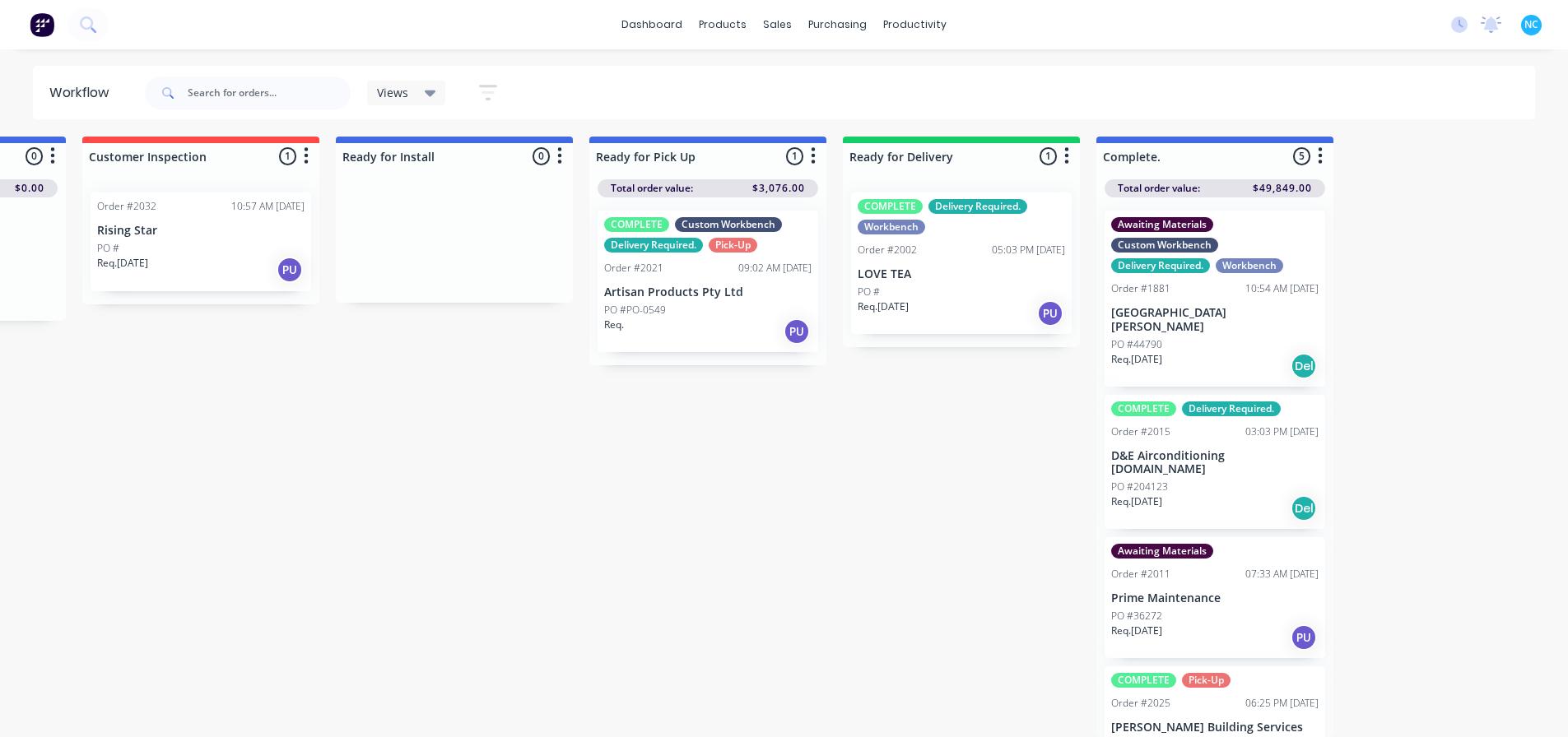
click at [952, 299] on div "Req. [DATE] PU" at bounding box center [961, 313] width 207 height 28
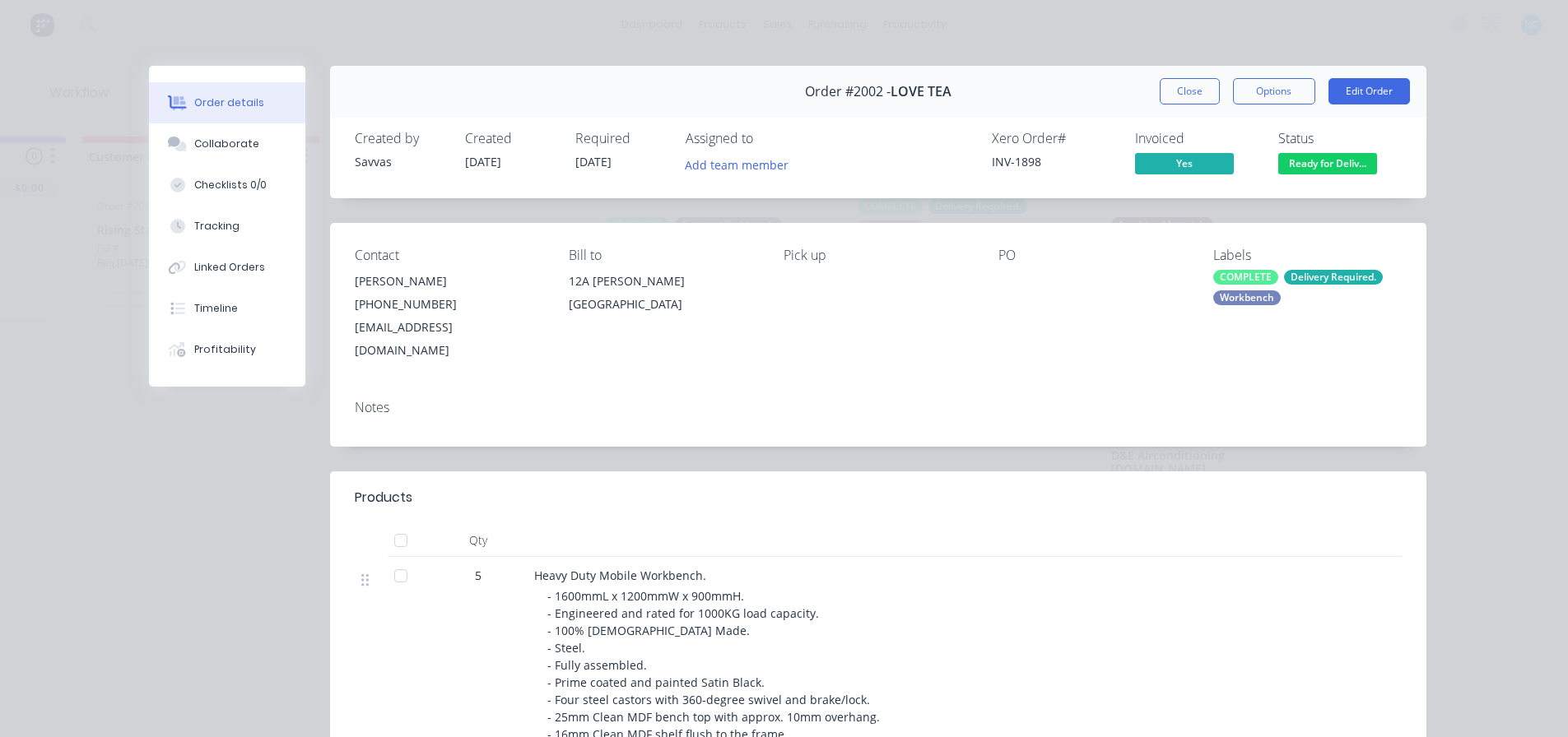
click at [1206, 95] on button "Close" at bounding box center [1189, 91] width 60 height 26
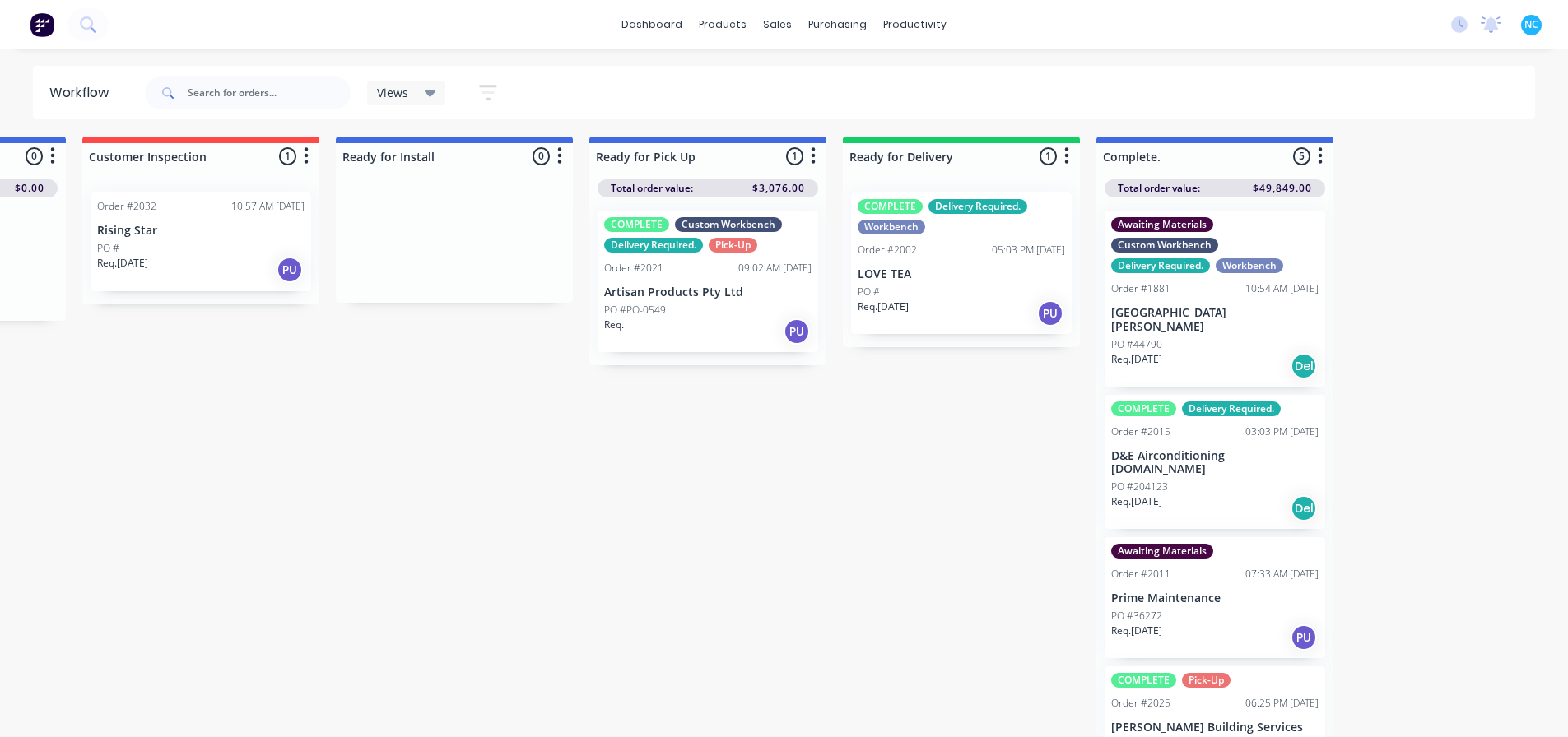
click at [715, 331] on div "Req. PU" at bounding box center [707, 332] width 207 height 28
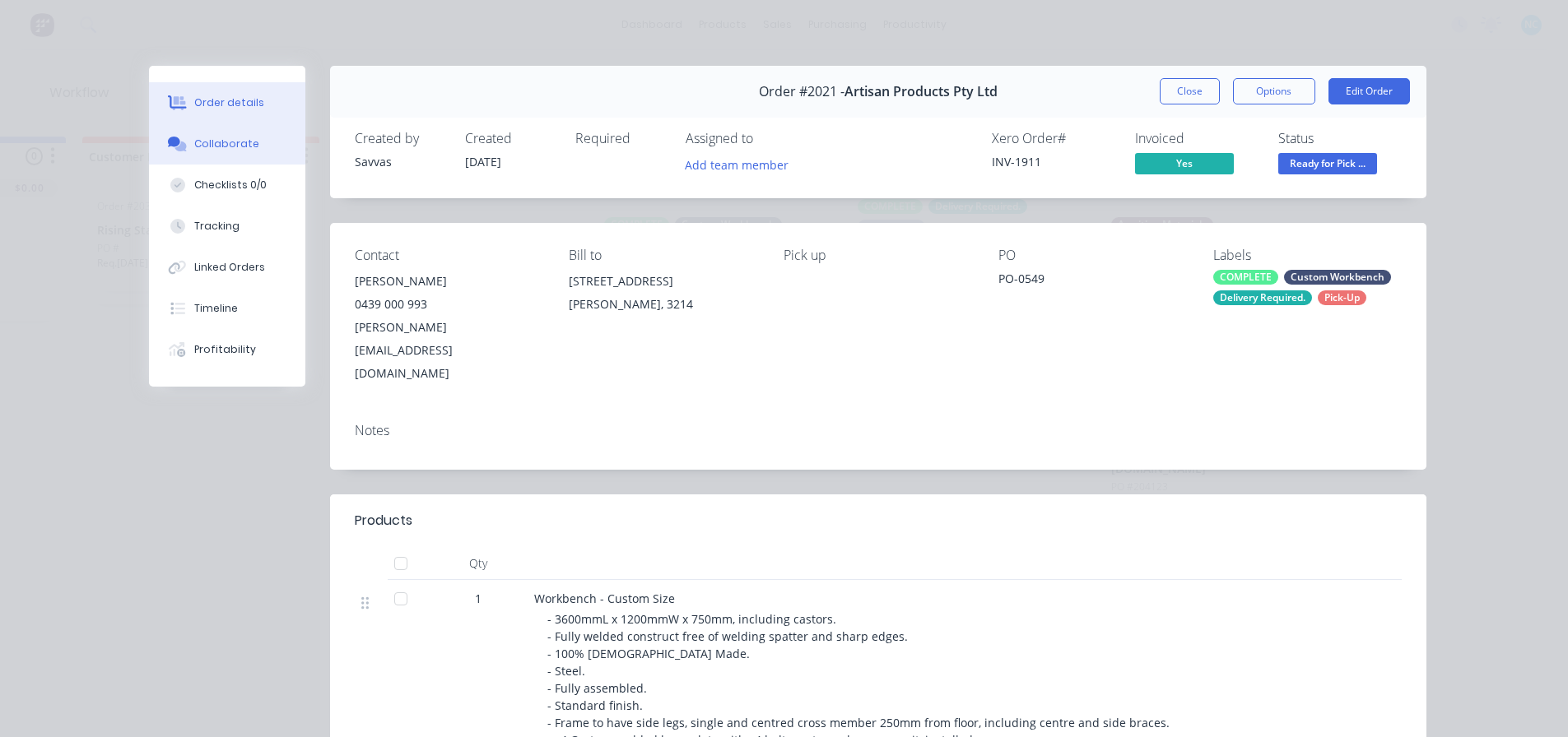
click at [285, 141] on button "Collaborate" at bounding box center [227, 144] width 156 height 41
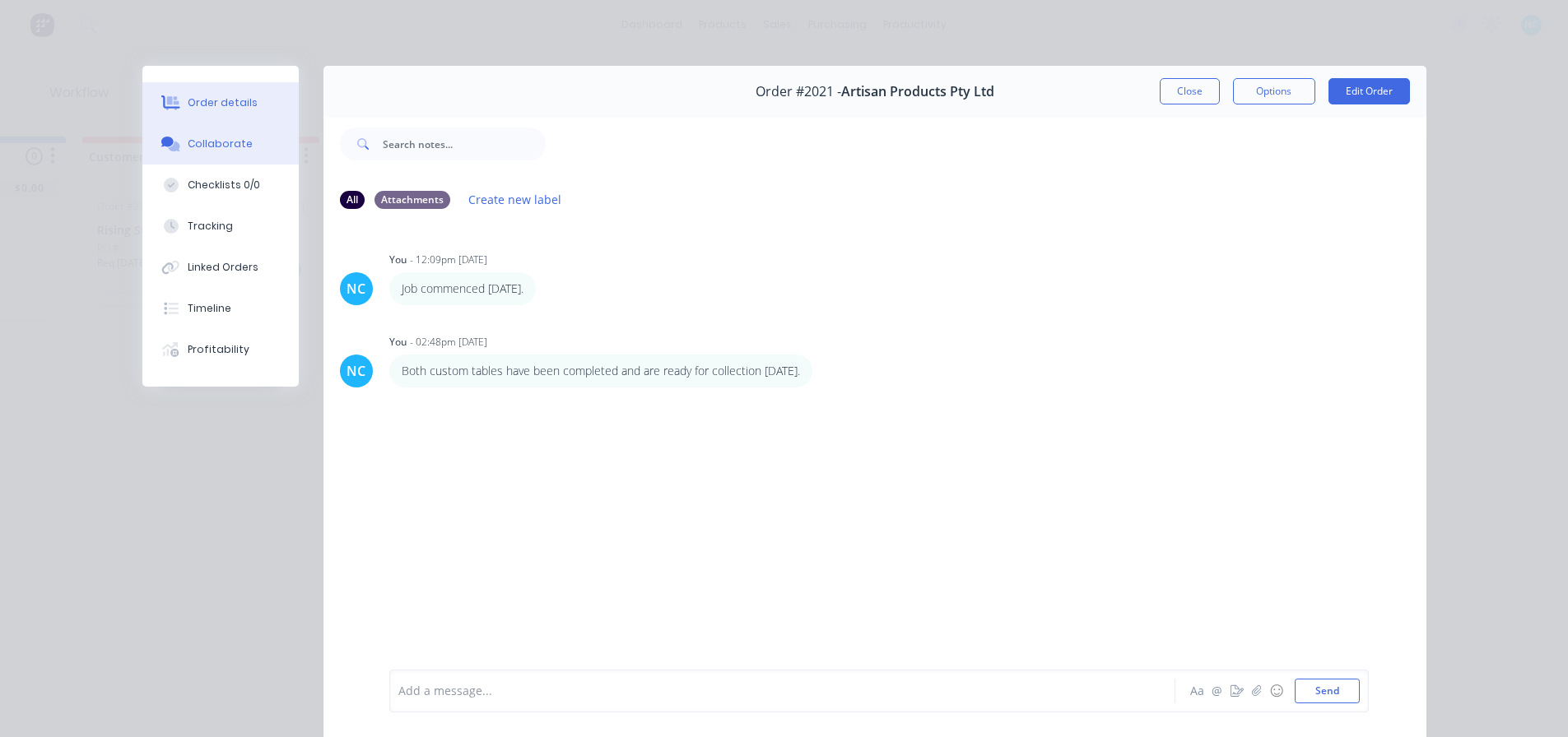
click at [250, 103] on button "Order details" at bounding box center [220, 103] width 156 height 41
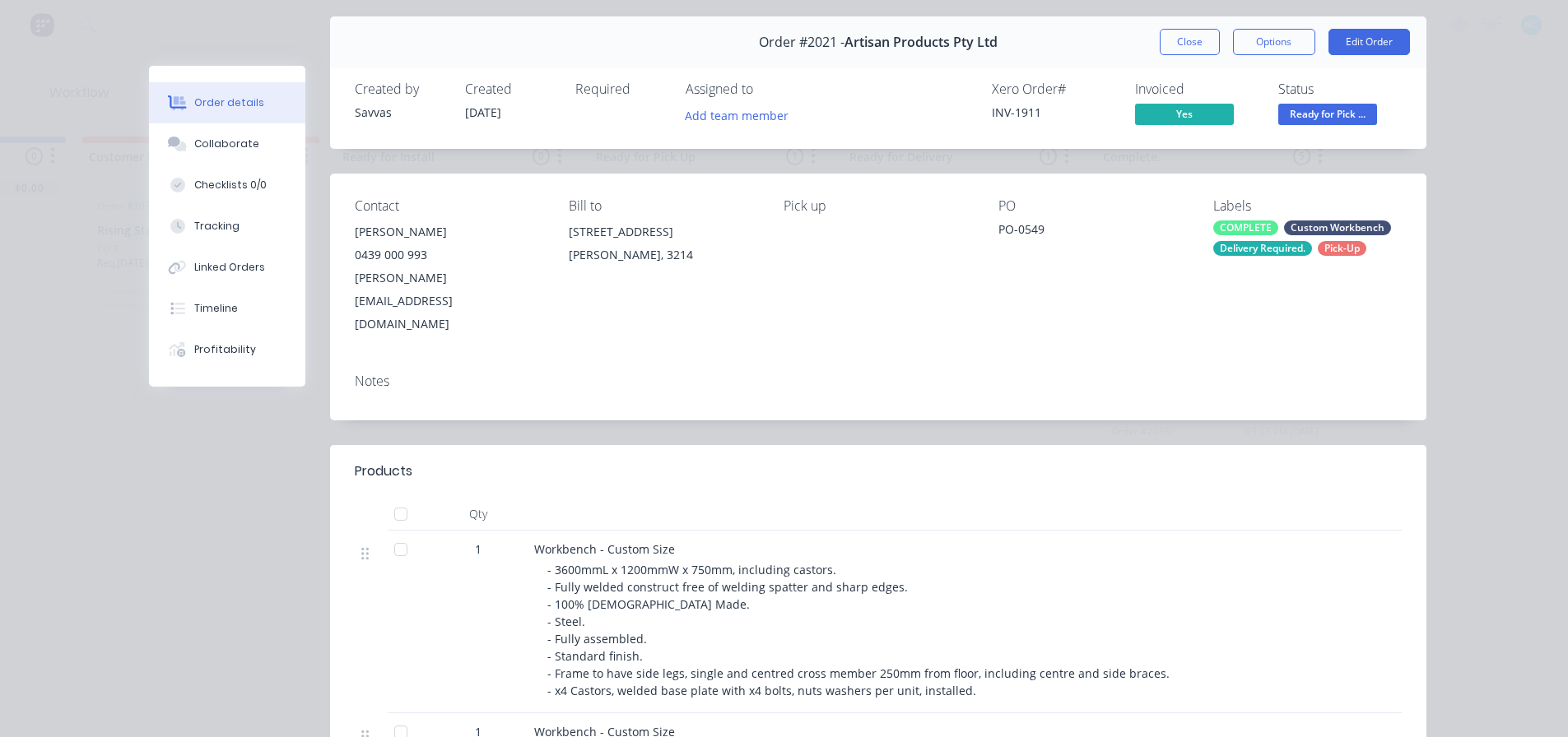
scroll to position [0, 0]
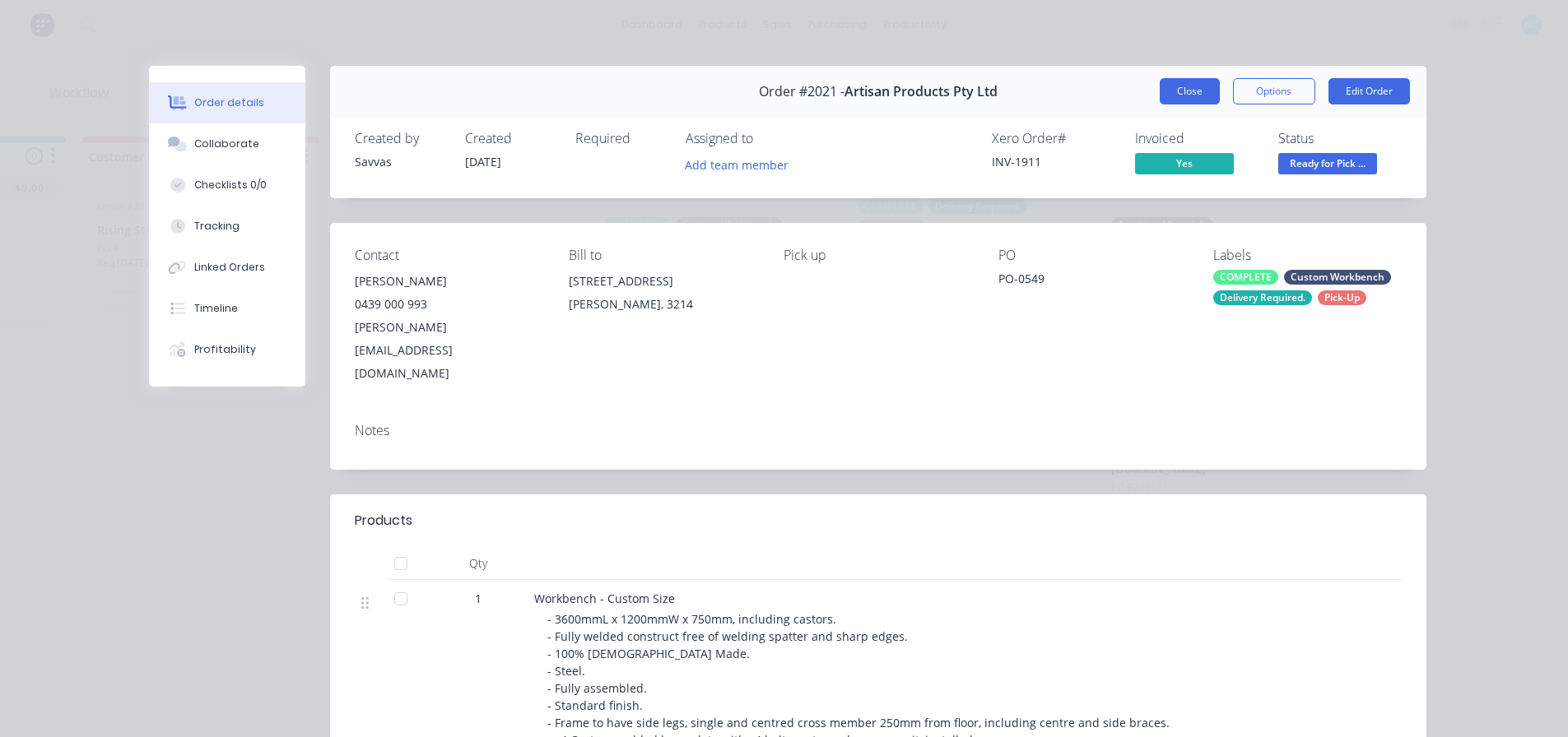
click at [1176, 87] on button "Close" at bounding box center [1189, 91] width 60 height 26
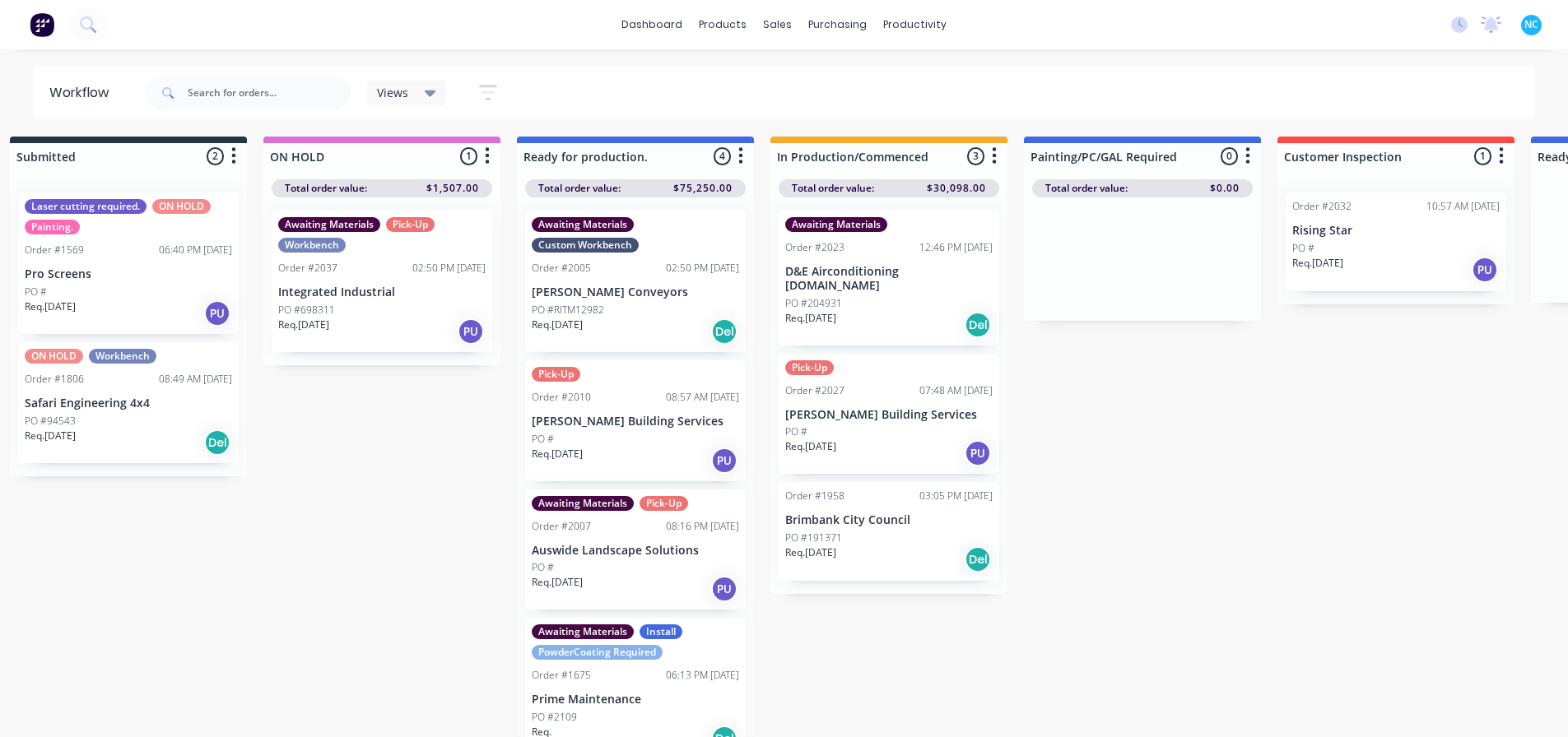
scroll to position [16, 0]
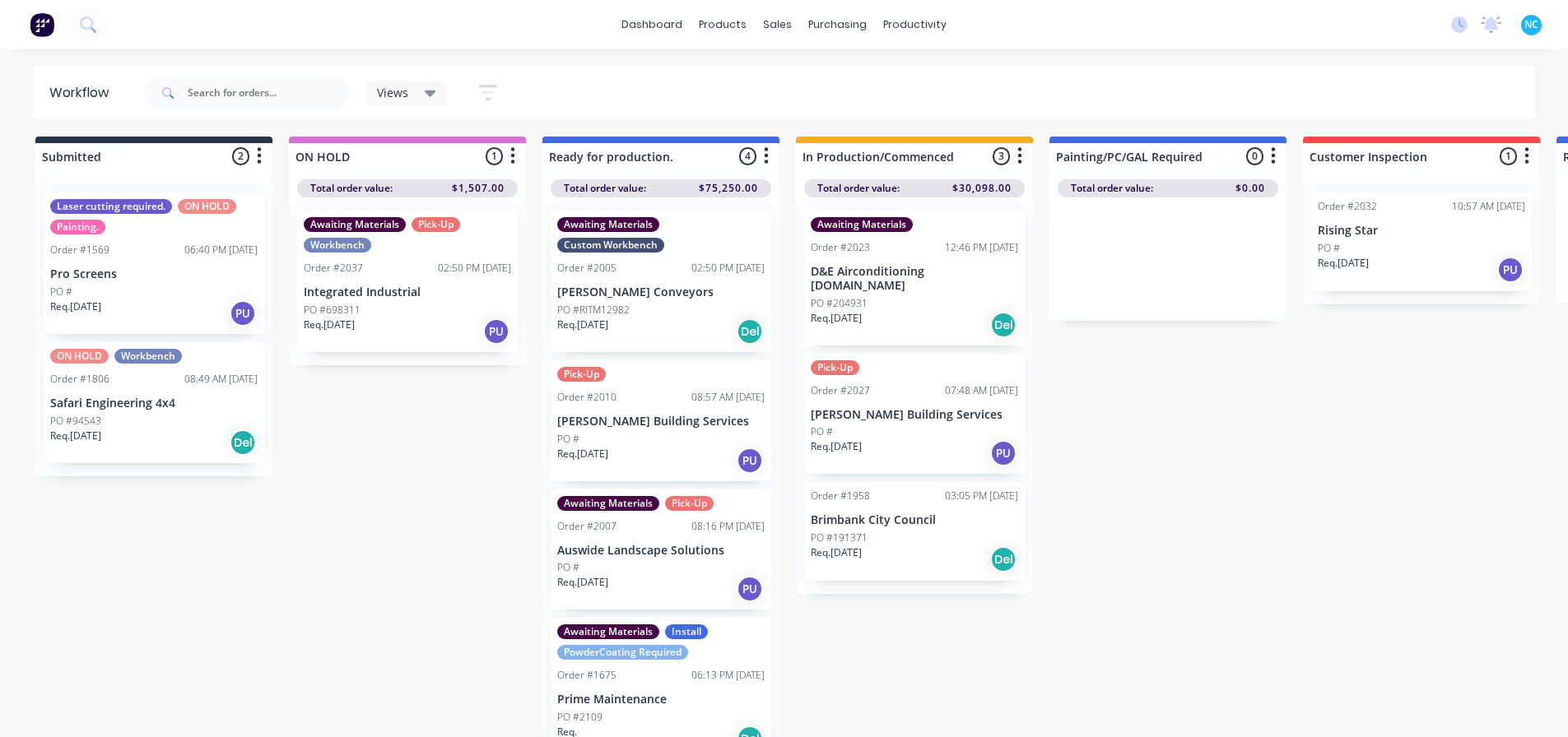
click at [437, 319] on div "Req. [DATE] PU" at bounding box center [406, 332] width 207 height 28
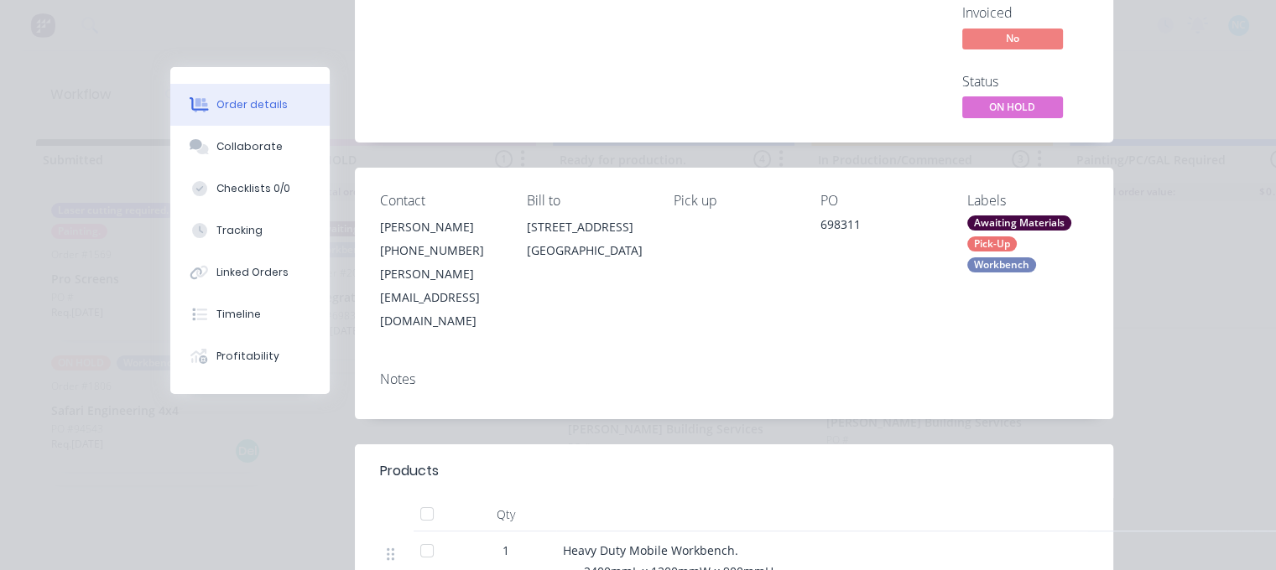
scroll to position [0, 0]
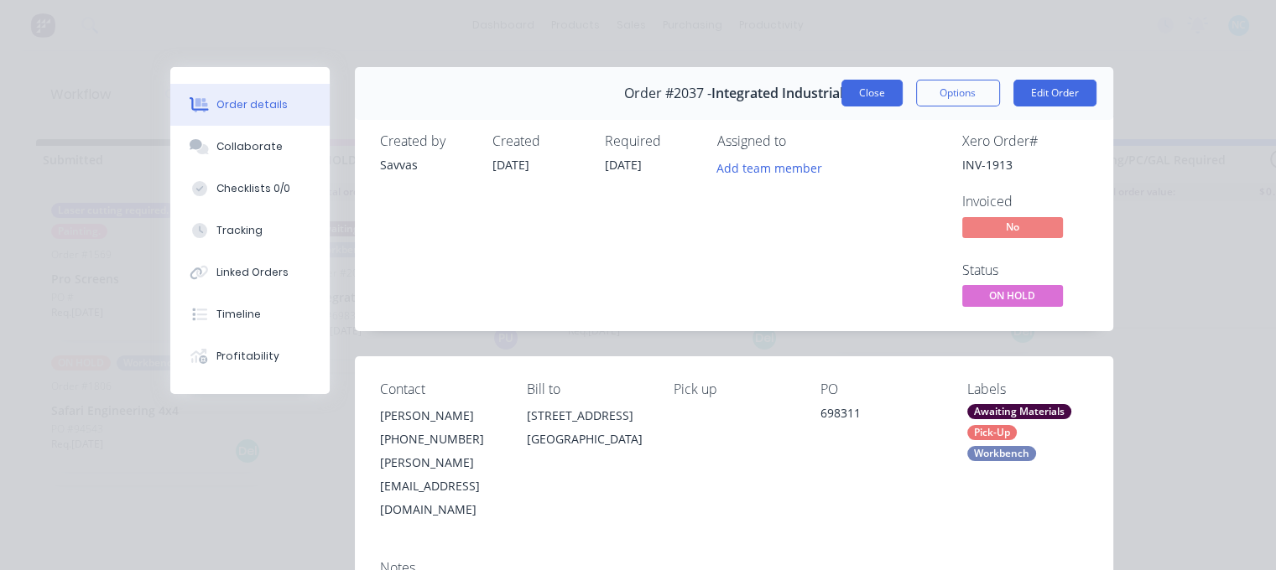
click at [871, 96] on button "Close" at bounding box center [871, 93] width 61 height 27
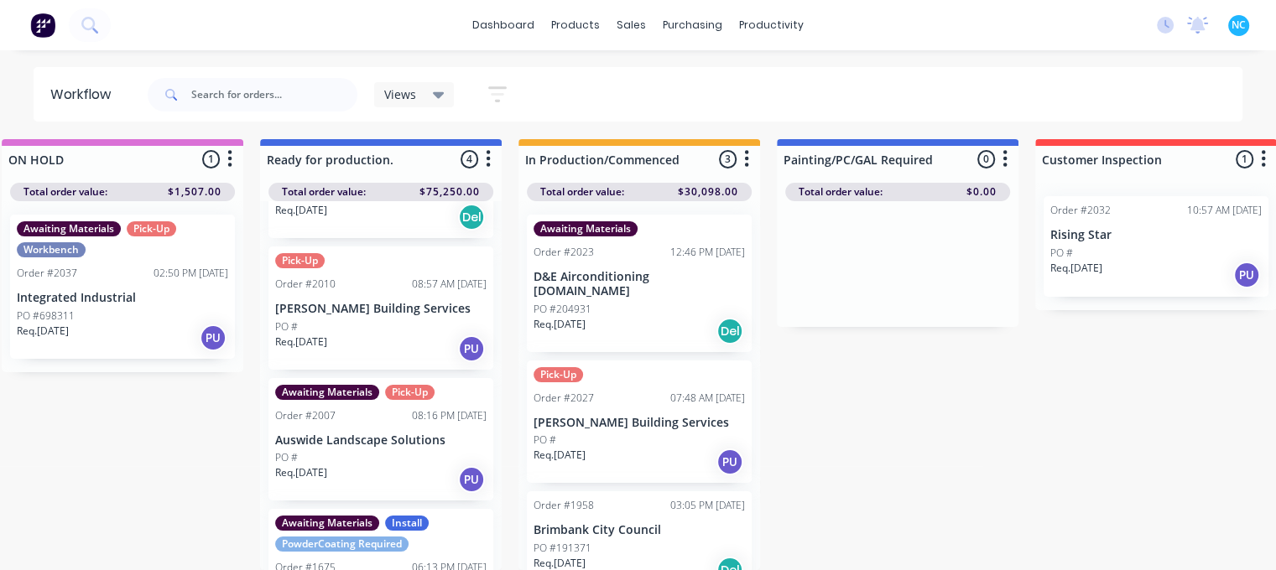
scroll to position [16, 299]
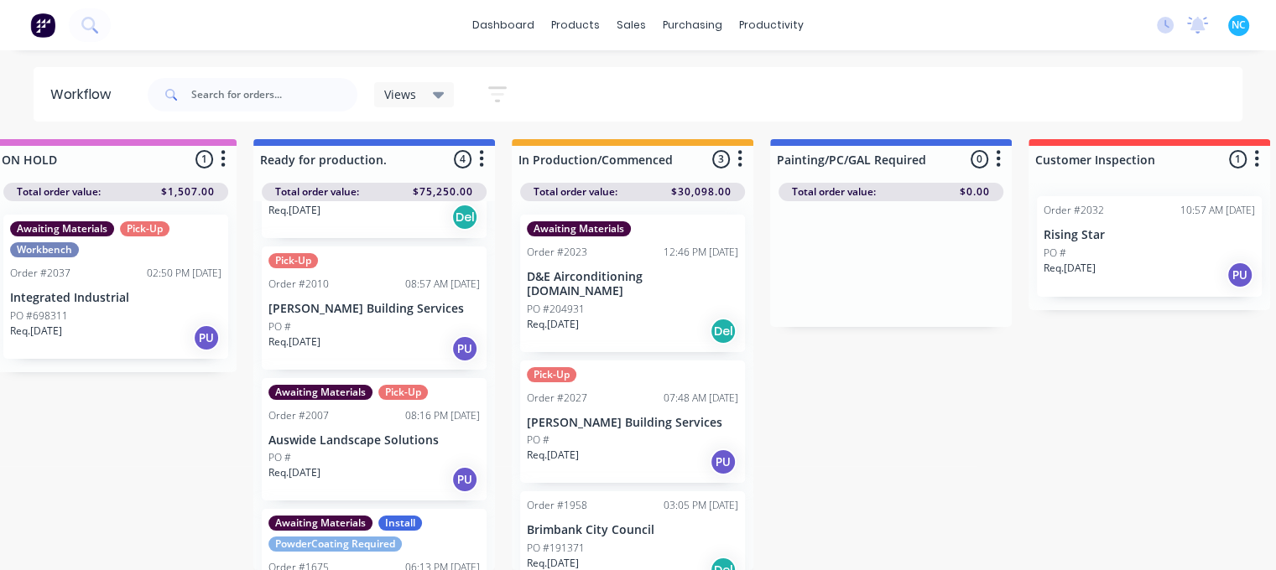
click at [620, 433] on div "PO #" at bounding box center [632, 440] width 211 height 15
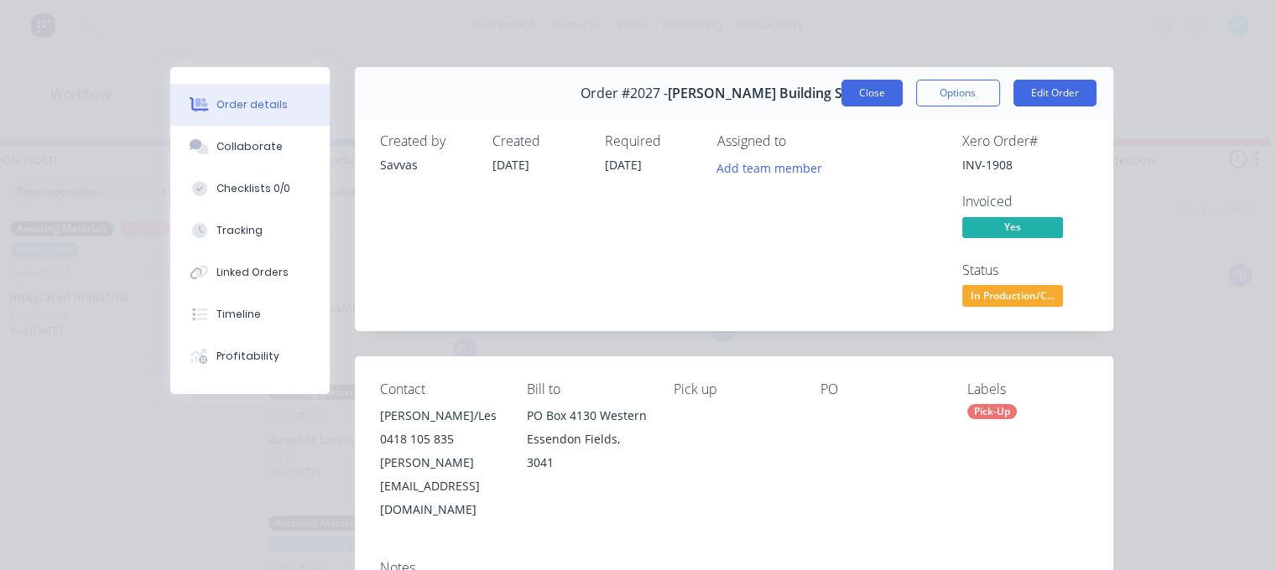
click at [877, 86] on button "Close" at bounding box center [871, 93] width 61 height 27
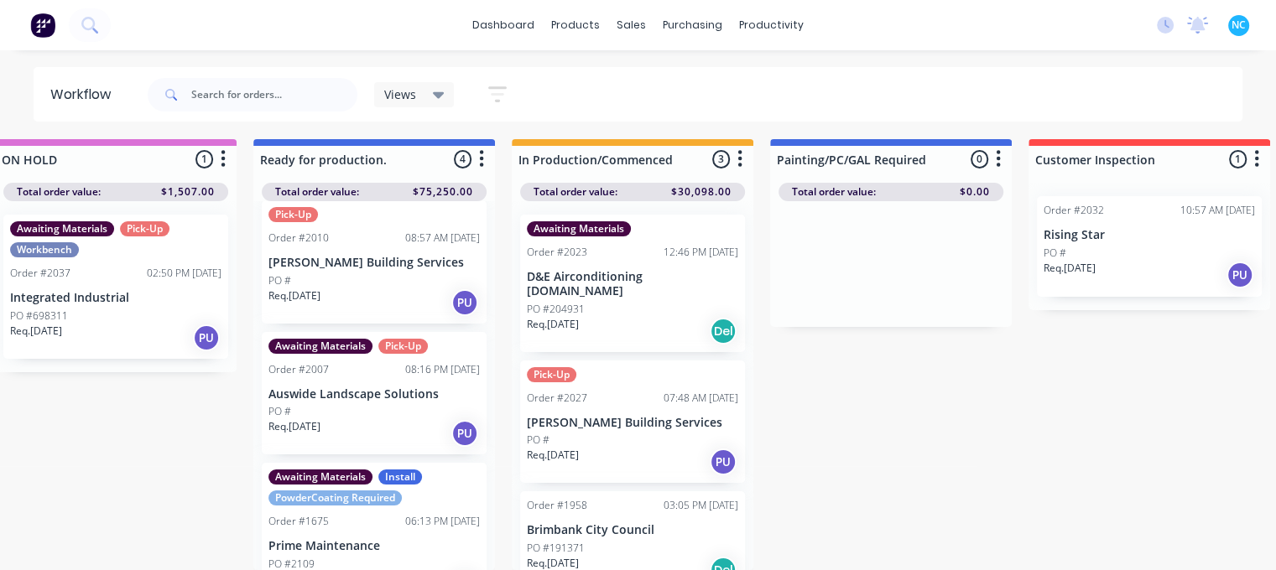
scroll to position [205, 0]
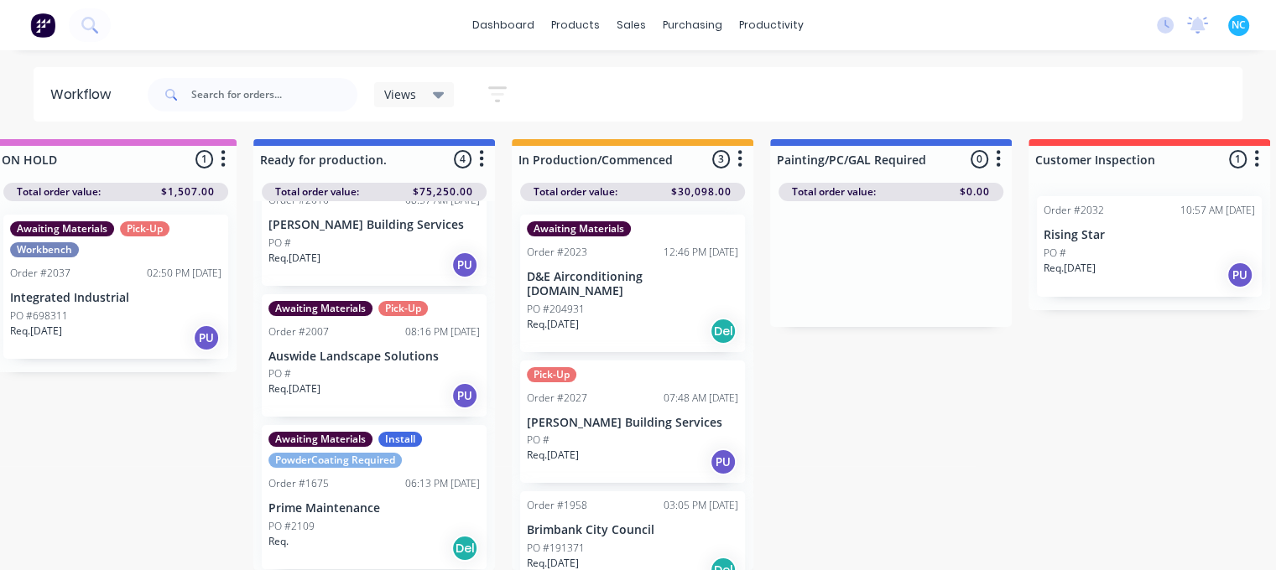
click at [373, 251] on div "Req. [DATE] PU" at bounding box center [373, 265] width 211 height 29
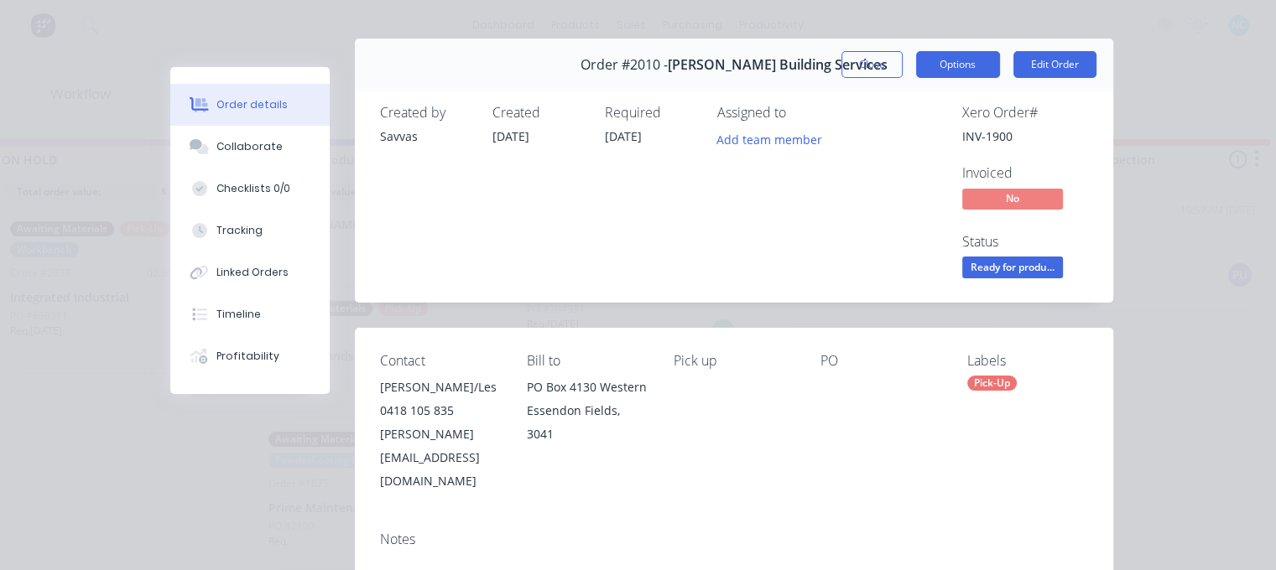
scroll to position [0, 0]
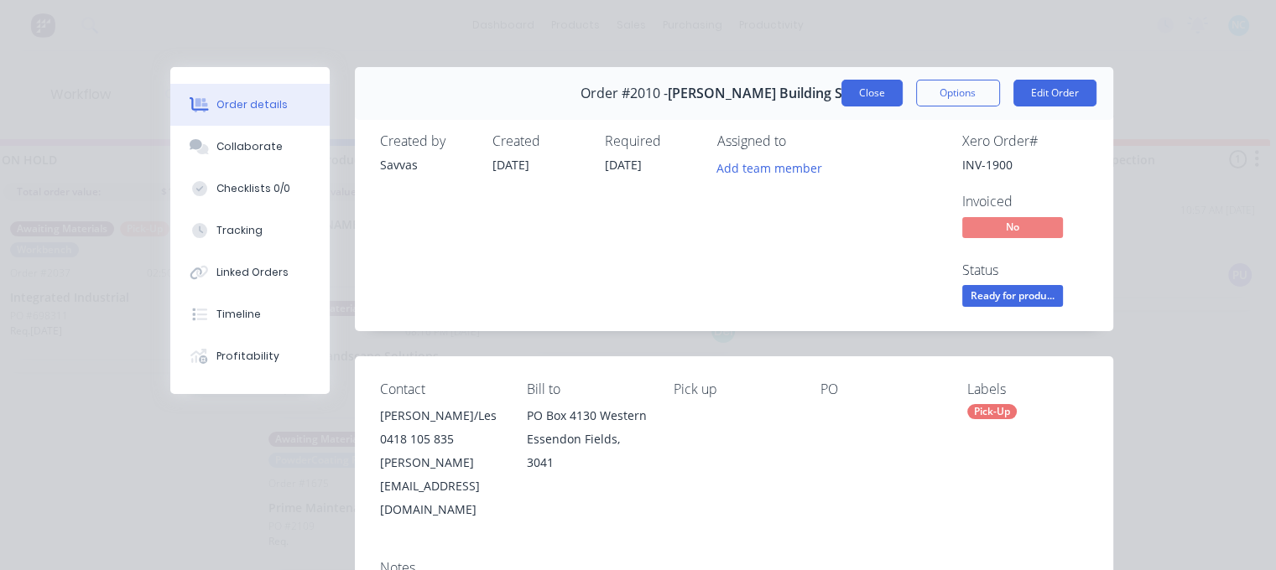
click at [887, 85] on button "Close" at bounding box center [871, 93] width 61 height 27
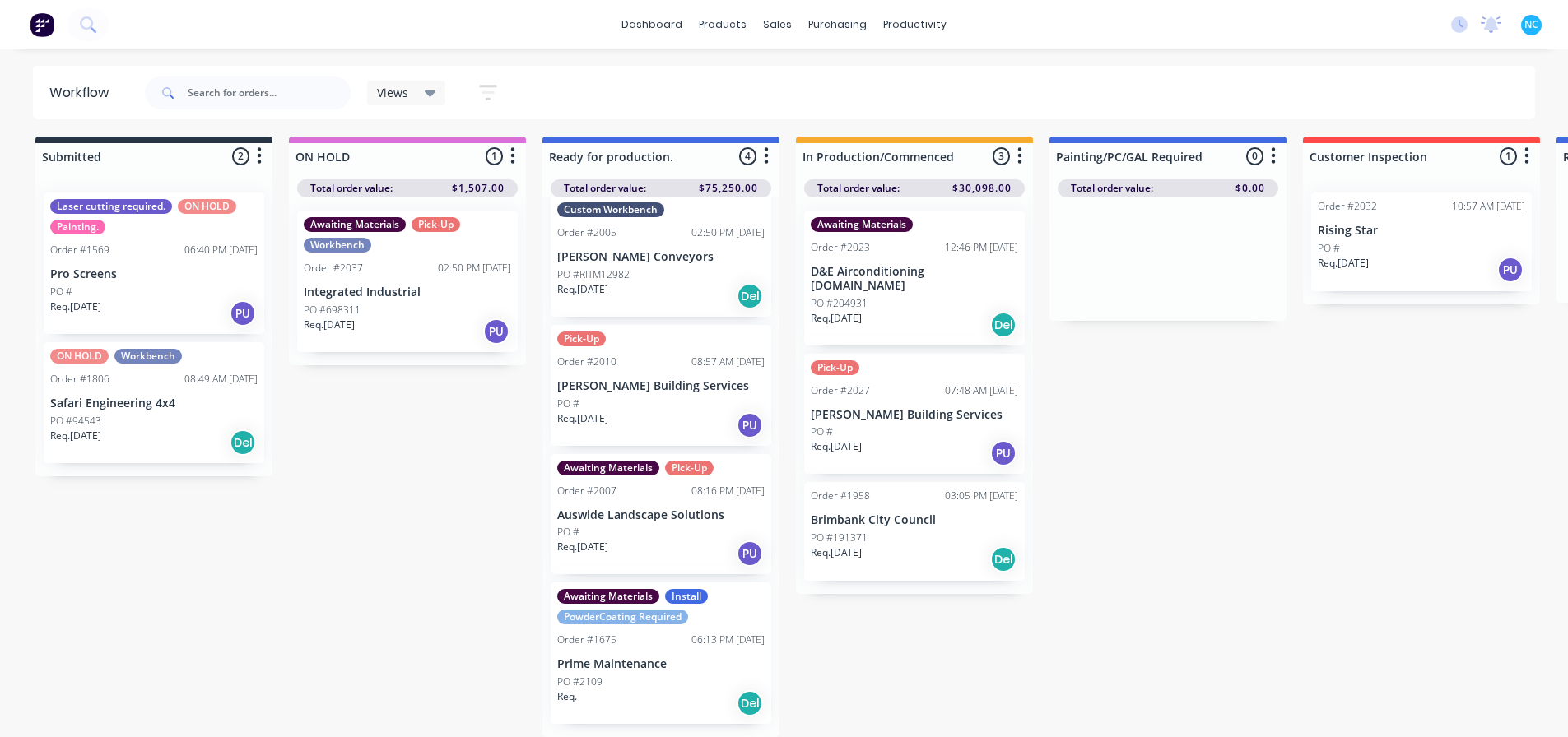
scroll to position [23, 0]
